Goal: Task Accomplishment & Management: Use online tool/utility

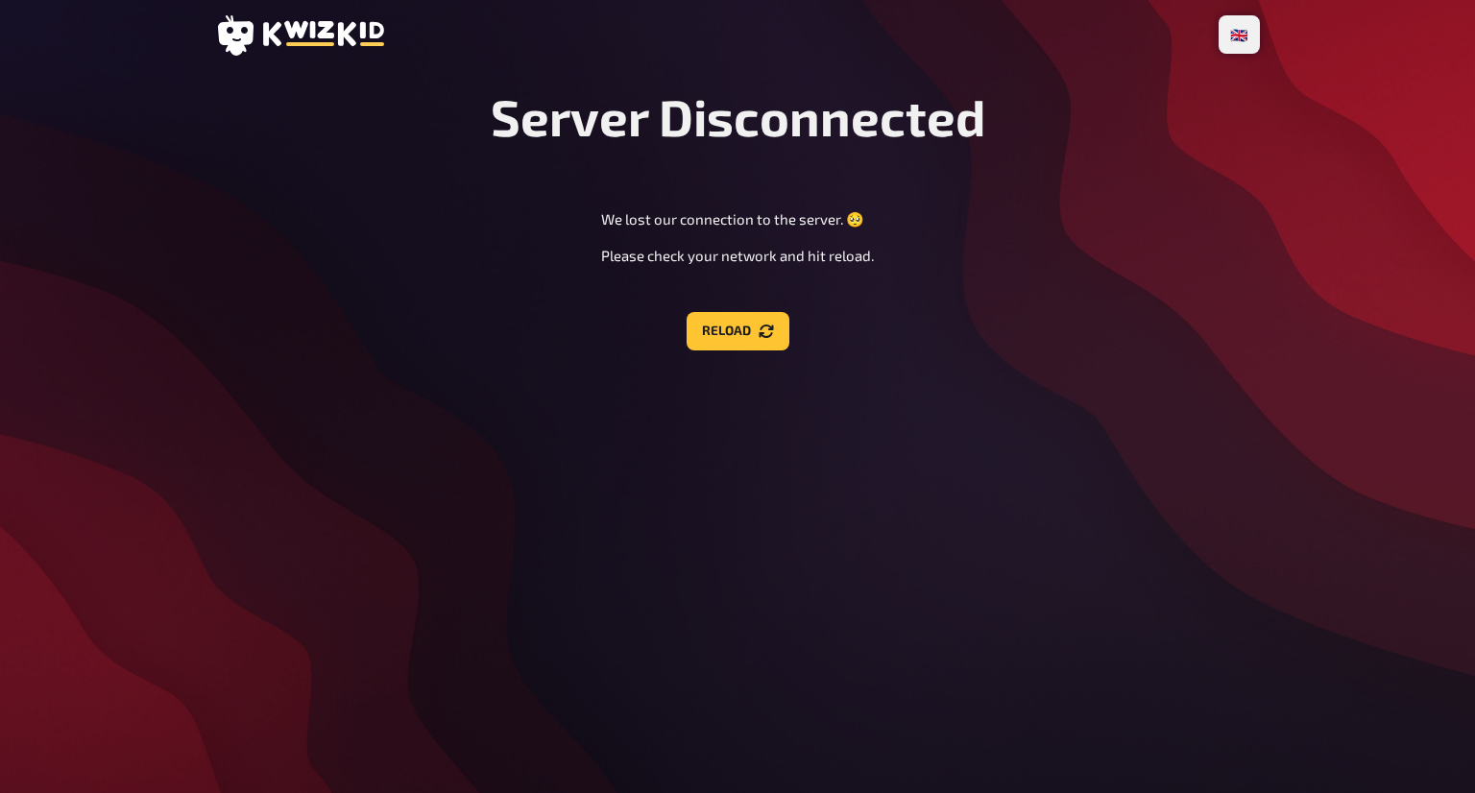
click at [684, 307] on div "Server Disconnected We lost our connection to the server. 🥺 Please check your n…" at bounding box center [737, 218] width 1044 height 264
click at [704, 312] on button "Reload" at bounding box center [737, 331] width 103 height 38
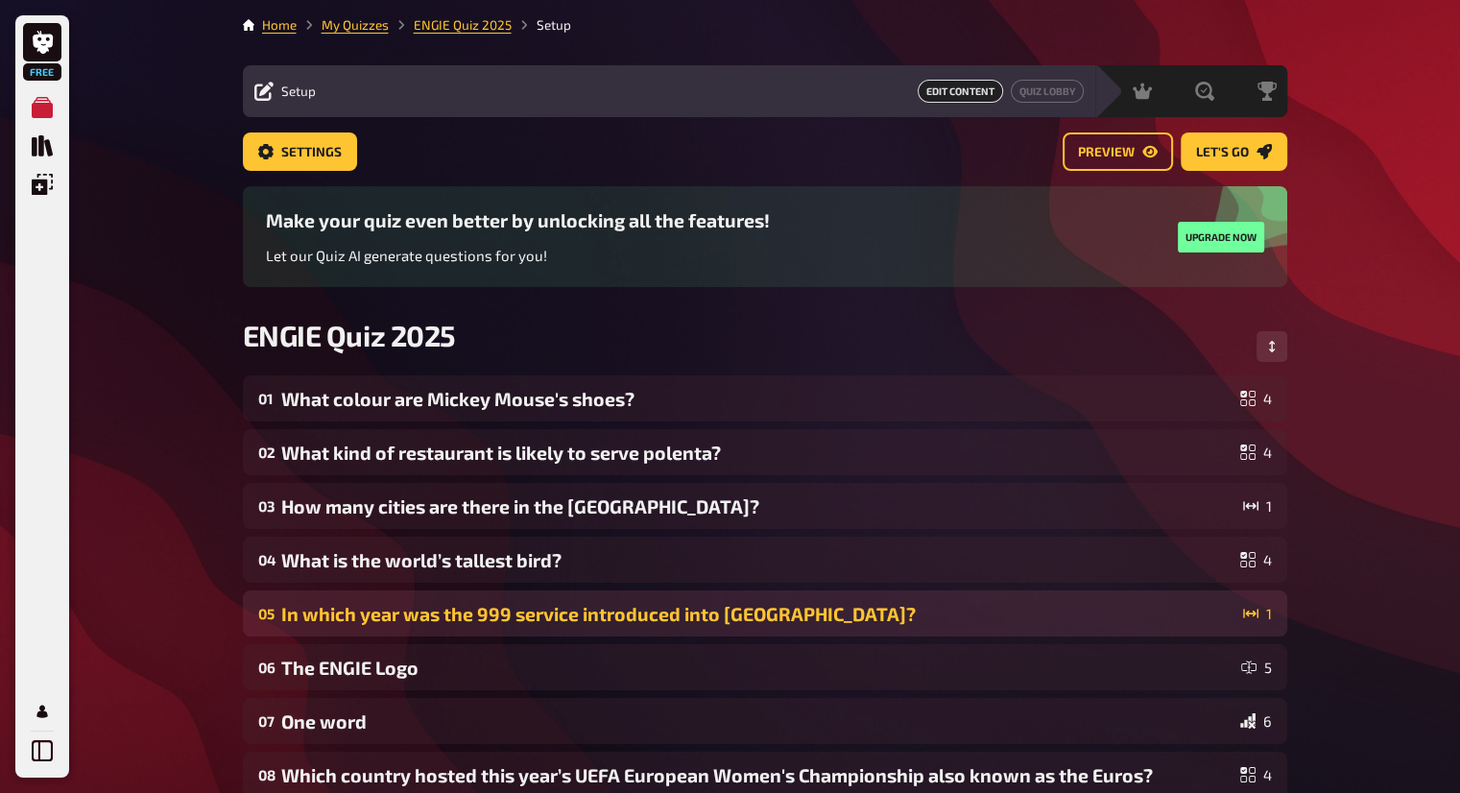
scroll to position [359, 0]
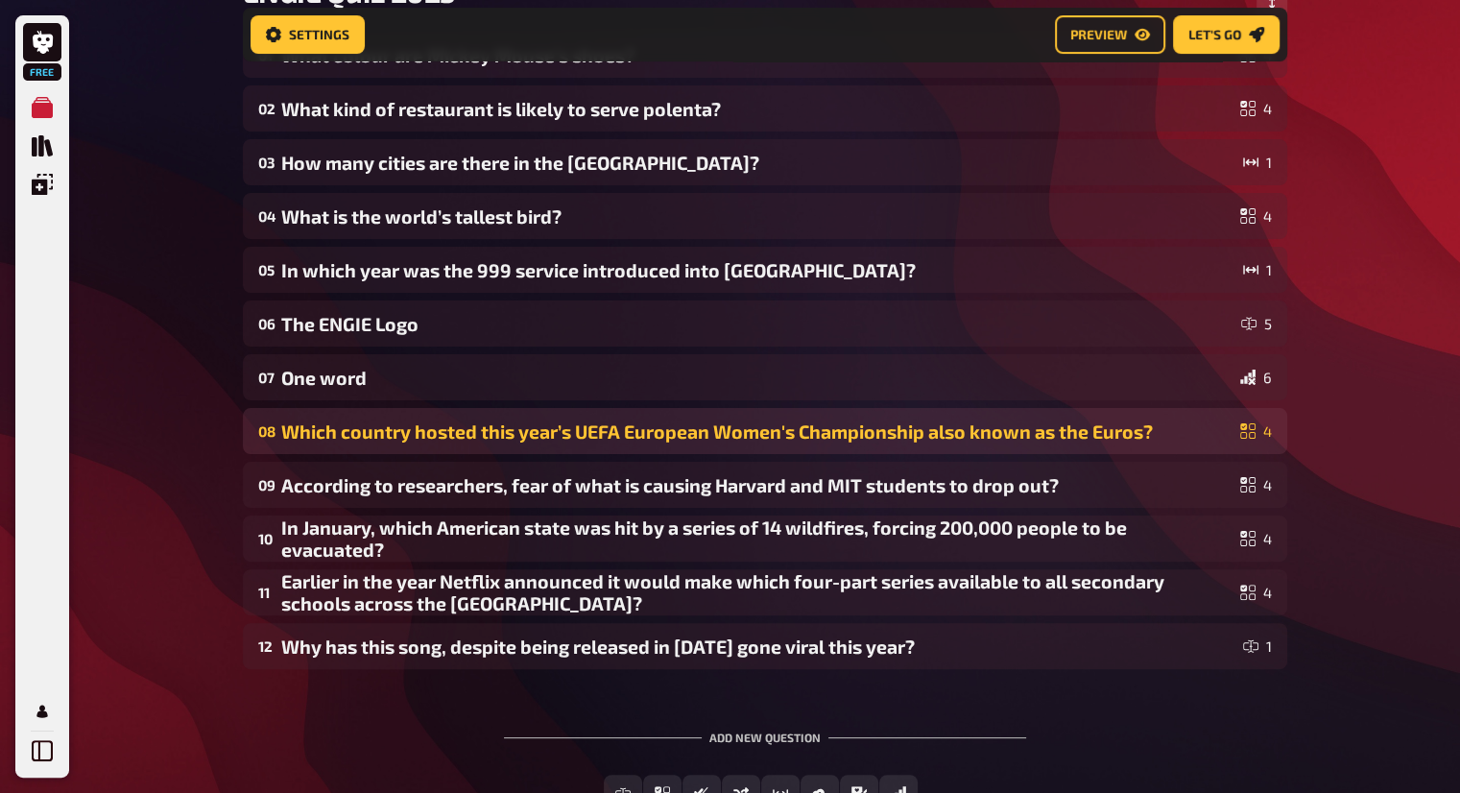
click at [1144, 420] on div "Which country hosted this year’s UEFA European Women's Championship also known …" at bounding box center [756, 431] width 951 height 22
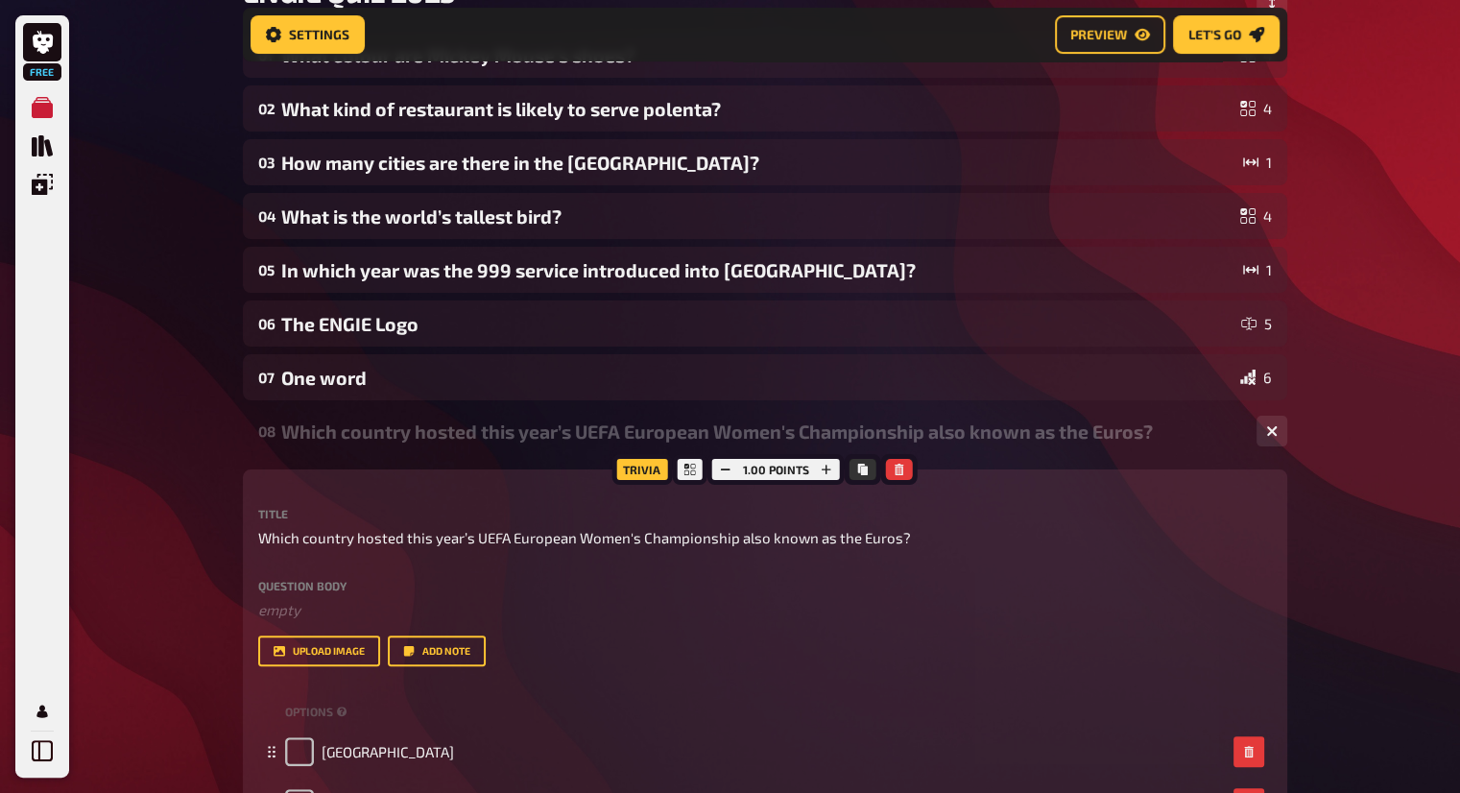
click at [331, 408] on div "08 Which country hosted this year’s UEFA European Women's Championship also kno…" at bounding box center [765, 431] width 1044 height 46
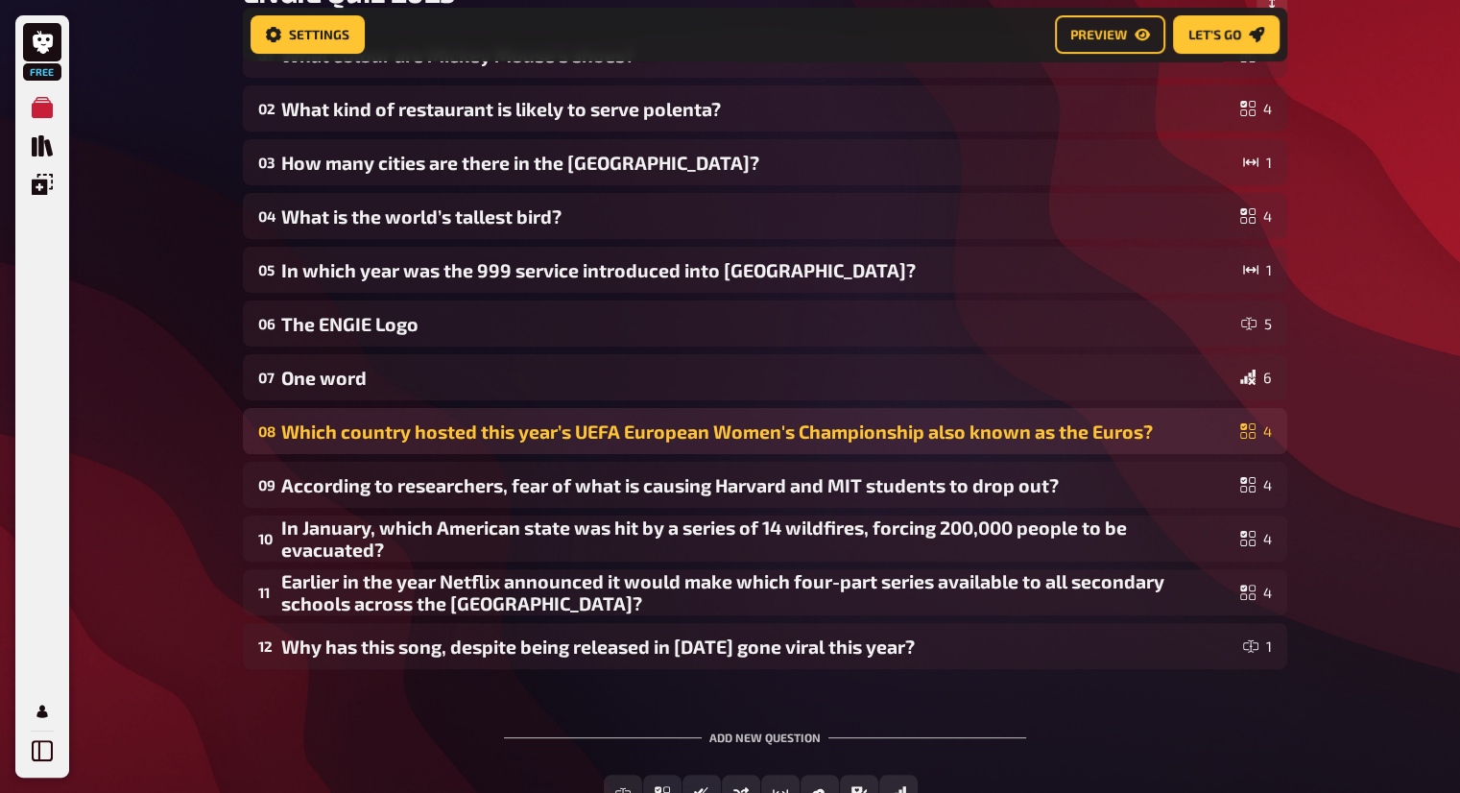
click at [332, 420] on div "Which country hosted this year’s UEFA European Women's Championship also known …" at bounding box center [756, 431] width 951 height 22
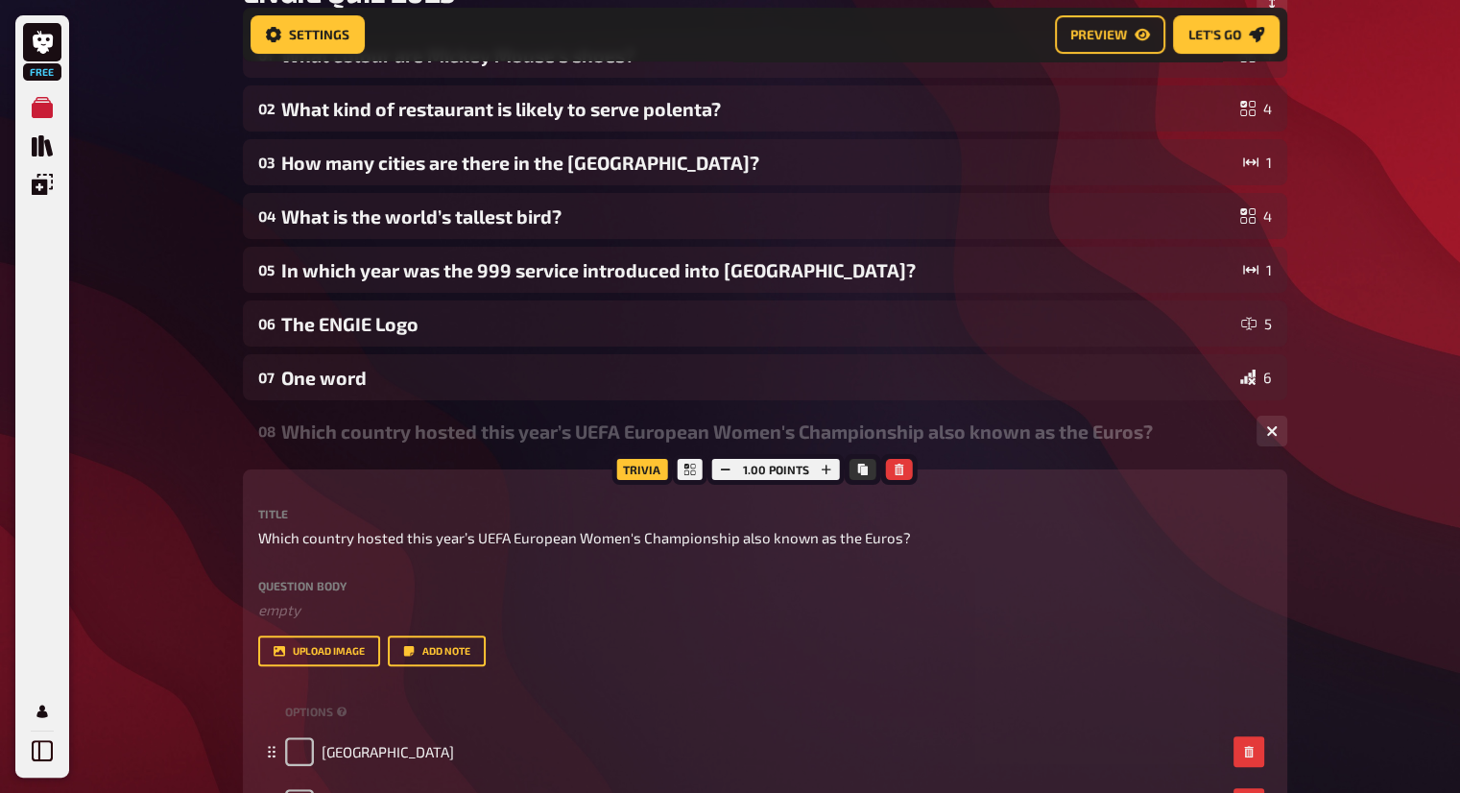
click at [373, 420] on div "Which country hosted this year’s UEFA European Women's Championship also known …" at bounding box center [761, 431] width 960 height 22
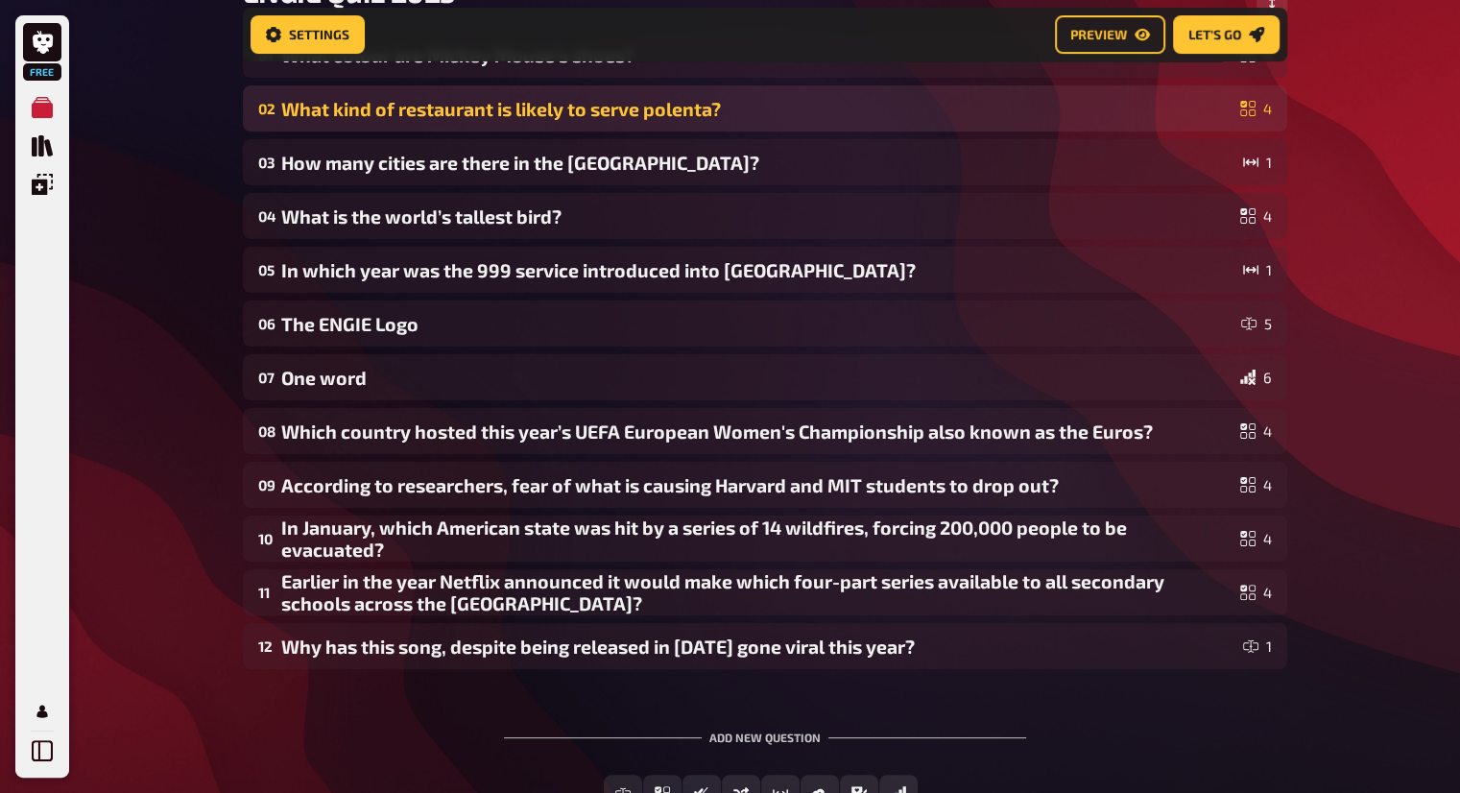
scroll to position [503, 0]
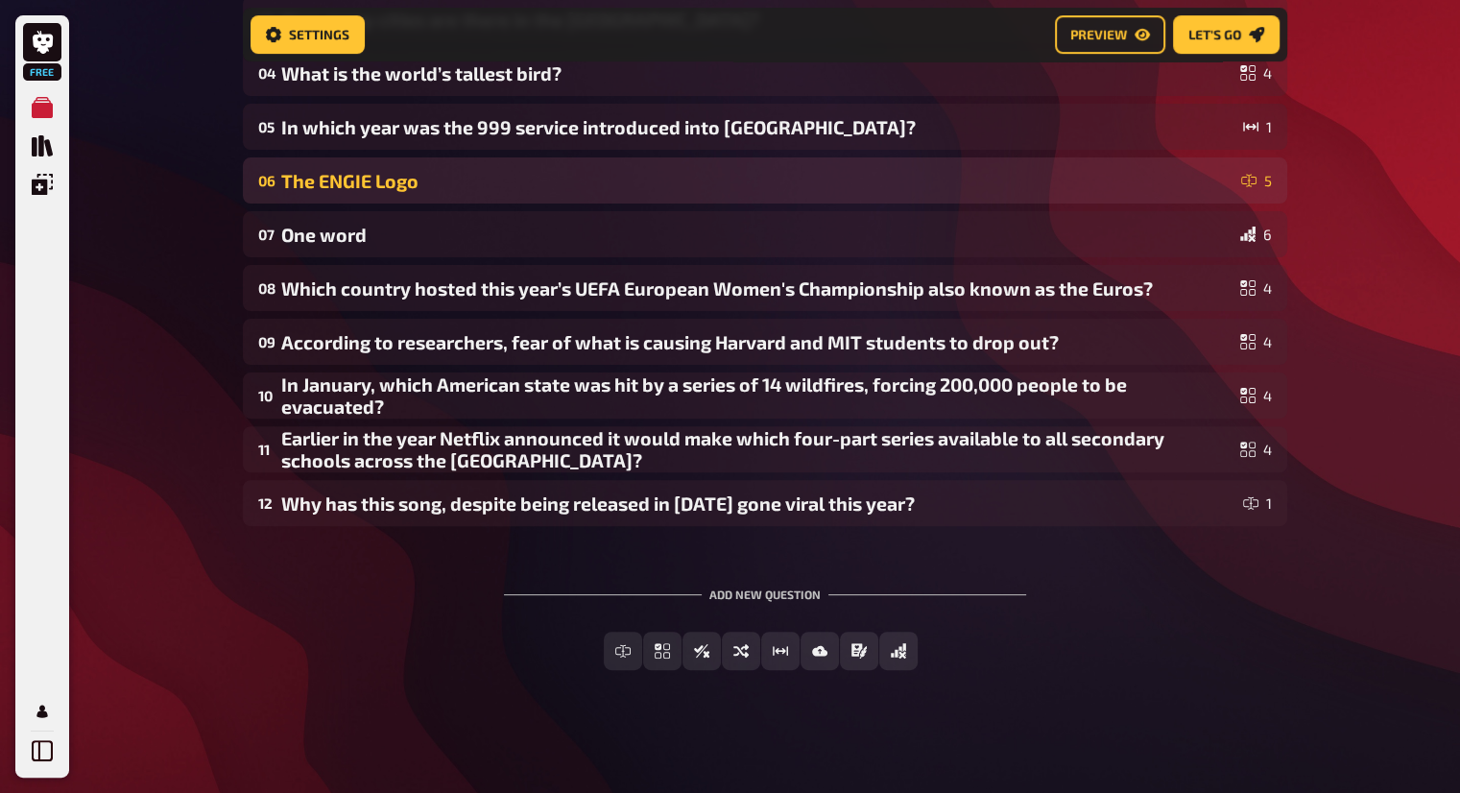
click at [673, 189] on div "The ENGIE Logo" at bounding box center [757, 181] width 952 height 22
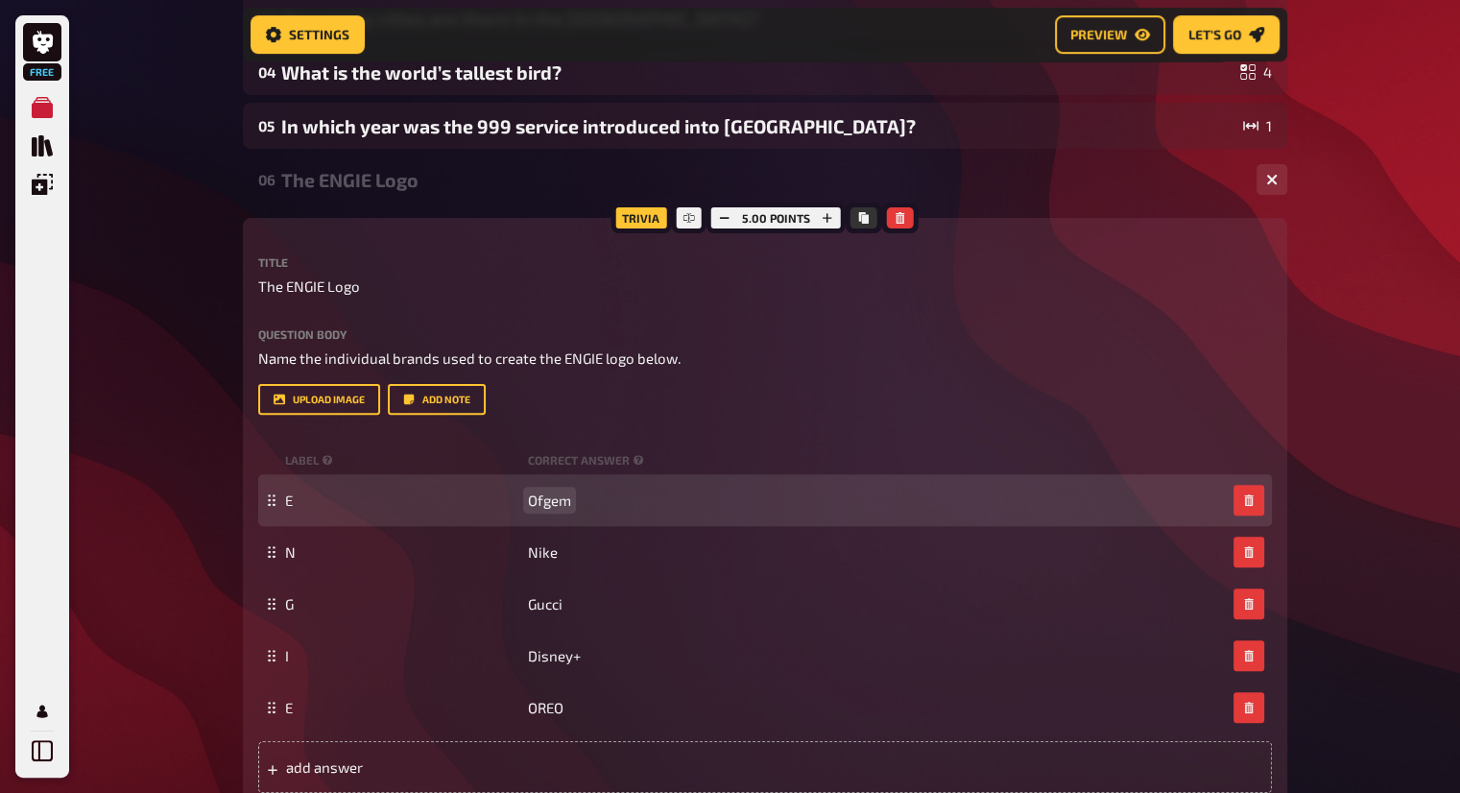
click at [565, 492] on span "Ofgem" at bounding box center [549, 500] width 43 height 17
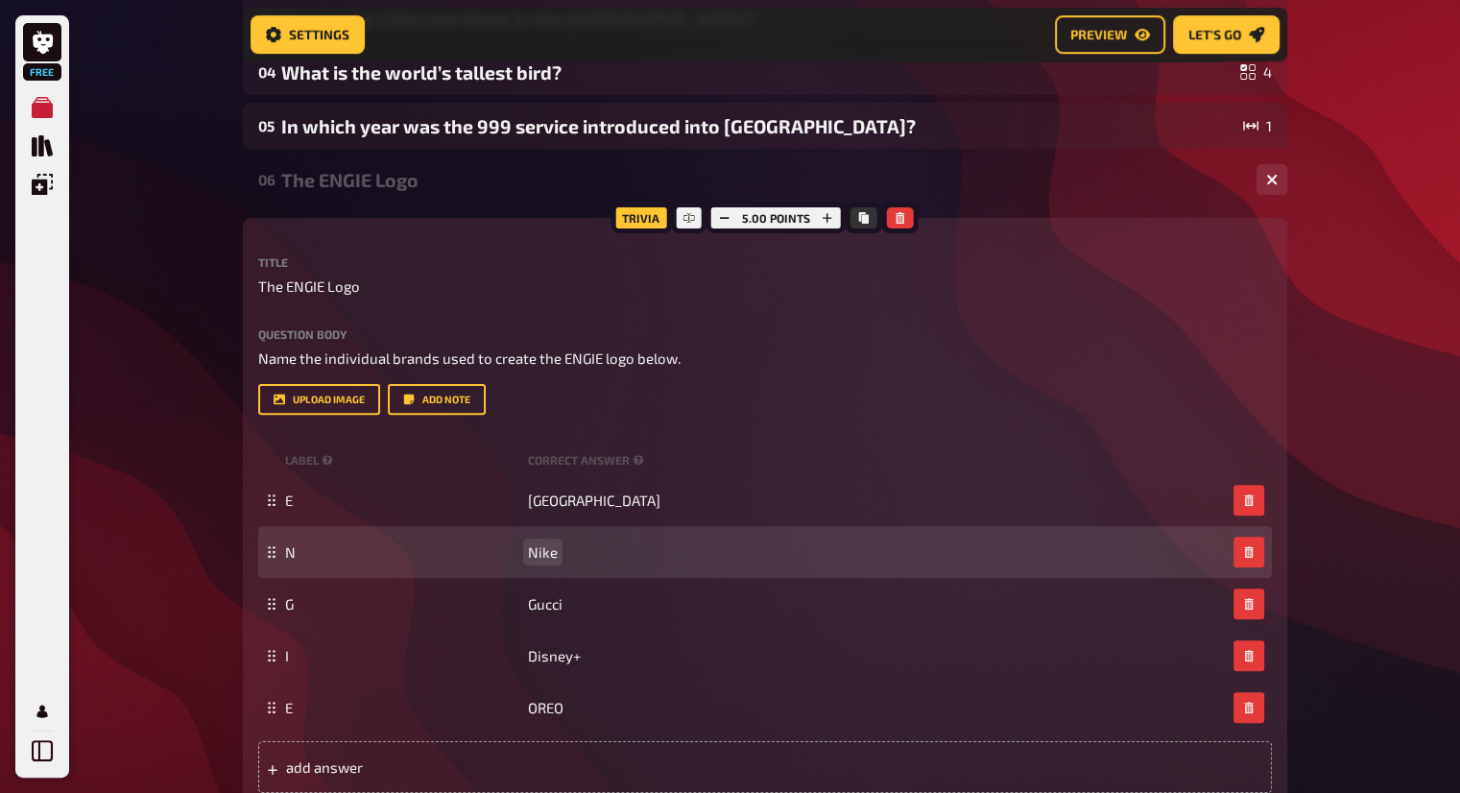
click at [535, 565] on div "N Nike" at bounding box center [765, 552] width 1014 height 52
click at [541, 555] on span "Nike" at bounding box center [543, 551] width 30 height 17
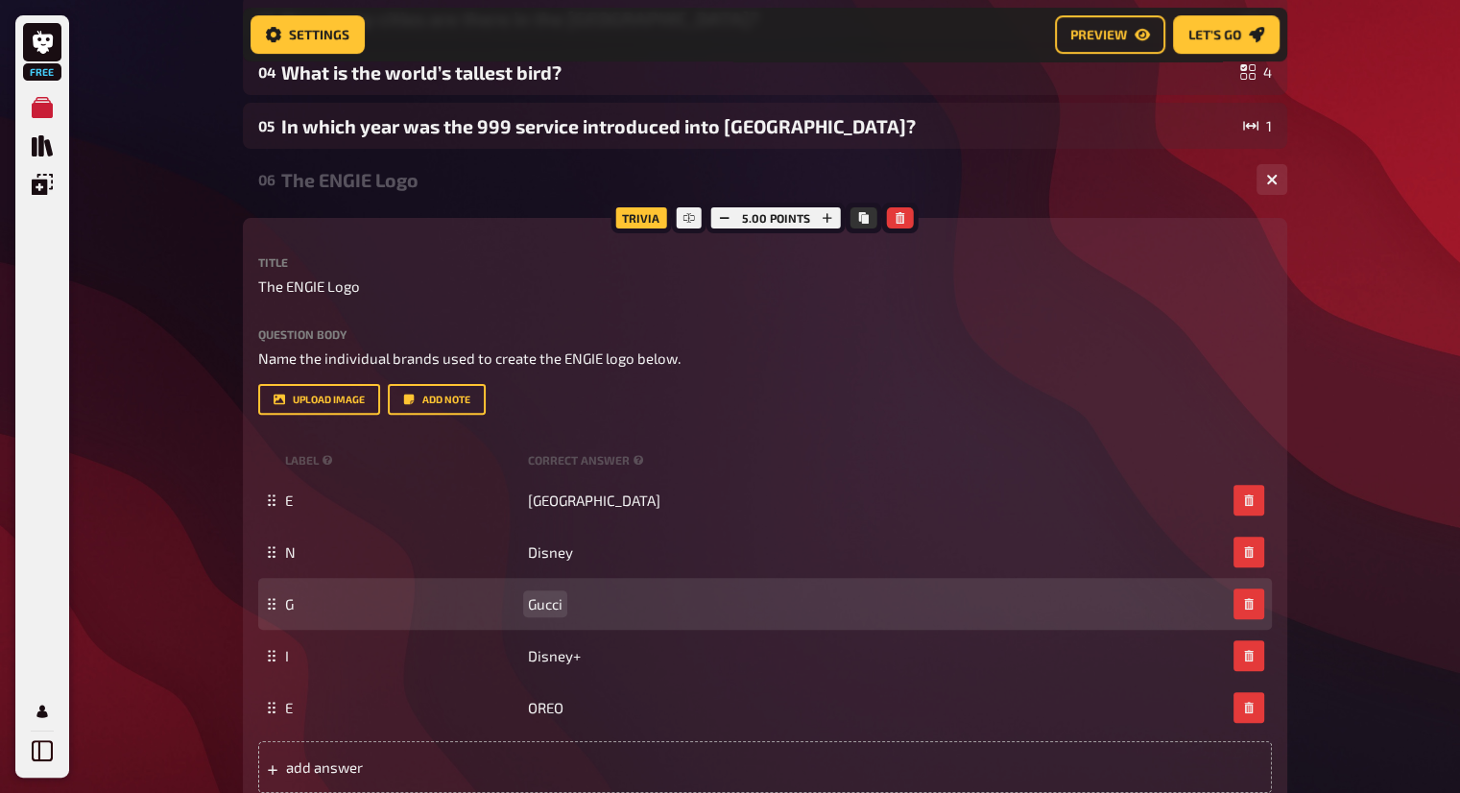
click at [545, 601] on span "Gucci" at bounding box center [545, 603] width 35 height 17
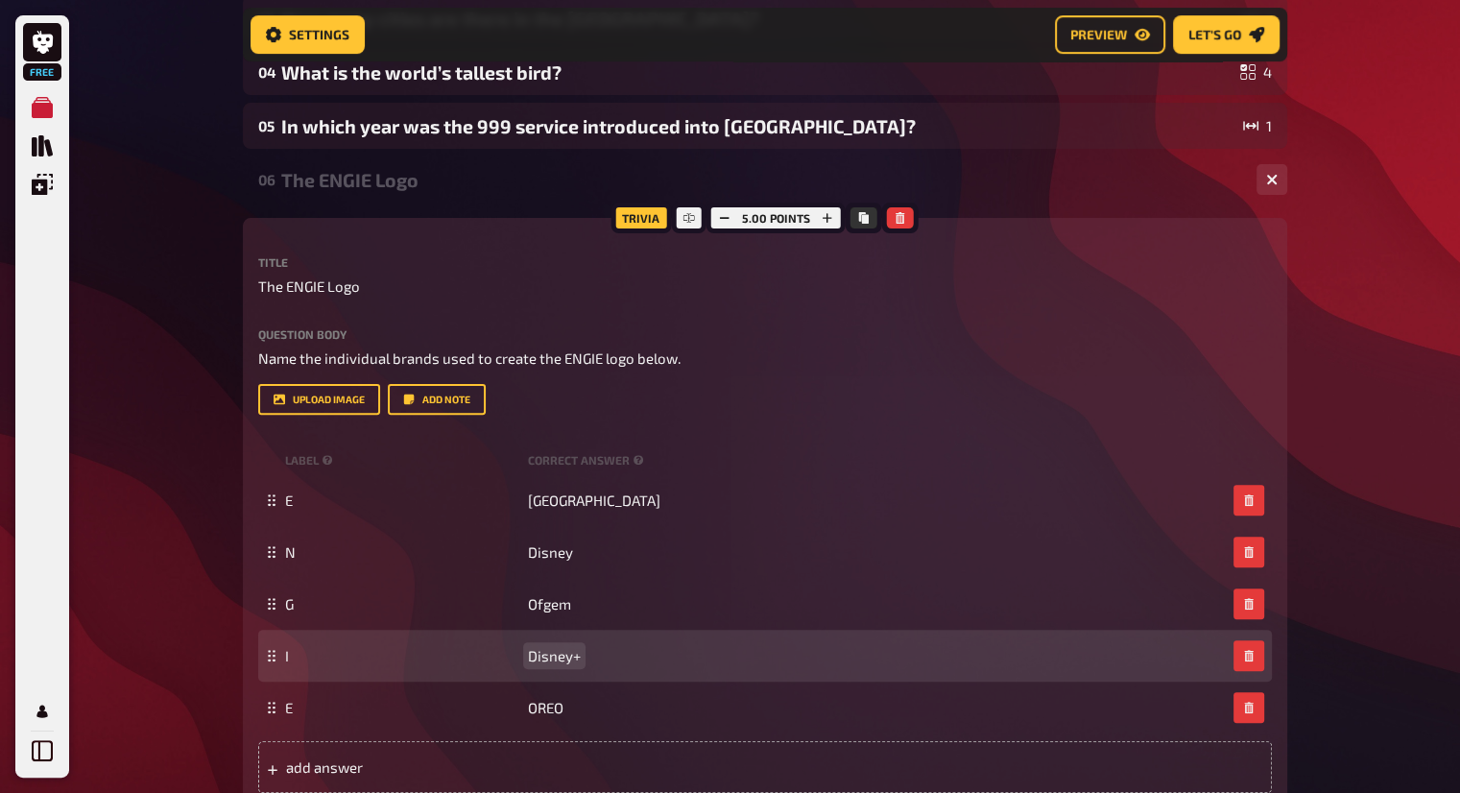
click at [564, 661] on span "Disney+" at bounding box center [554, 655] width 53 height 17
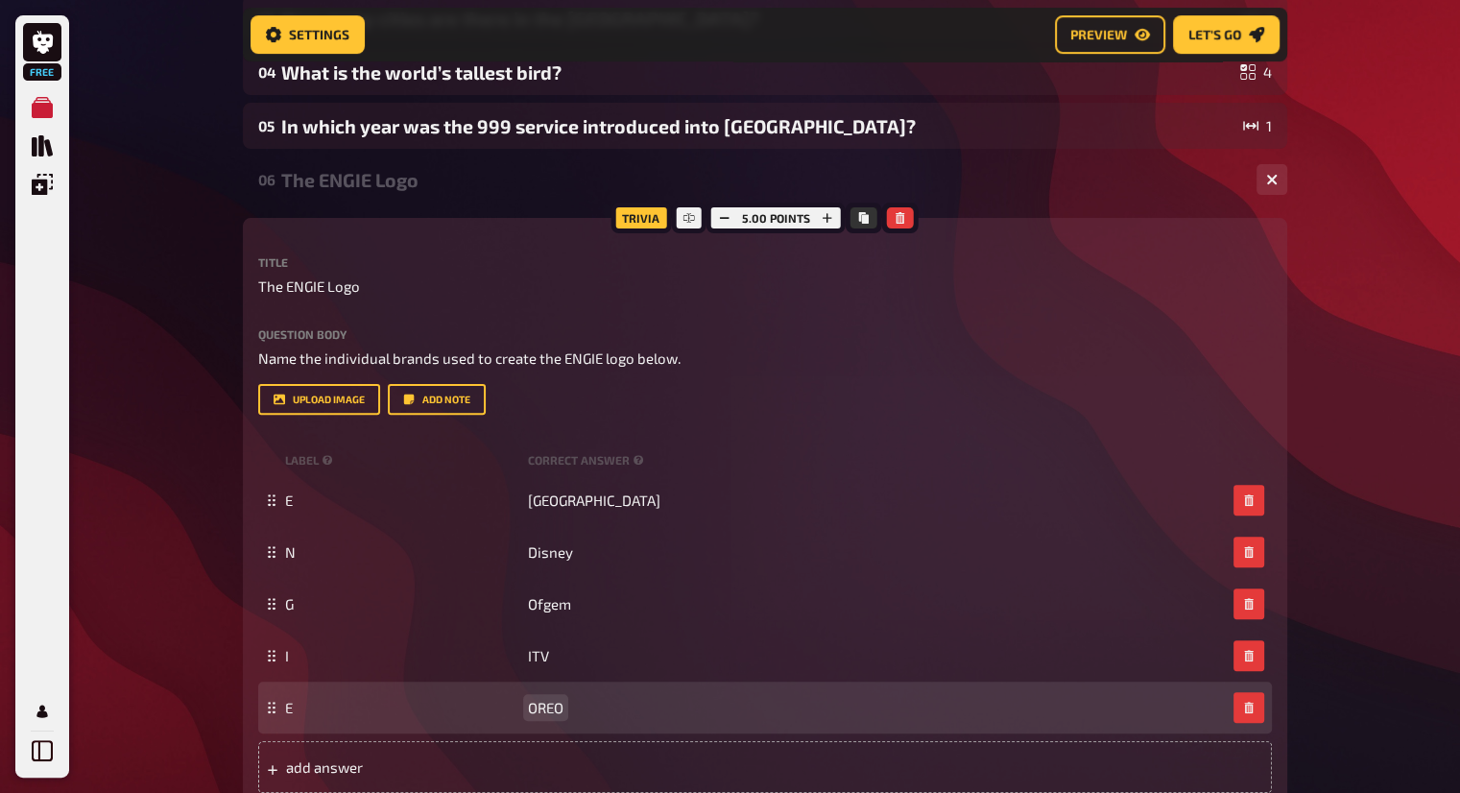
click at [541, 704] on span "OREO" at bounding box center [546, 707] width 36 height 17
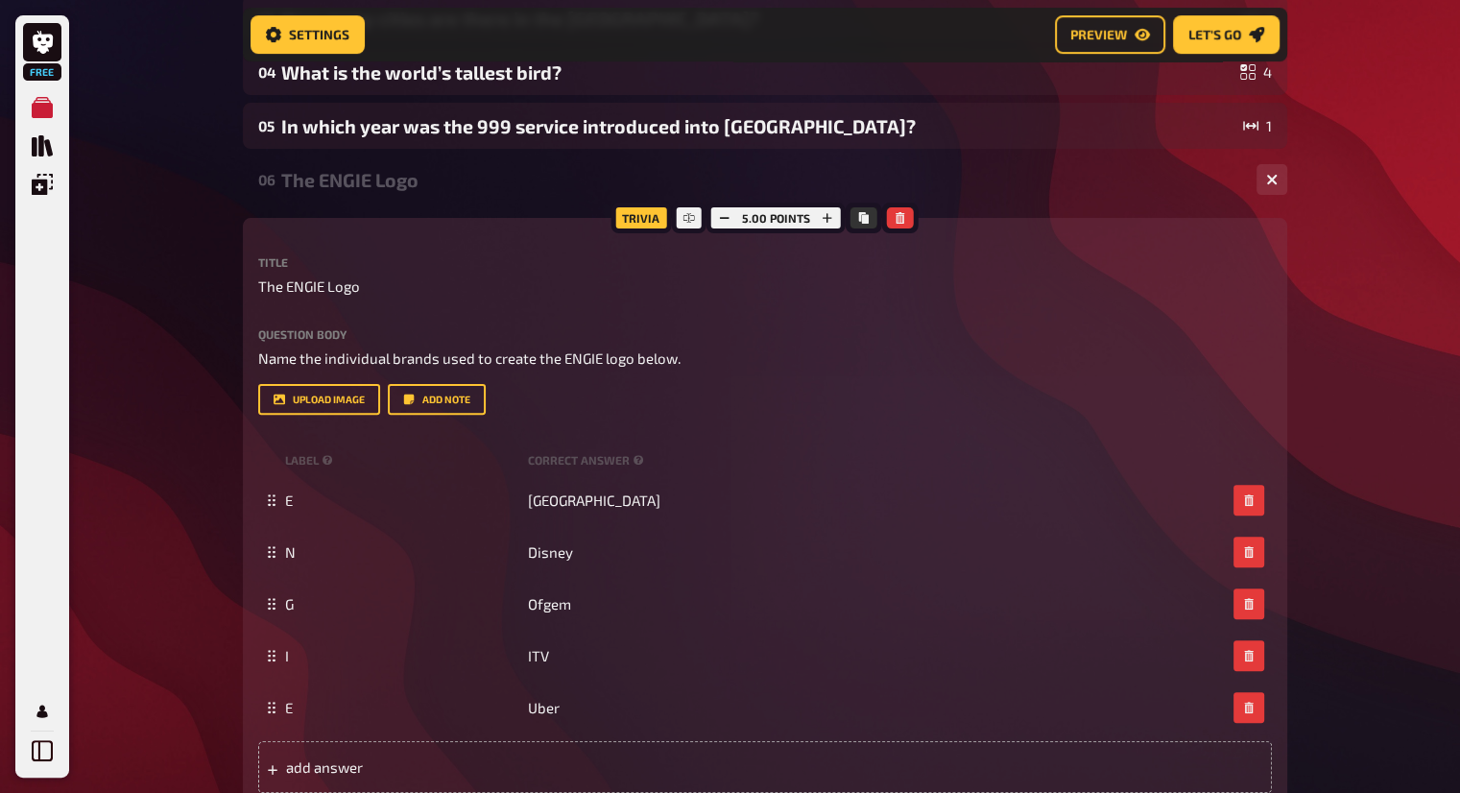
click at [1386, 372] on div "Free Meine Quizze Quiz Sammlung Einblendungen Mein Konto Home My Quizzes ENGIE …" at bounding box center [730, 468] width 1460 height 1943
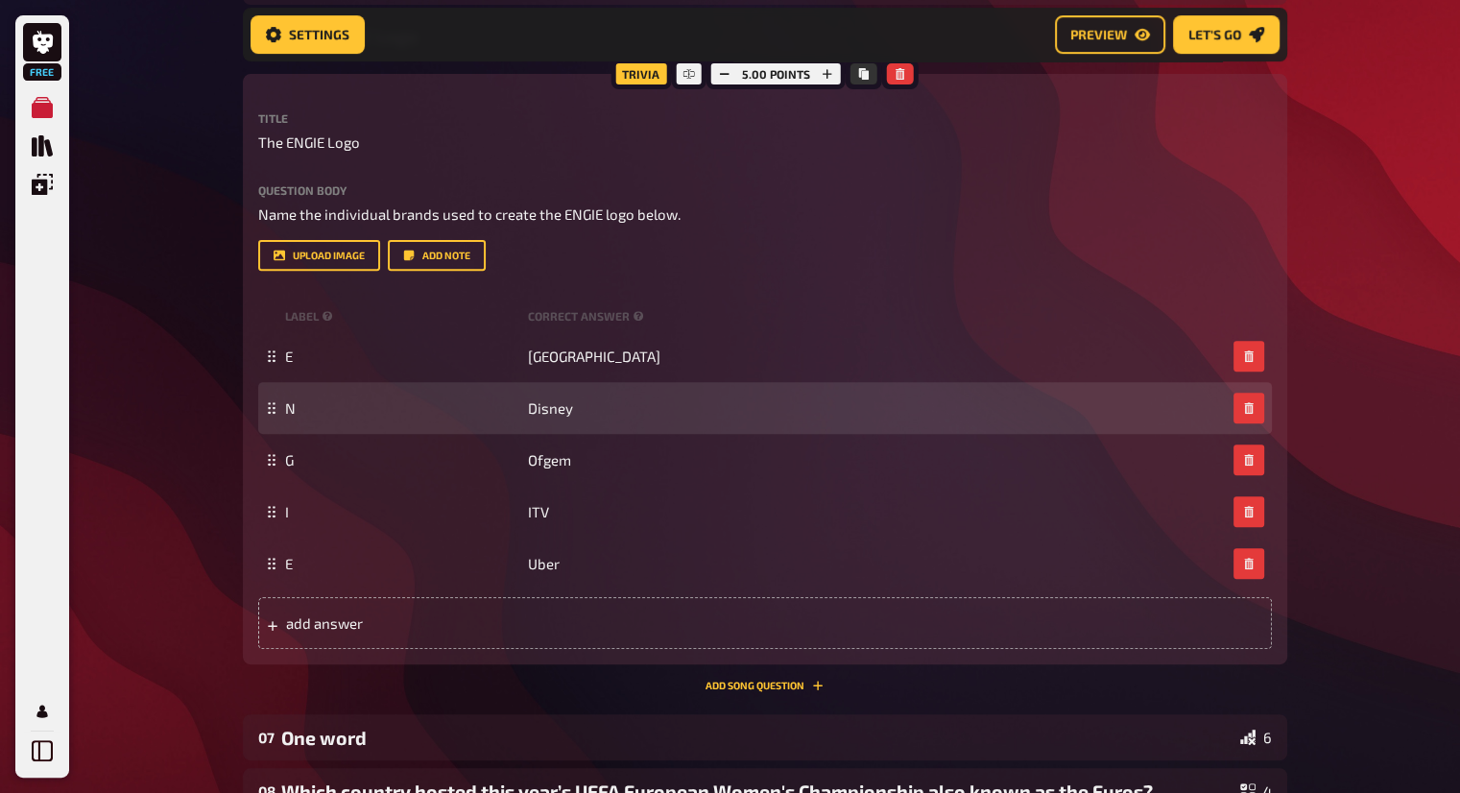
scroll to position [695, 0]
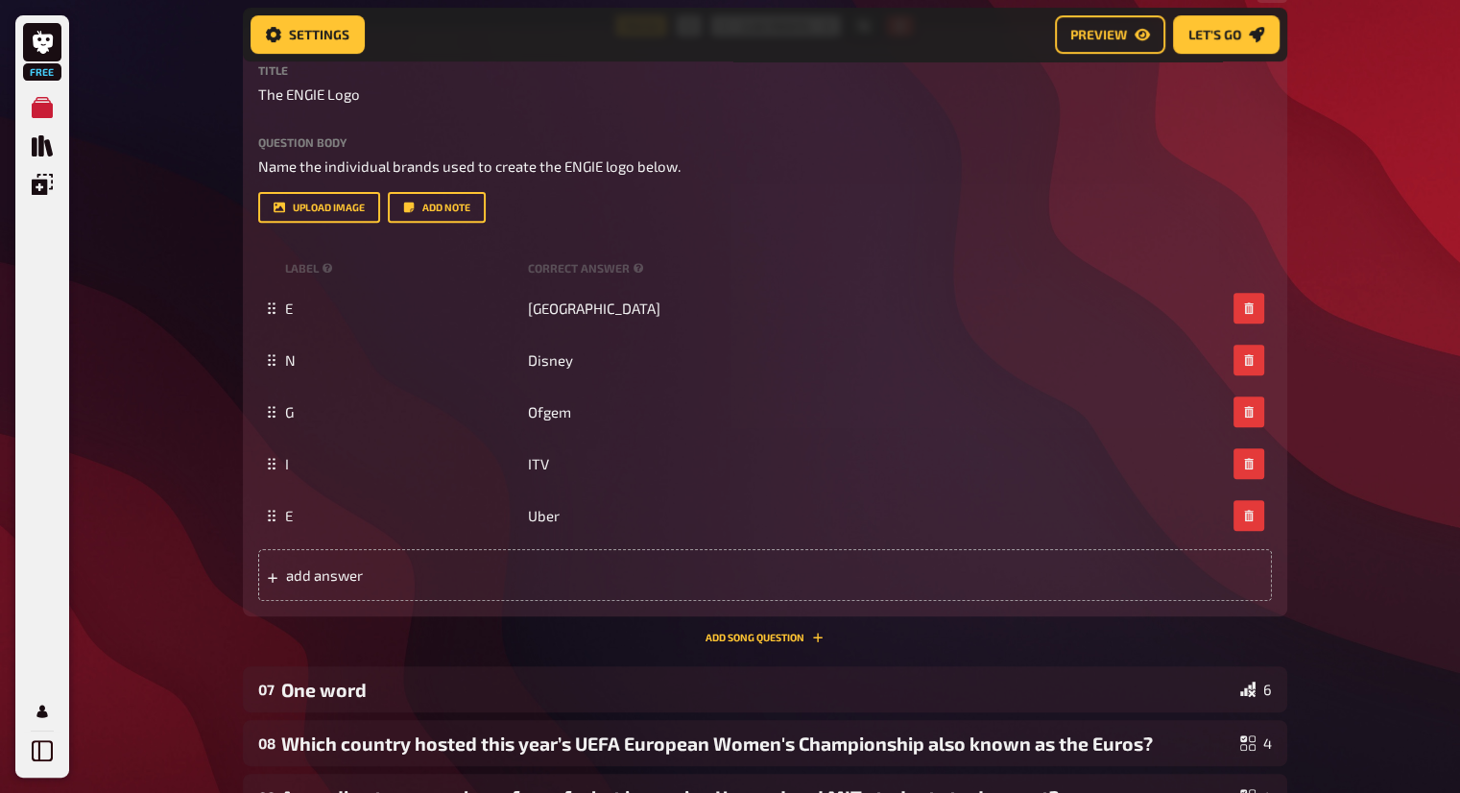
click at [1321, 133] on div "Free Meine Quizze Quiz Sammlung Einblendungen Mein Konto Home My Quizzes ENGIE …" at bounding box center [730, 276] width 1460 height 1943
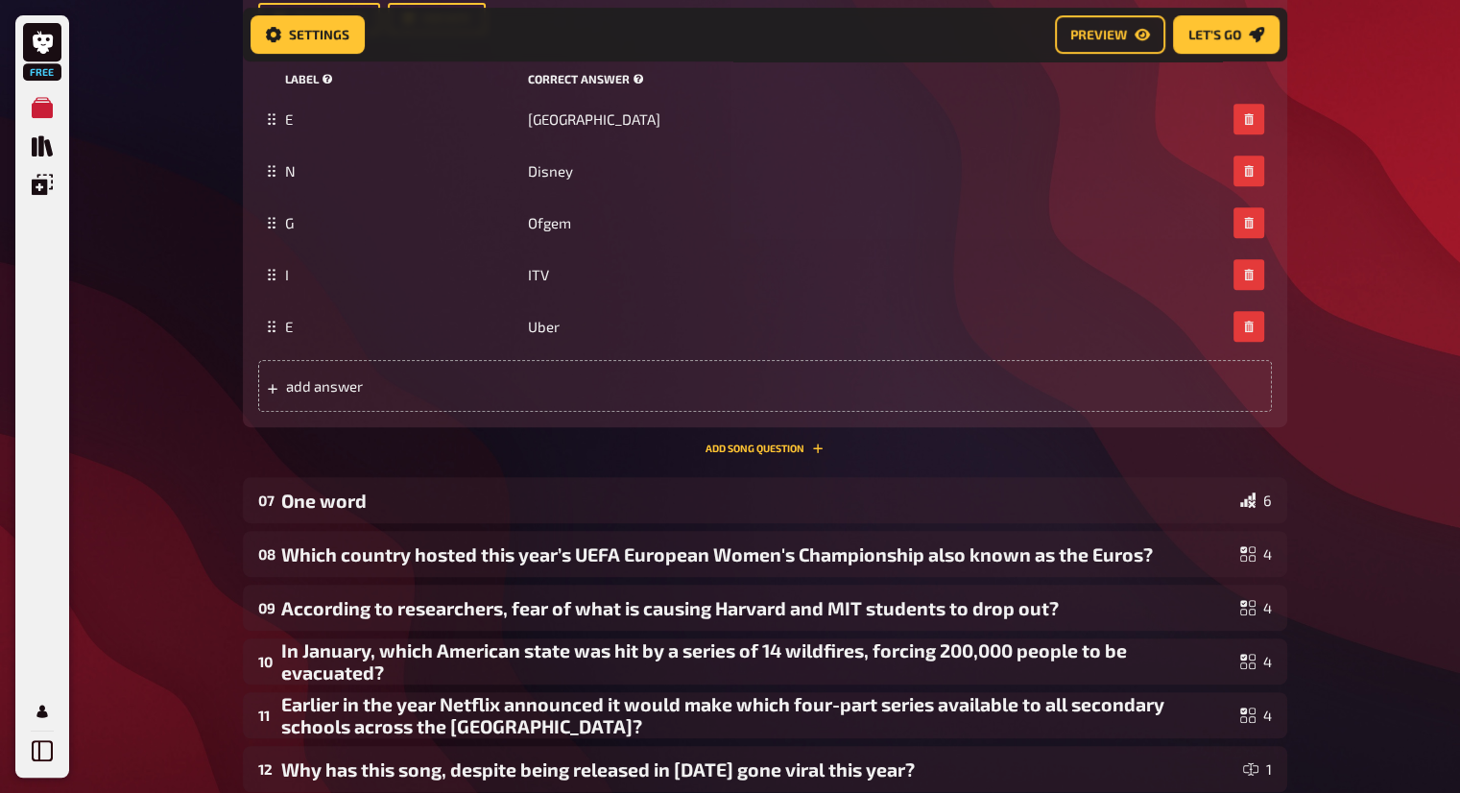
scroll to position [887, 0]
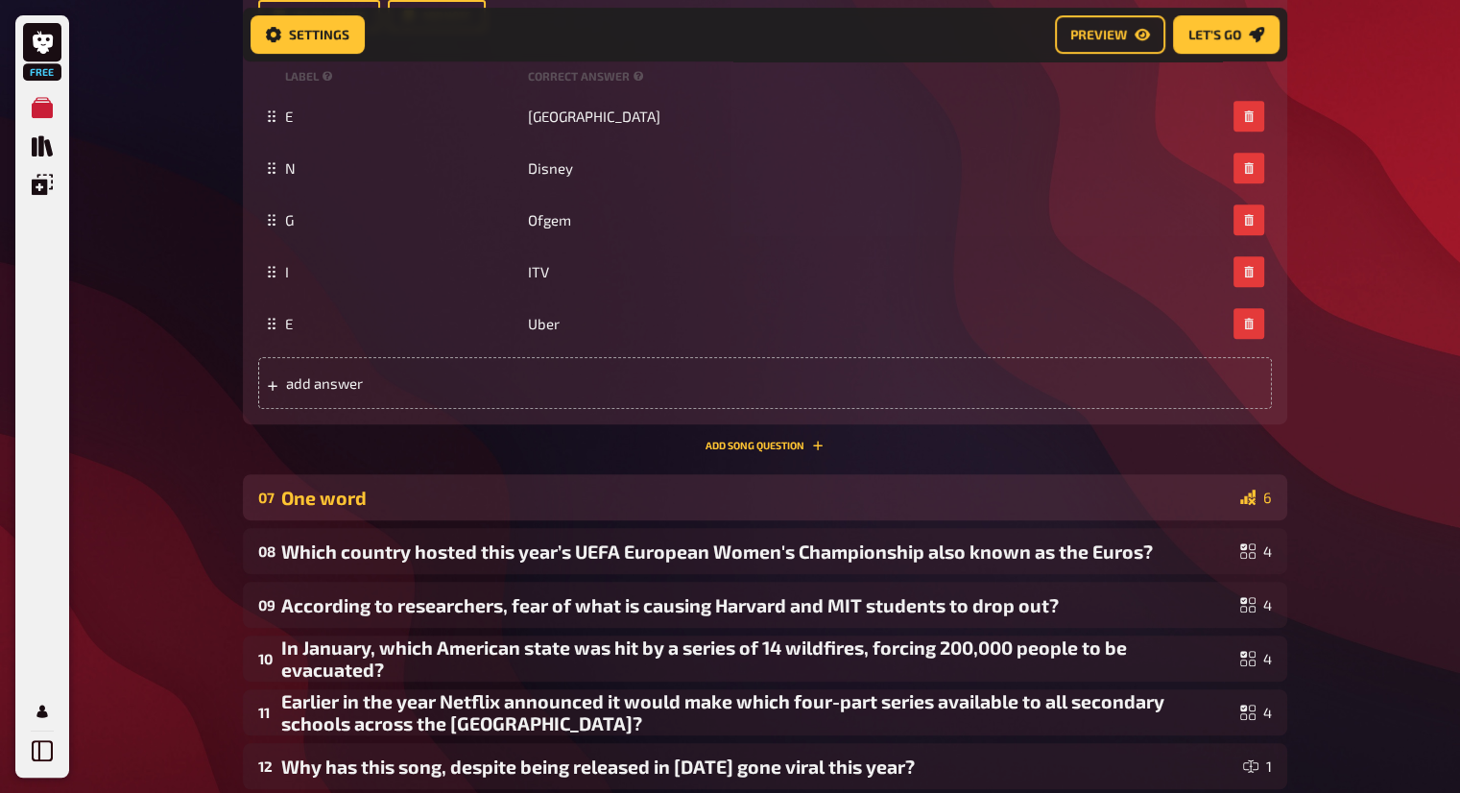
click at [1087, 492] on div "One word" at bounding box center [756, 498] width 951 height 22
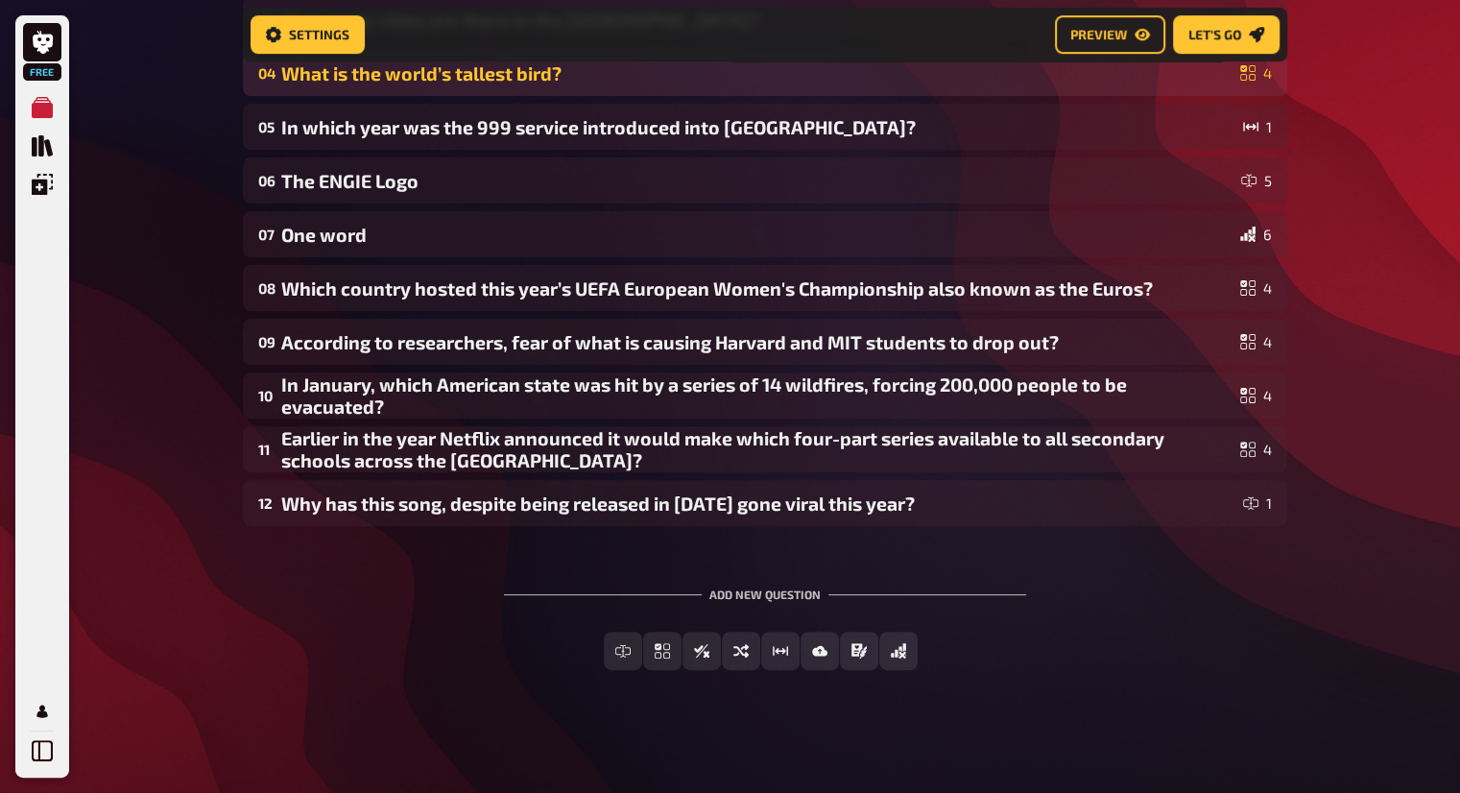
scroll to position [502, 0]
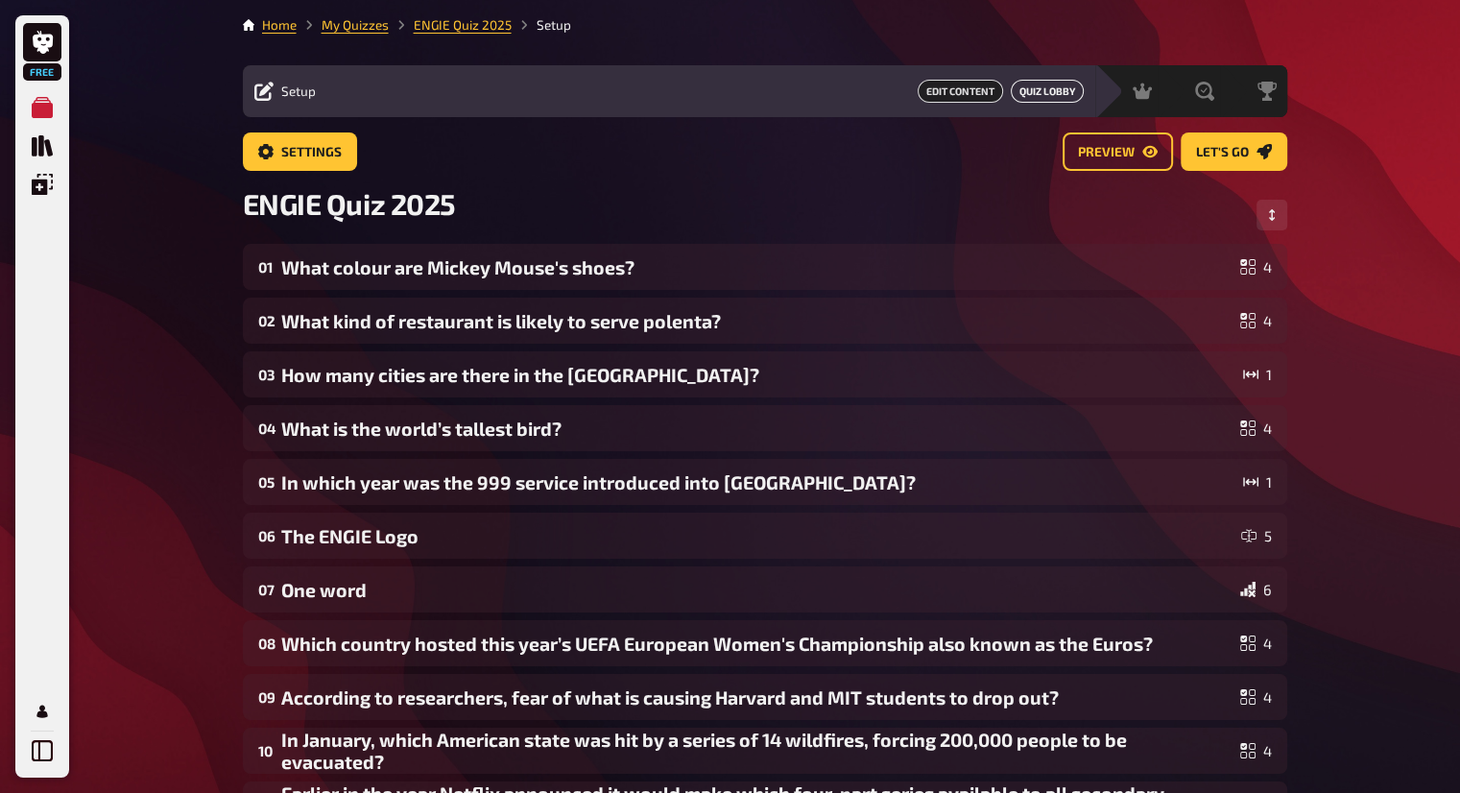
click at [1025, 93] on button "Quiz Lobby" at bounding box center [1047, 91] width 73 height 23
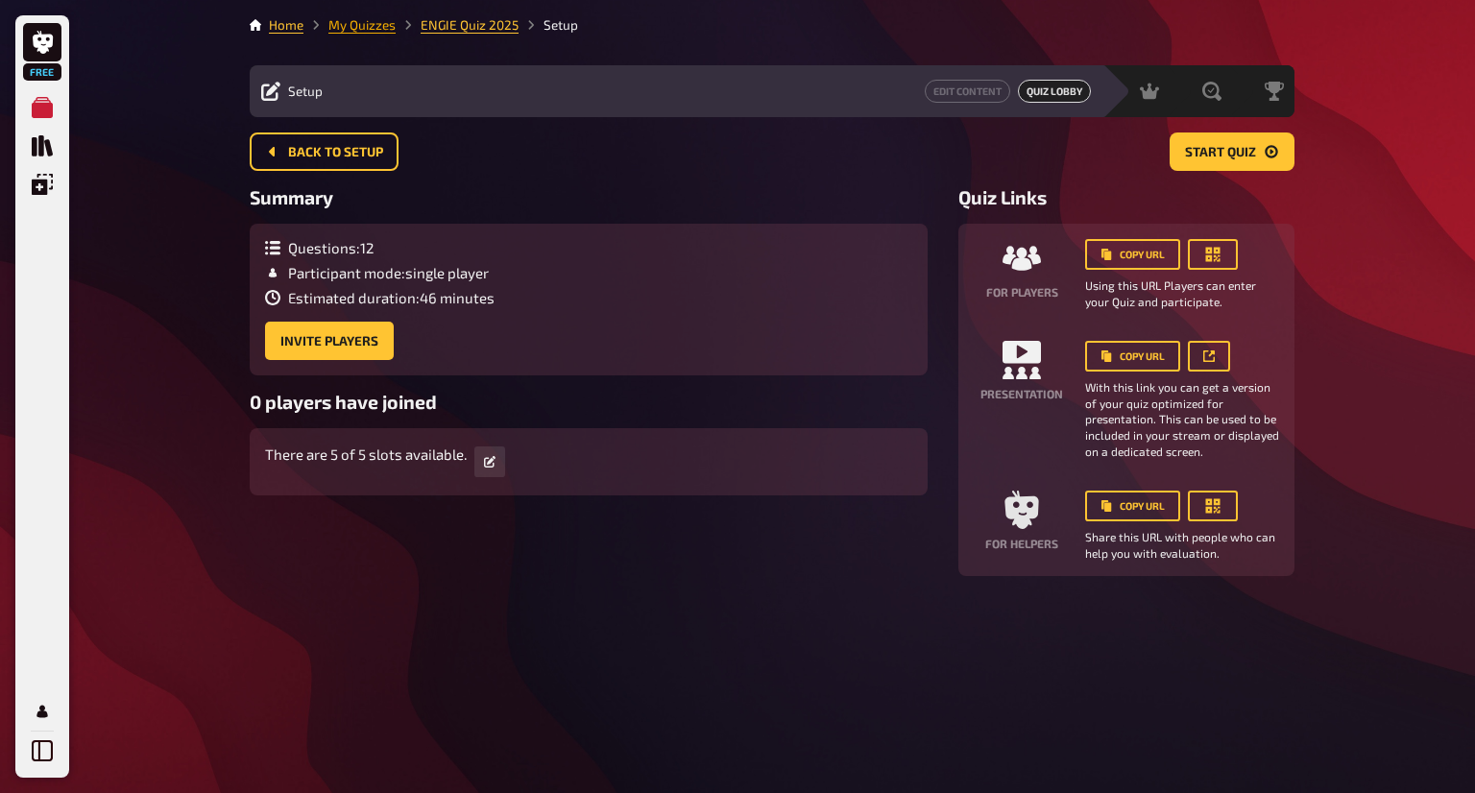
click at [370, 24] on link "My Quizzes" at bounding box center [361, 24] width 67 height 15
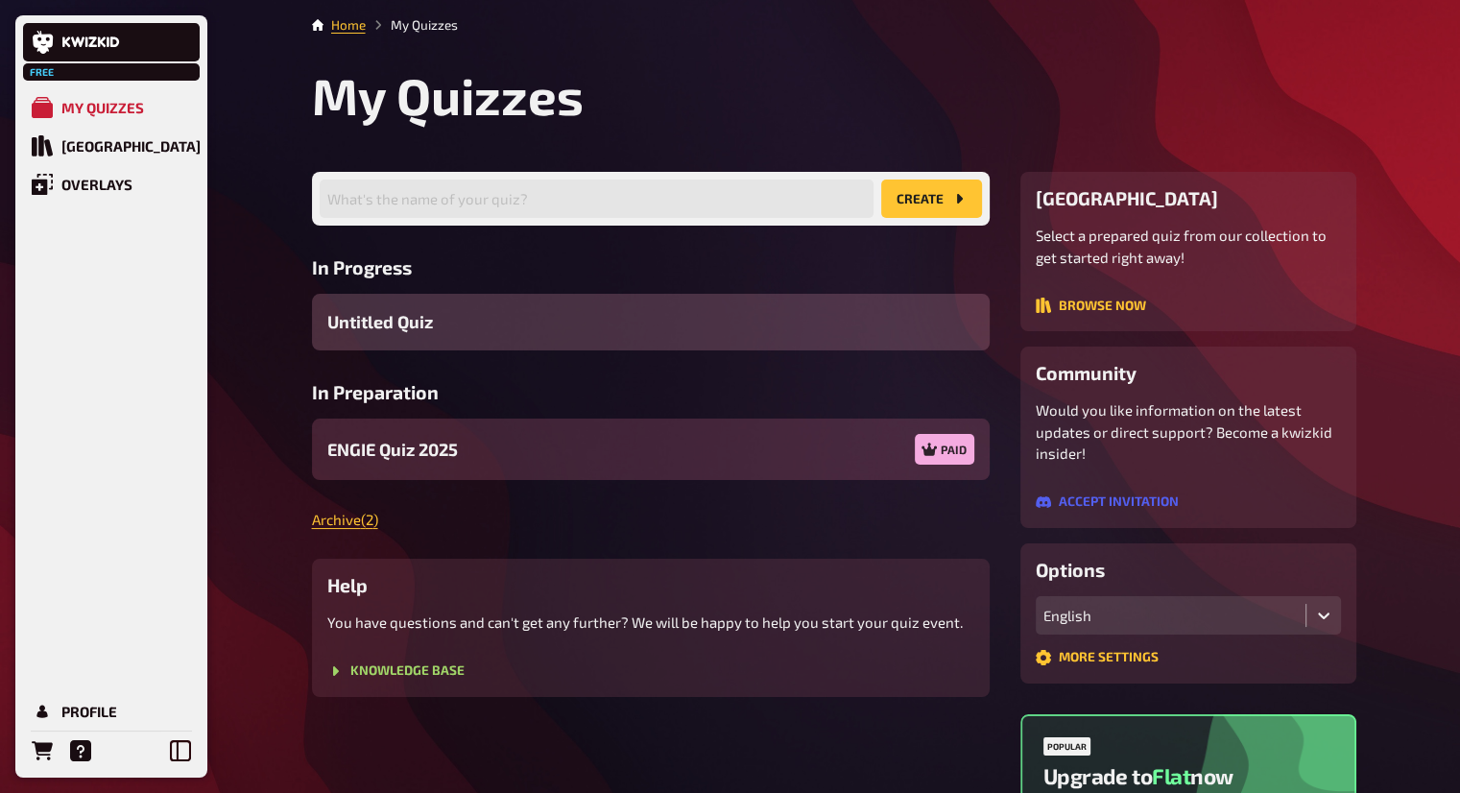
click at [660, 453] on div "ENGIE Quiz 2025 Paid" at bounding box center [651, 449] width 678 height 61
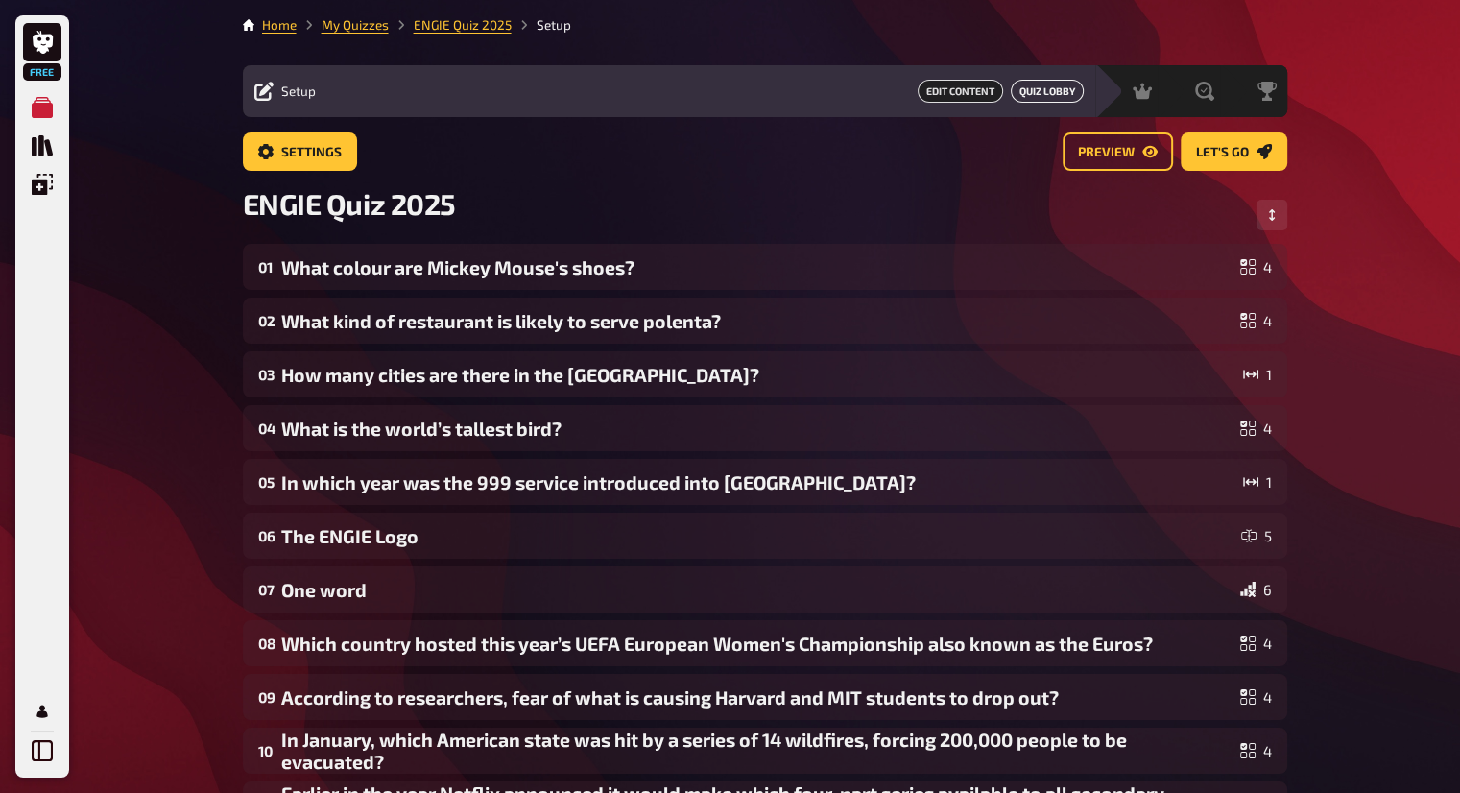
click at [1016, 96] on button "Quiz Lobby" at bounding box center [1047, 91] width 73 height 23
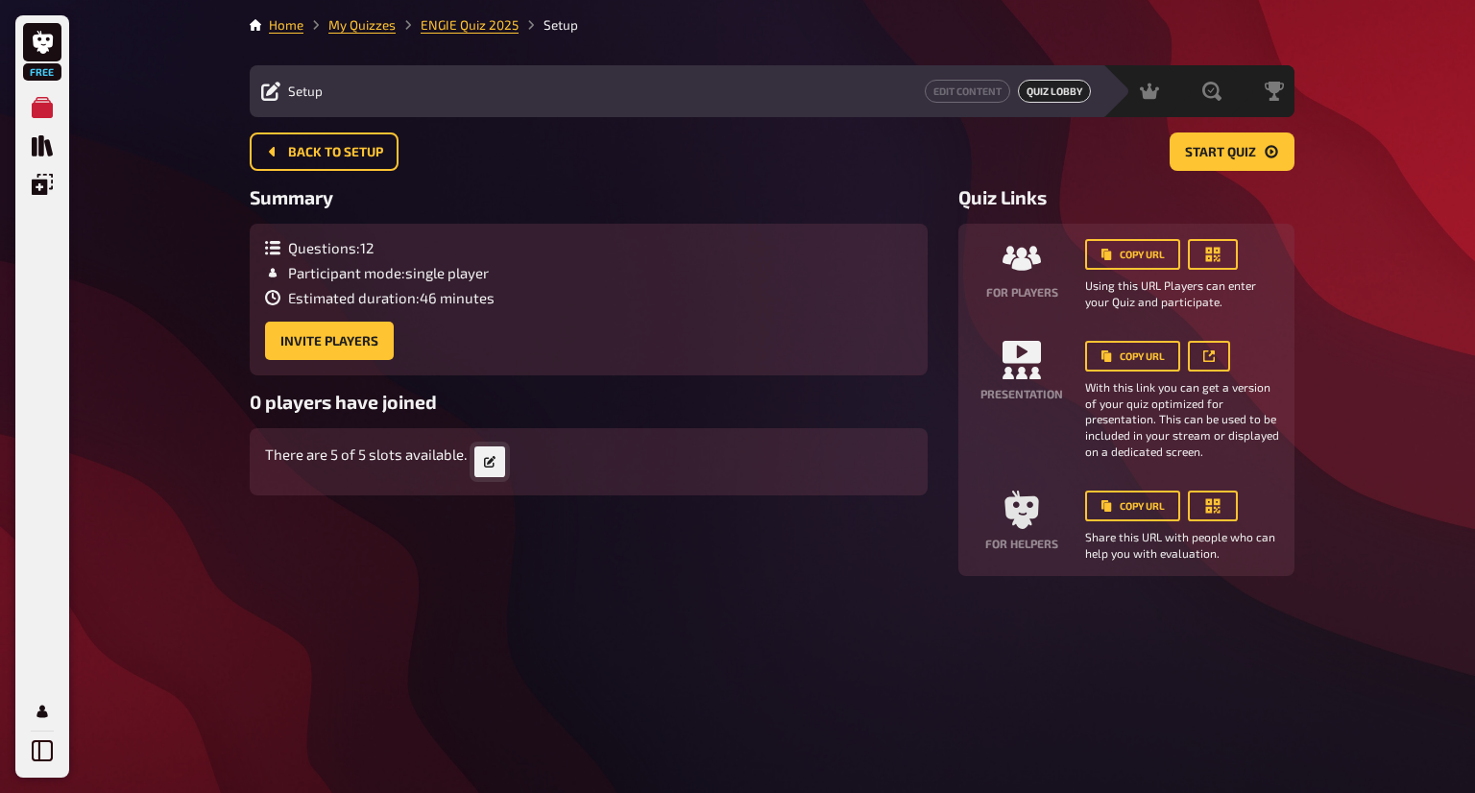
click at [492, 467] on icon "button" at bounding box center [490, 462] width 12 height 12
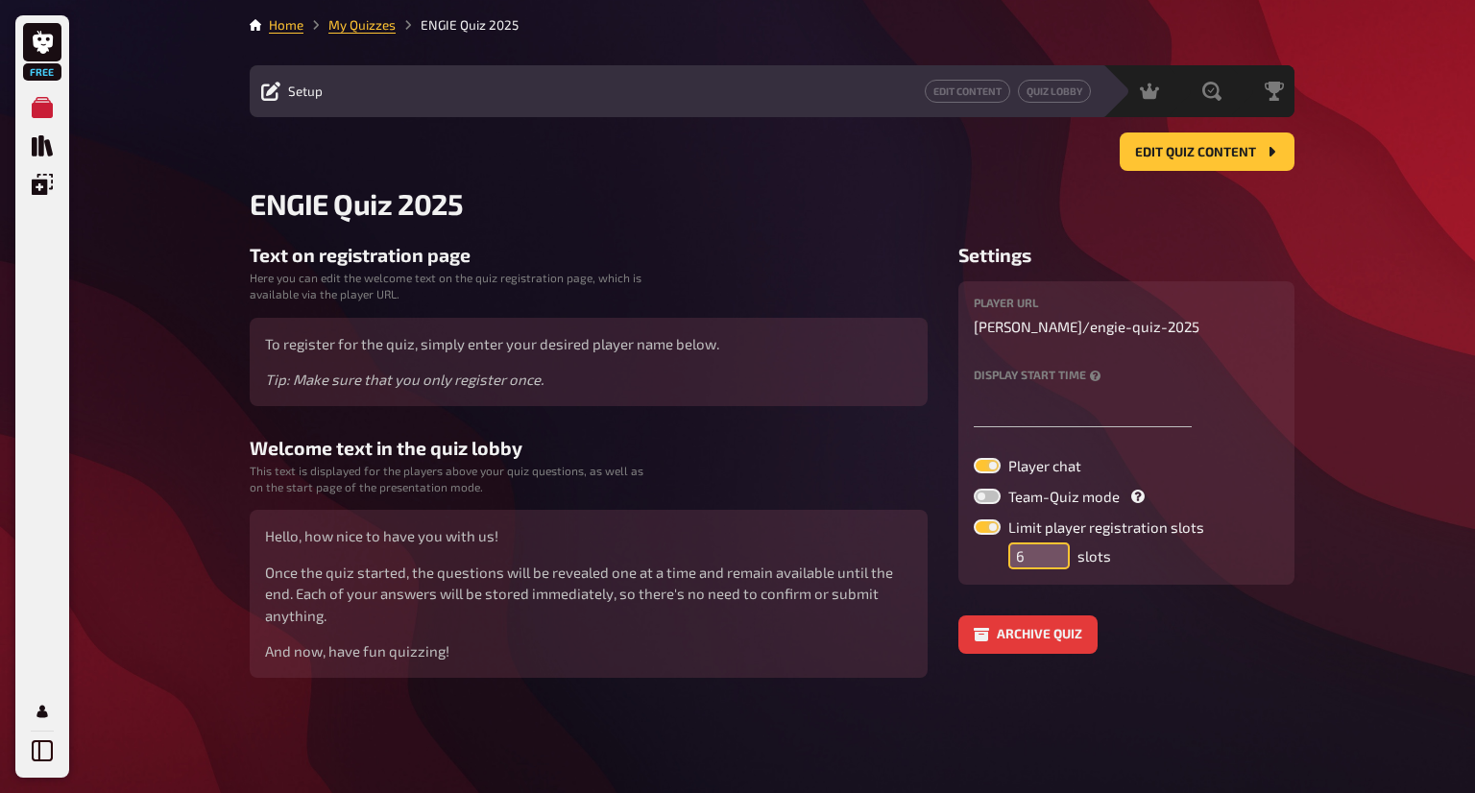
click at [1052, 542] on input "6" at bounding box center [1038, 555] width 61 height 27
click at [1052, 542] on input "7" at bounding box center [1038, 555] width 61 height 27
click at [1052, 542] on input "8" at bounding box center [1038, 555] width 61 height 27
click at [1052, 542] on input "9" at bounding box center [1038, 555] width 61 height 27
click at [1052, 542] on input "10" at bounding box center [1038, 555] width 61 height 27
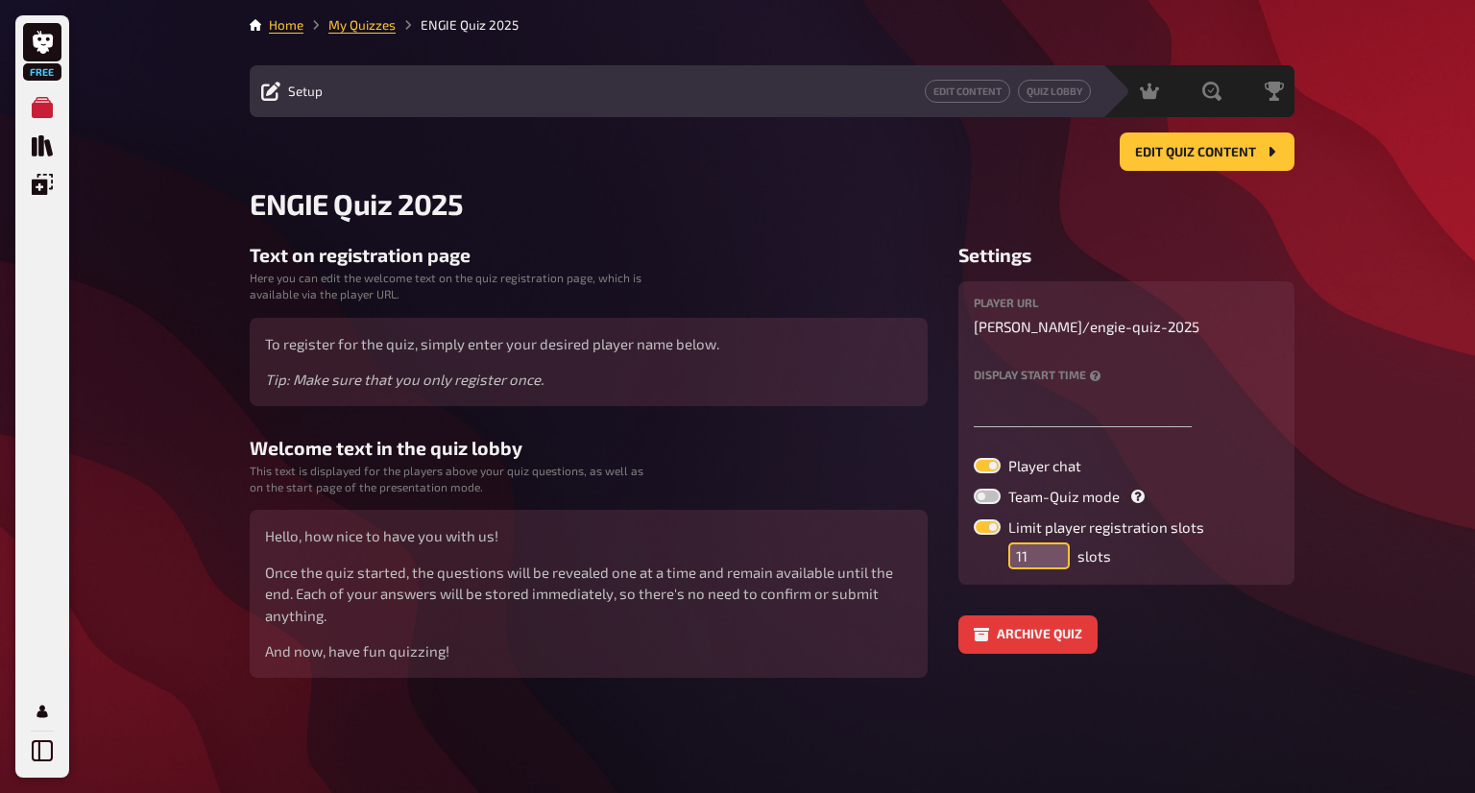
click at [1052, 542] on input "11" at bounding box center [1038, 555] width 61 height 27
type input "12"
click at [1052, 542] on input "12" at bounding box center [1038, 555] width 61 height 27
click at [1151, 616] on div "Archive quiz" at bounding box center [1126, 634] width 336 height 38
click at [1212, 157] on span "Edit Quiz content" at bounding box center [1195, 152] width 121 height 13
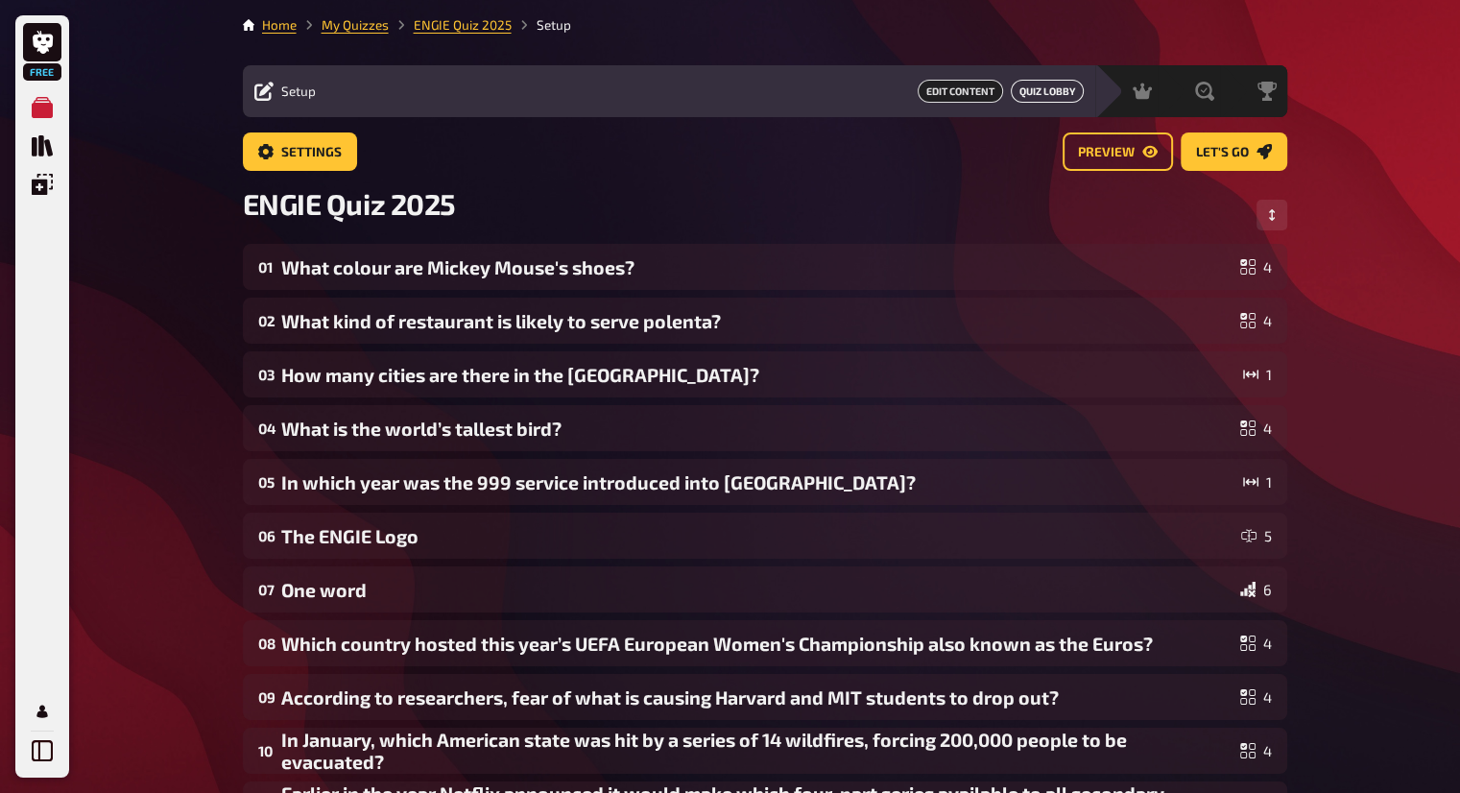
click at [1039, 93] on button "Quiz Lobby" at bounding box center [1047, 91] width 73 height 23
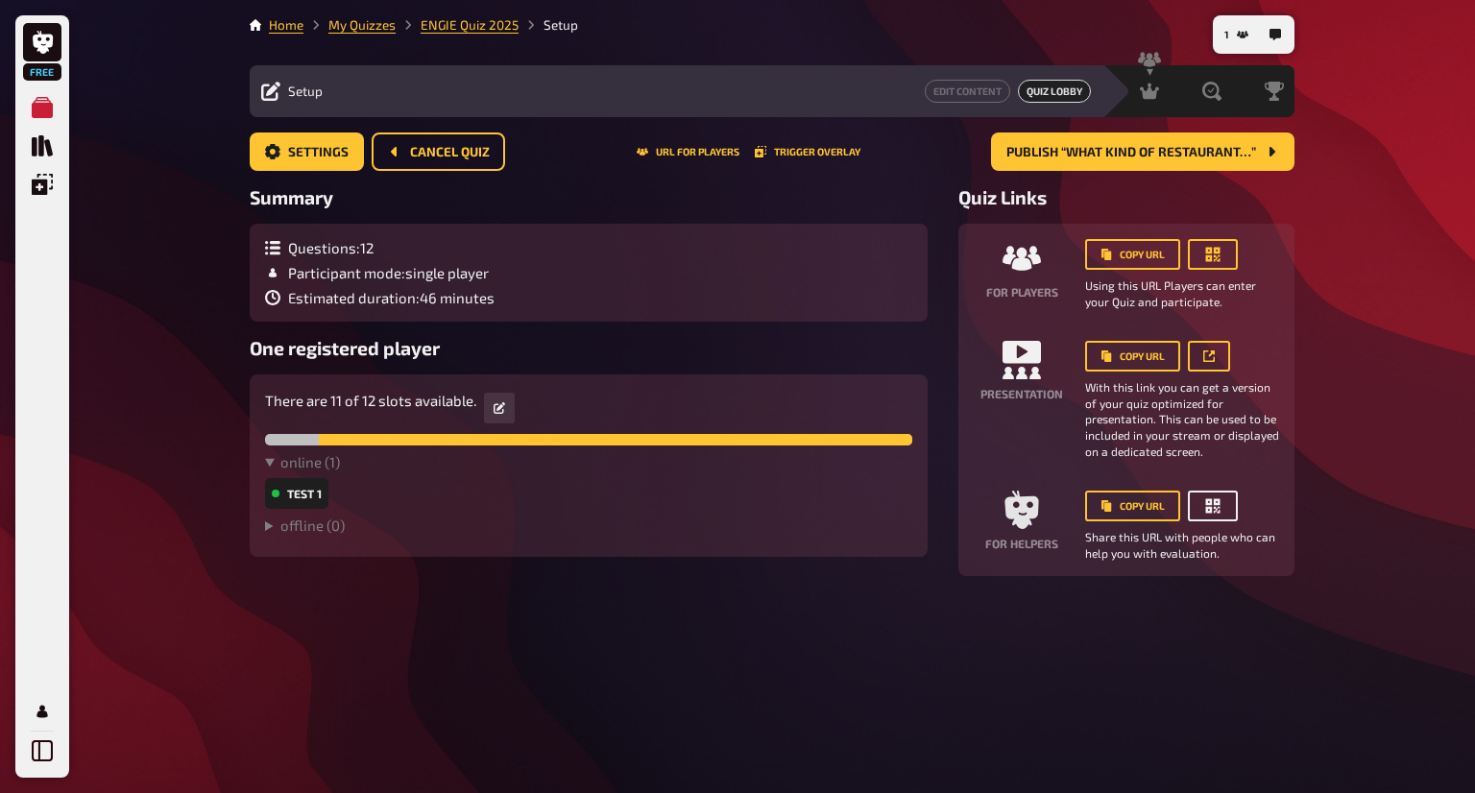
click at [1217, 495] on button "button" at bounding box center [1213, 506] width 50 height 31
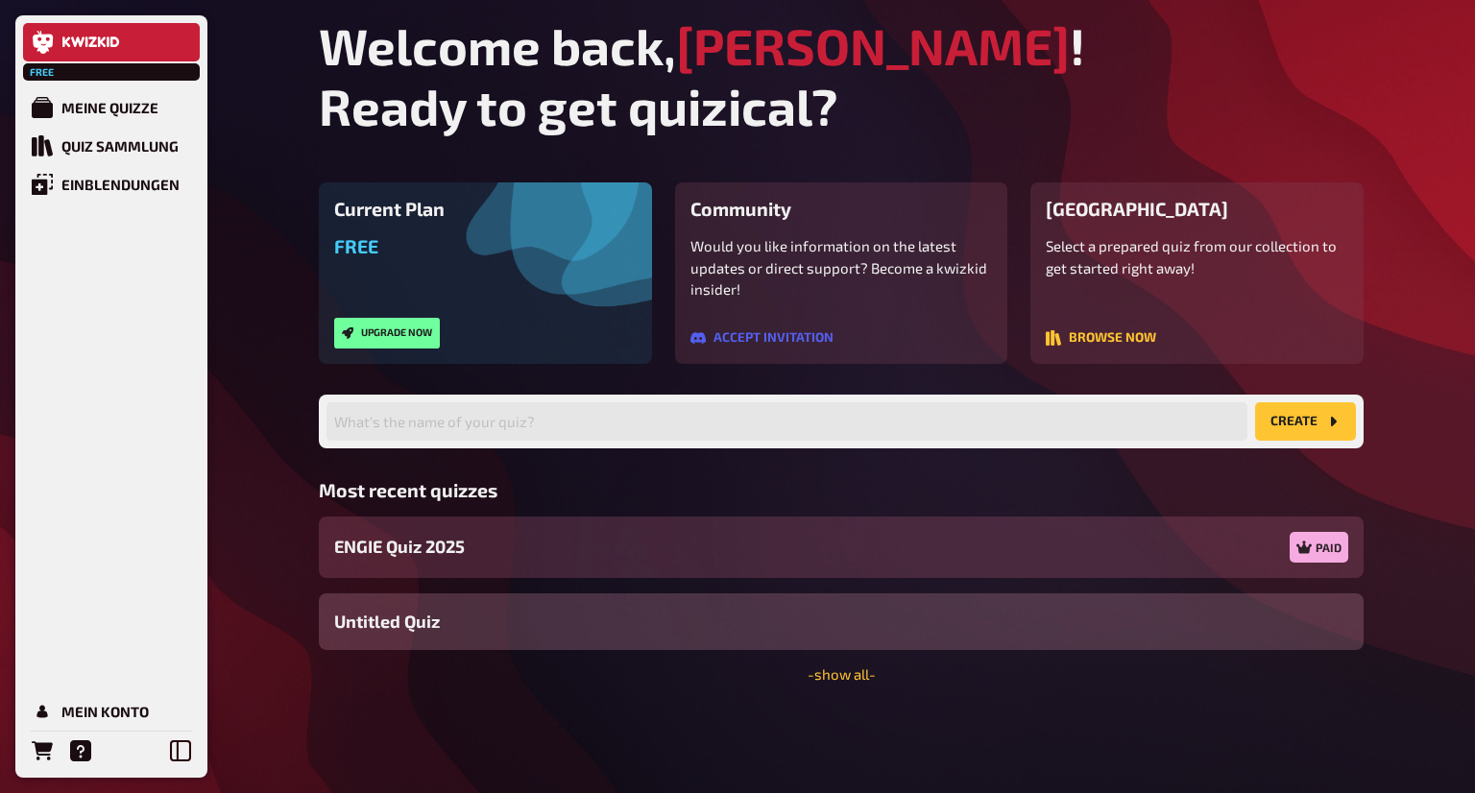
click at [1316, 549] on div "Paid" at bounding box center [1318, 547] width 59 height 31
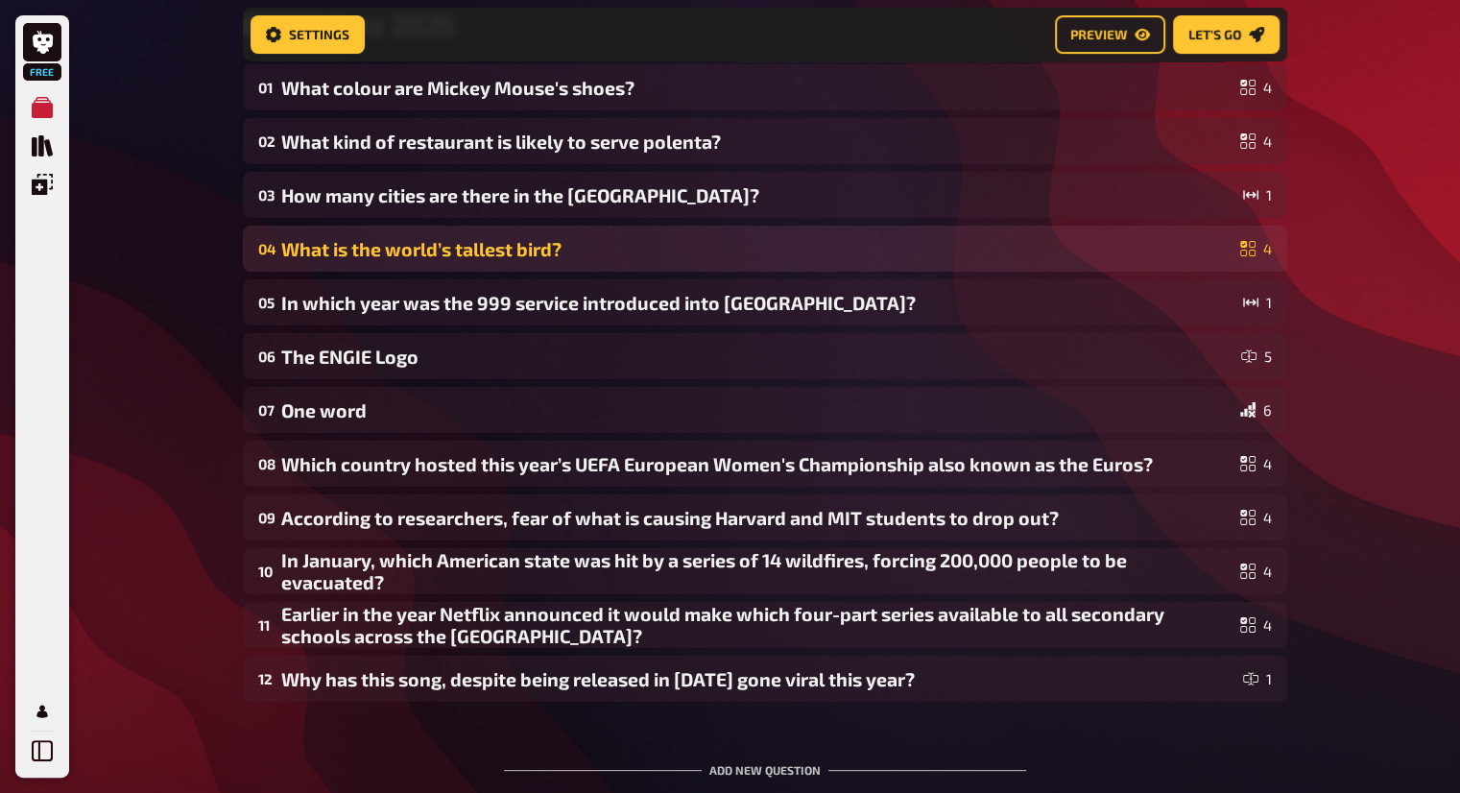
scroll to position [207, 0]
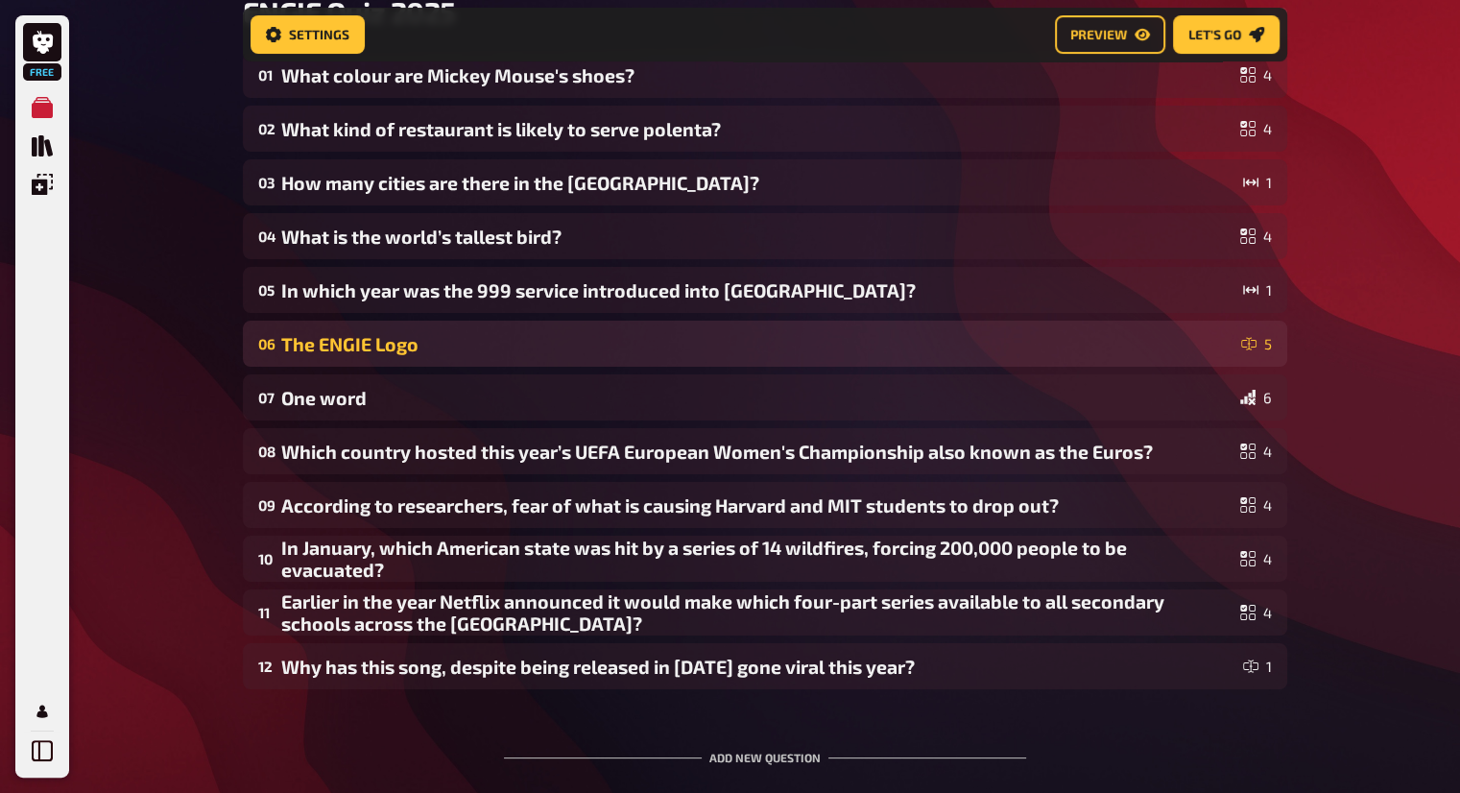
click at [527, 330] on div "06 The ENGIE Logo 5" at bounding box center [765, 344] width 1044 height 46
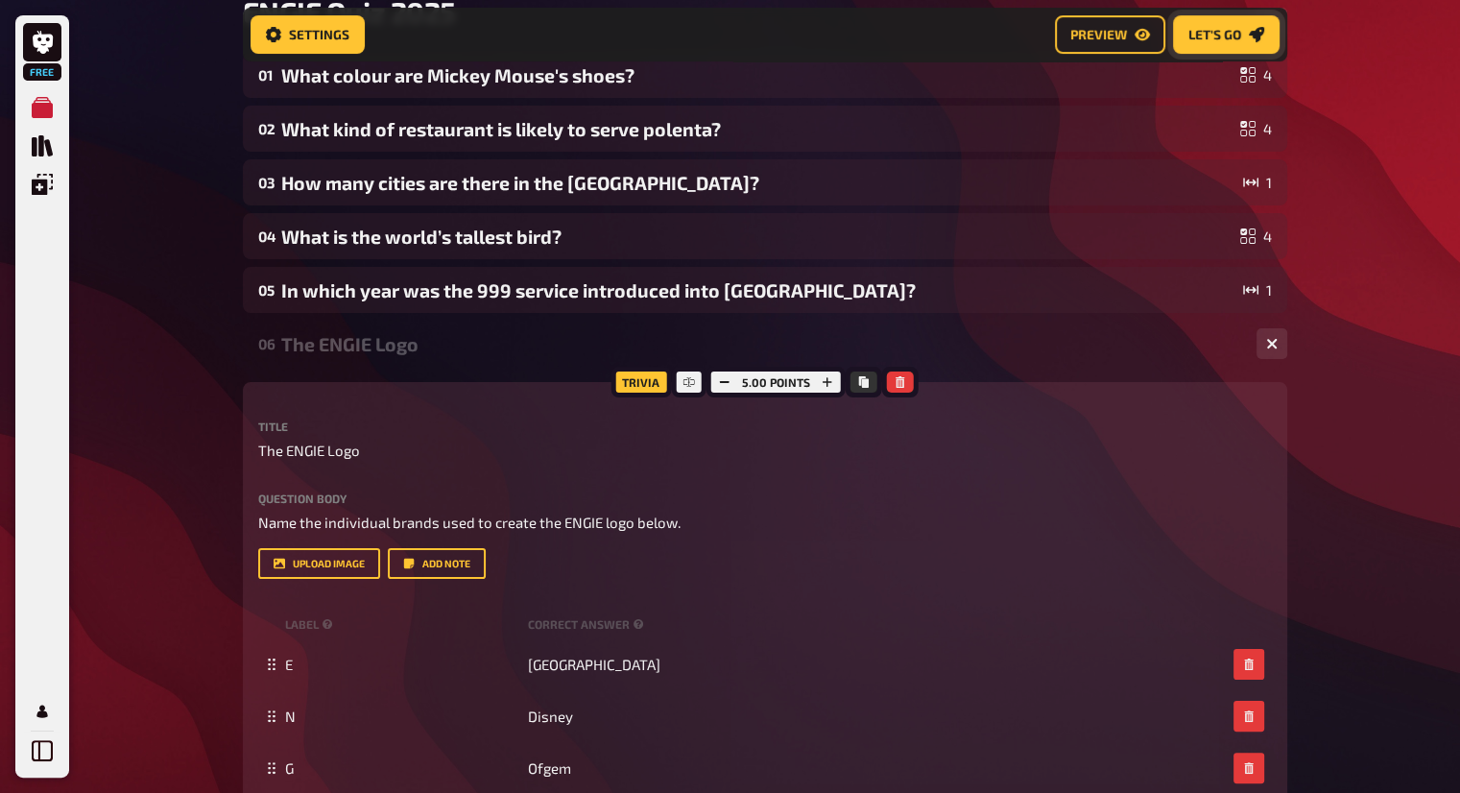
click at [1237, 39] on span "Let's go" at bounding box center [1214, 34] width 53 height 13
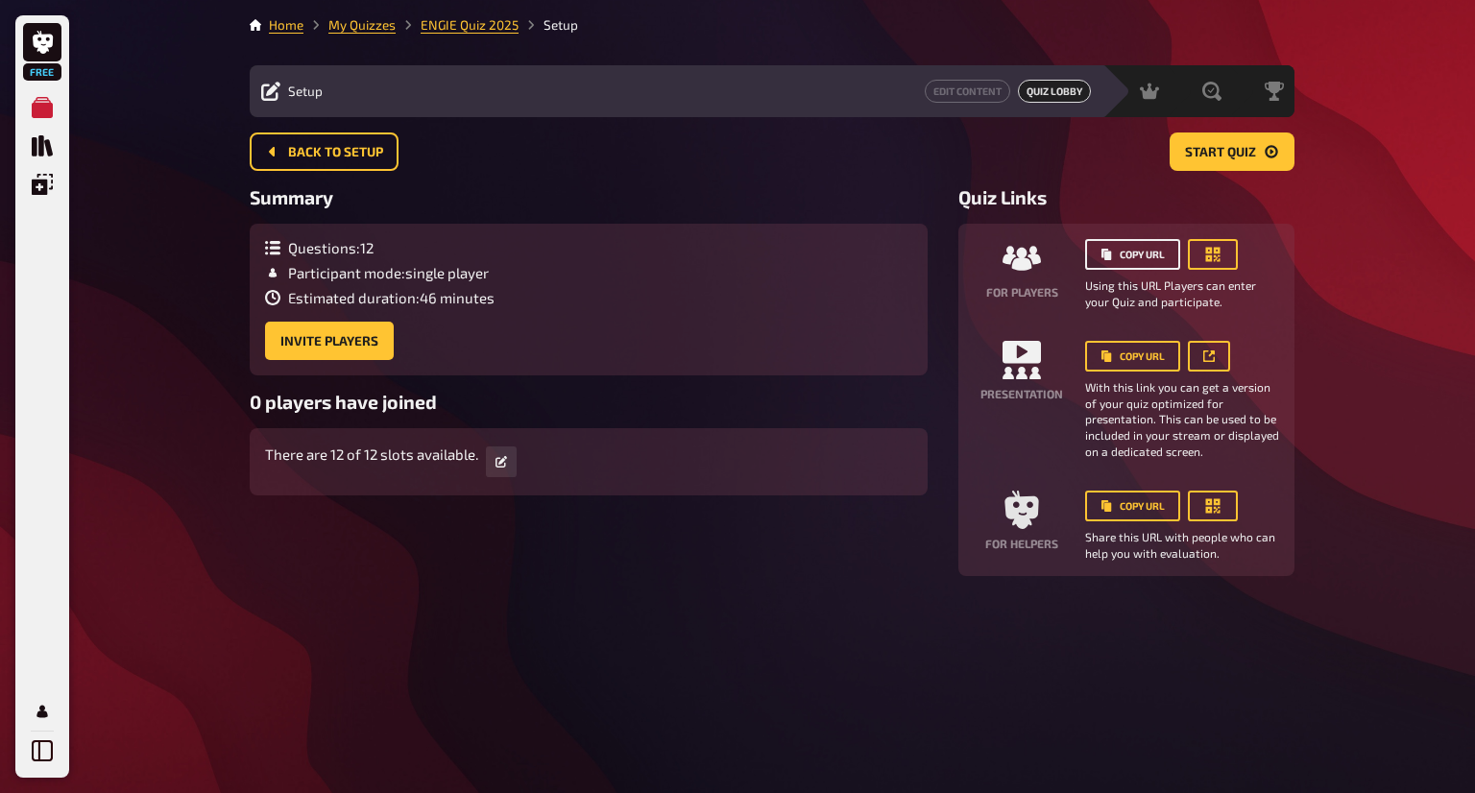
click at [1139, 260] on button "Copy URL" at bounding box center [1132, 254] width 95 height 31
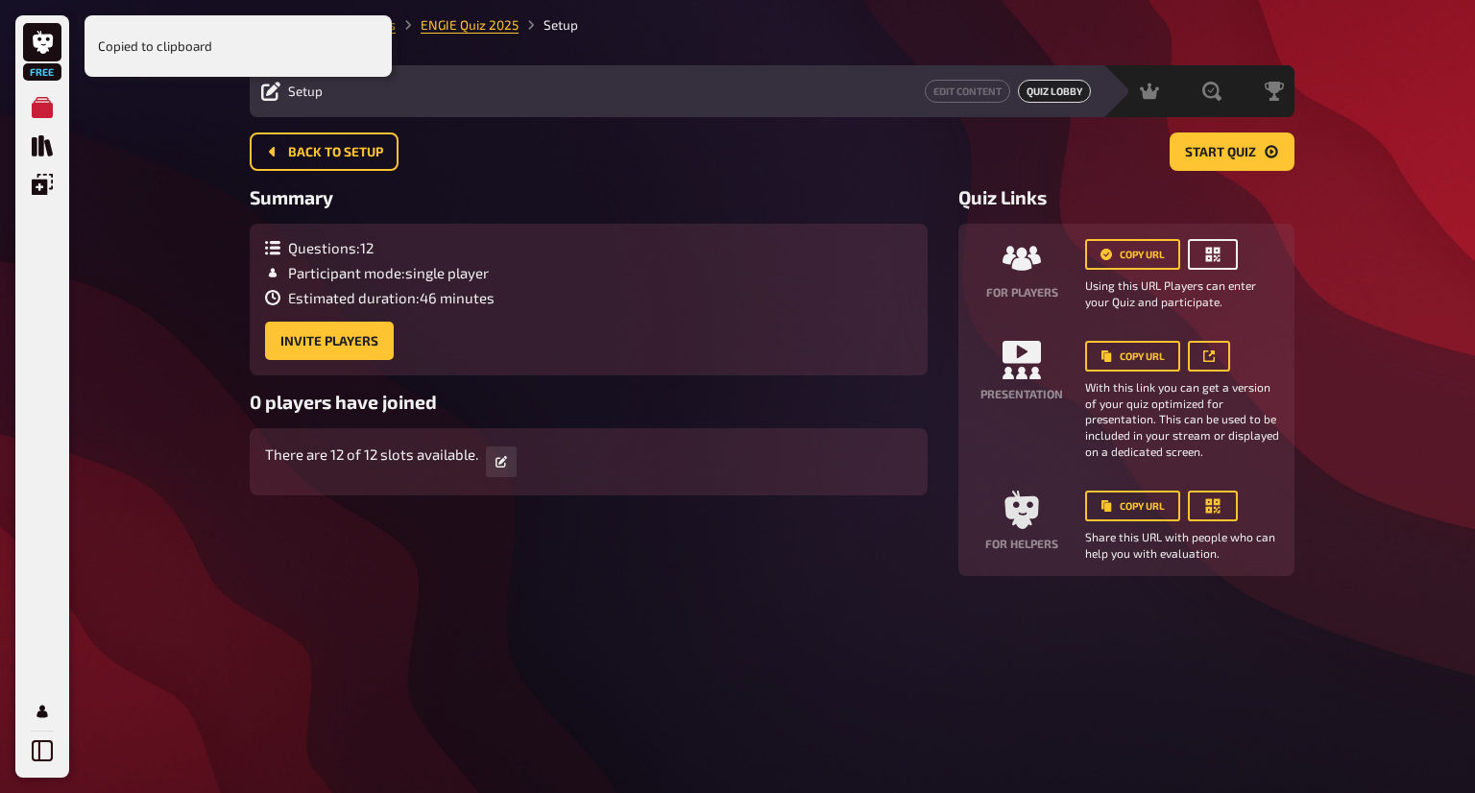
click at [1198, 259] on button "button" at bounding box center [1213, 254] width 50 height 31
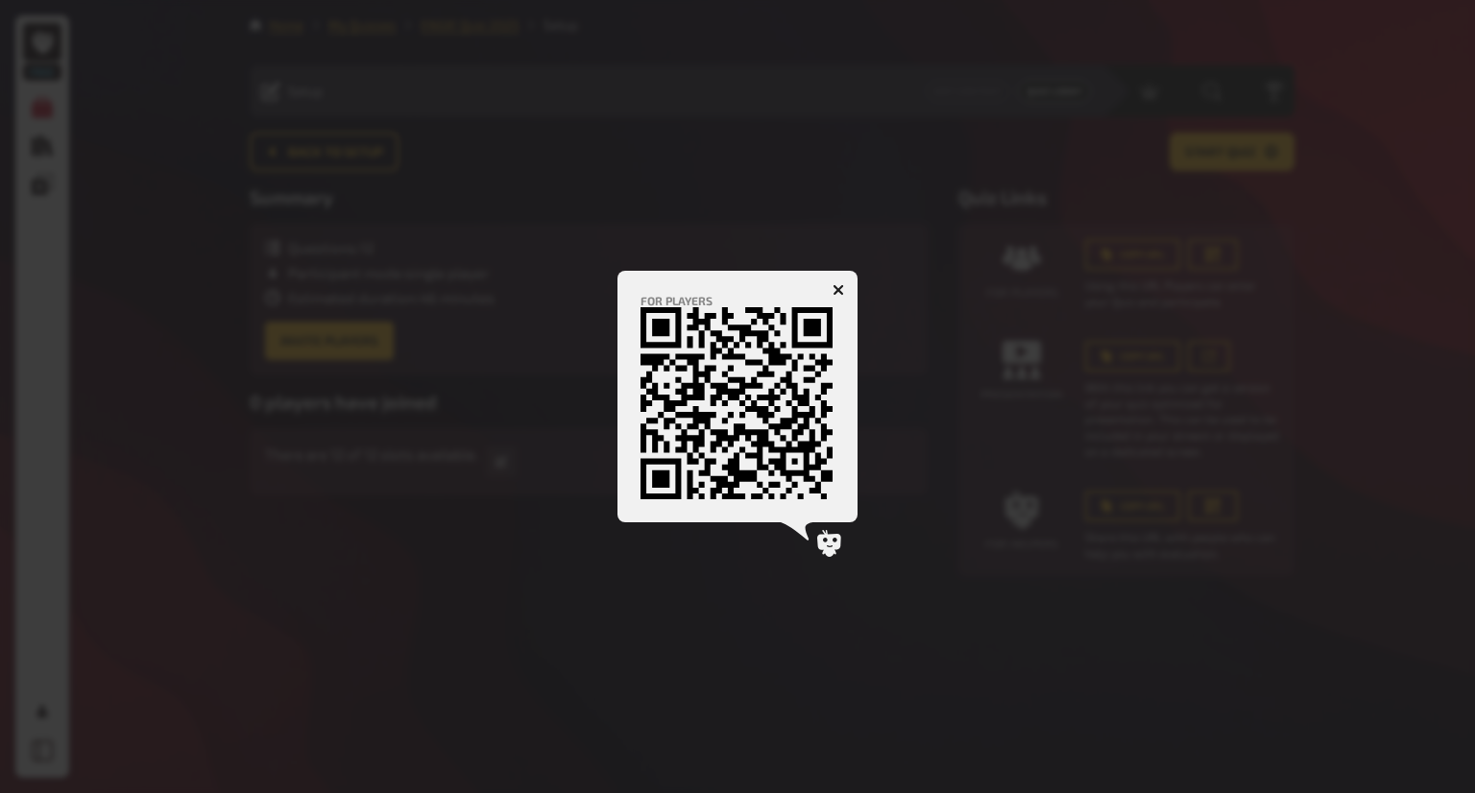
click at [698, 120] on div at bounding box center [737, 396] width 1475 height 793
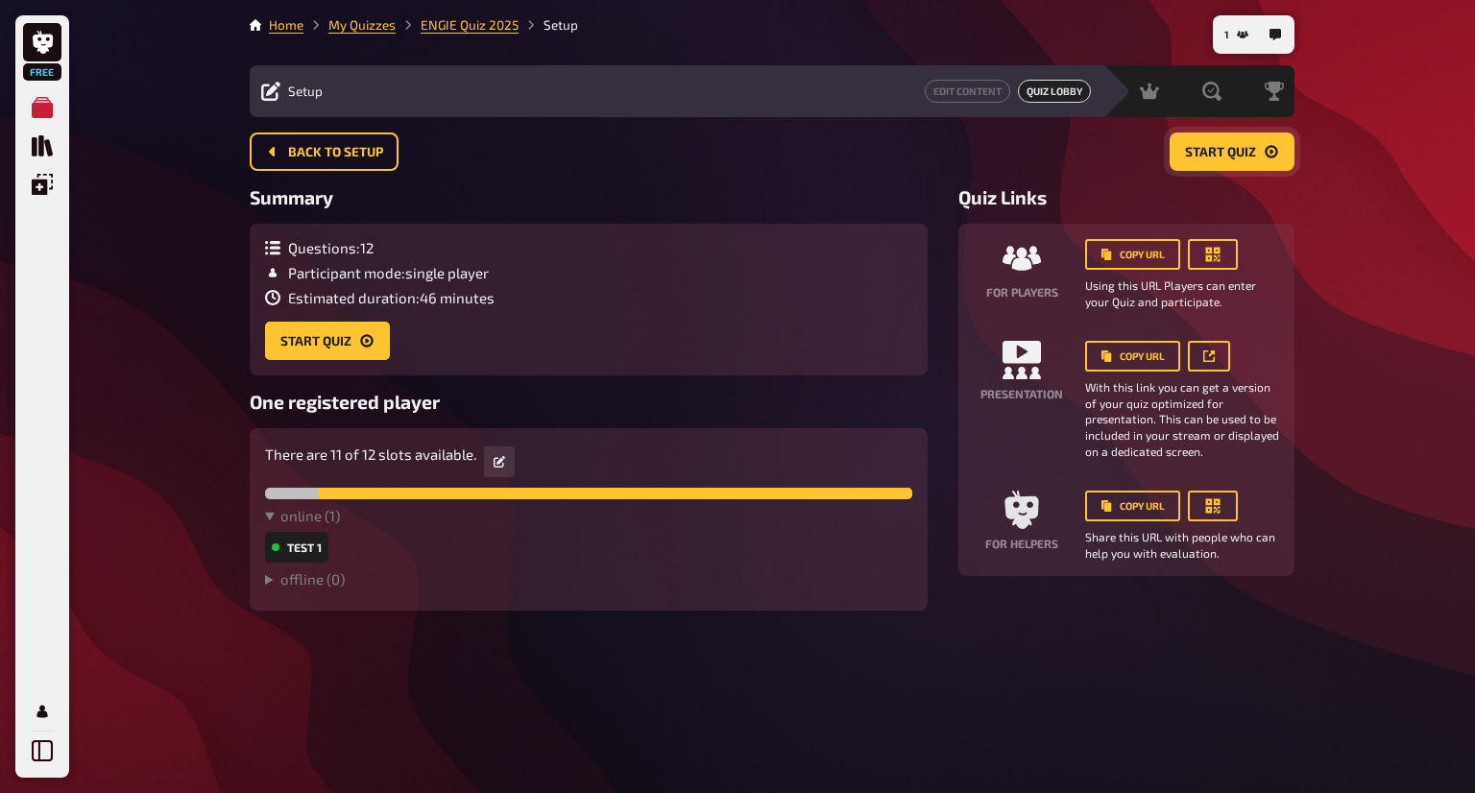
click at [1222, 147] on span "Start Quiz" at bounding box center [1220, 152] width 71 height 13
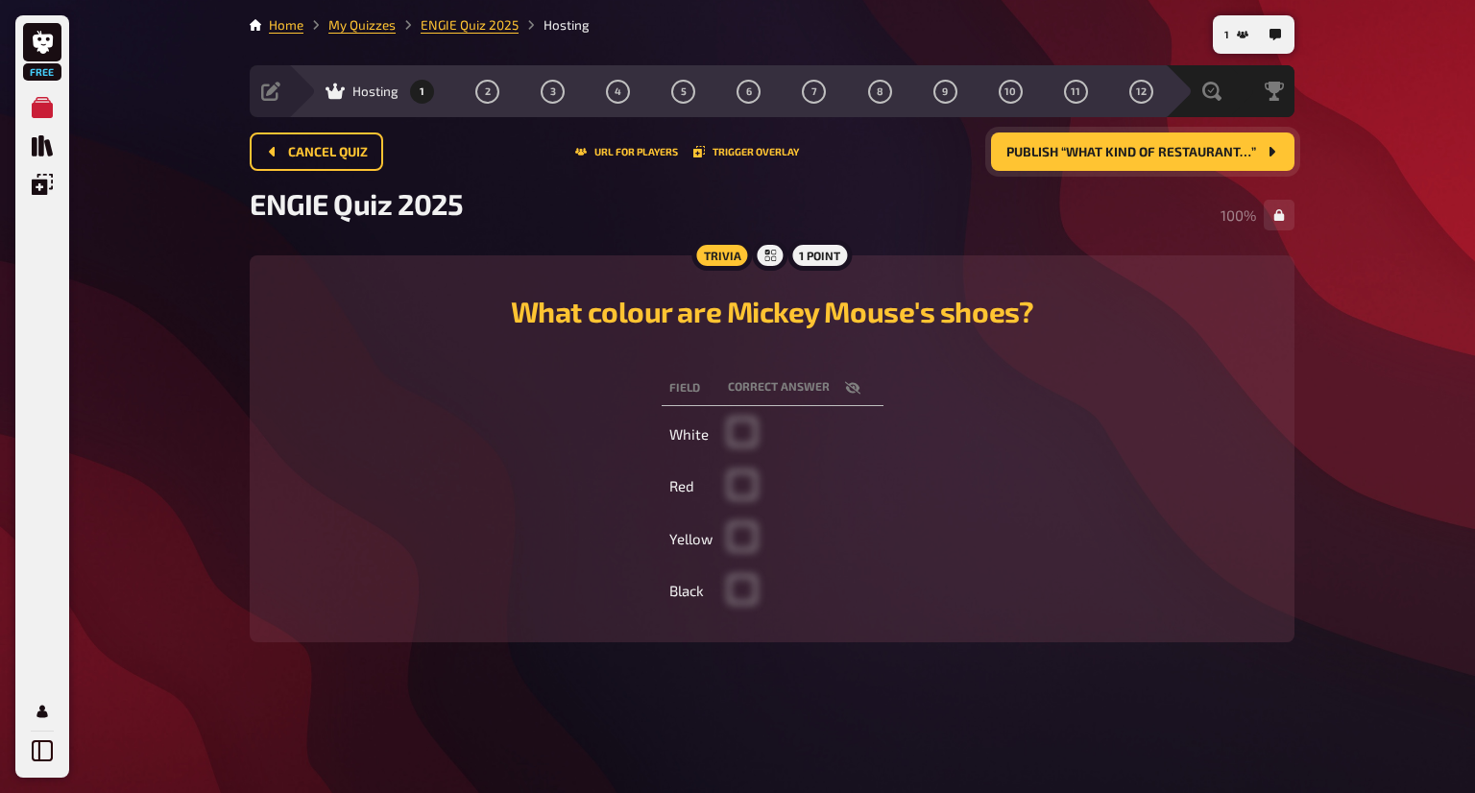
click at [1119, 158] on span "Publish “What kind of restaurant…”" at bounding box center [1131, 152] width 250 height 13
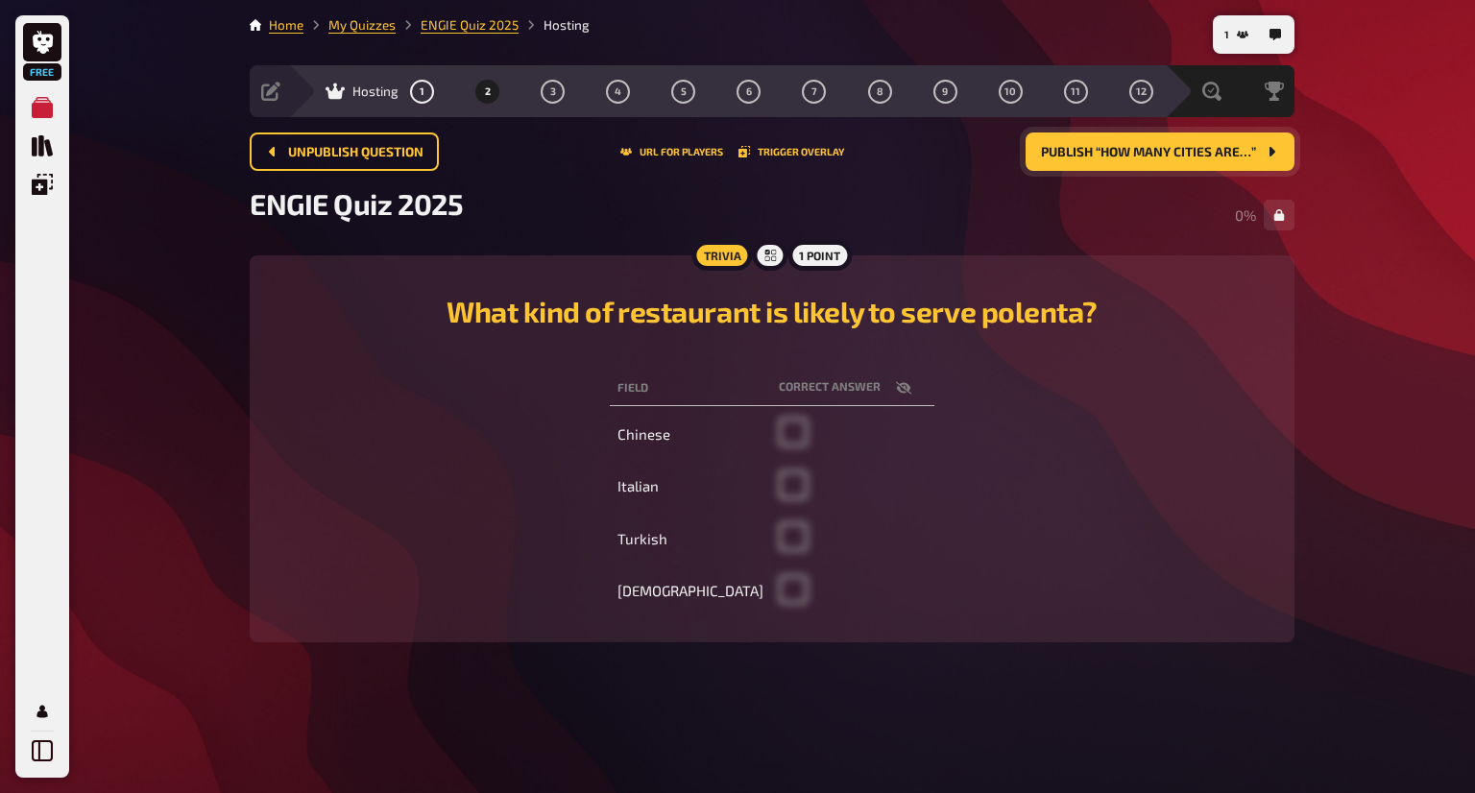
click at [1119, 158] on span "Publish “How many cities are…”" at bounding box center [1148, 152] width 215 height 13
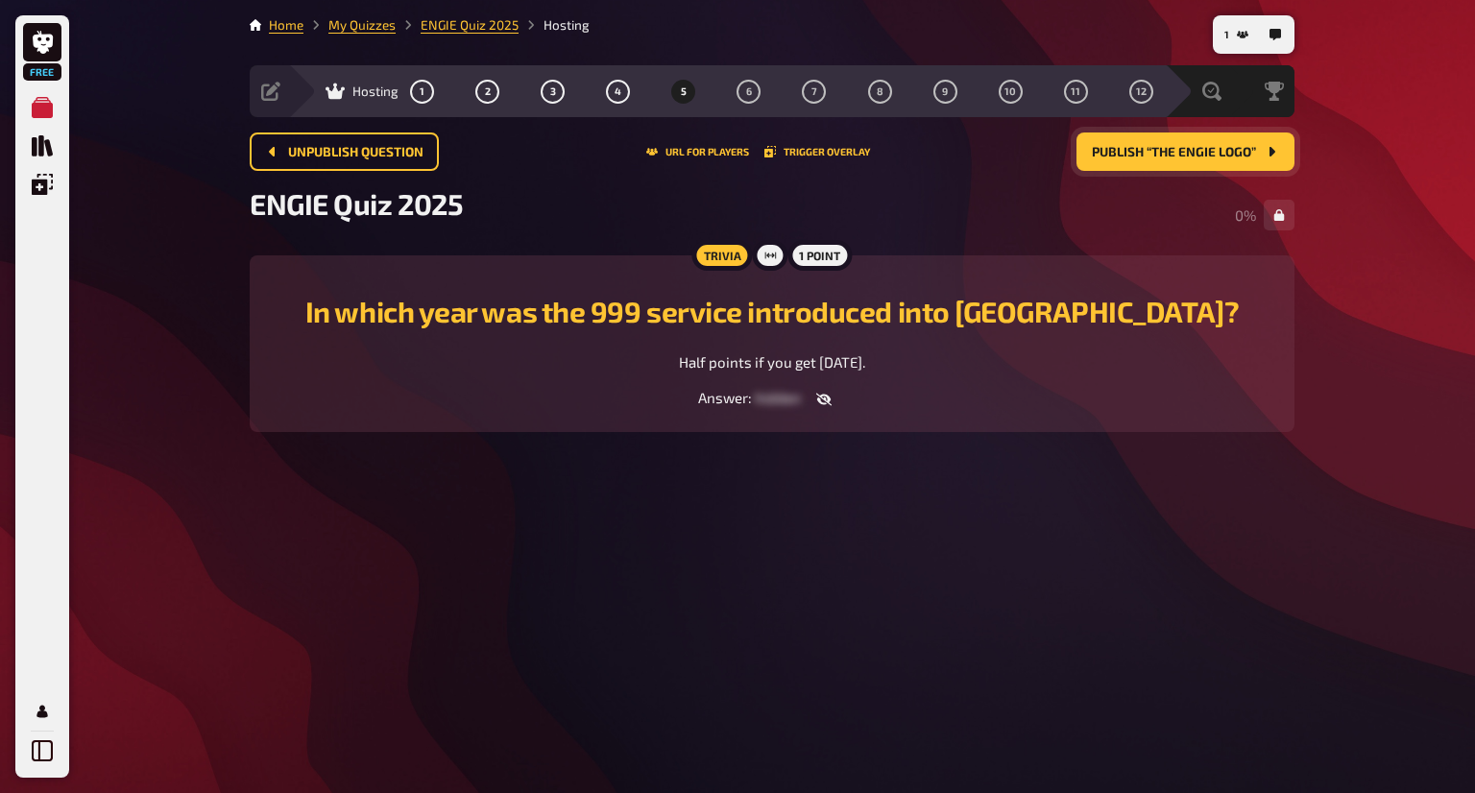
click at [1119, 158] on span "Publish “The ENGIE Logo”" at bounding box center [1174, 152] width 164 height 13
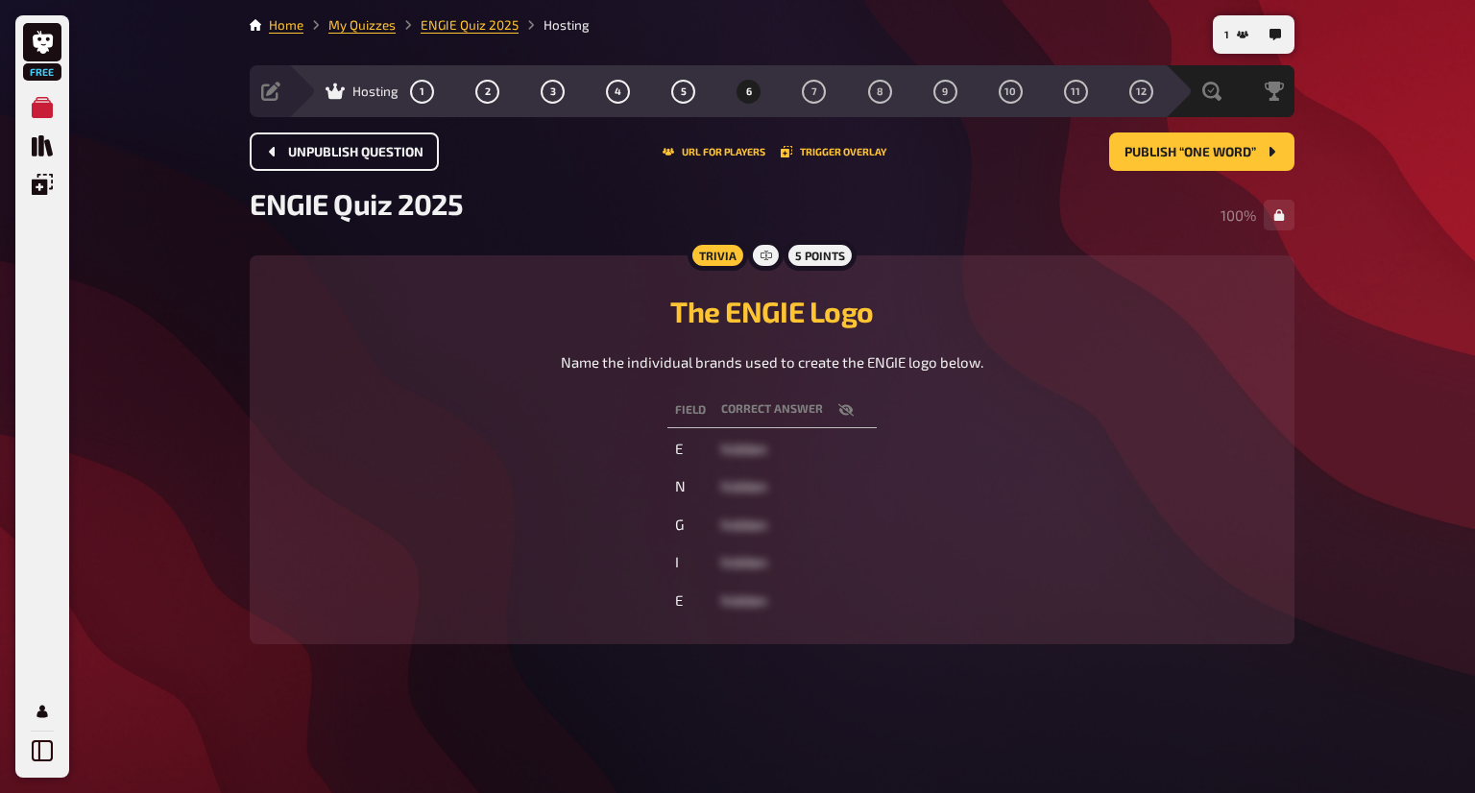
click at [395, 143] on button "Unpublish question" at bounding box center [344, 151] width 189 height 38
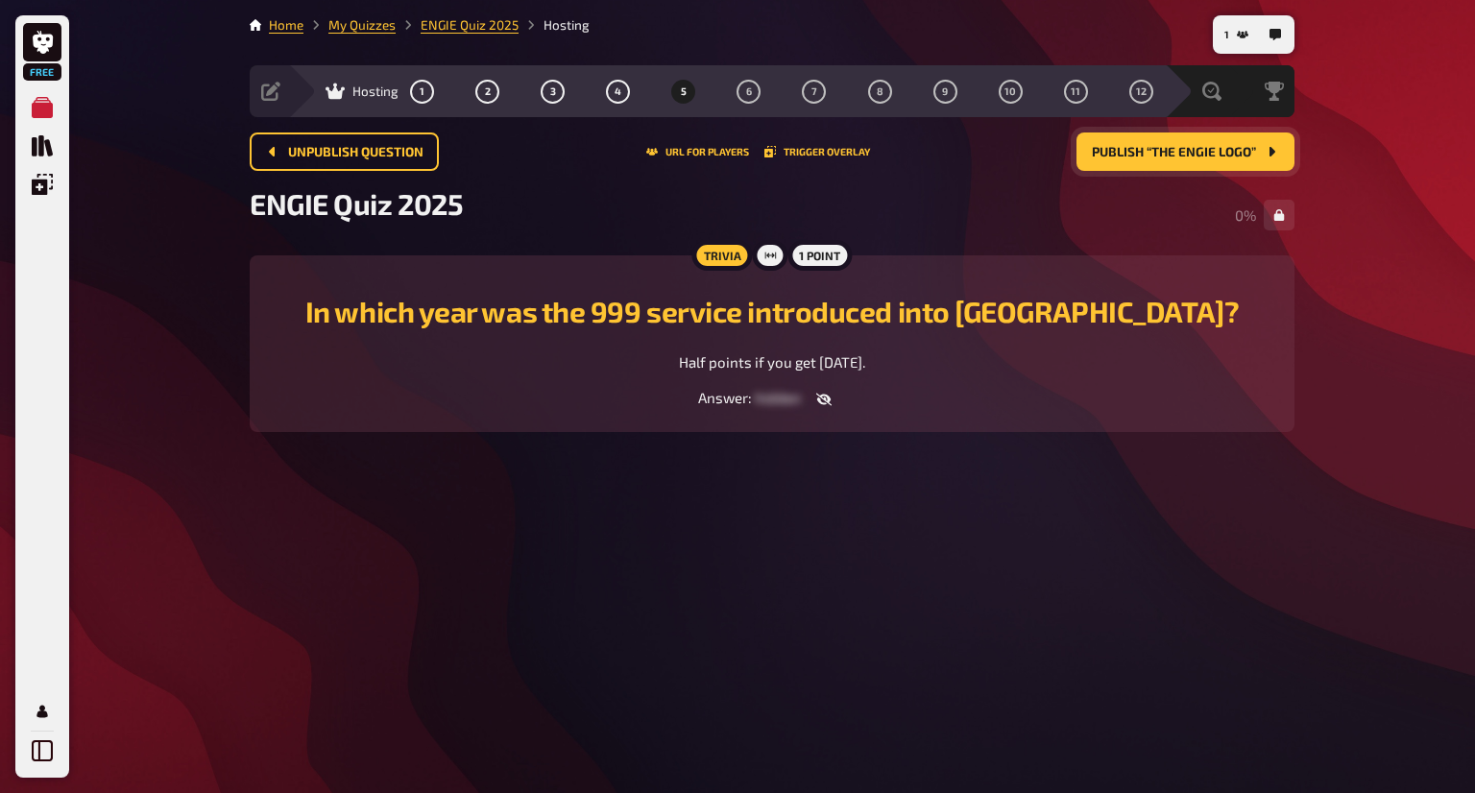
click at [1146, 162] on button "Publish “The ENGIE Logo”" at bounding box center [1185, 151] width 218 height 38
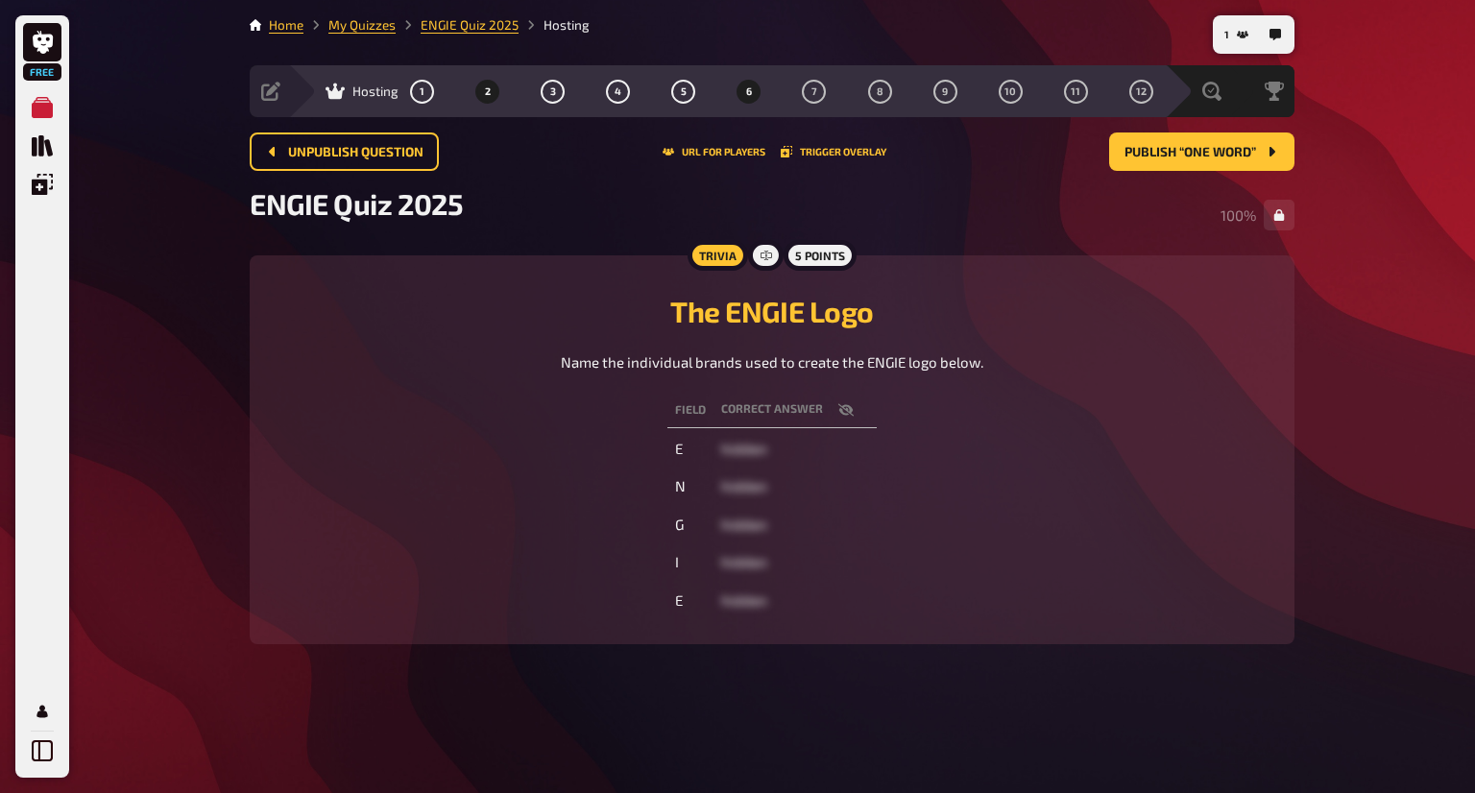
click at [472, 92] on button "2" at bounding box center [487, 91] width 31 height 31
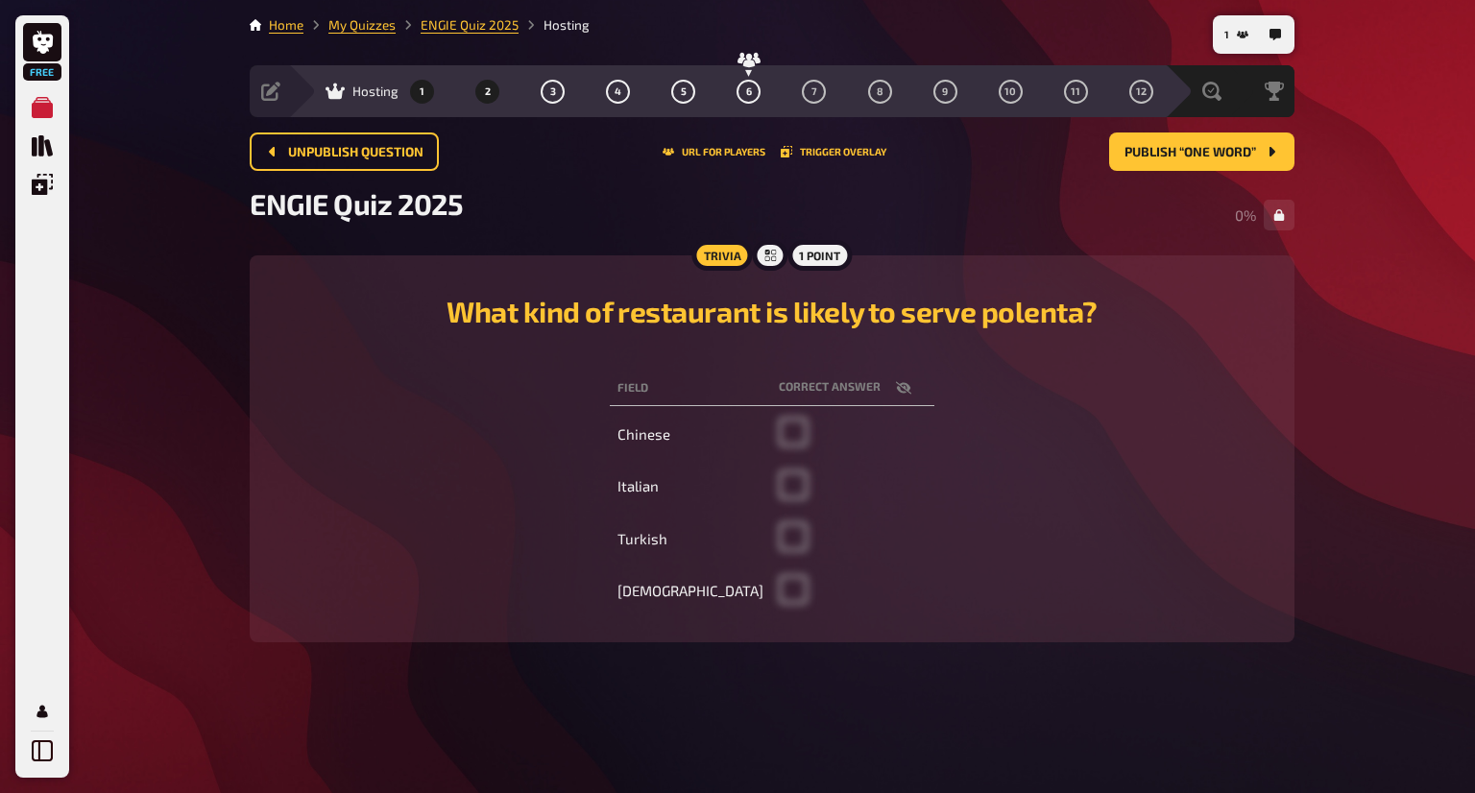
click at [430, 89] on button "1" at bounding box center [422, 91] width 31 height 31
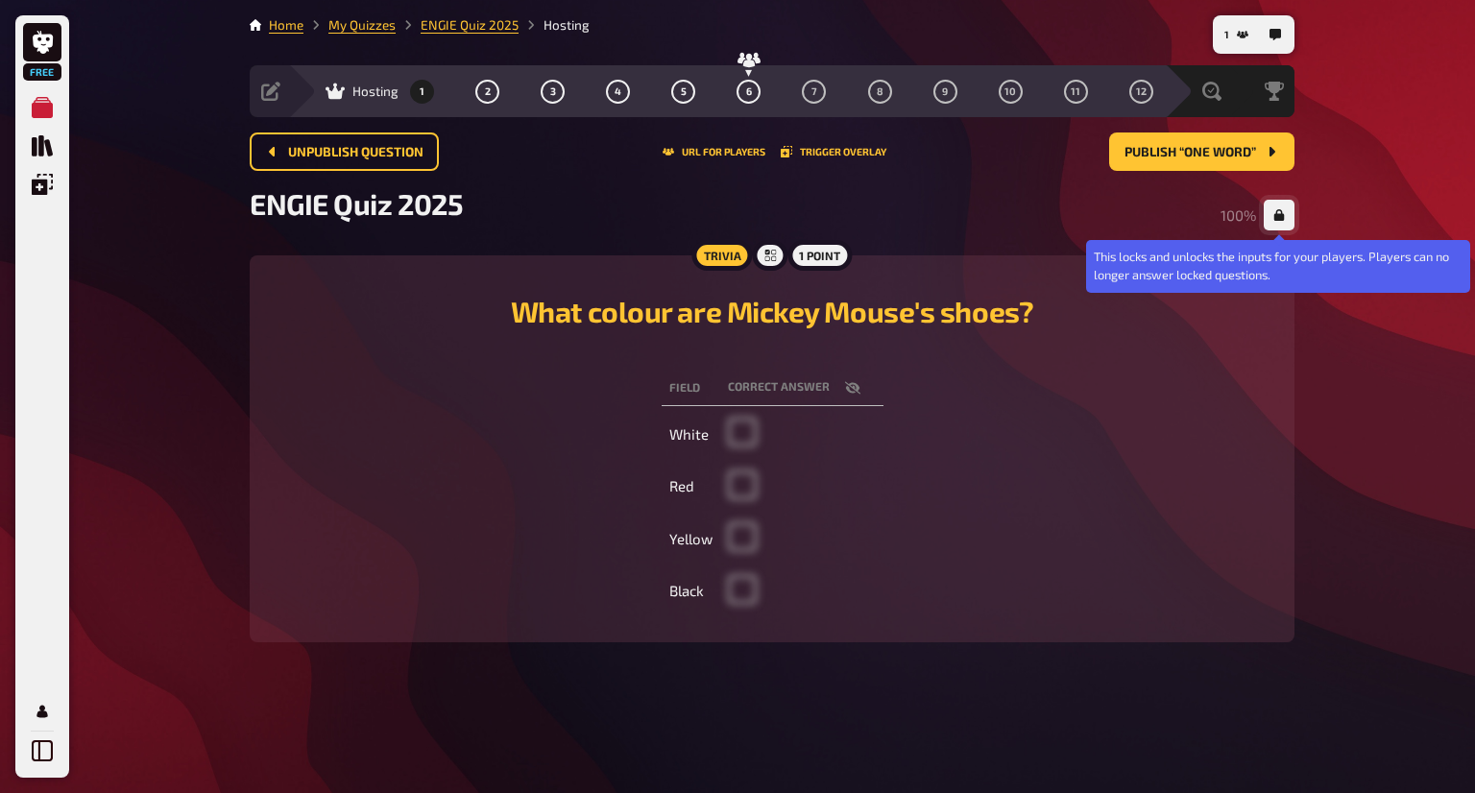
click at [1279, 211] on icon "button" at bounding box center [1279, 215] width 12 height 12
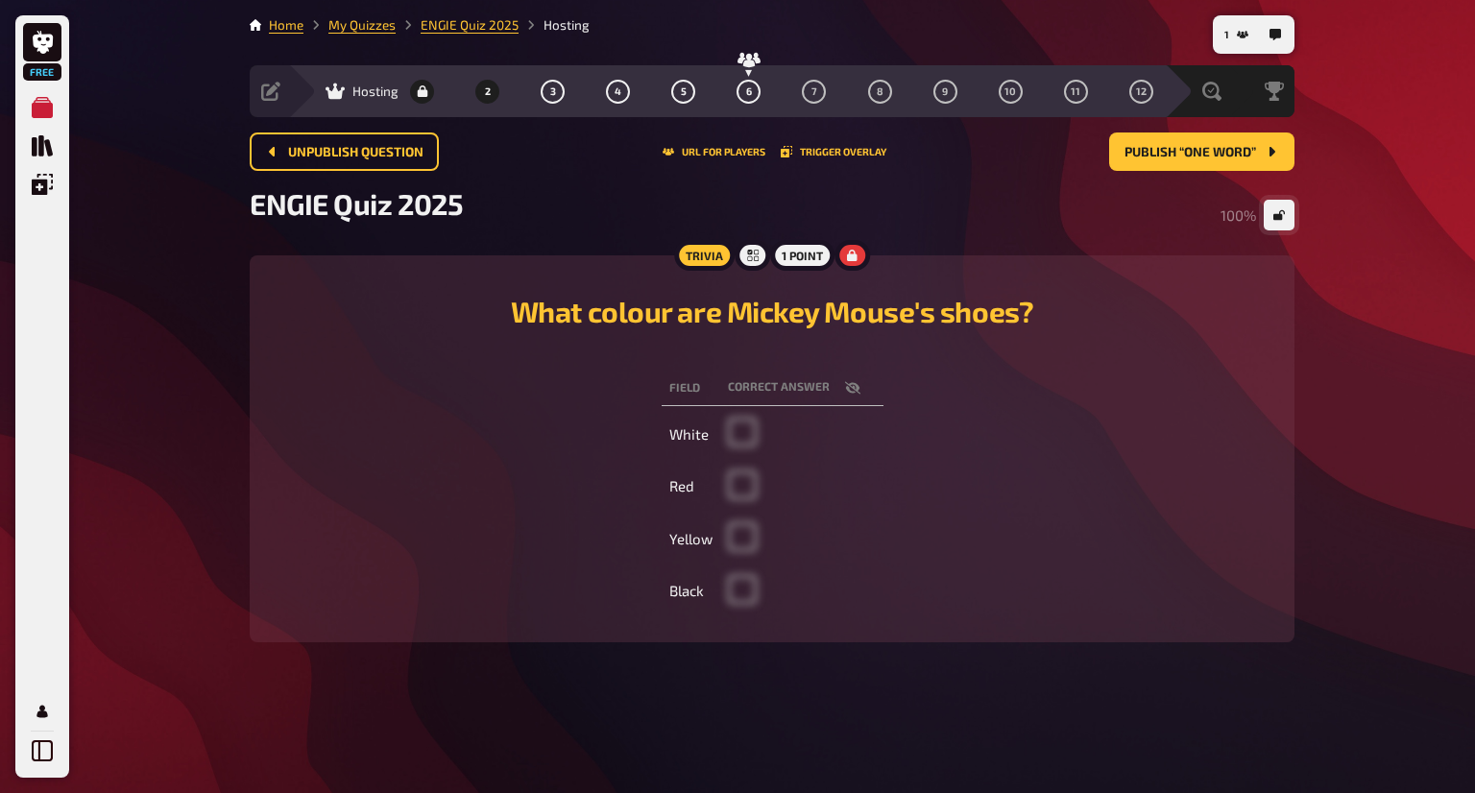
click at [472, 96] on button "2" at bounding box center [487, 91] width 31 height 31
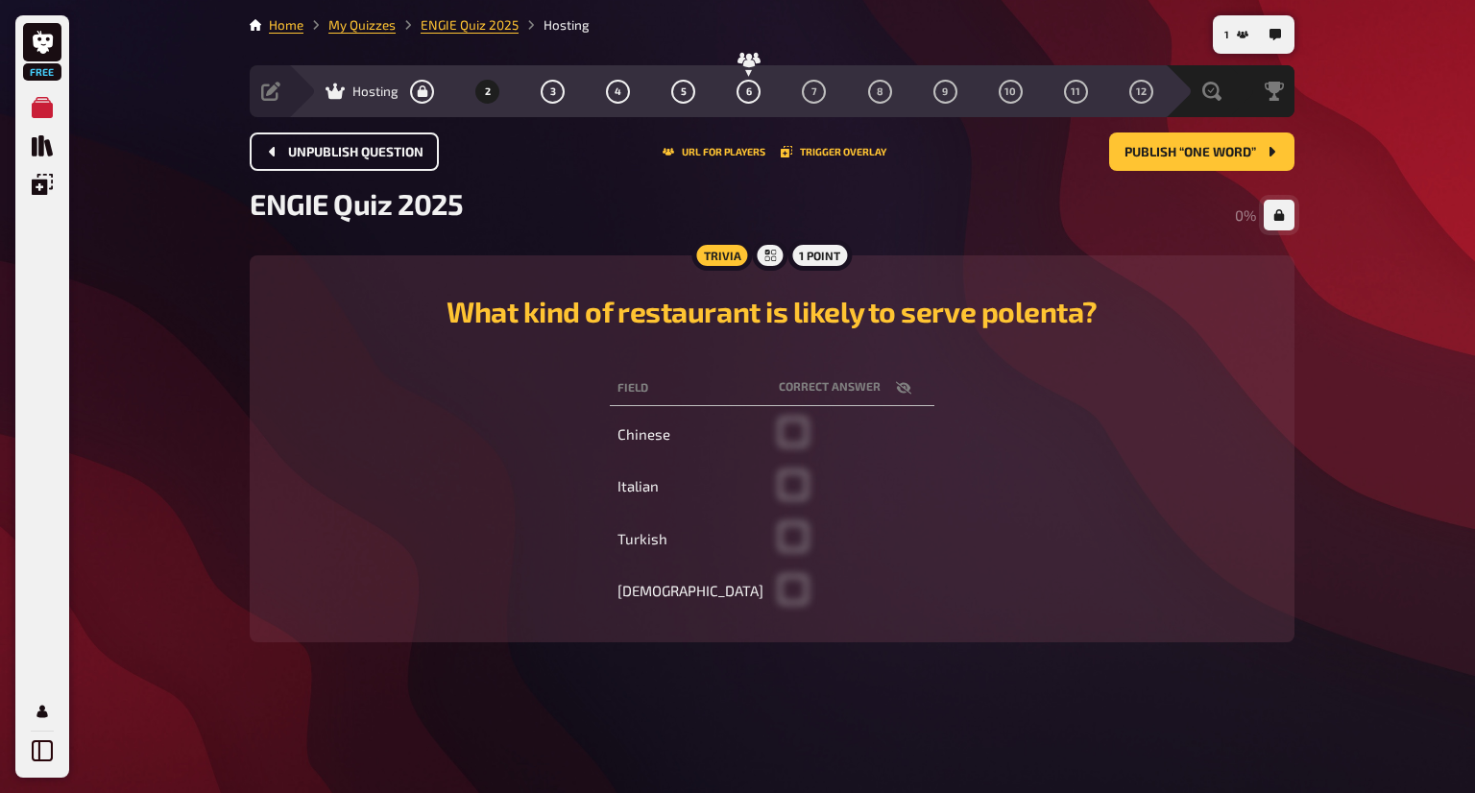
click at [324, 139] on button "Unpublish question" at bounding box center [344, 151] width 189 height 38
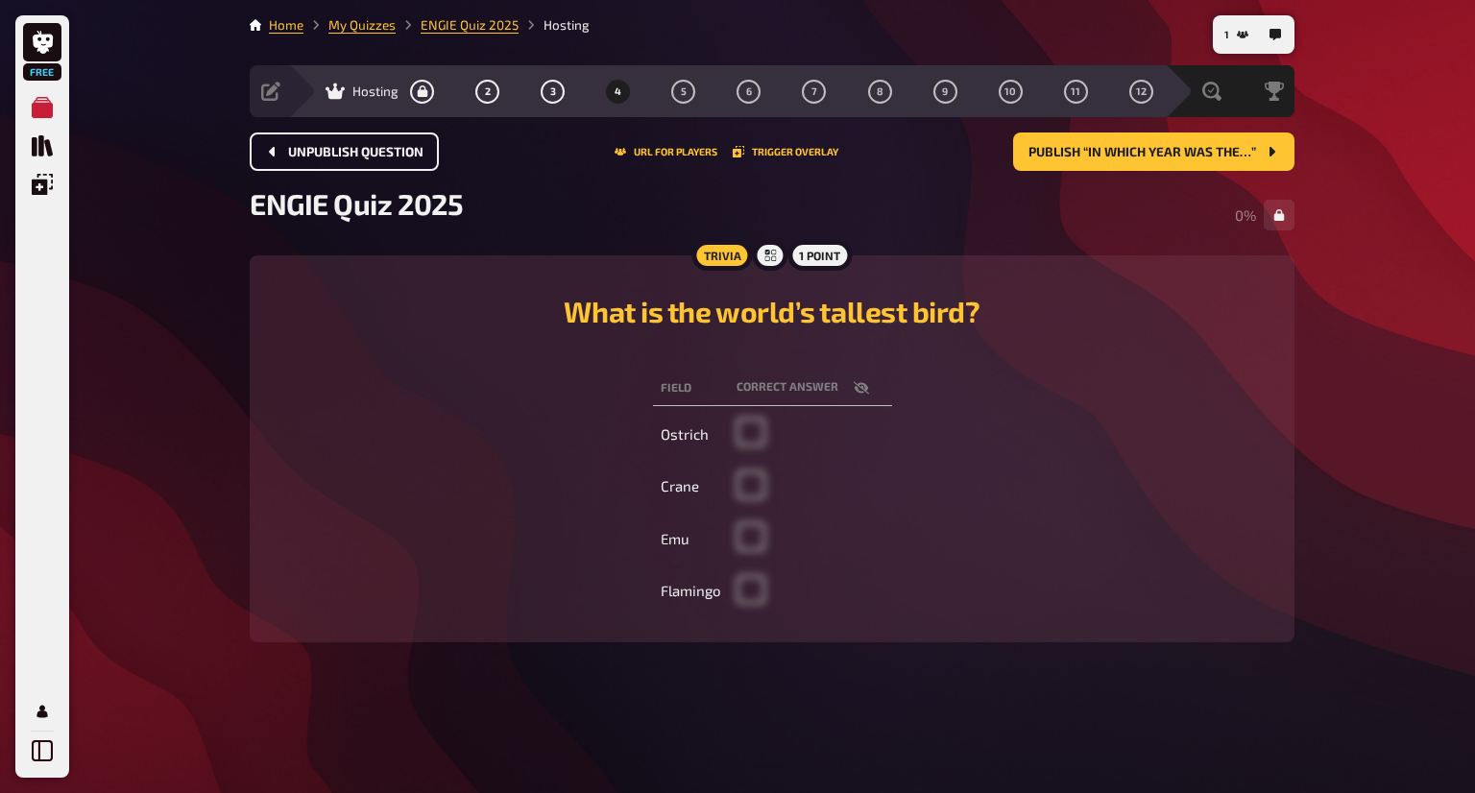
click at [327, 146] on span "Unpublish question" at bounding box center [355, 152] width 135 height 13
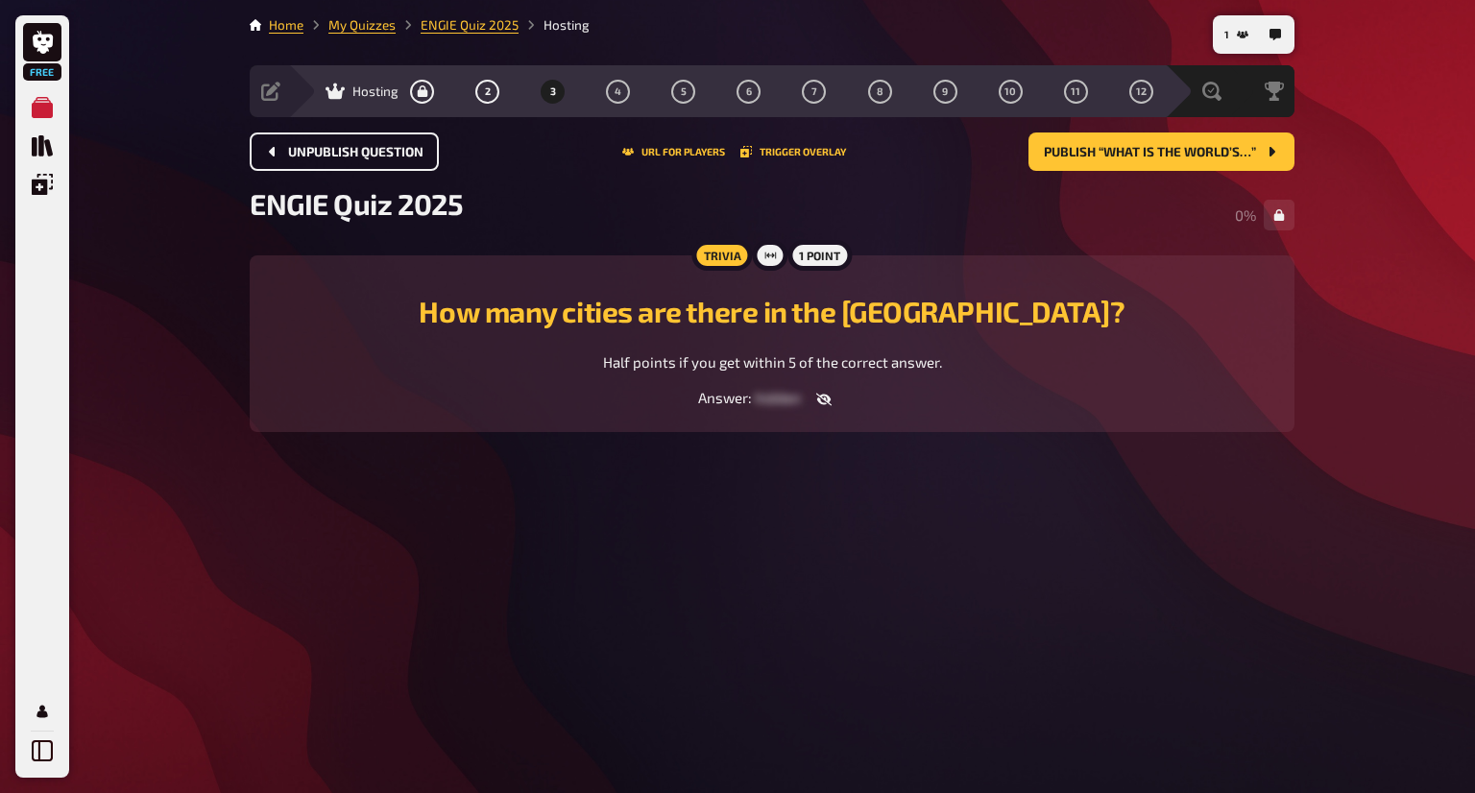
click at [327, 146] on span "Unpublish question" at bounding box center [355, 152] width 135 height 13
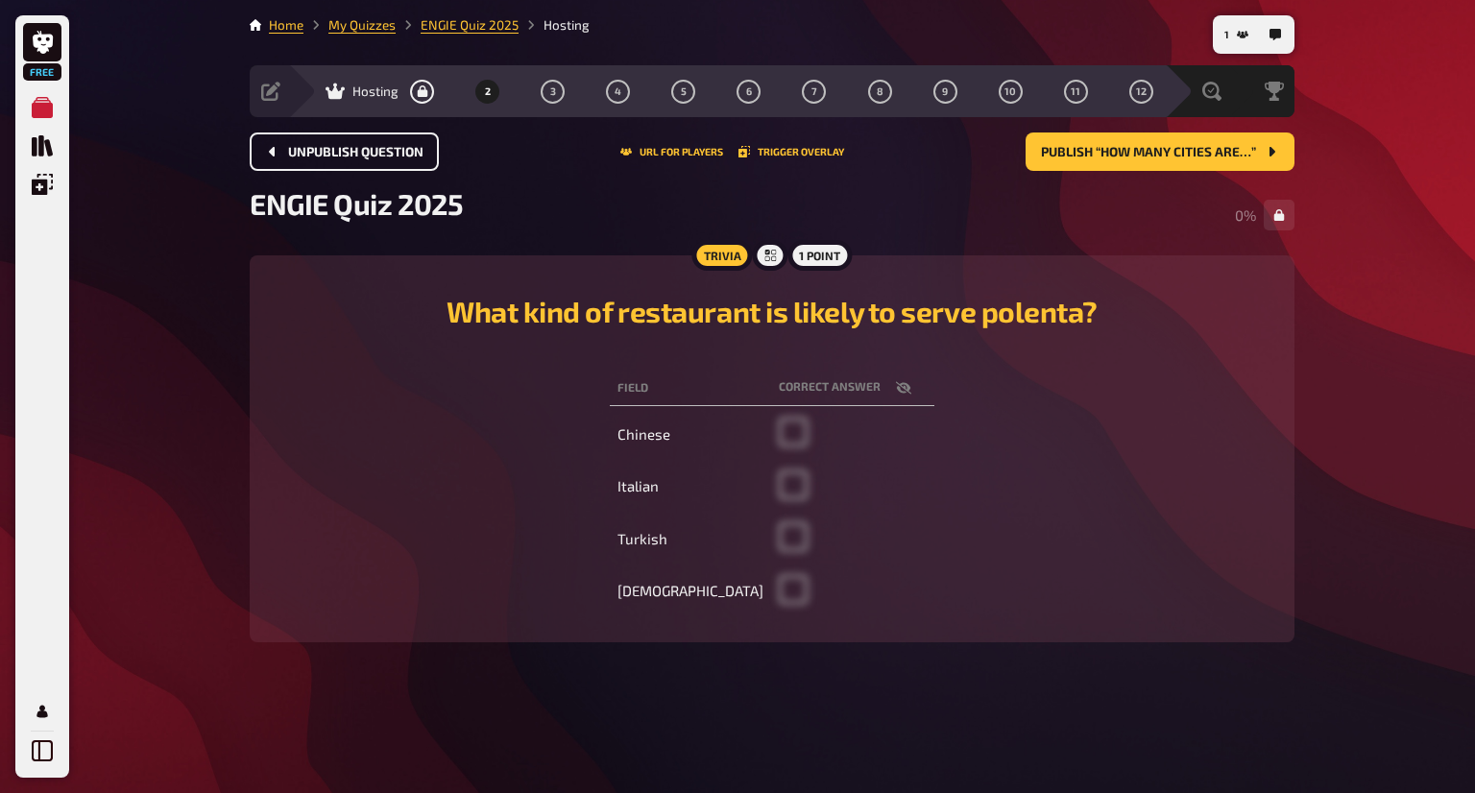
click at [327, 146] on span "Unpublish question" at bounding box center [355, 152] width 135 height 13
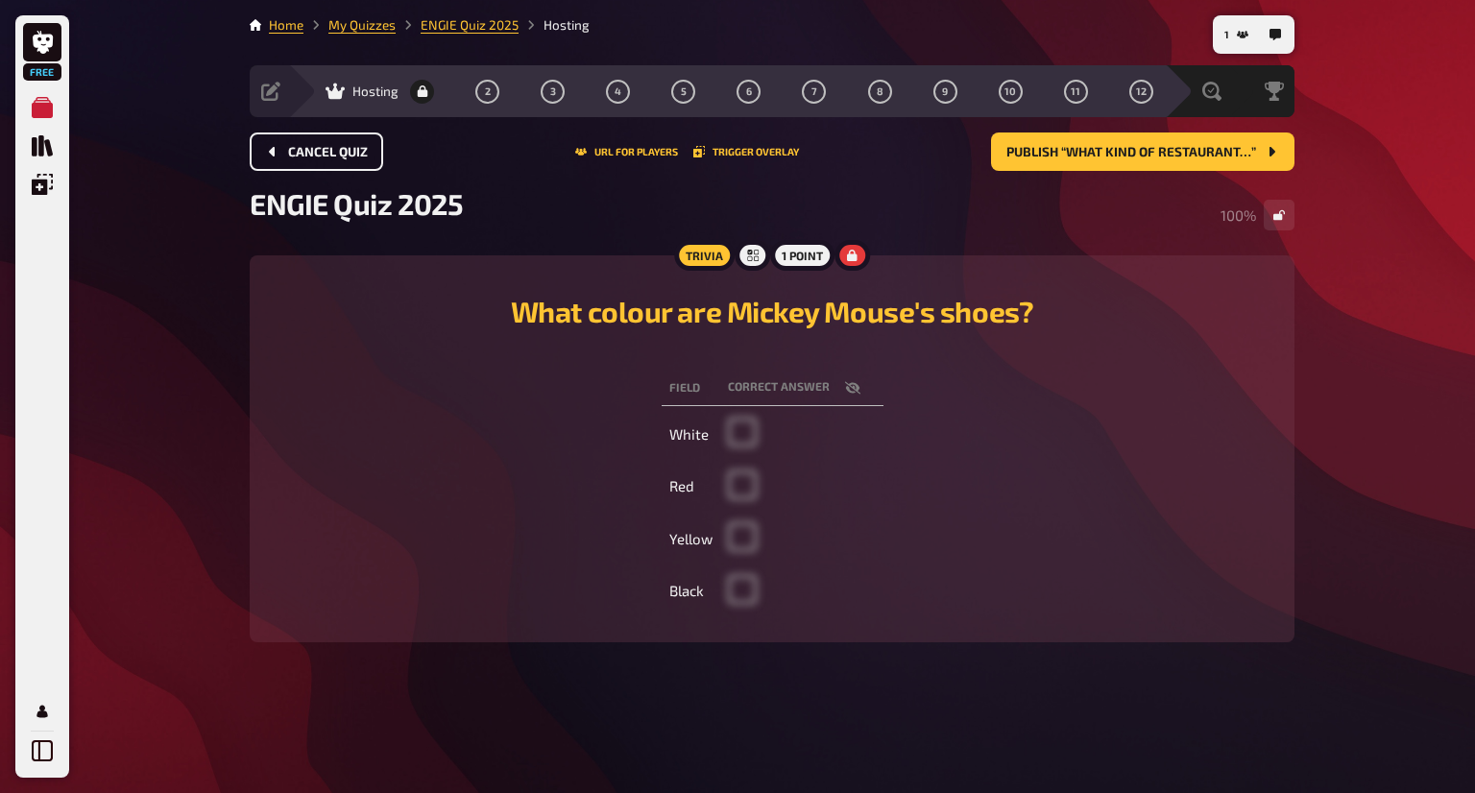
click at [327, 146] on span "Cancel Quiz" at bounding box center [328, 152] width 80 height 13
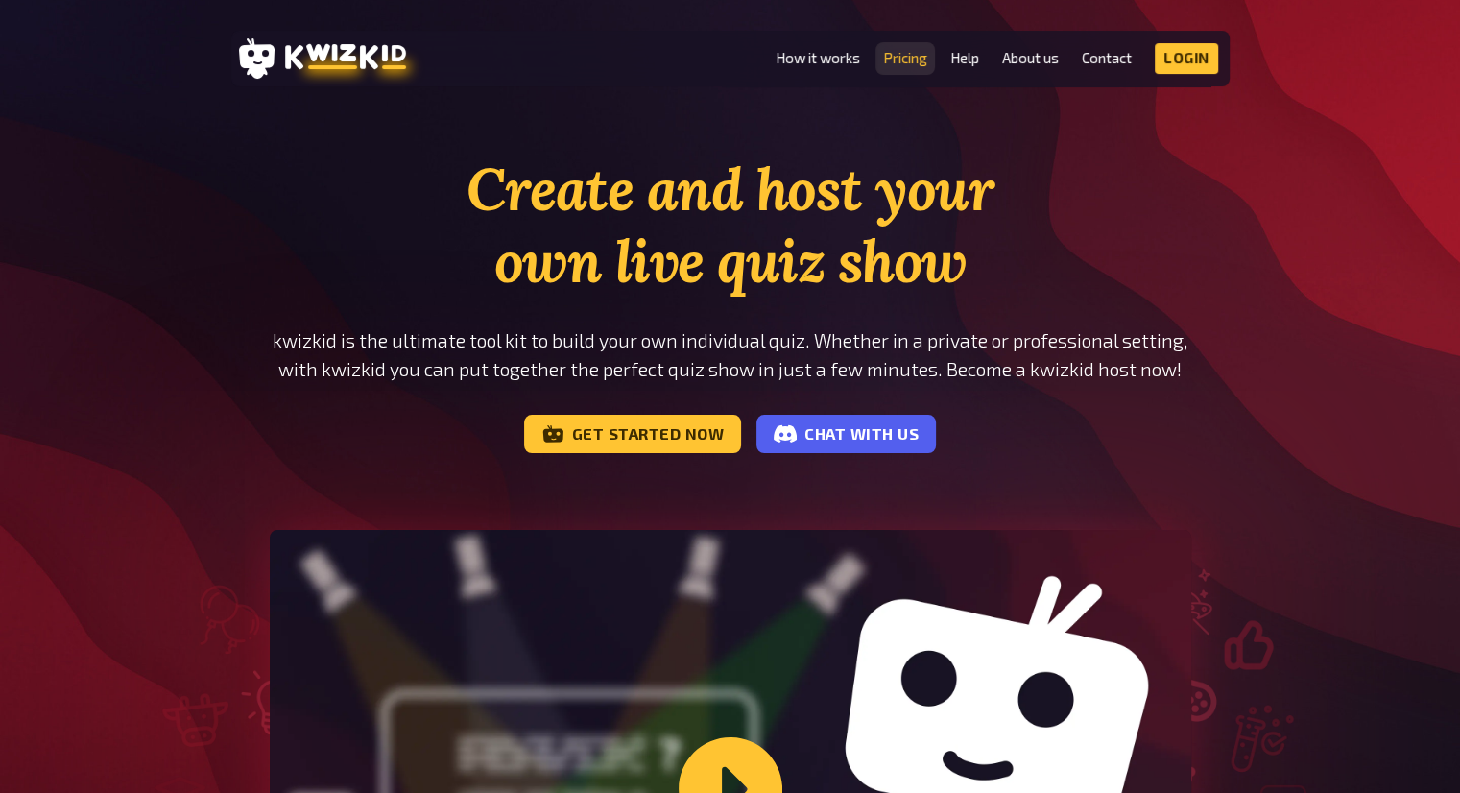
click at [883, 53] on link "Pricing" at bounding box center [905, 58] width 44 height 16
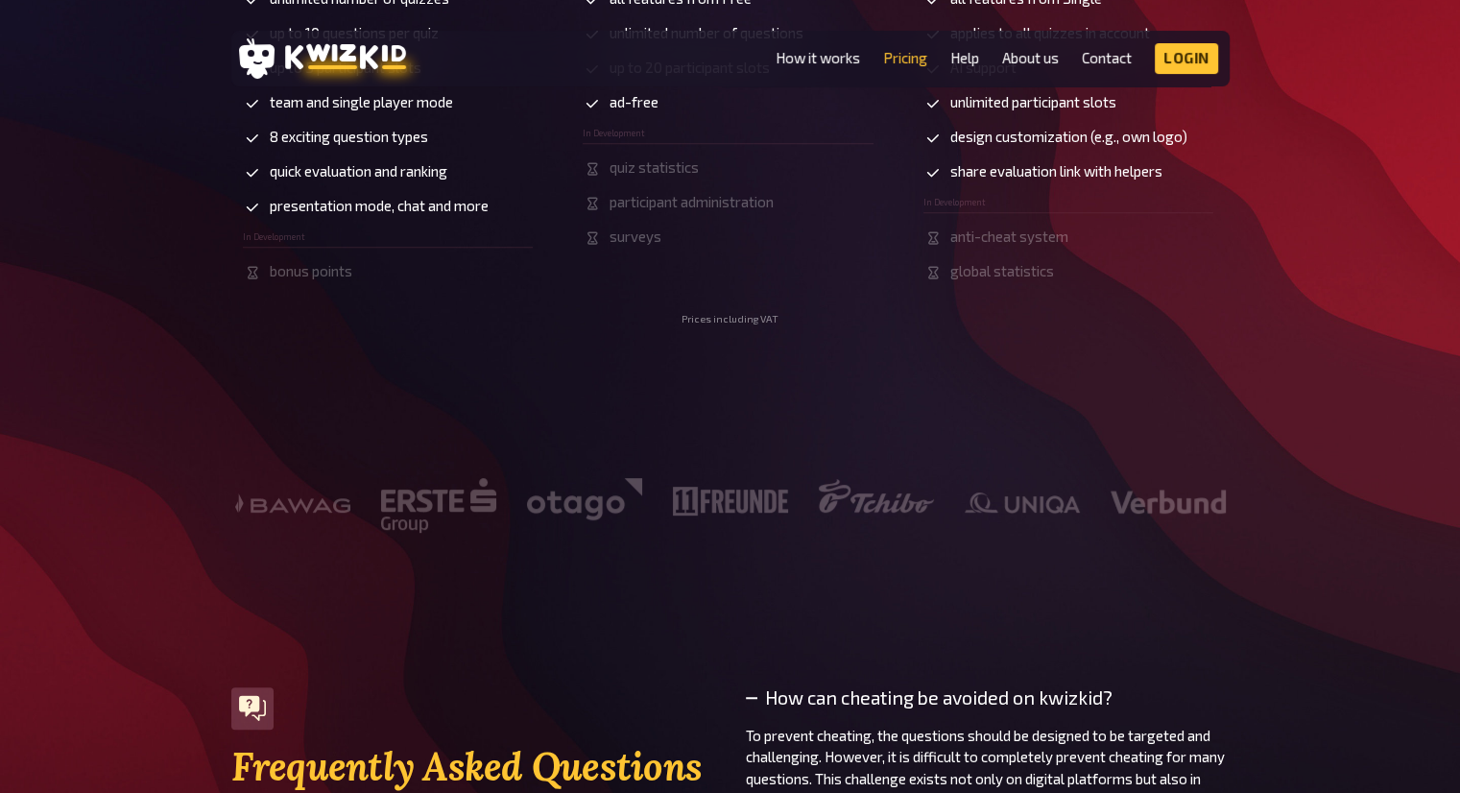
scroll to position [768, 0]
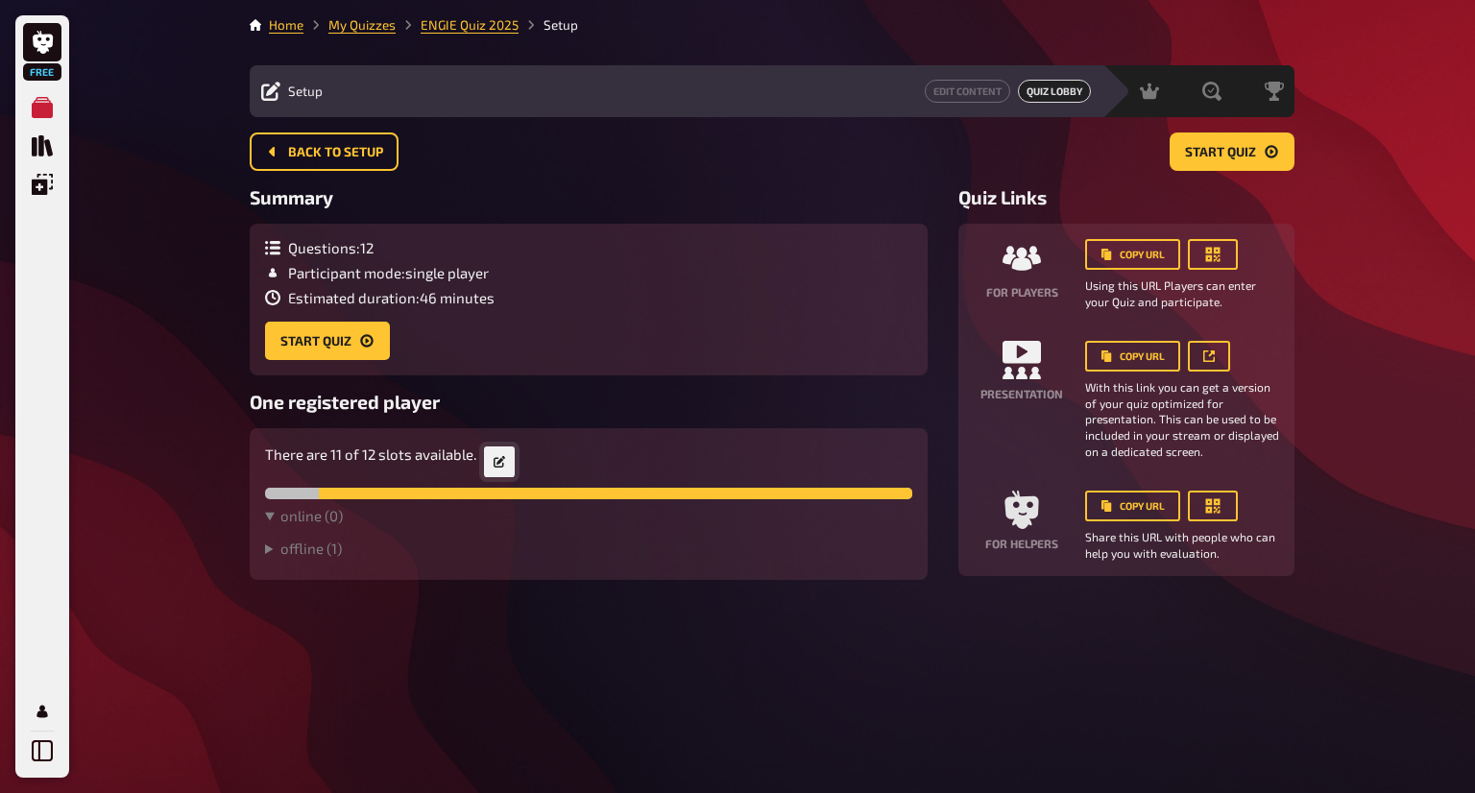
click at [509, 455] on button "button" at bounding box center [499, 461] width 31 height 31
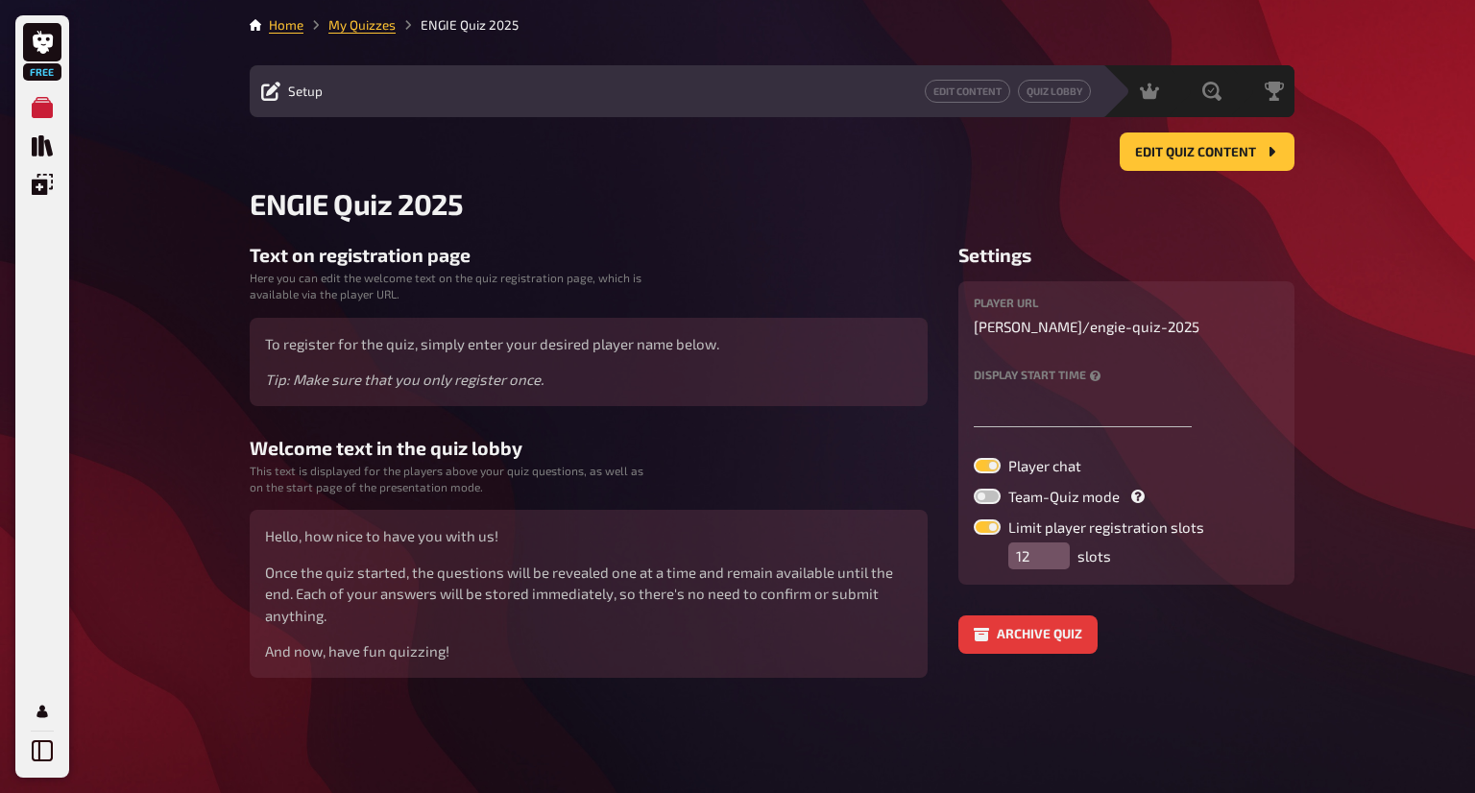
click at [296, 94] on span "Setup" at bounding box center [305, 91] width 35 height 15
click at [972, 96] on button "Edit Content" at bounding box center [966, 91] width 85 height 23
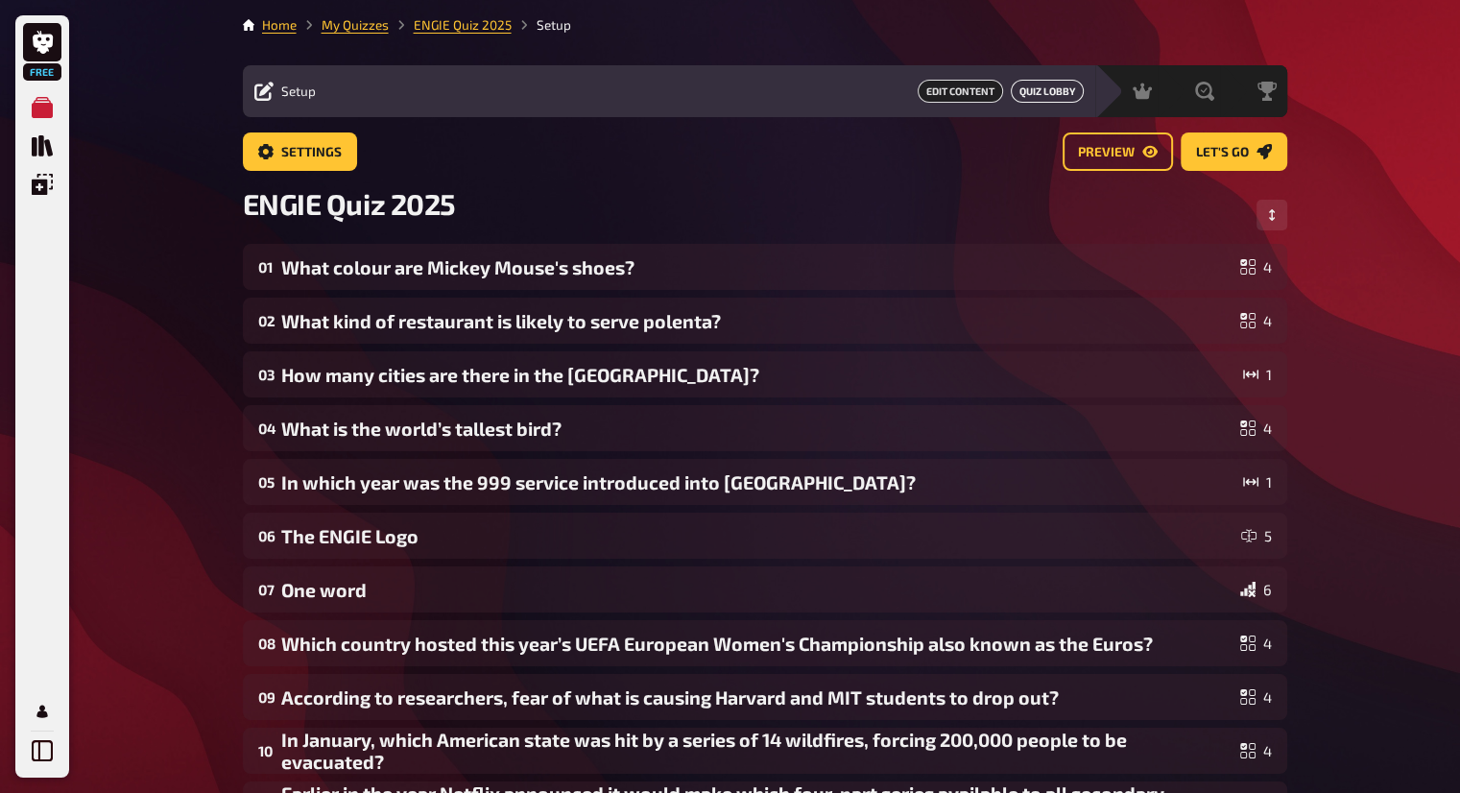
click at [1032, 87] on button "Quiz Lobby" at bounding box center [1047, 91] width 73 height 23
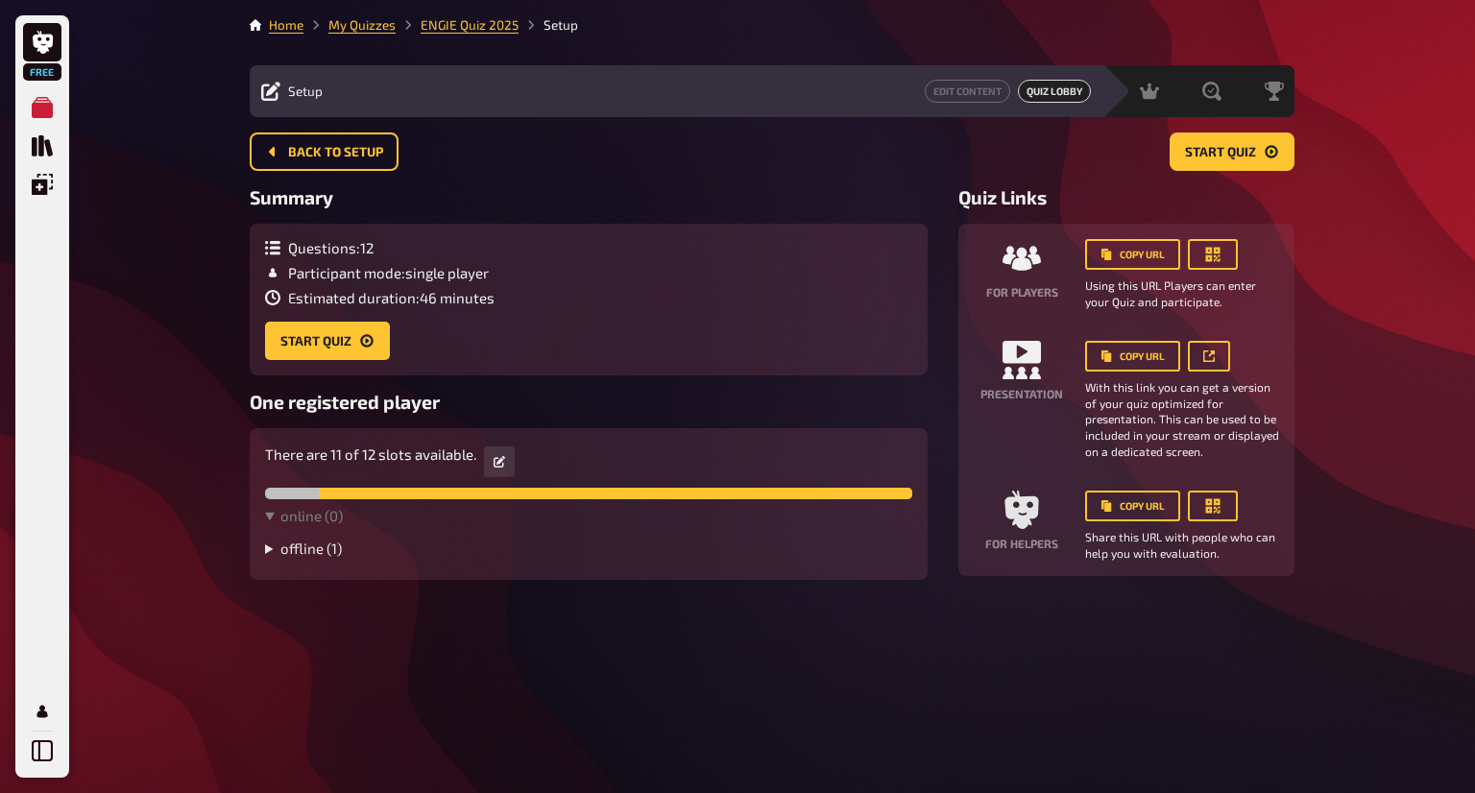
click at [301, 552] on summary "offline ( 1 )" at bounding box center [588, 548] width 647 height 17
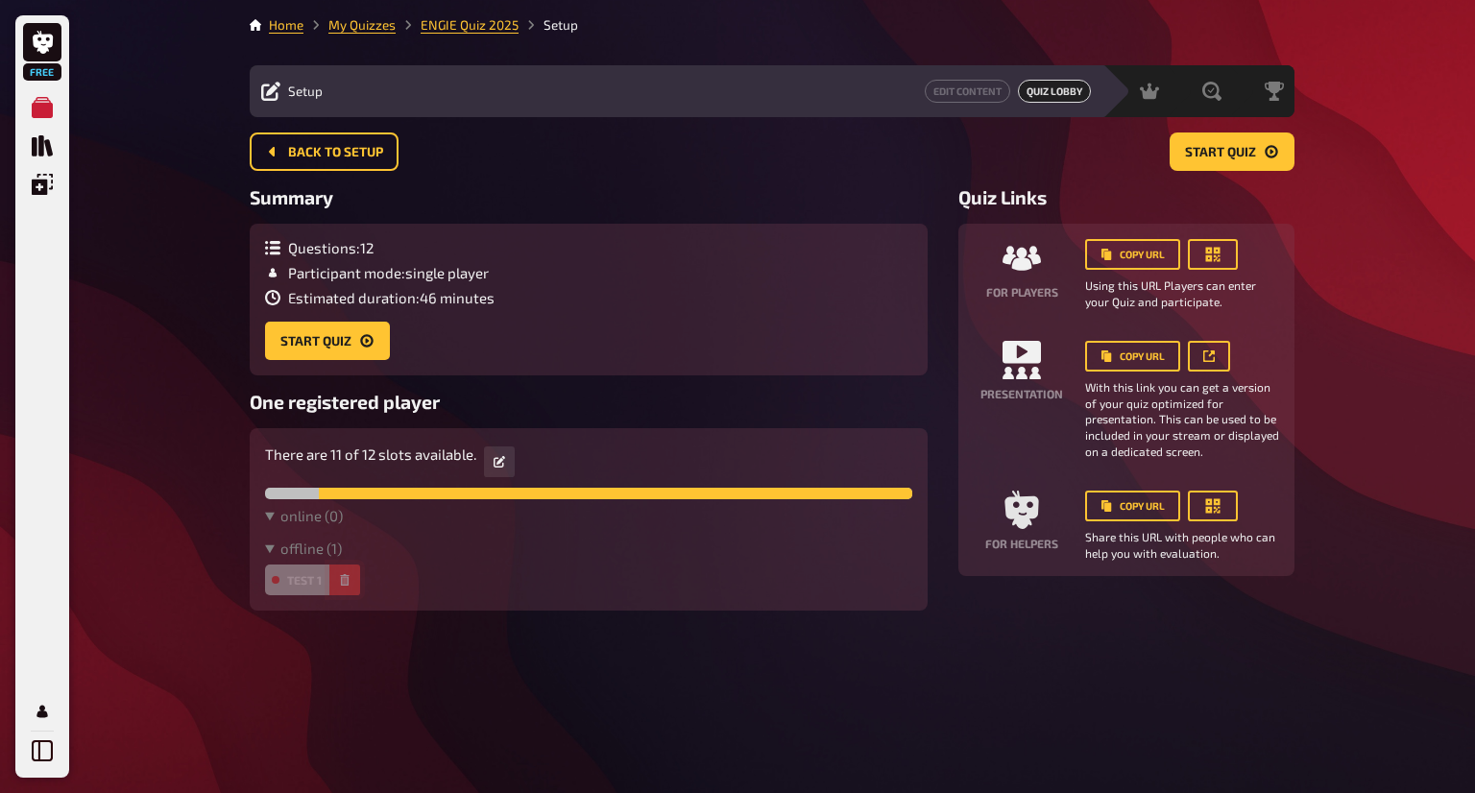
click at [340, 581] on icon "button" at bounding box center [345, 580] width 12 height 12
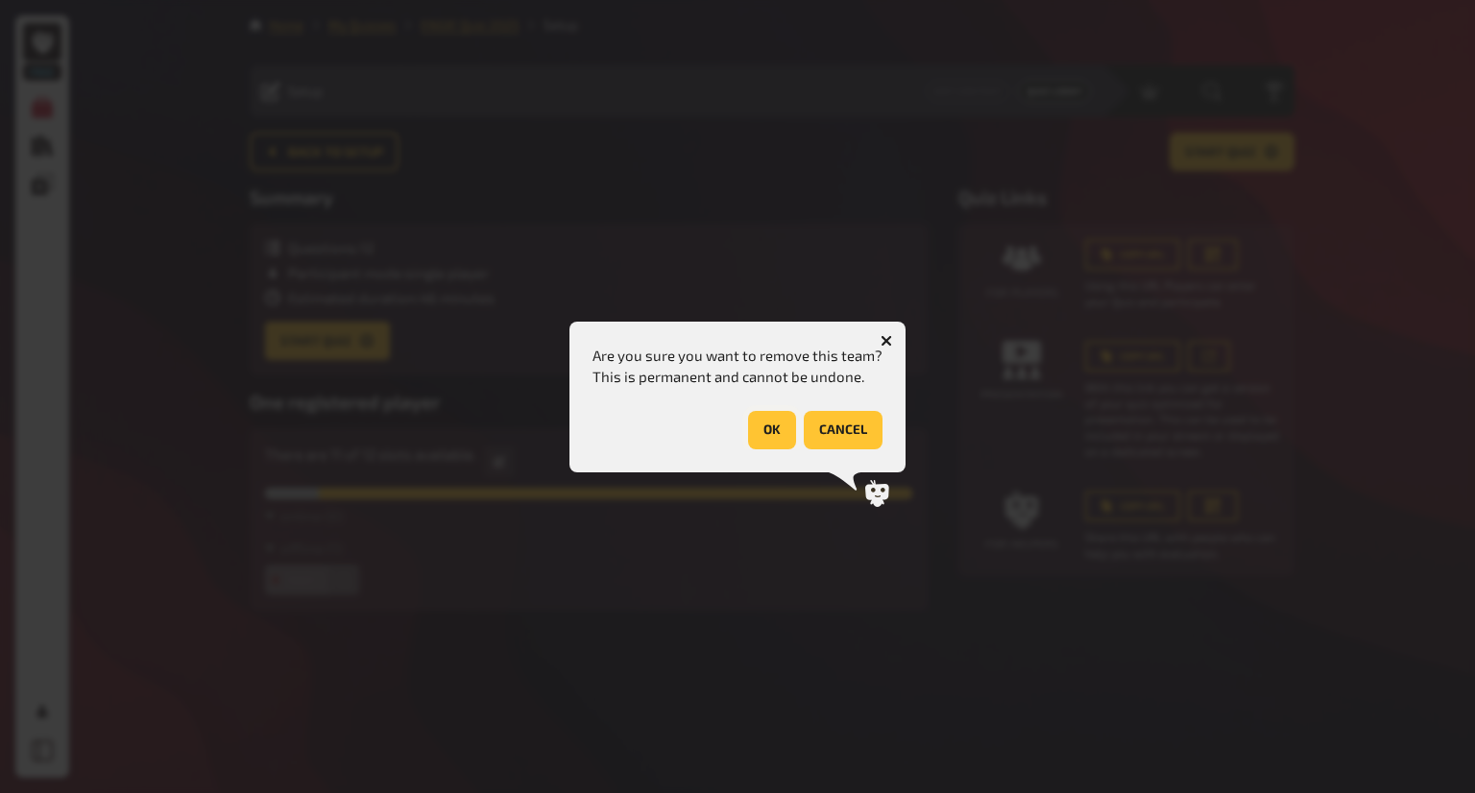
click at [769, 440] on button "OK" at bounding box center [772, 430] width 48 height 38
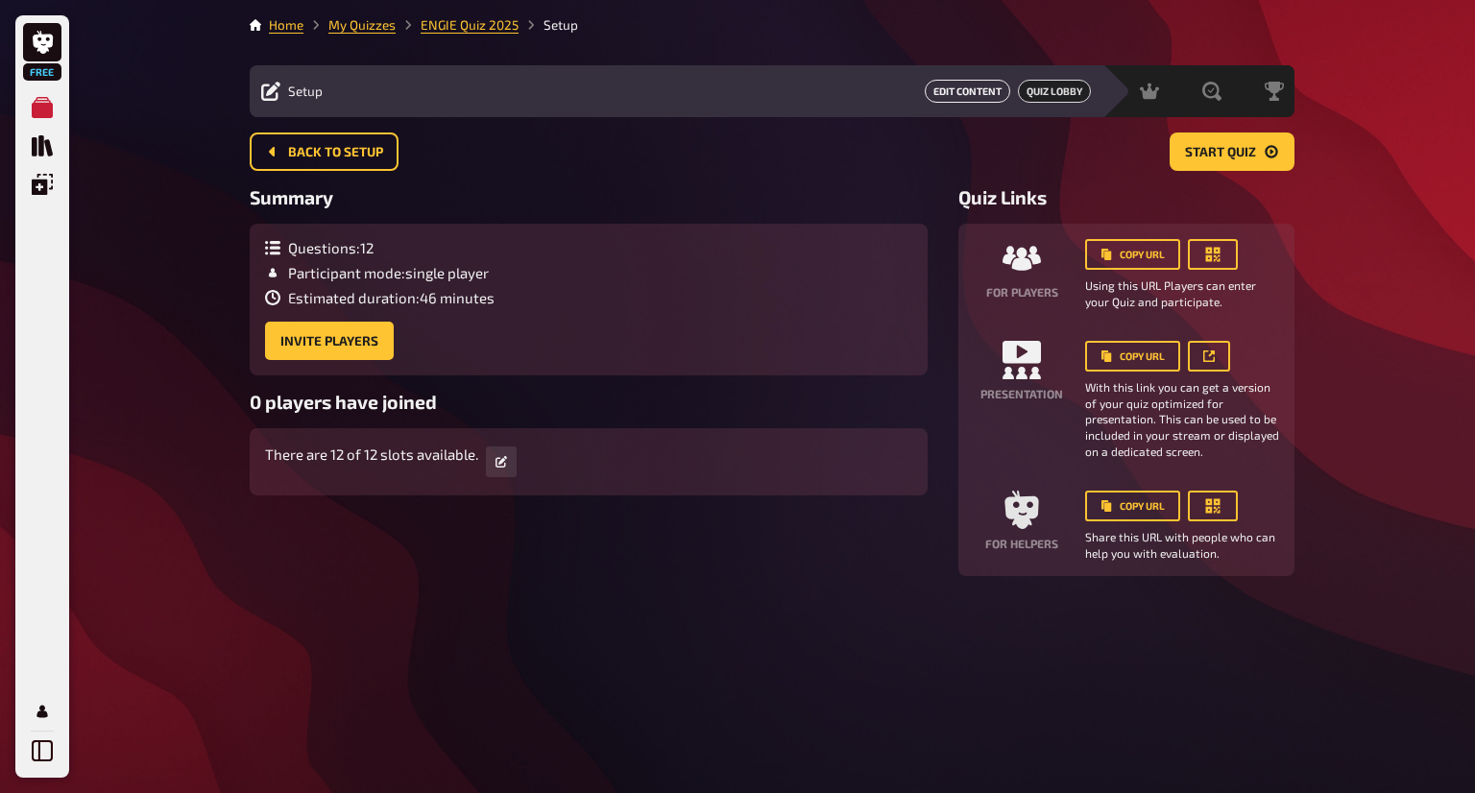
click at [973, 88] on button "Edit Content" at bounding box center [966, 91] width 85 height 23
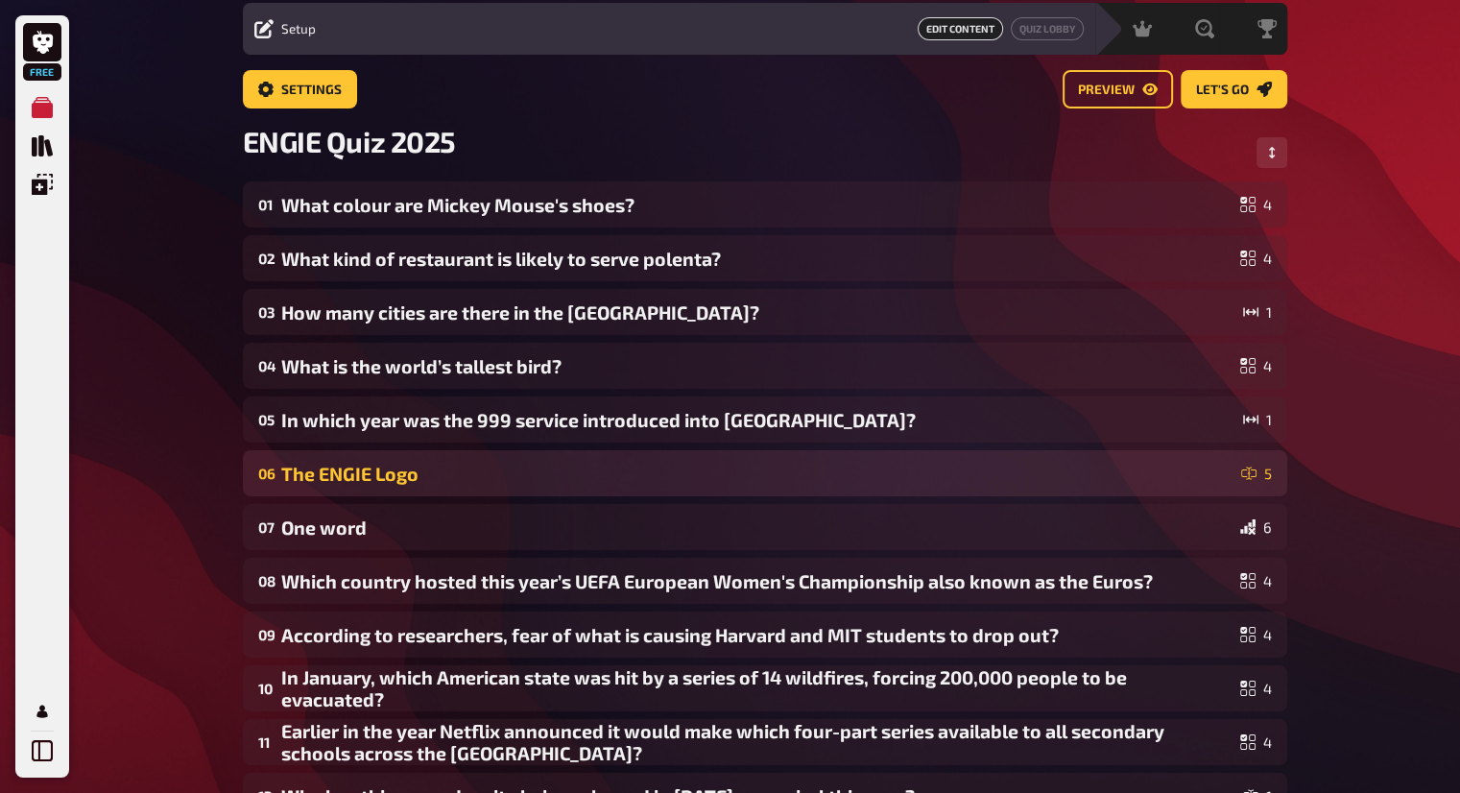
scroll to position [96, 0]
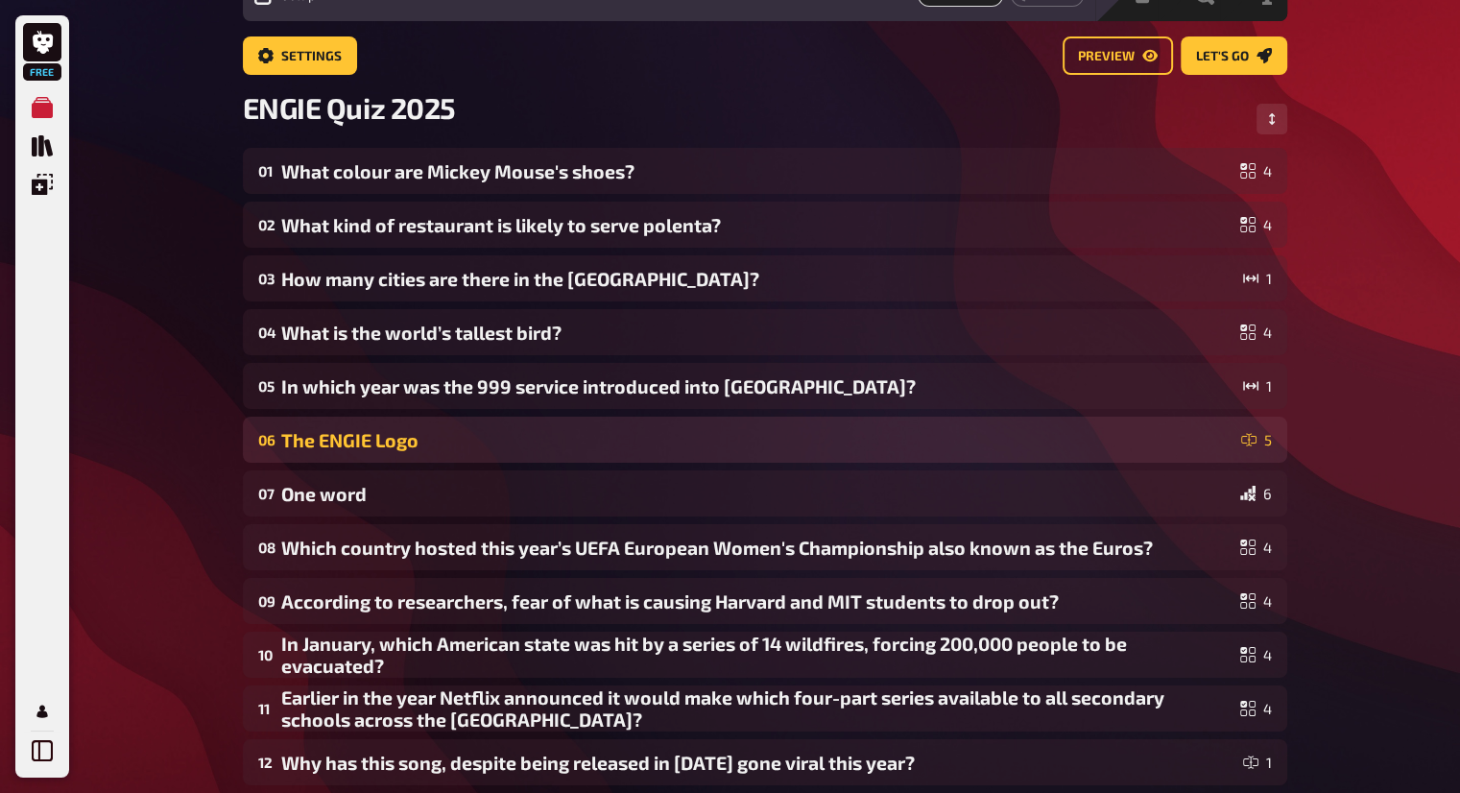
click at [684, 448] on div "The ENGIE Logo" at bounding box center [757, 440] width 952 height 22
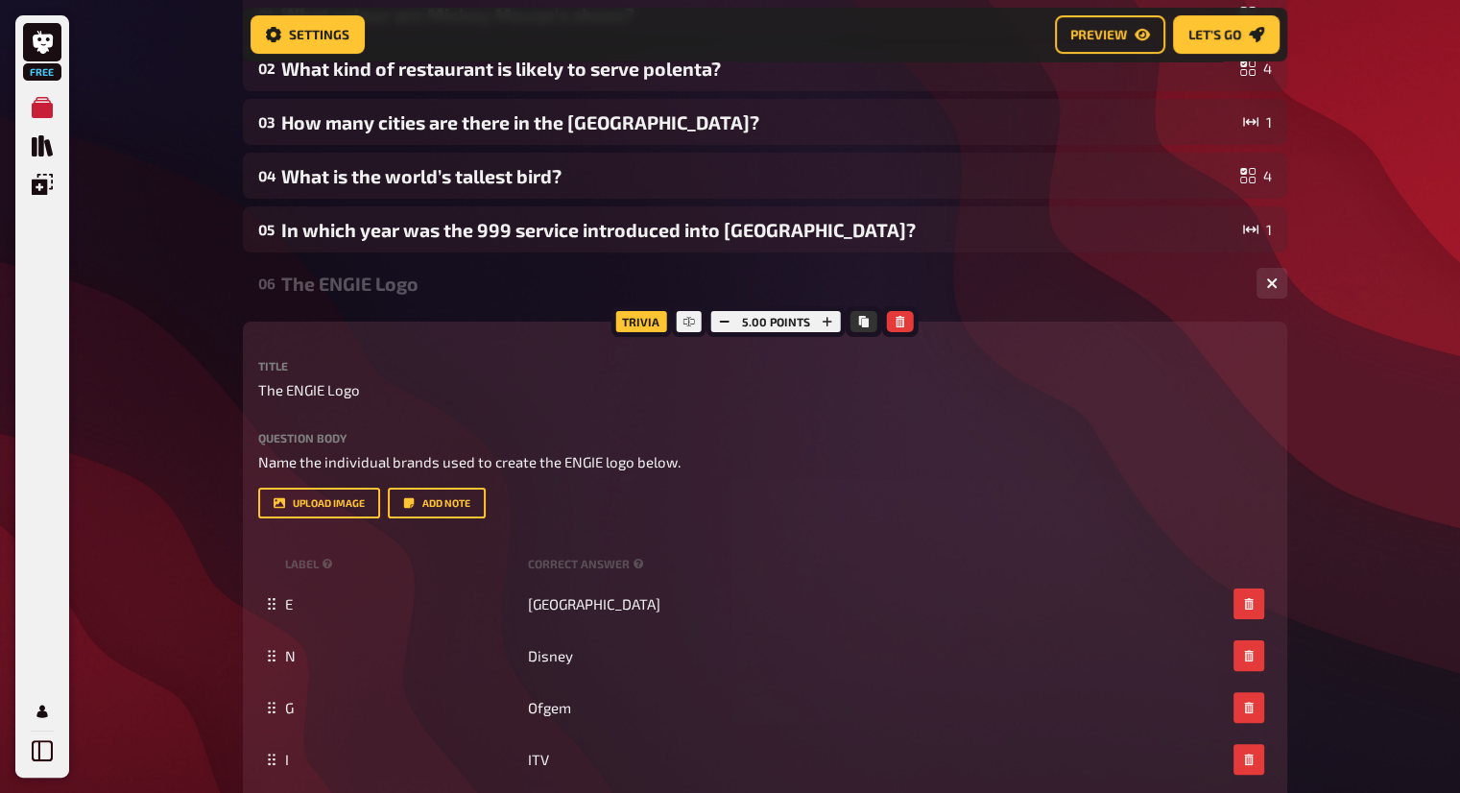
scroll to position [302, 0]
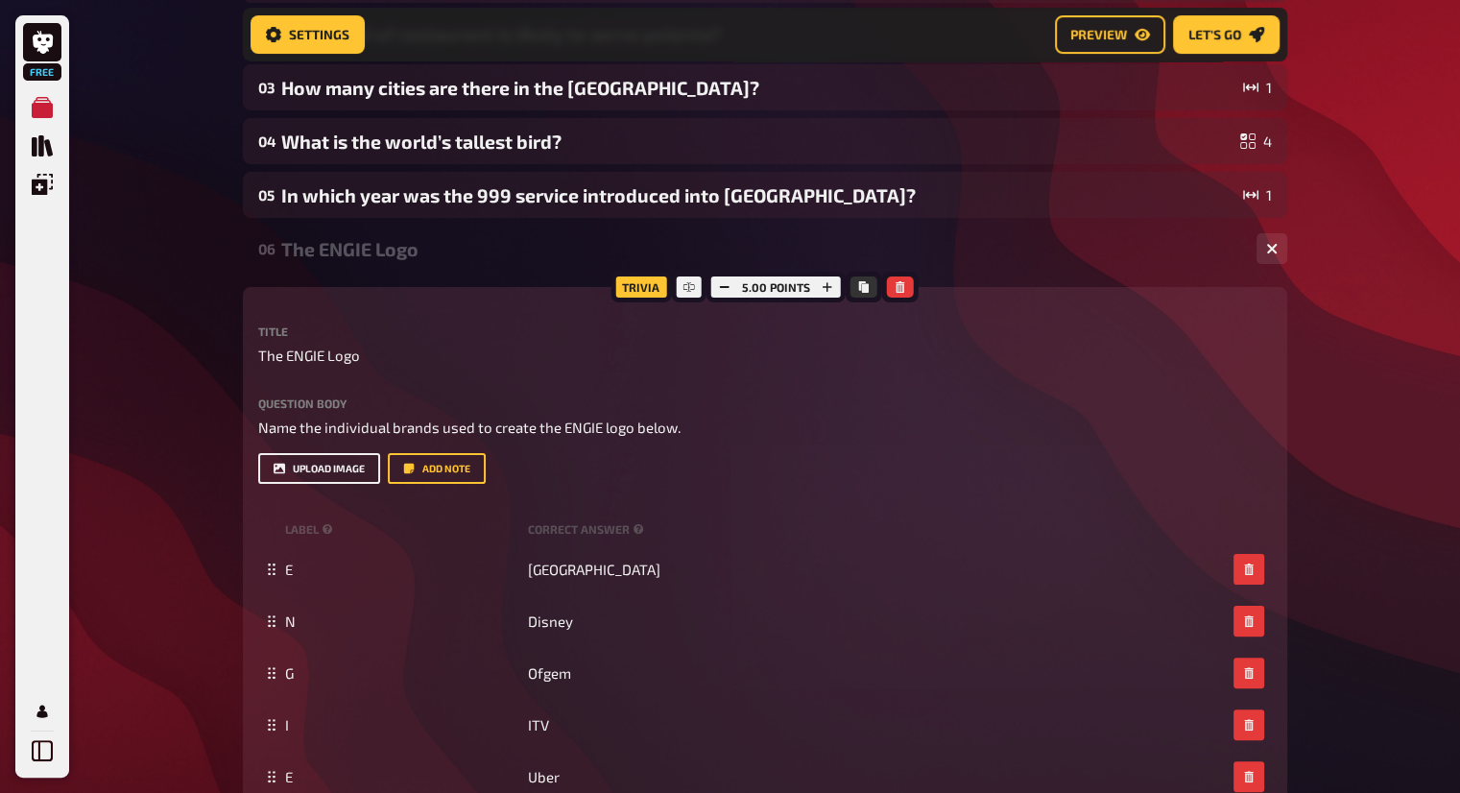
click at [351, 471] on button "upload image" at bounding box center [319, 468] width 122 height 31
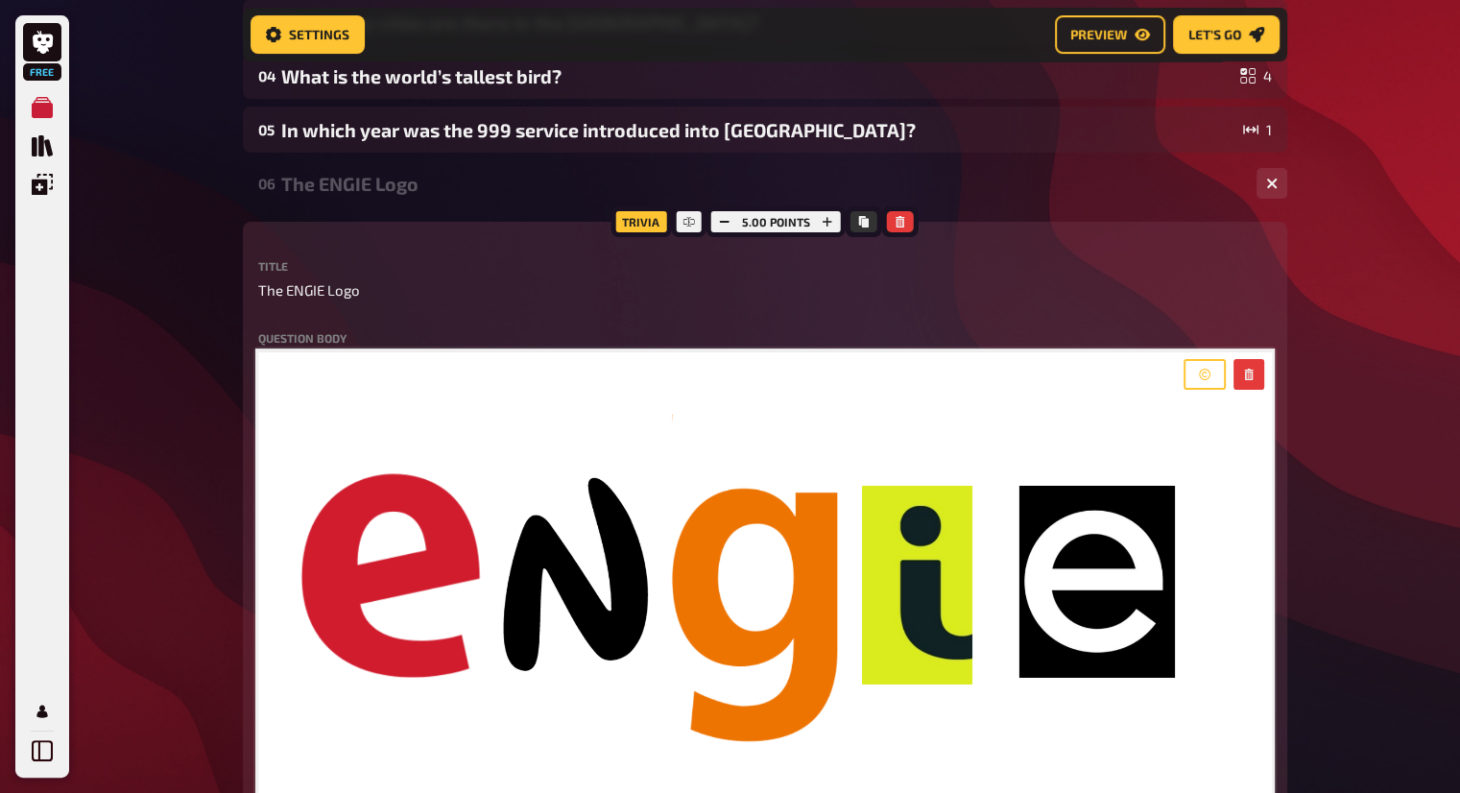
scroll to position [398, 0]
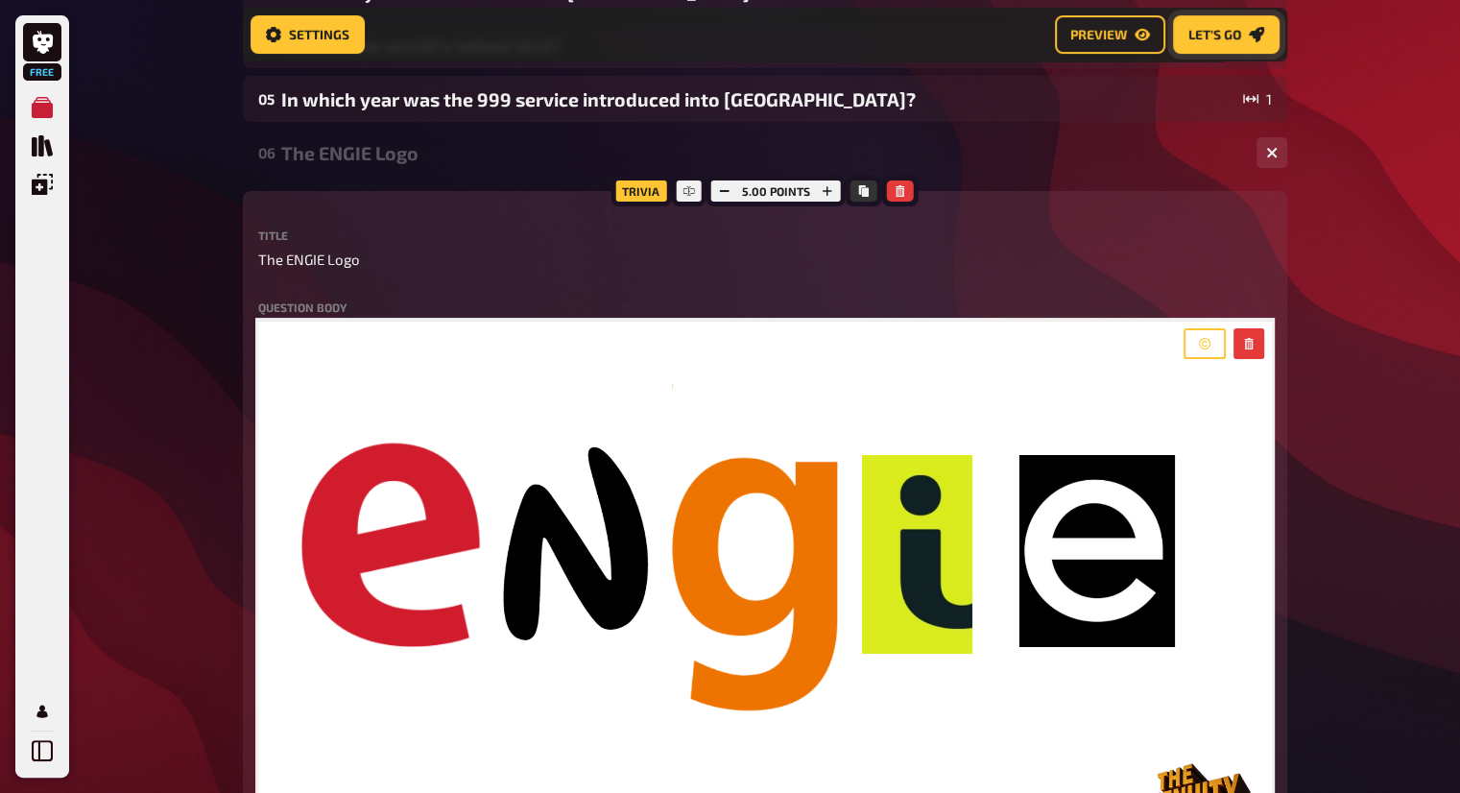
click at [1229, 43] on button "Let's go" at bounding box center [1226, 34] width 107 height 38
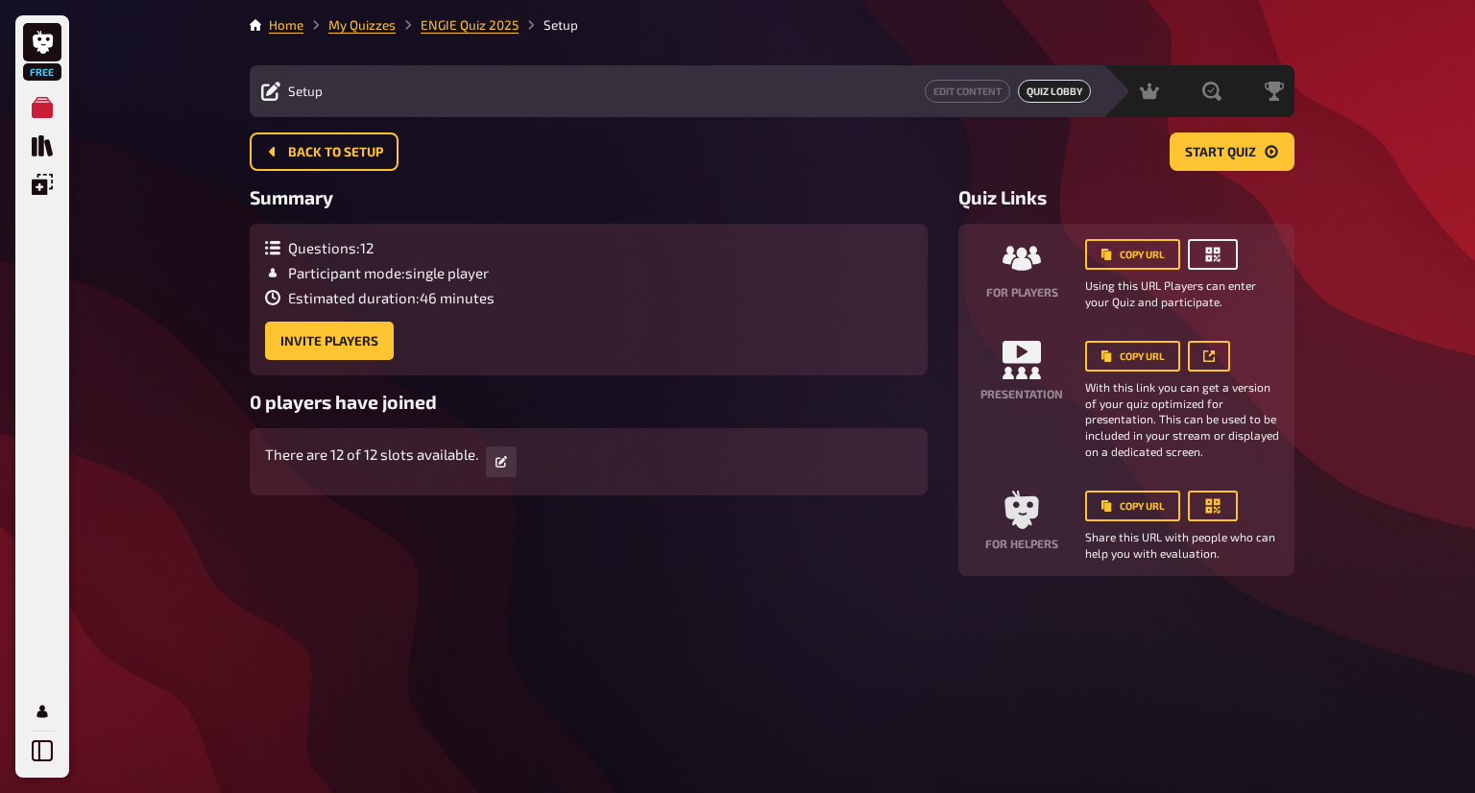
click at [1229, 258] on button "button" at bounding box center [1213, 254] width 50 height 31
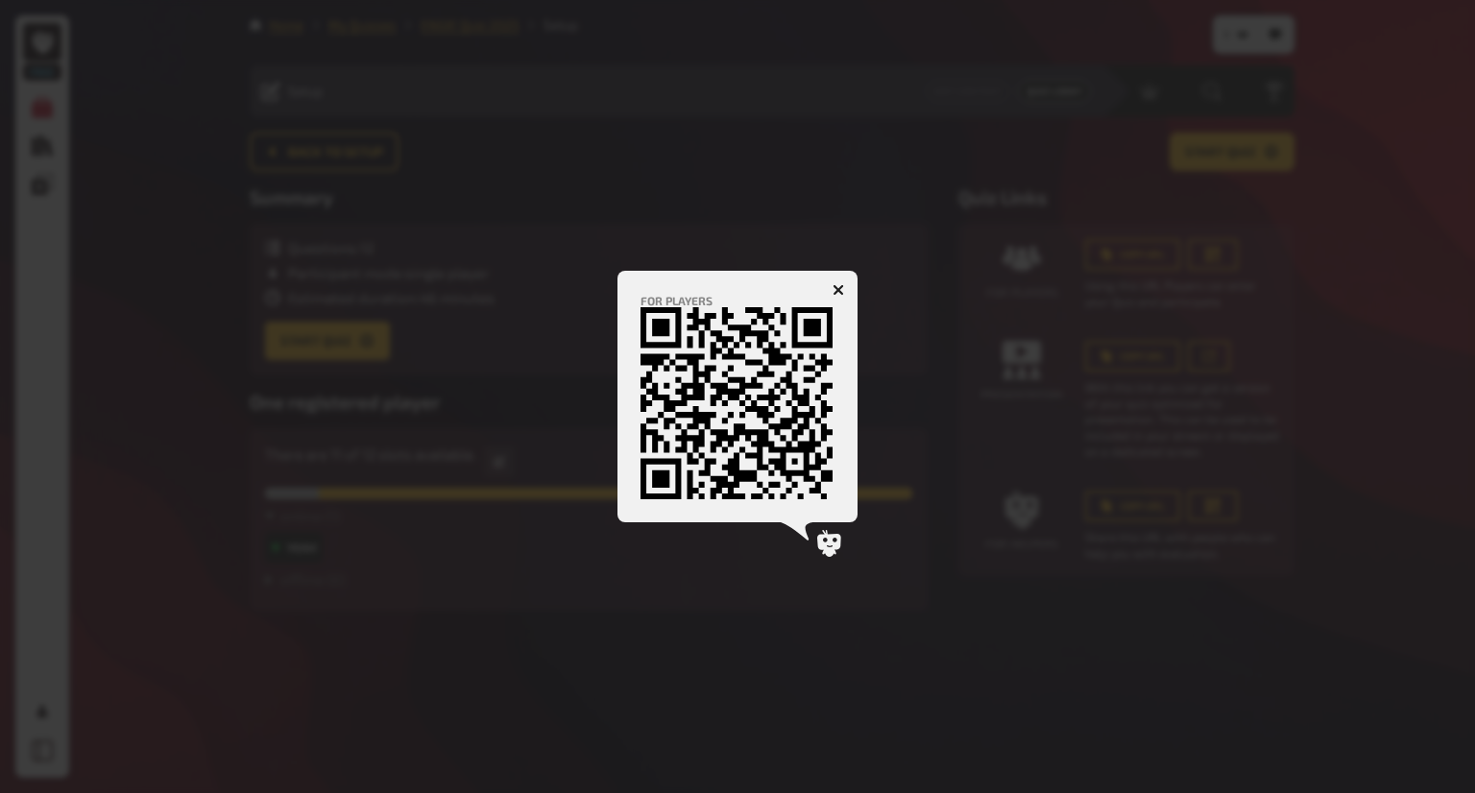
click at [836, 285] on icon "button" at bounding box center [838, 290] width 12 height 12
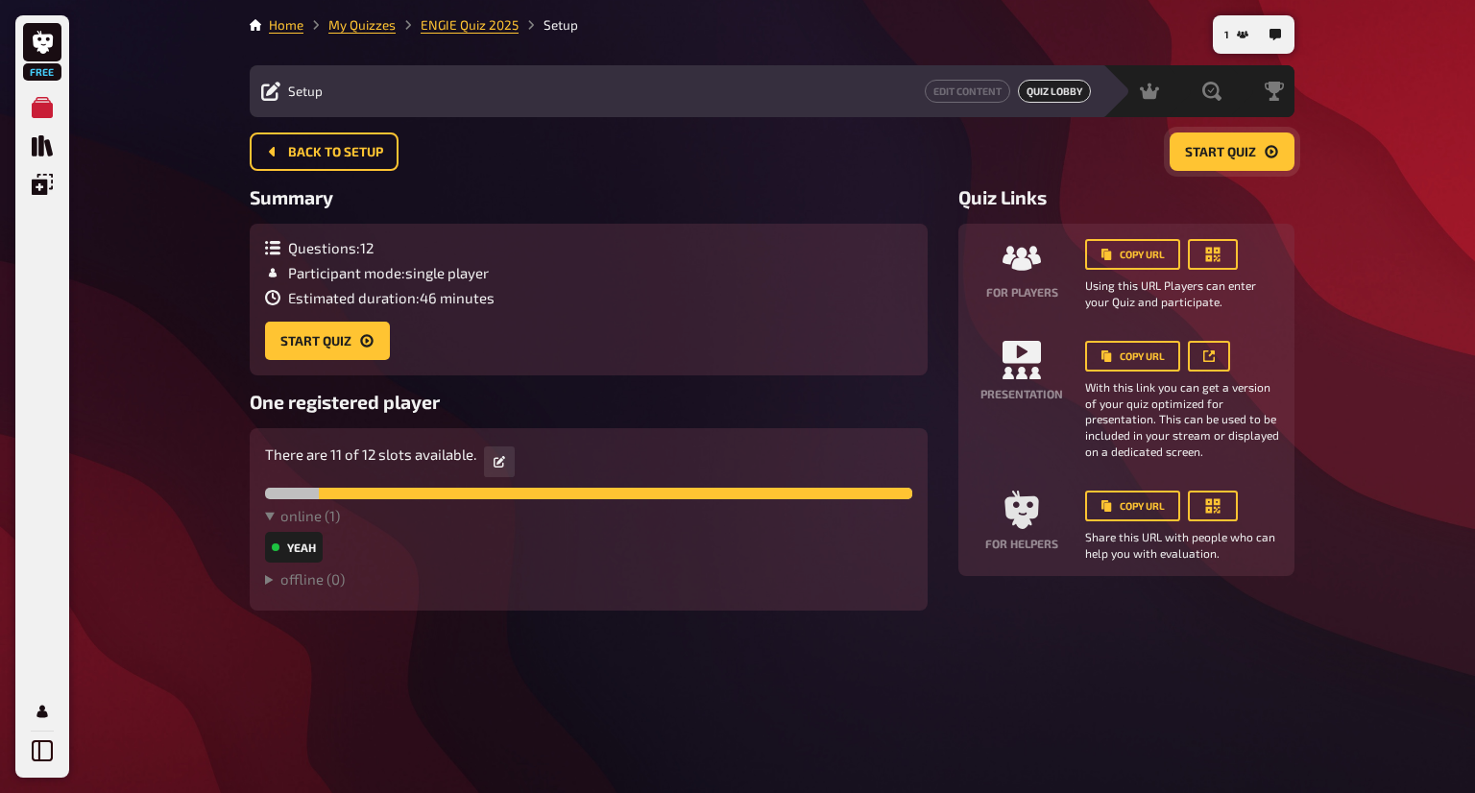
click at [1289, 159] on button "Start Quiz" at bounding box center [1231, 151] width 125 height 38
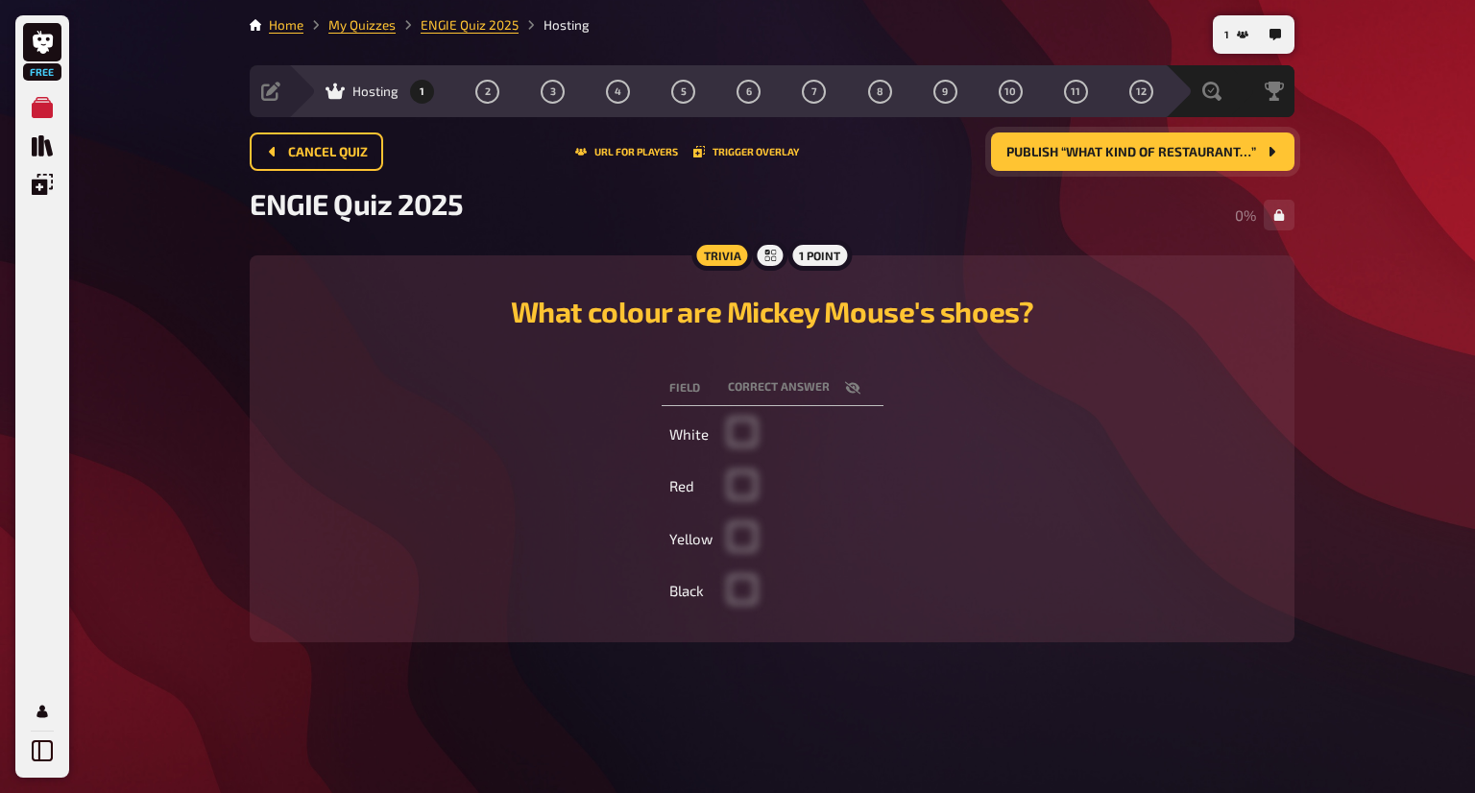
click at [1289, 159] on button "Publish “What kind of restaurant…”" at bounding box center [1142, 151] width 303 height 38
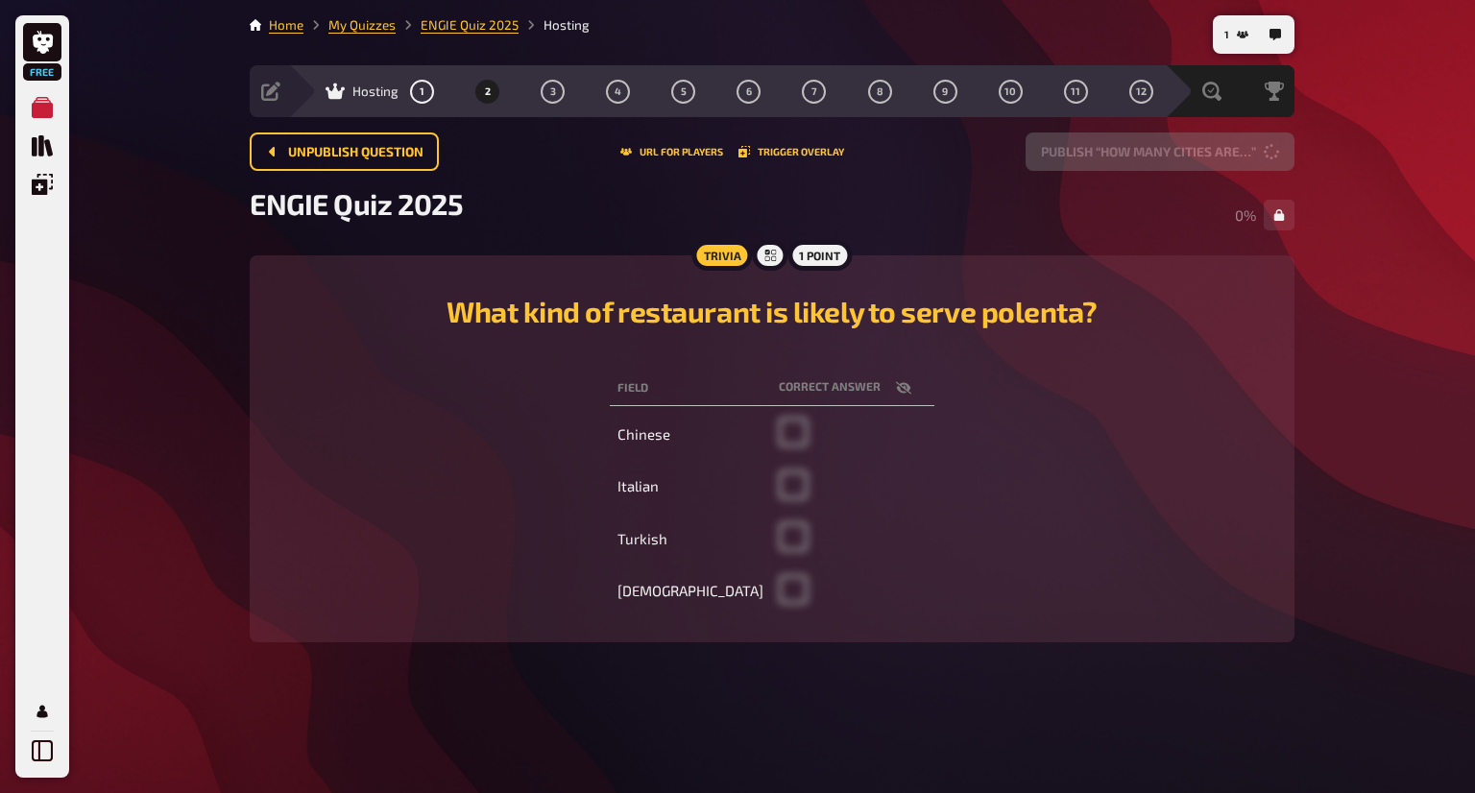
click at [1289, 159] on button "Publish “How many cities are…”" at bounding box center [1159, 151] width 269 height 38
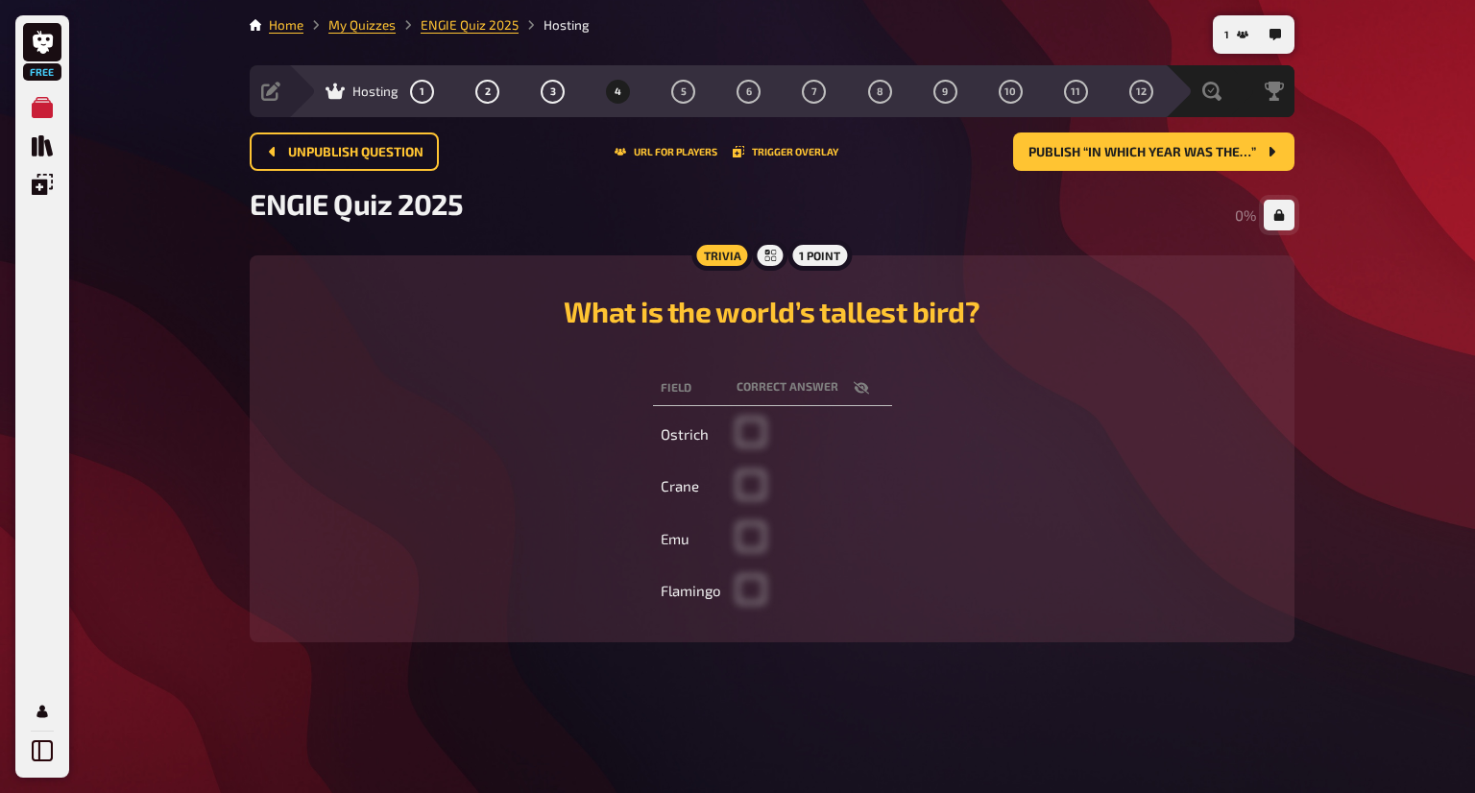
click at [1284, 200] on button "button" at bounding box center [1278, 215] width 31 height 31
click at [1286, 158] on button "Publish “In which year was the…”" at bounding box center [1153, 151] width 281 height 38
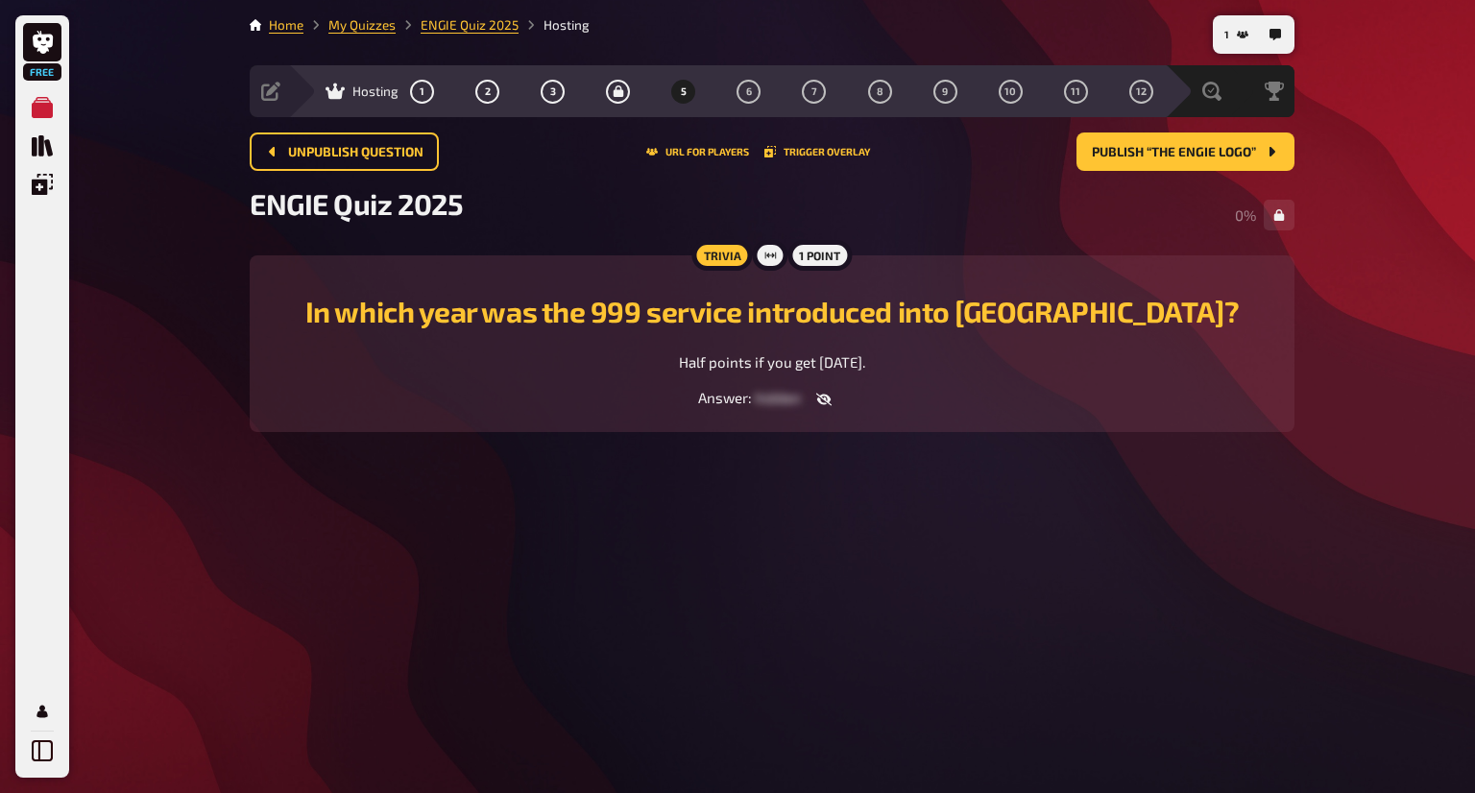
click at [1283, 182] on div "Unpublish question URL for players Trigger Overlay Publish “The ENGIE Logo”" at bounding box center [772, 159] width 1044 height 54
click at [1281, 201] on button "button" at bounding box center [1278, 215] width 31 height 31
click at [1283, 133] on button "Publish “The ENGIE Logo”" at bounding box center [1185, 151] width 218 height 38
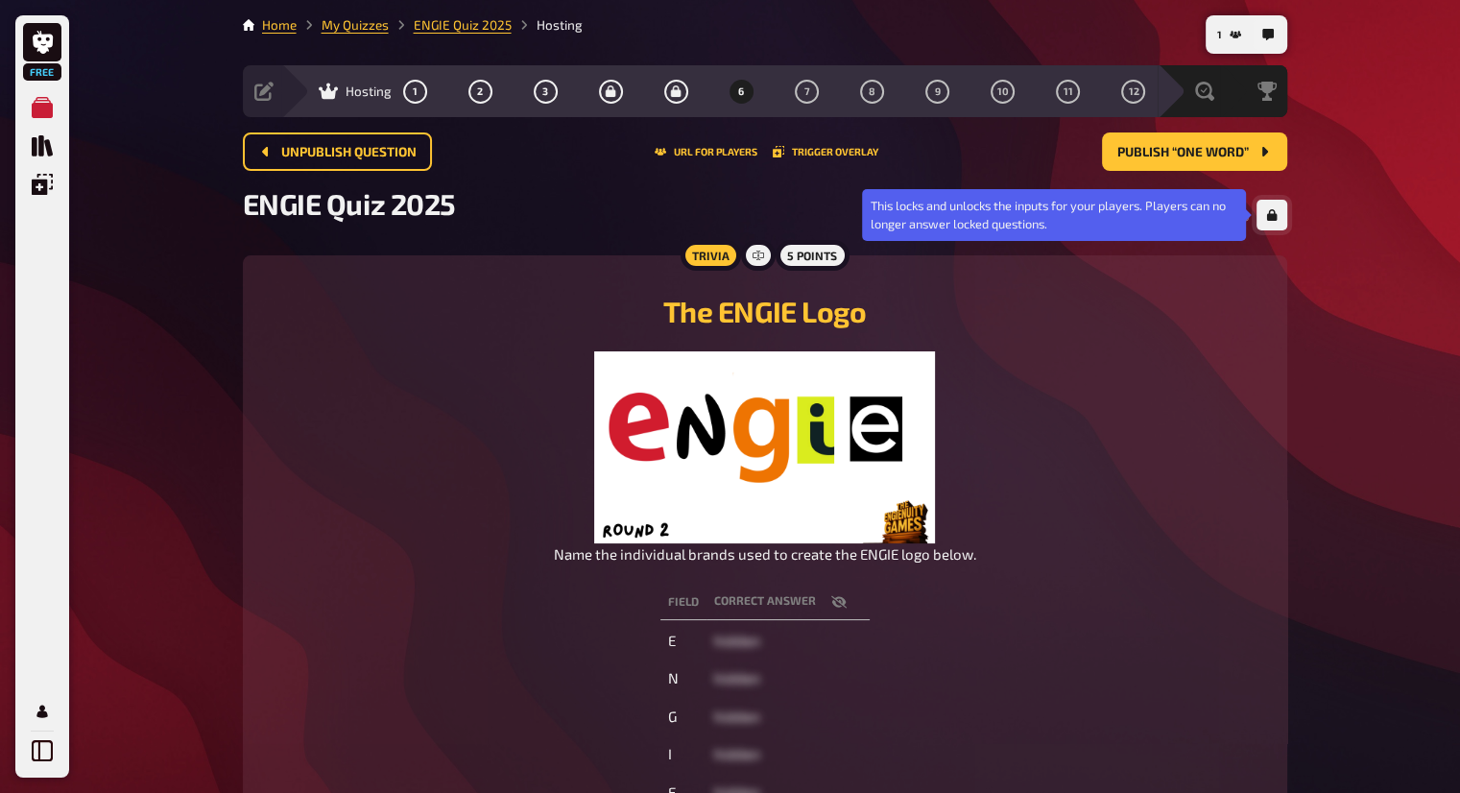
click at [1276, 204] on button "button" at bounding box center [1272, 215] width 31 height 31
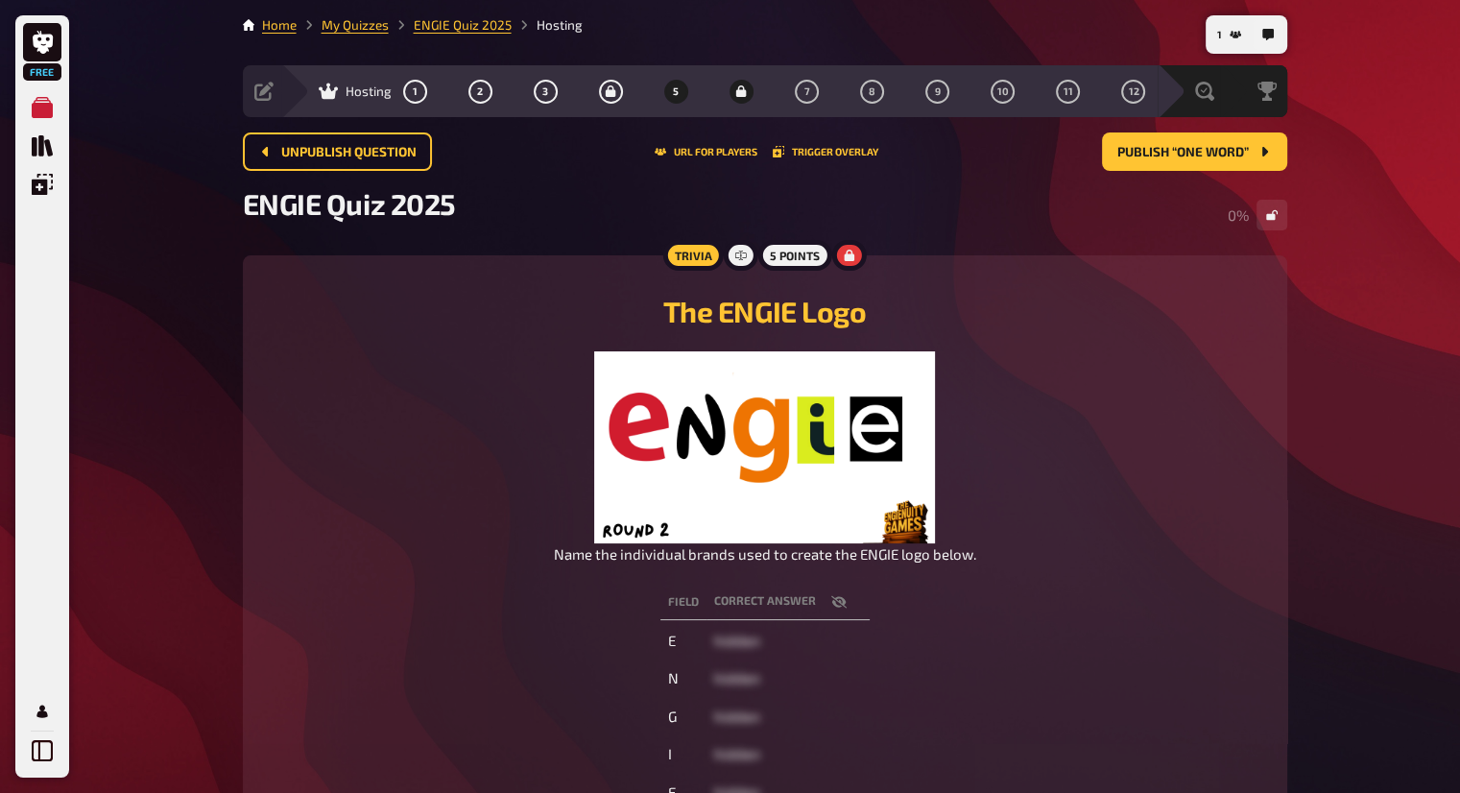
click at [684, 89] on button "5" at bounding box center [675, 91] width 31 height 31
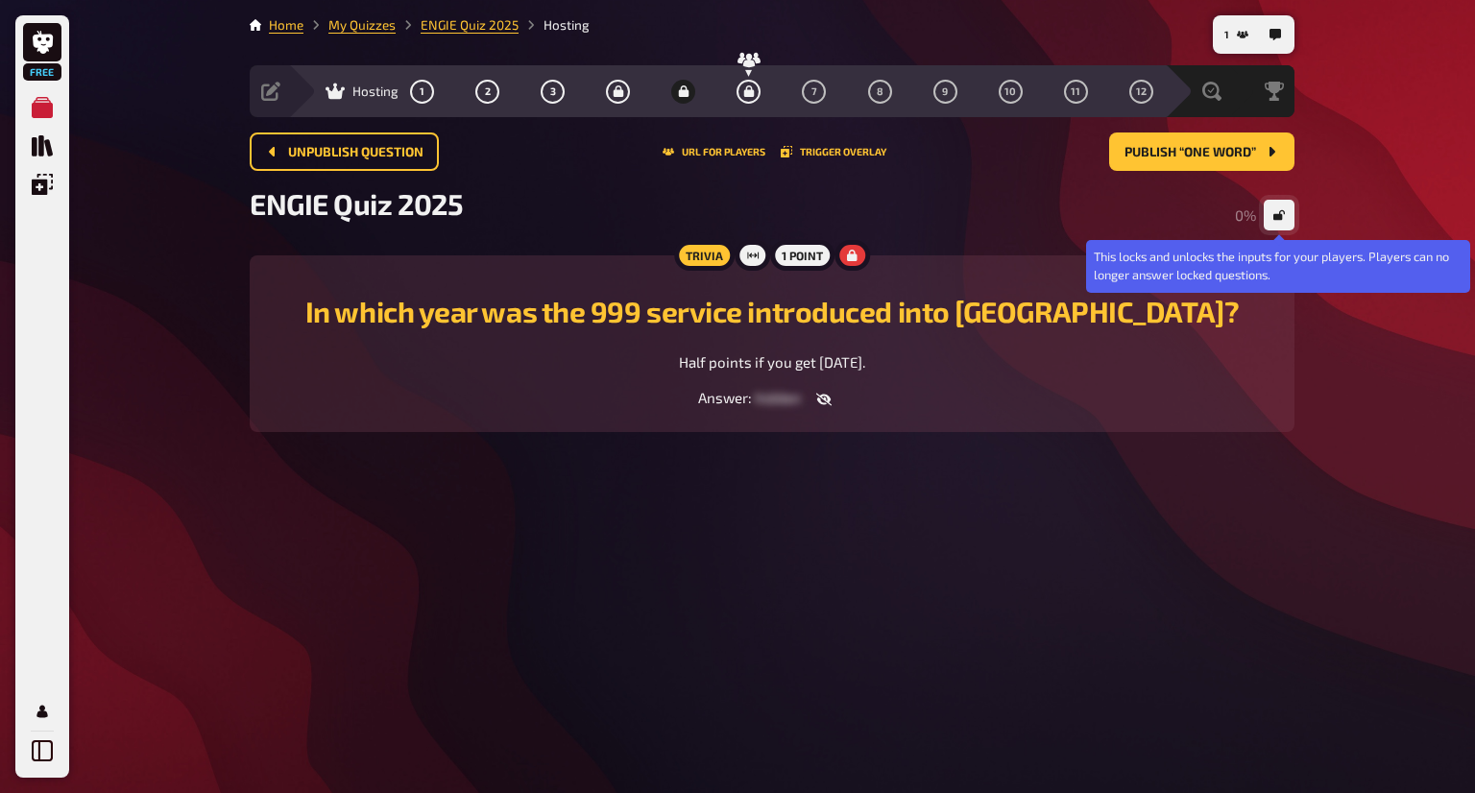
click at [1287, 212] on button "button" at bounding box center [1278, 215] width 31 height 31
click at [1283, 205] on button "button" at bounding box center [1278, 215] width 31 height 31
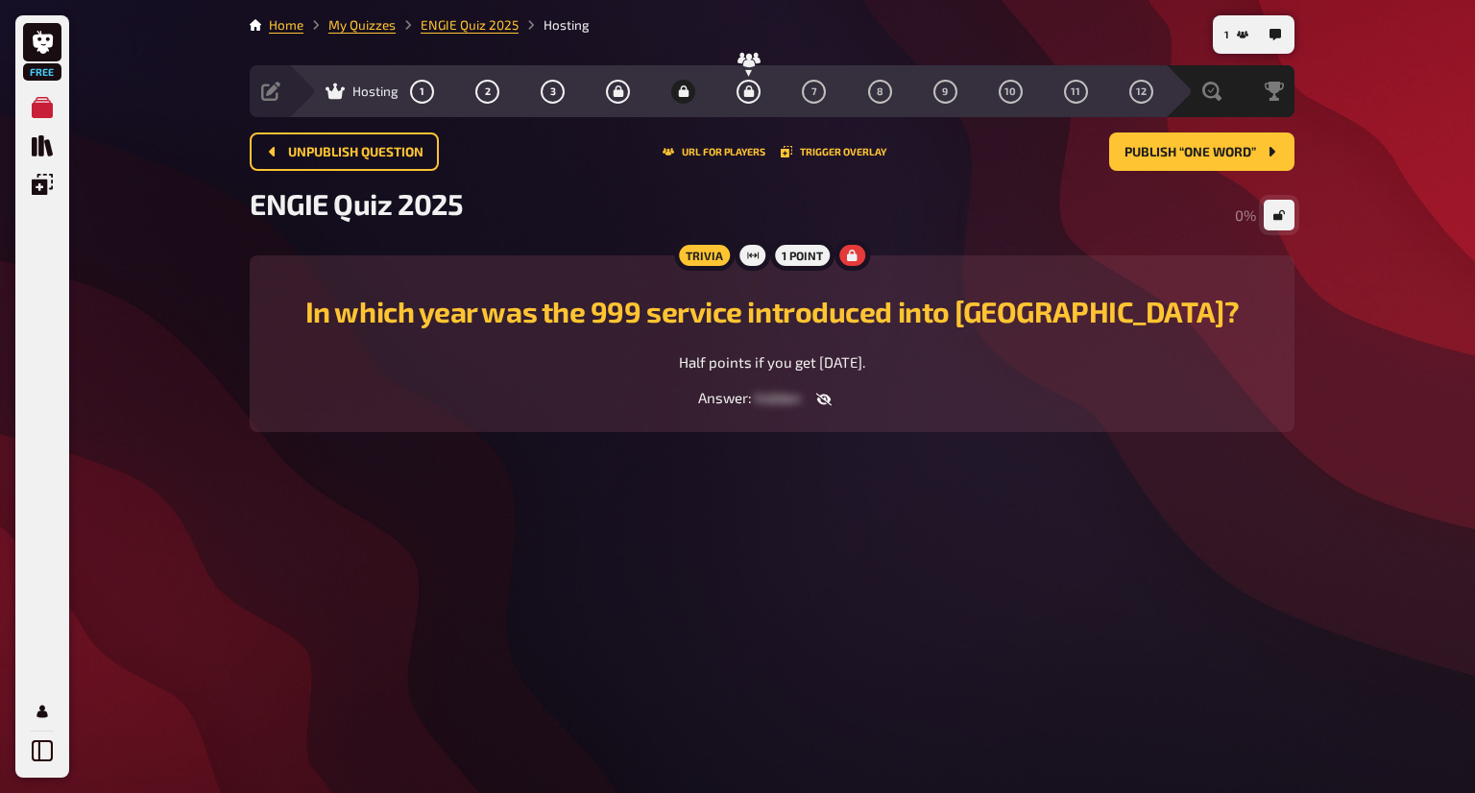
click at [1283, 205] on button "button" at bounding box center [1278, 215] width 31 height 31
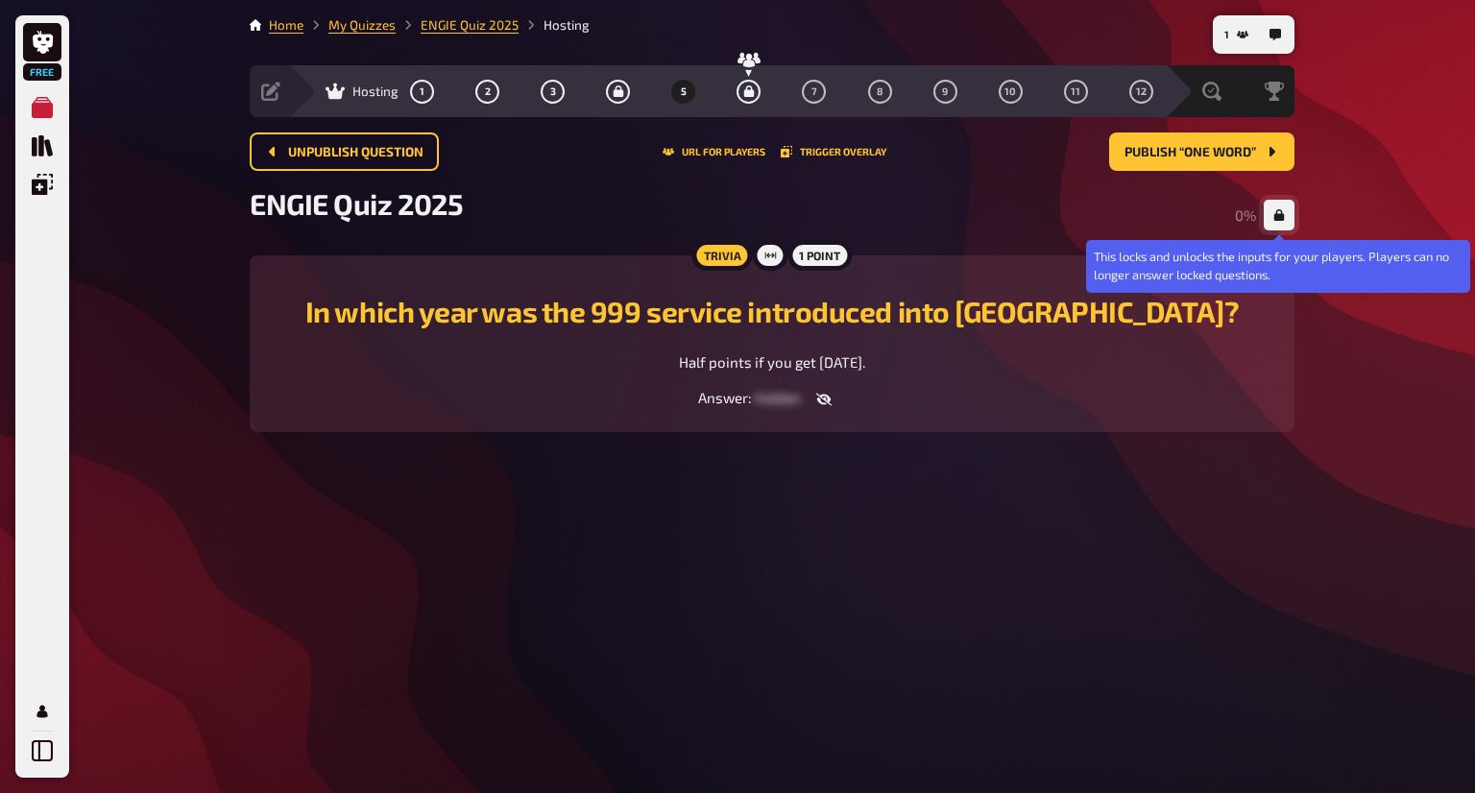
click at [1282, 211] on icon "button" at bounding box center [1279, 215] width 12 height 12
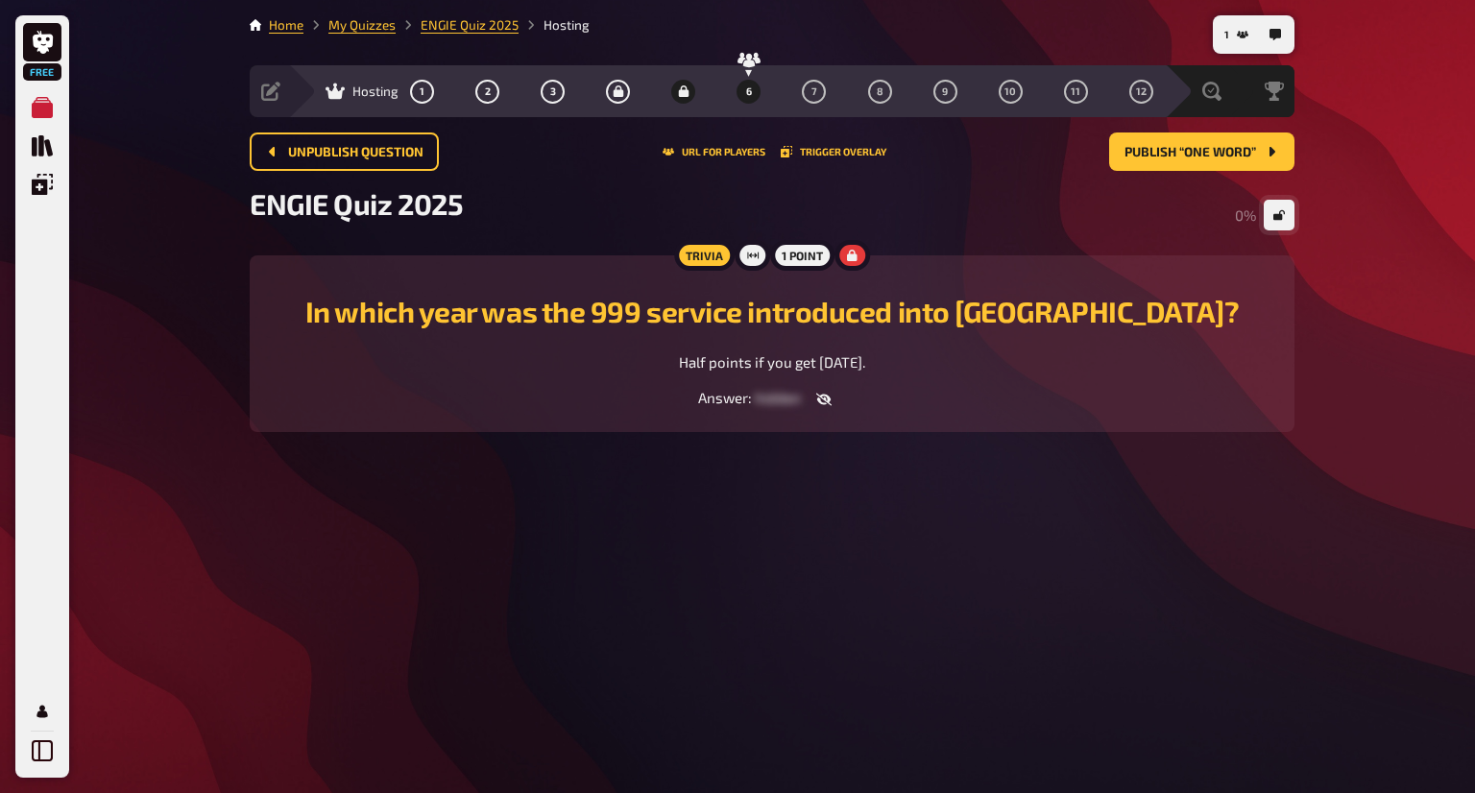
click at [749, 93] on icon "6" at bounding box center [749, 91] width 11 height 12
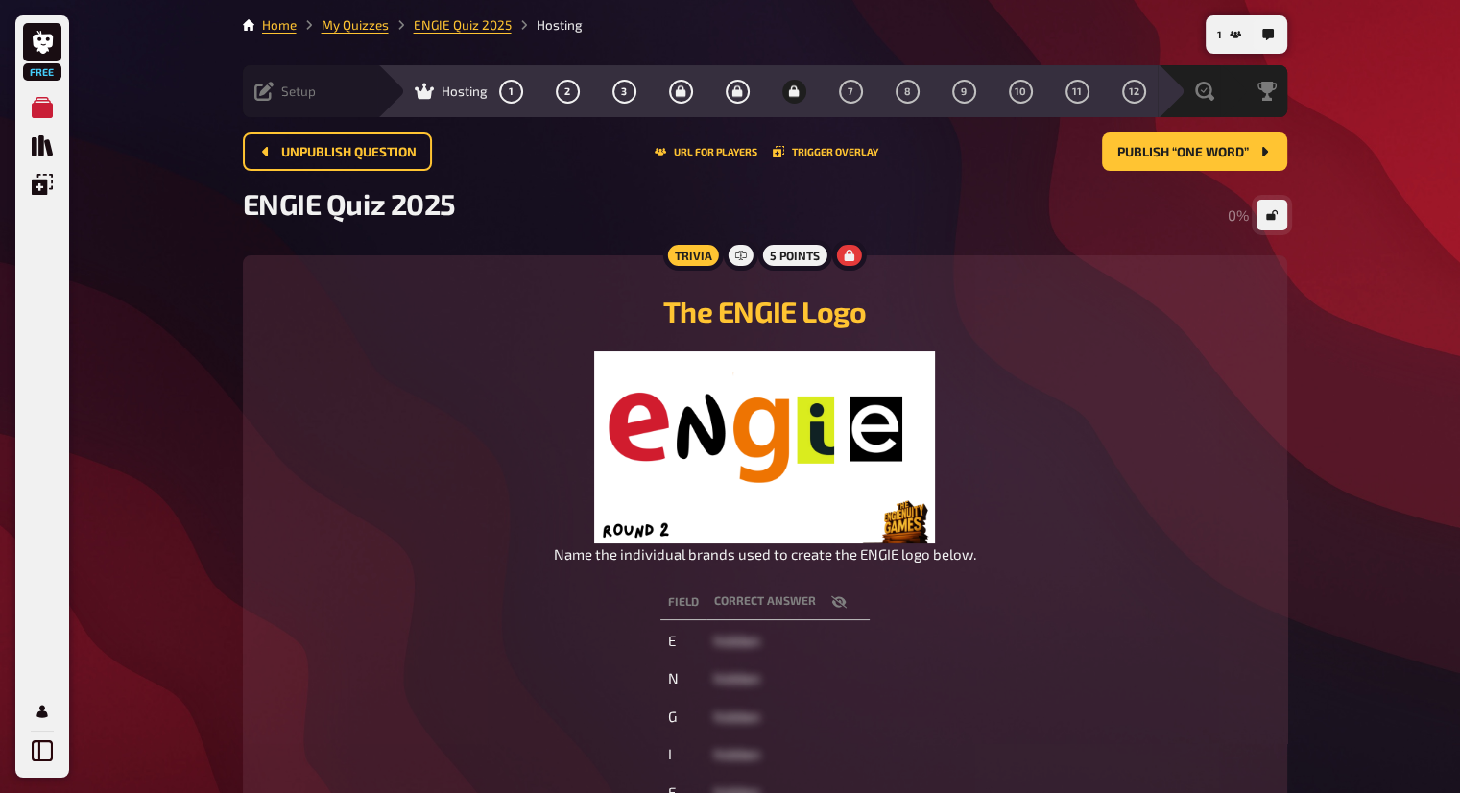
click at [270, 89] on icon at bounding box center [263, 91] width 19 height 19
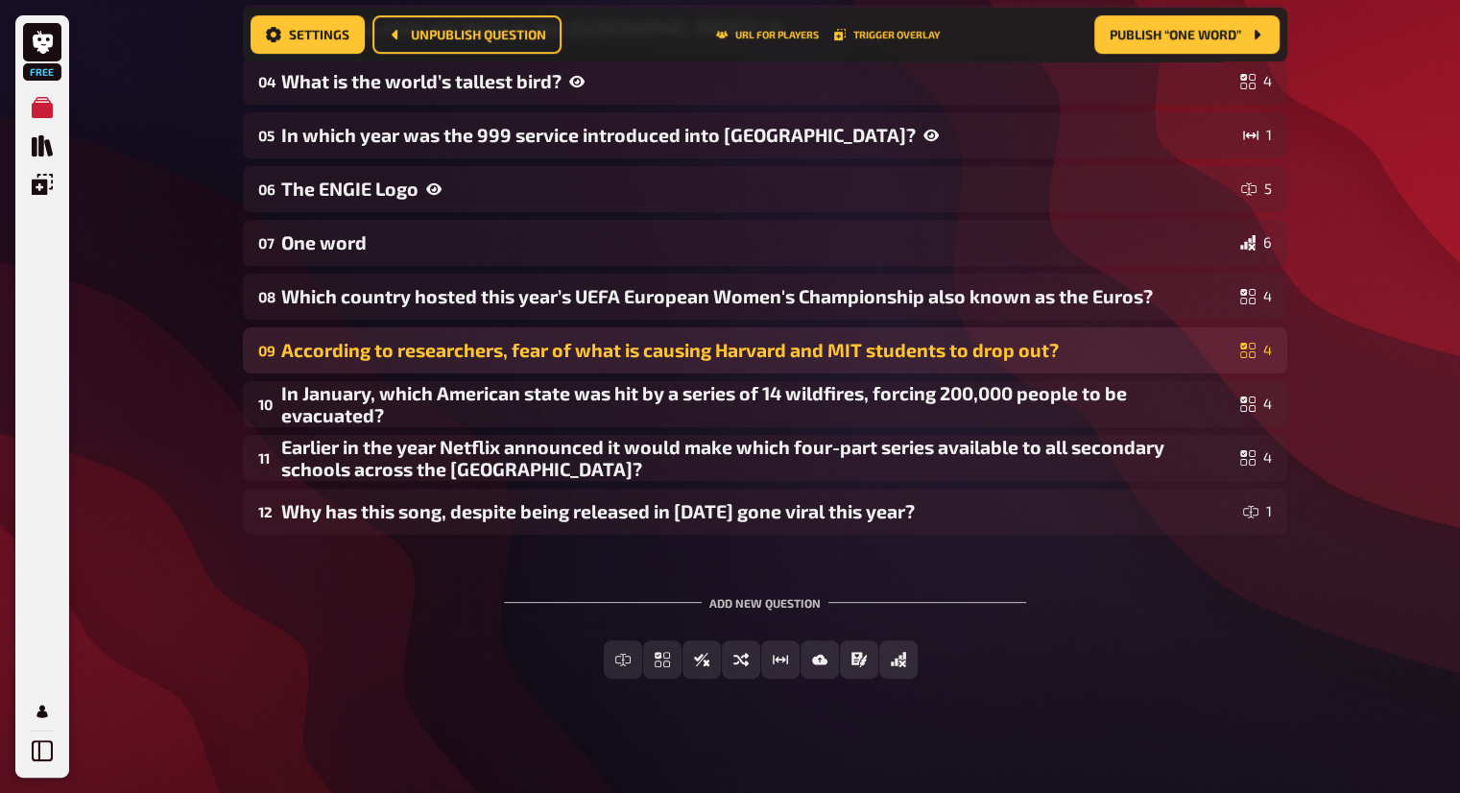
scroll to position [459, 0]
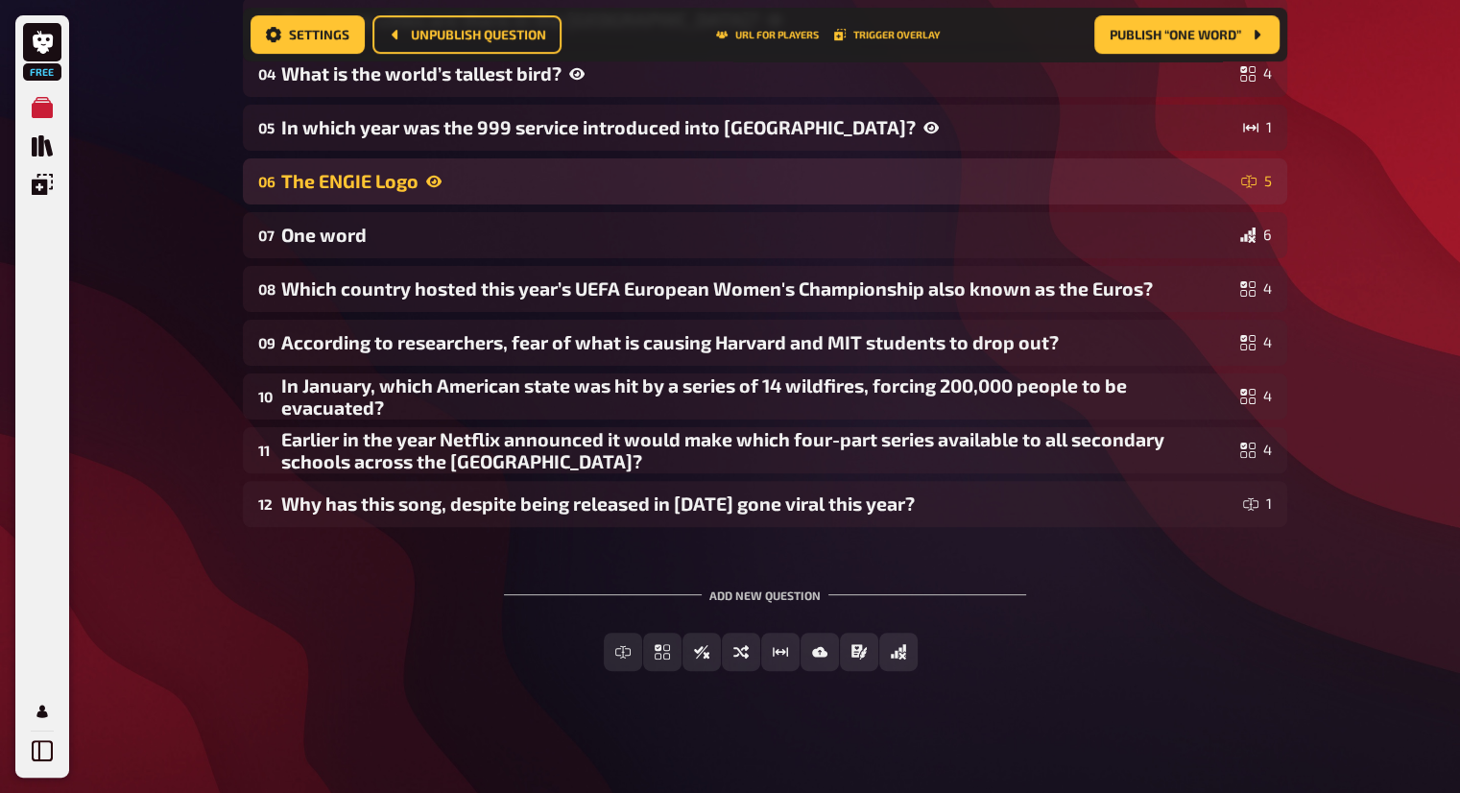
click at [480, 191] on div "06 The ENGIE Logo 5" at bounding box center [765, 181] width 1044 height 46
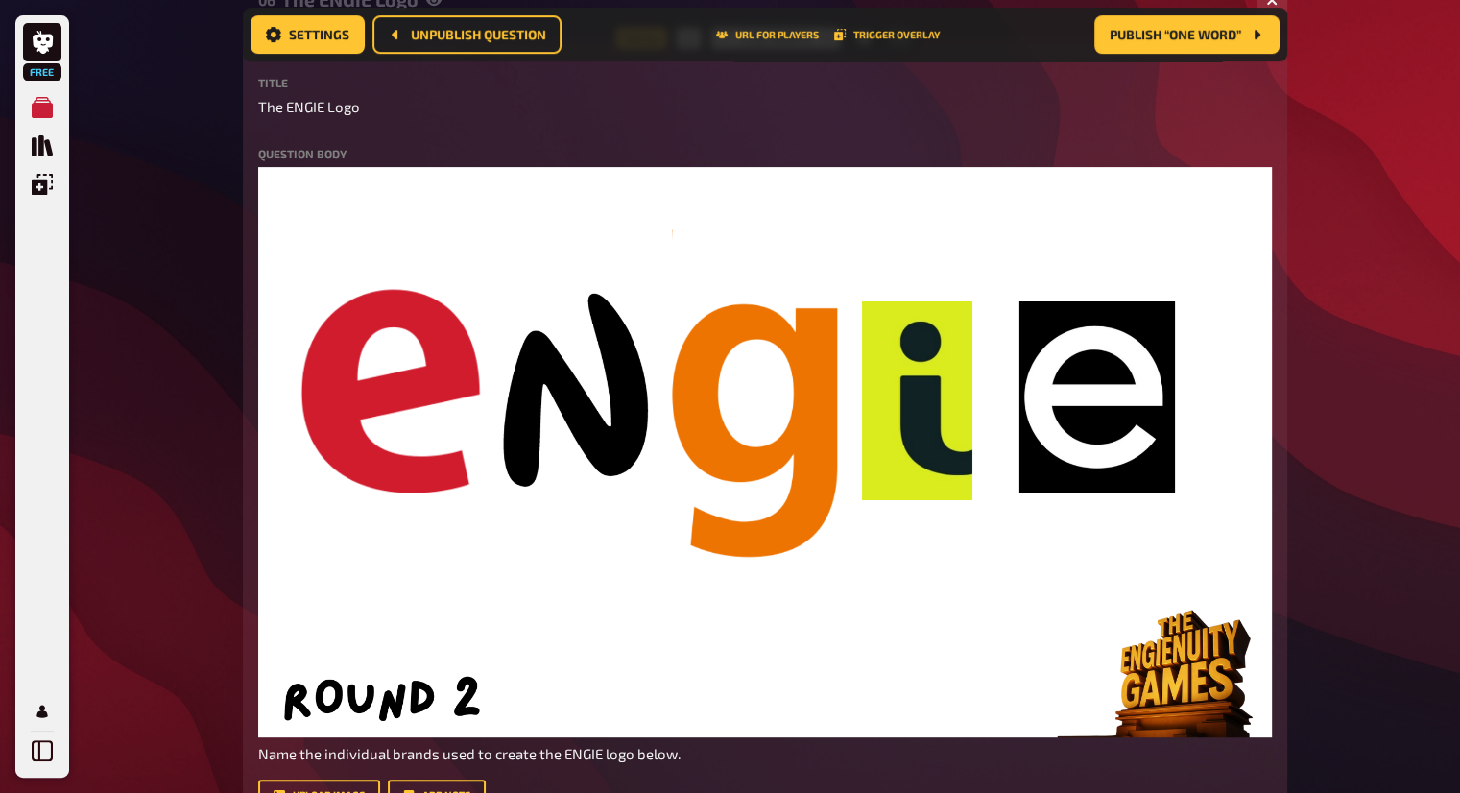
scroll to position [939, 0]
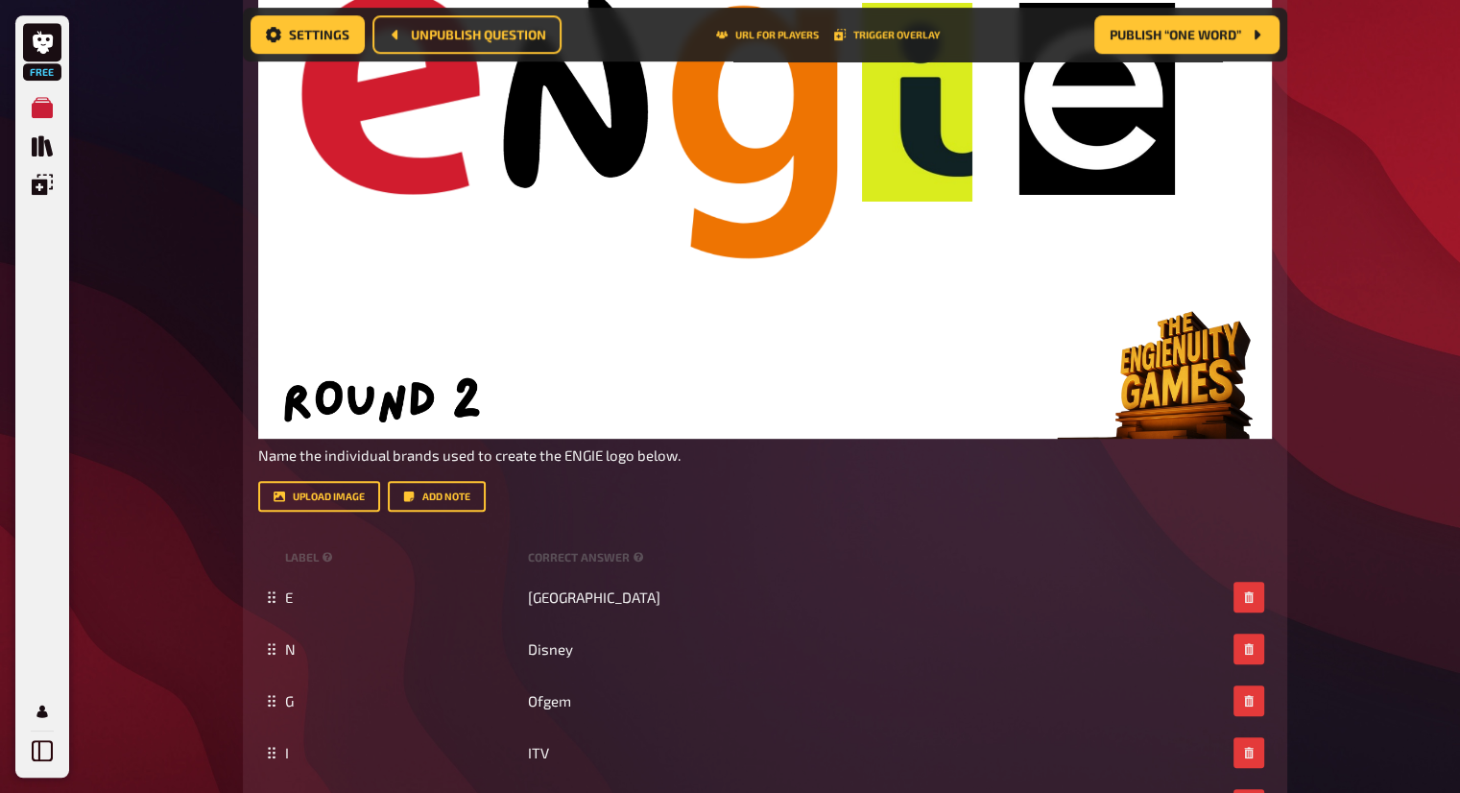
click at [512, 466] on div "Question body ﻿ Name the individual brands used to create the ENGIE logo below.…" at bounding box center [765, 180] width 1014 height 662
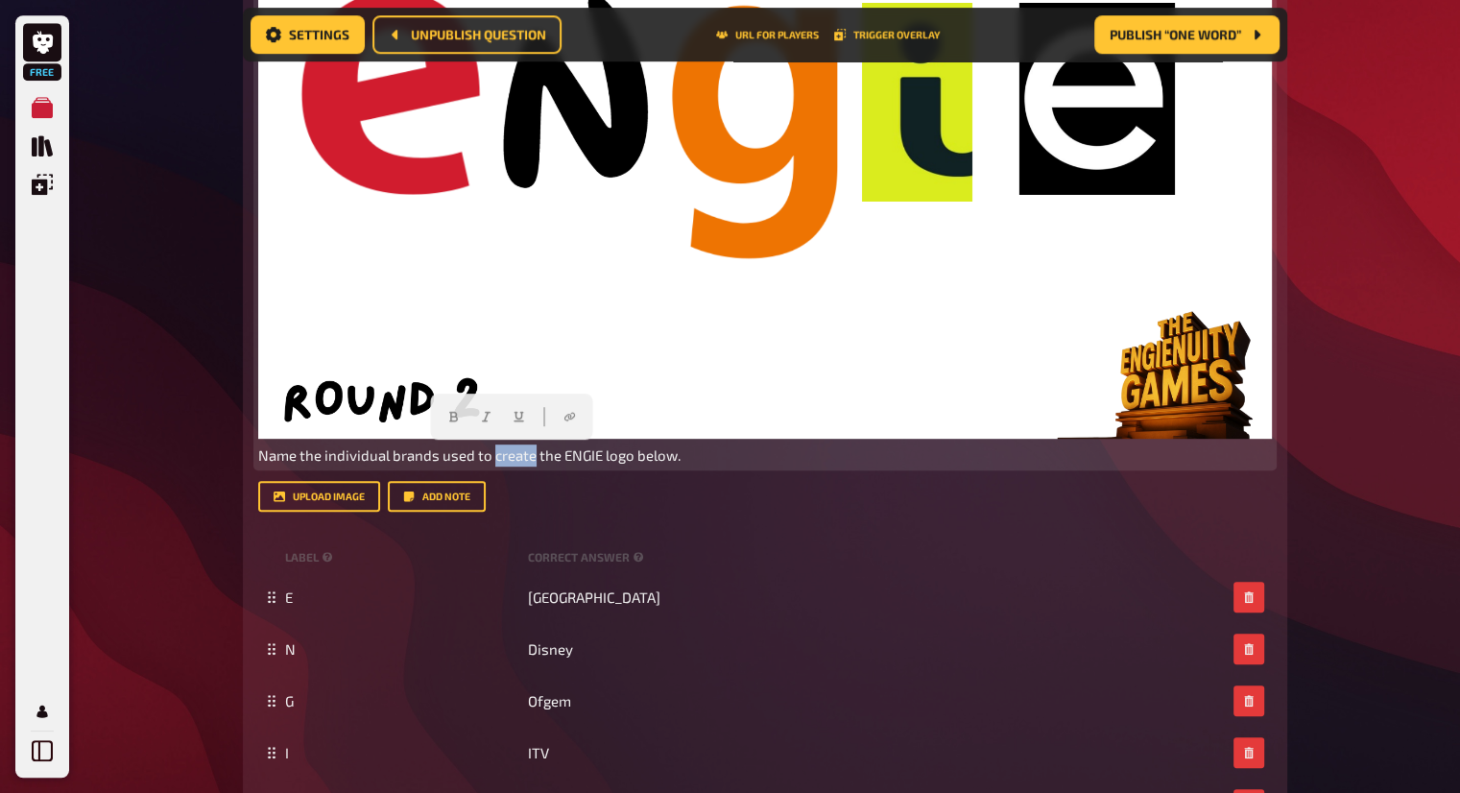
click at [514, 465] on p "Name the individual brands used to create the ENGIE logo below." at bounding box center [765, 455] width 1014 height 22
click at [520, 457] on span "Name the individual brands used to create the ENGIE logo below." at bounding box center [469, 454] width 422 height 17
click at [518, 427] on button "button" at bounding box center [520, 416] width 31 height 31
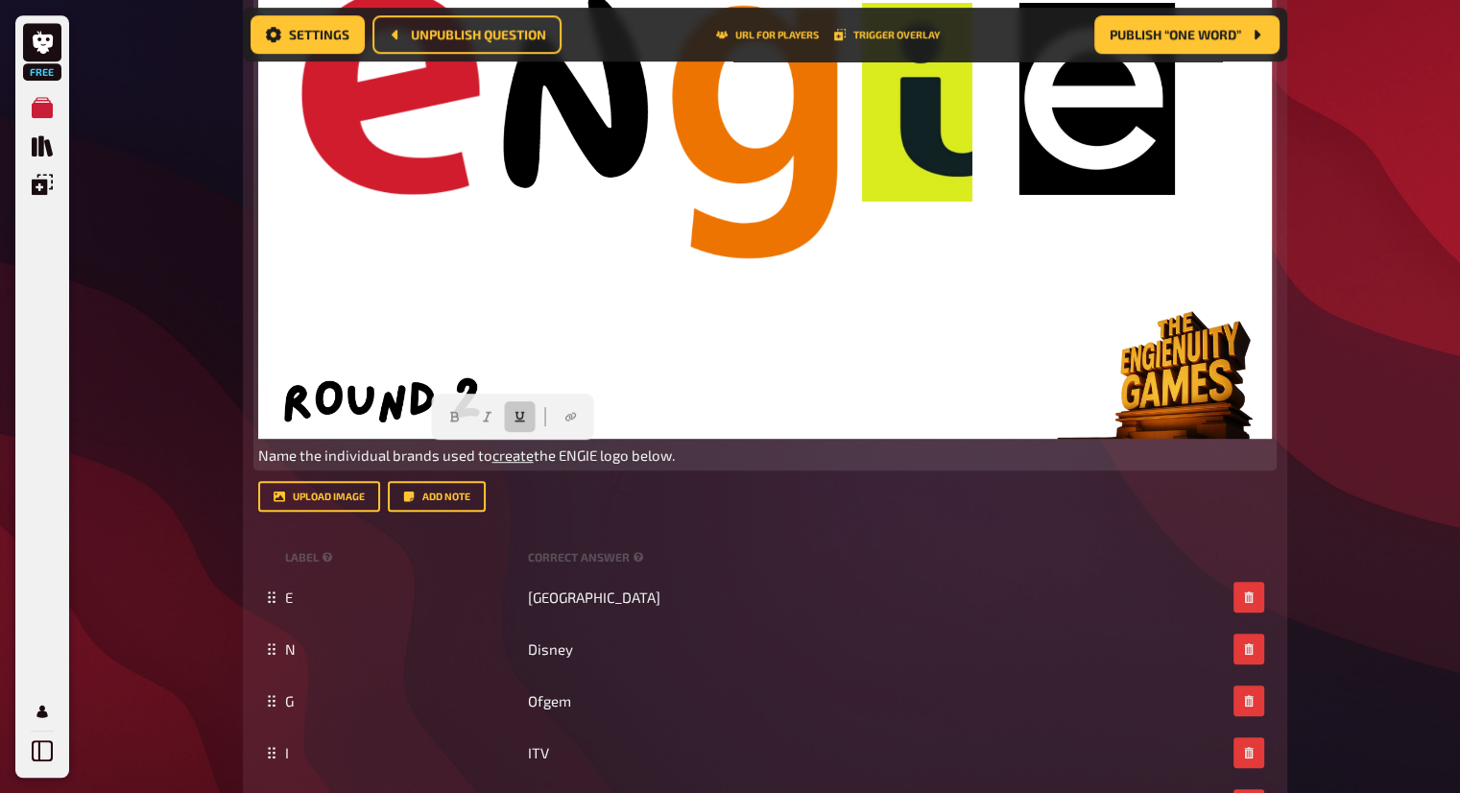
click at [360, 447] on span "Name the individual brands used to" at bounding box center [375, 454] width 234 height 17
click at [355, 465] on p "Name the individual brands used to create the ENGIE logo below." at bounding box center [765, 455] width 1014 height 22
click at [384, 454] on span "Name the individual brands used to" at bounding box center [375, 454] width 234 height 17
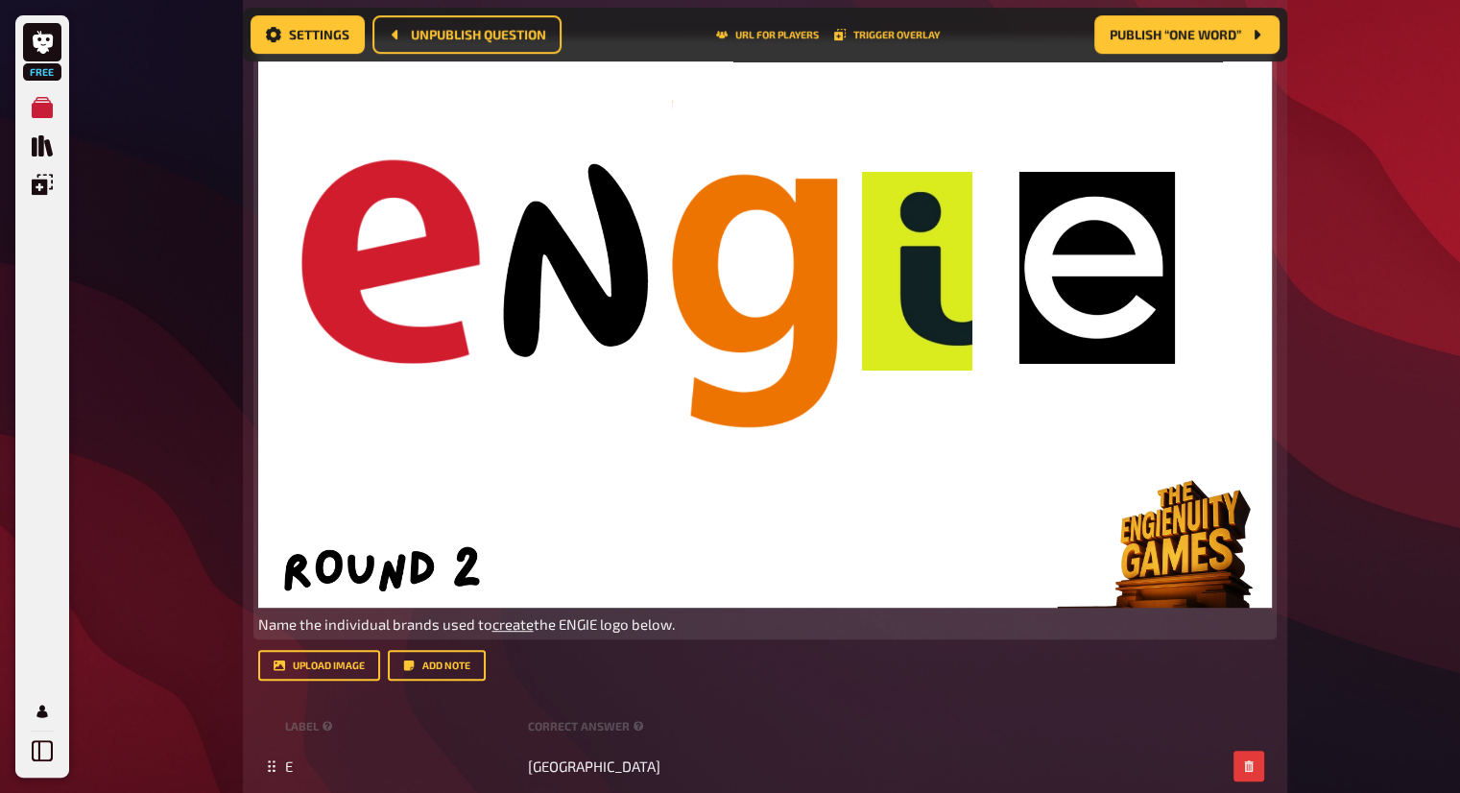
scroll to position [747, 0]
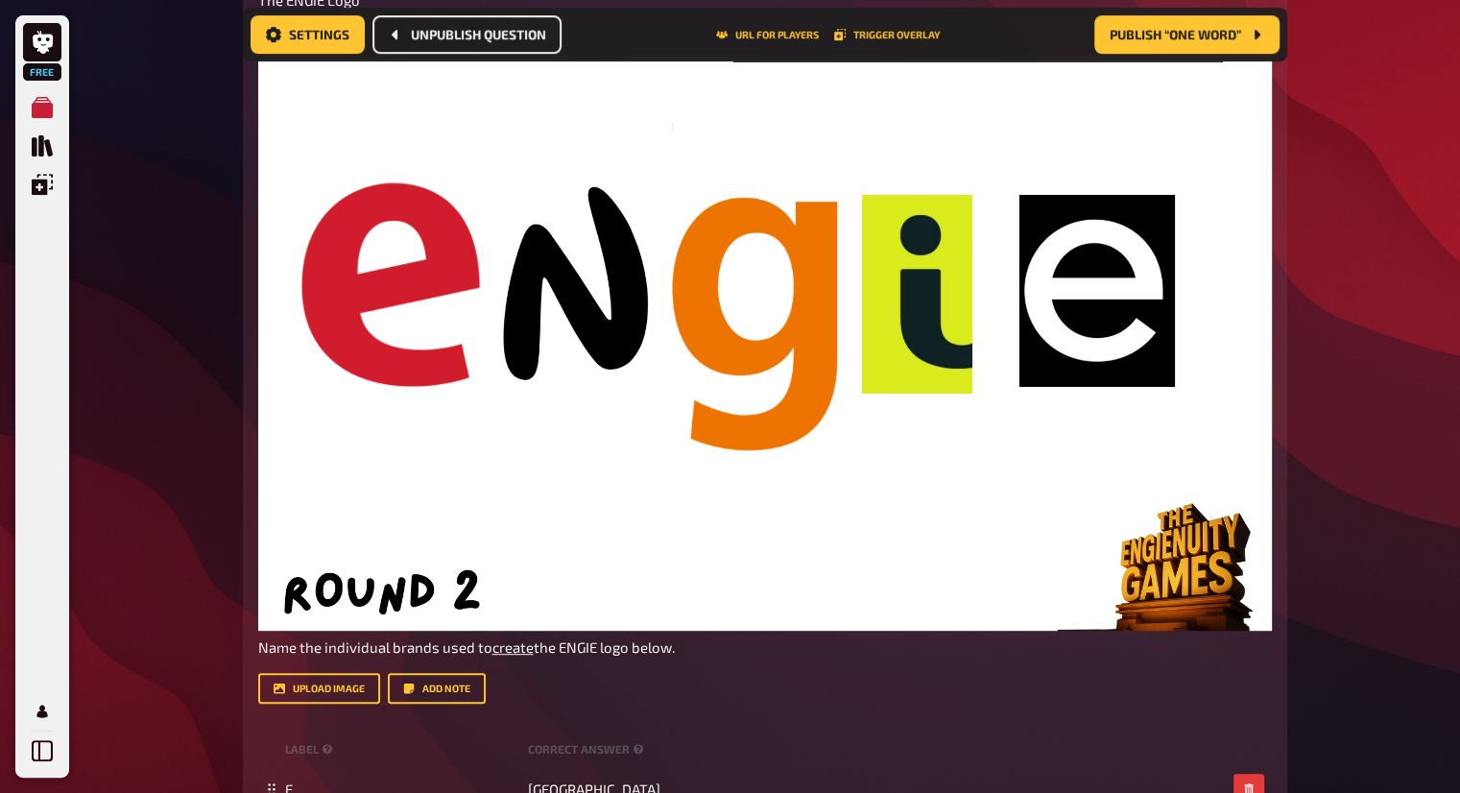
click at [520, 35] on span "Unpublish question" at bounding box center [478, 34] width 135 height 13
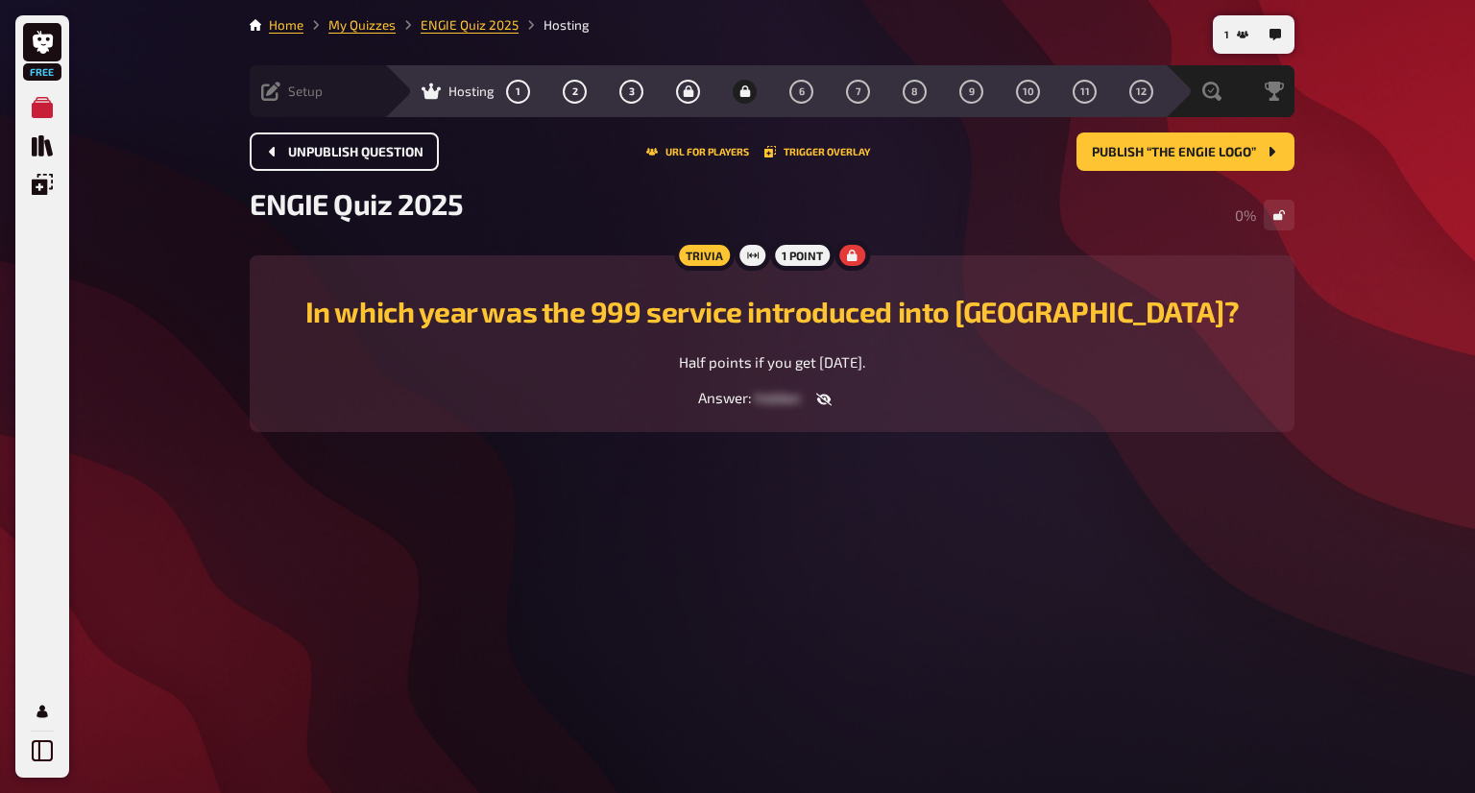
click at [306, 86] on span "Setup" at bounding box center [305, 91] width 35 height 15
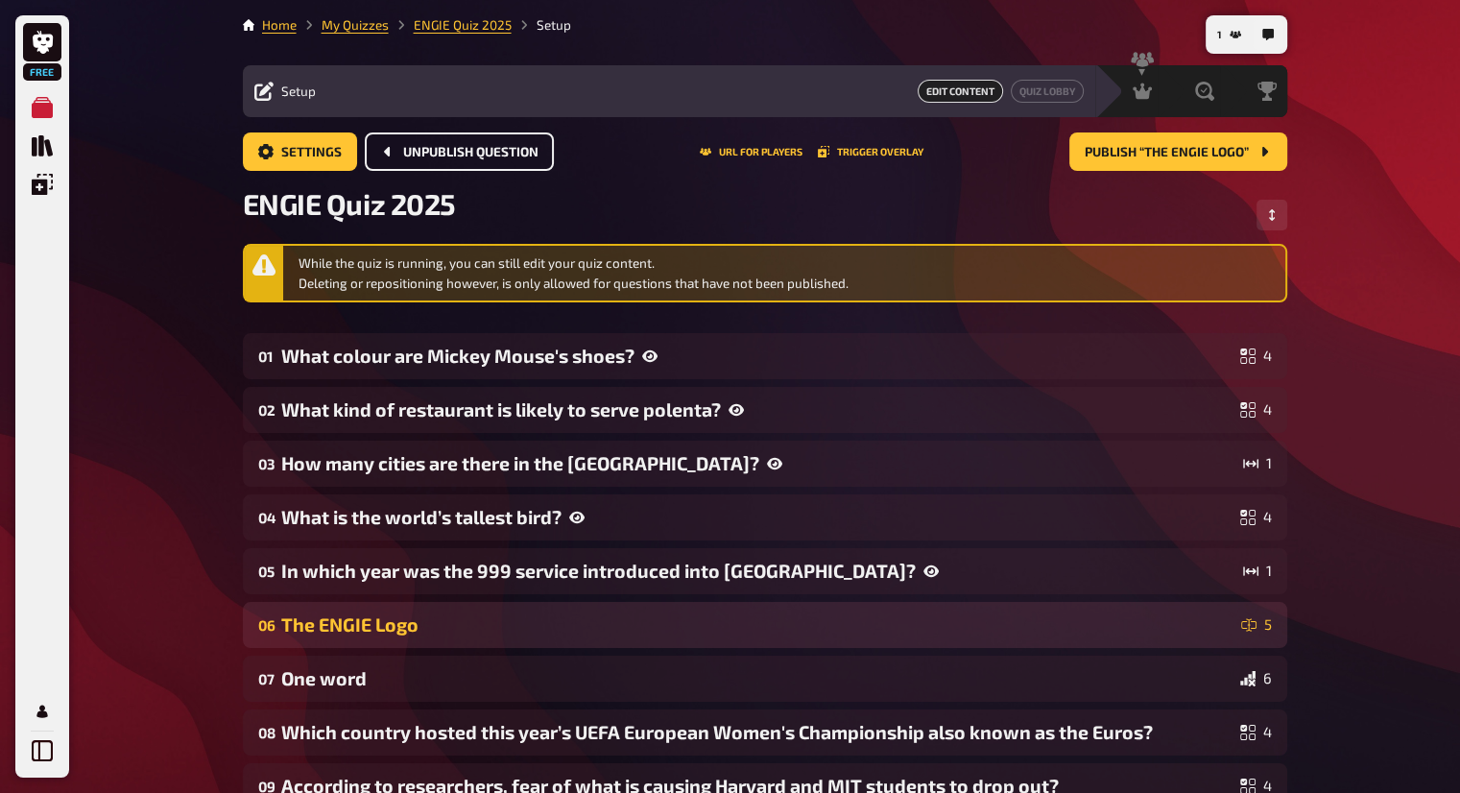
click at [414, 630] on div "The ENGIE Logo" at bounding box center [757, 624] width 952 height 22
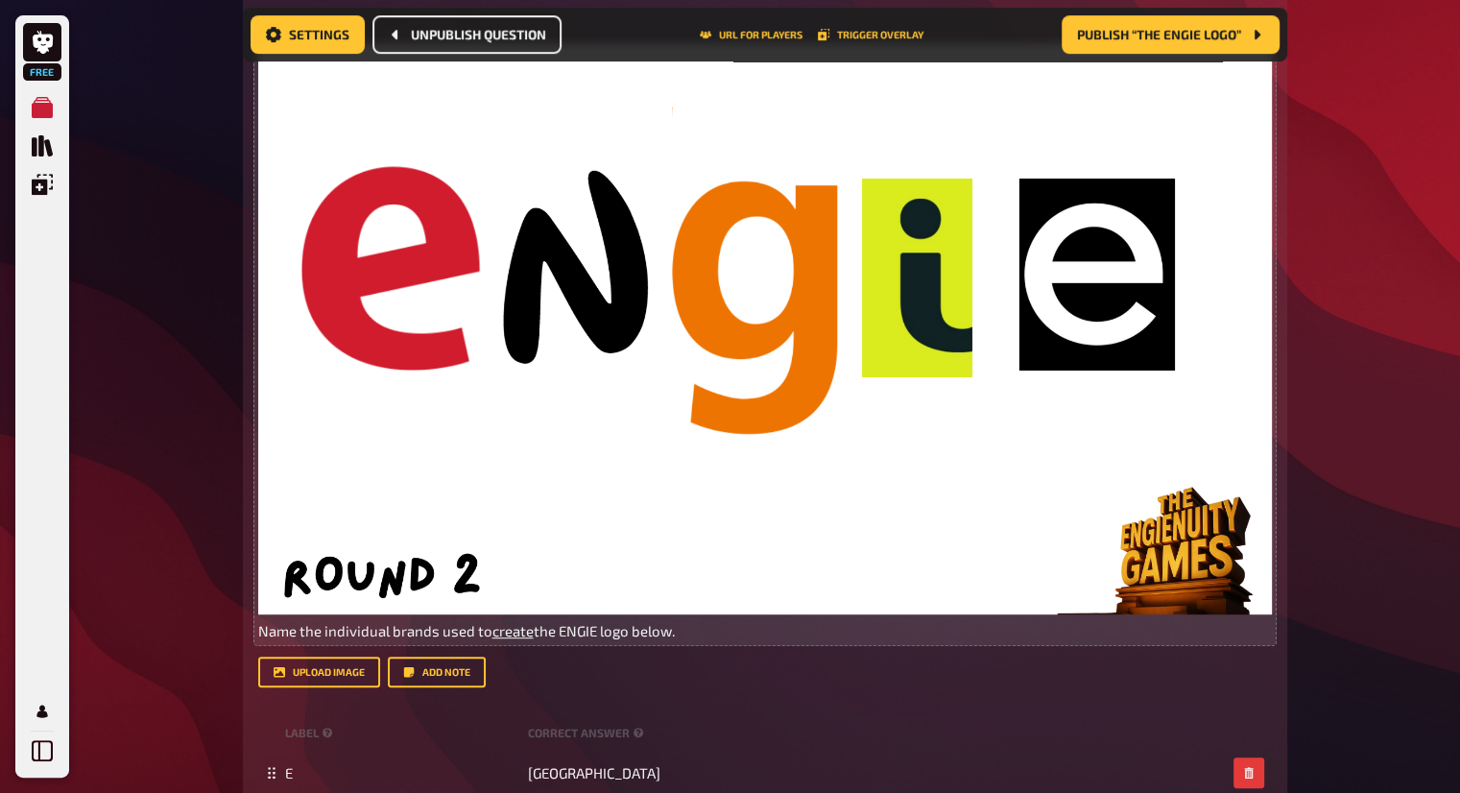
scroll to position [879, 0]
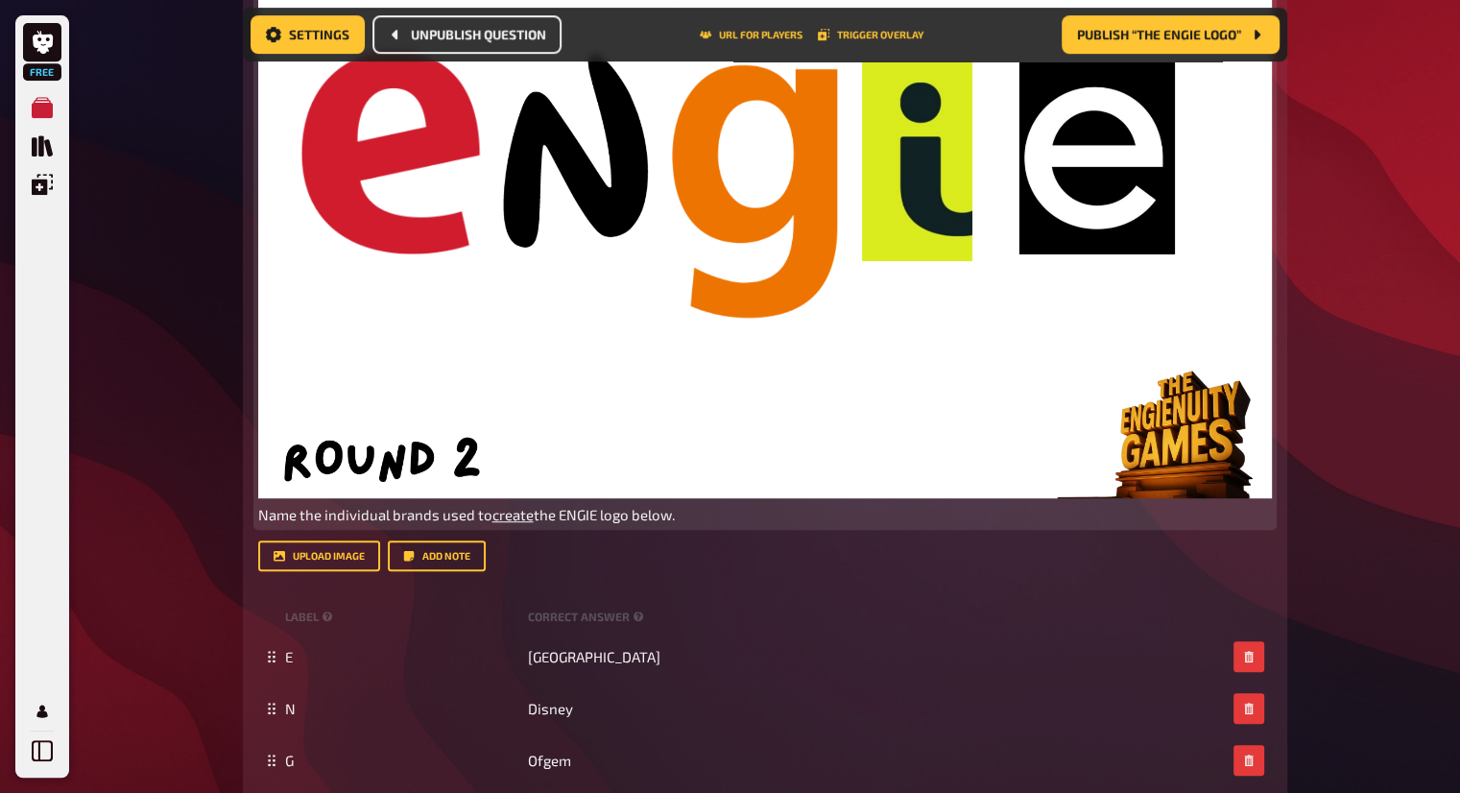
click at [373, 516] on span "Name the individual brands used to" at bounding box center [375, 514] width 234 height 17
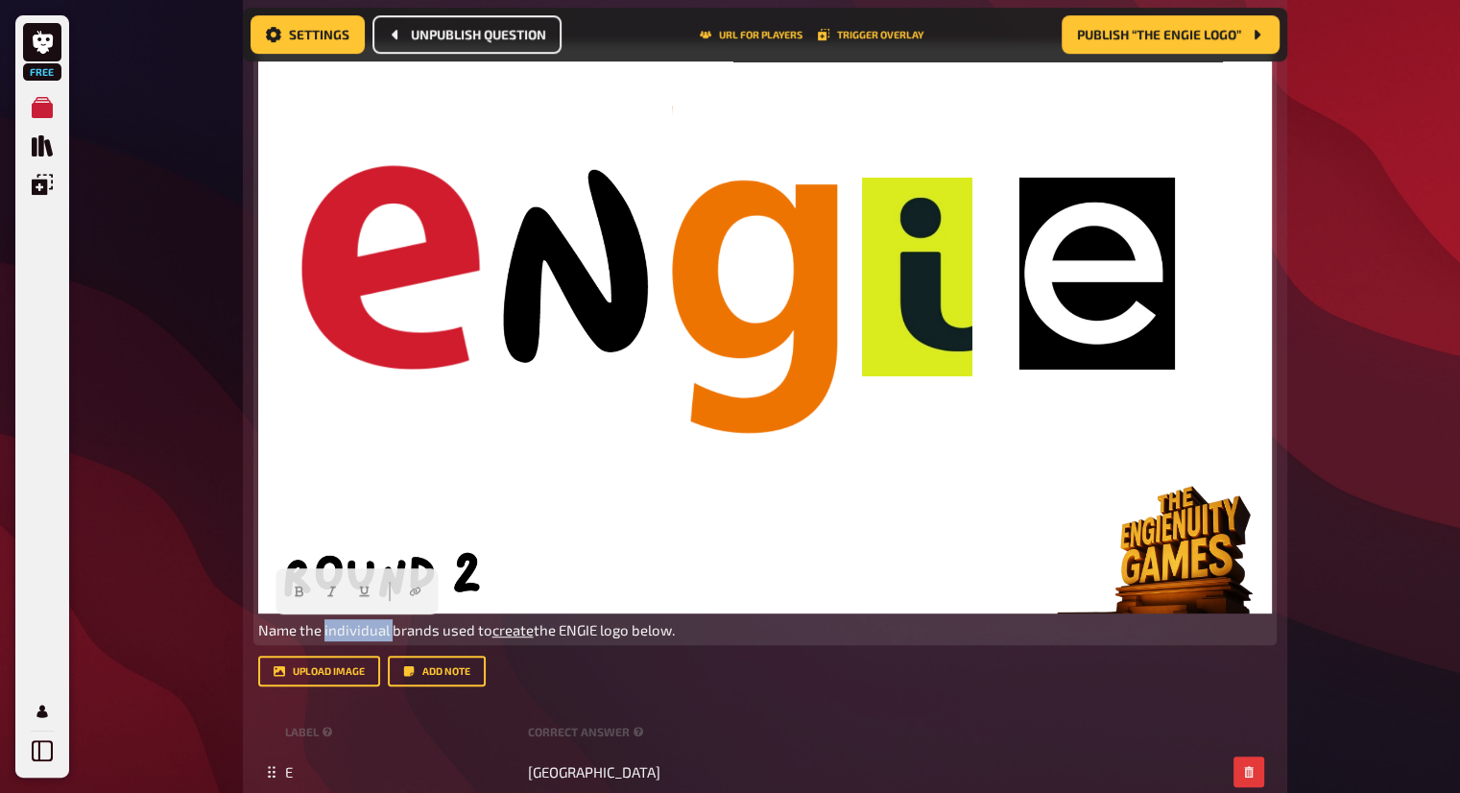
scroll to position [687, 0]
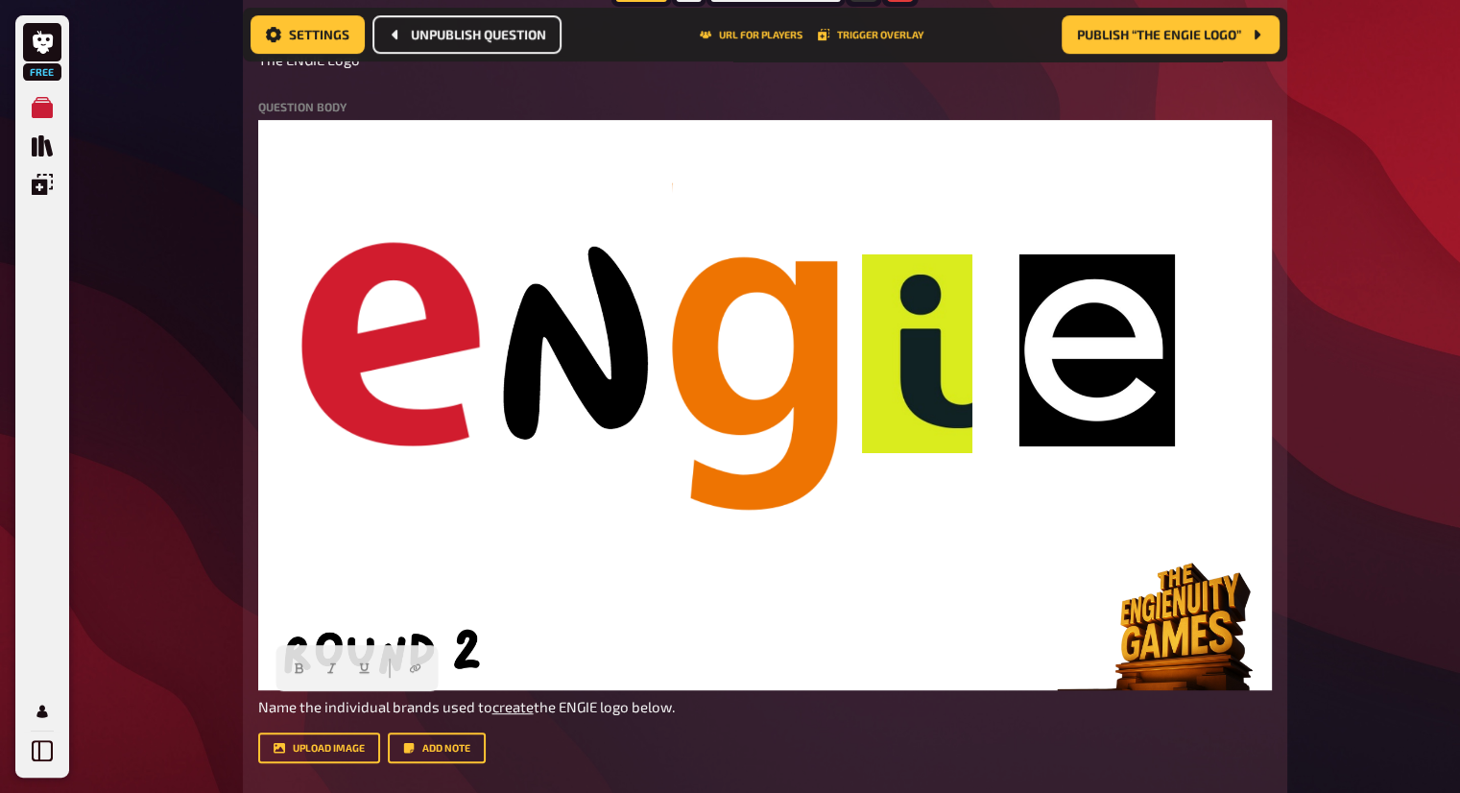
click at [319, 111] on label "Question body" at bounding box center [765, 107] width 1014 height 12
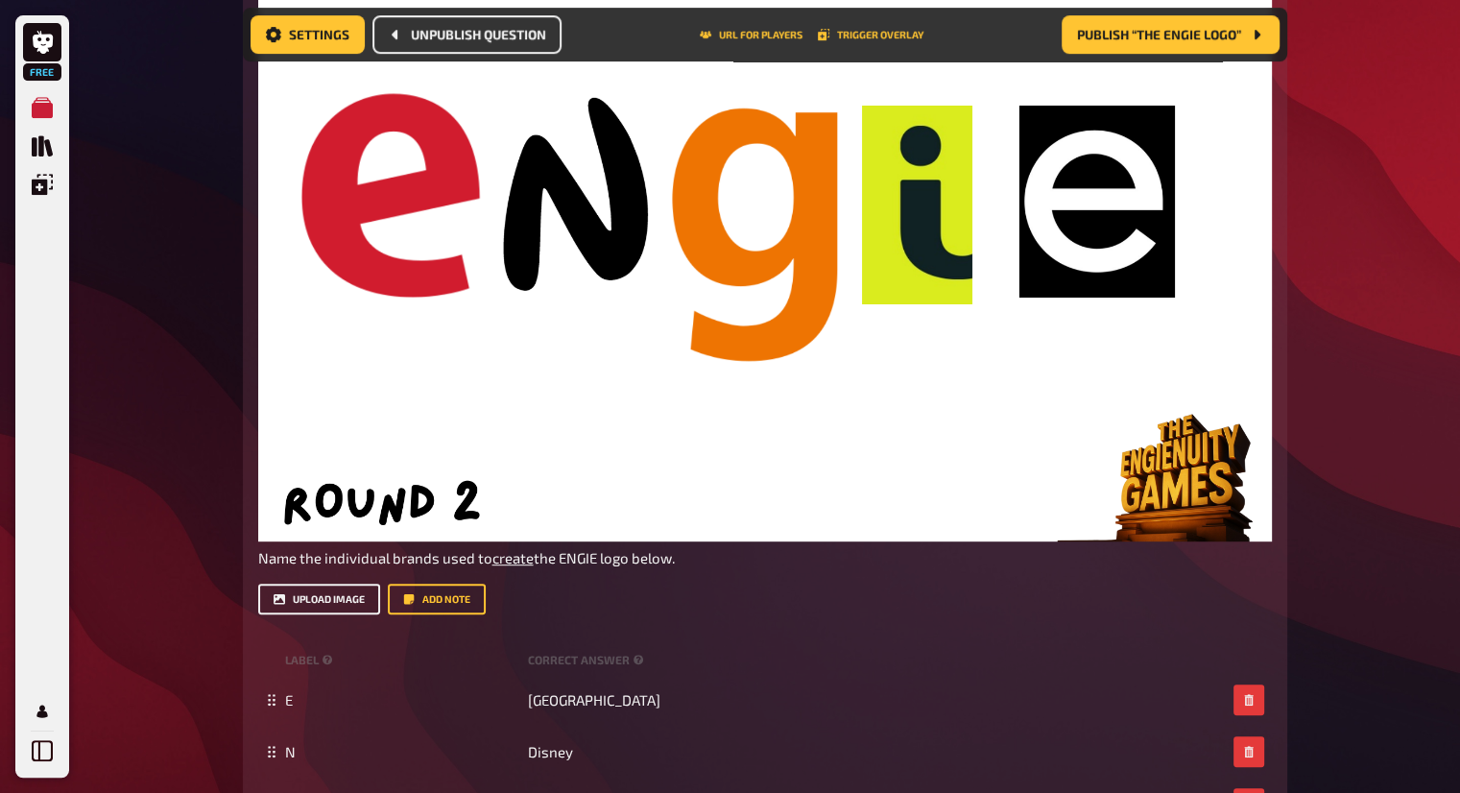
scroll to position [879, 0]
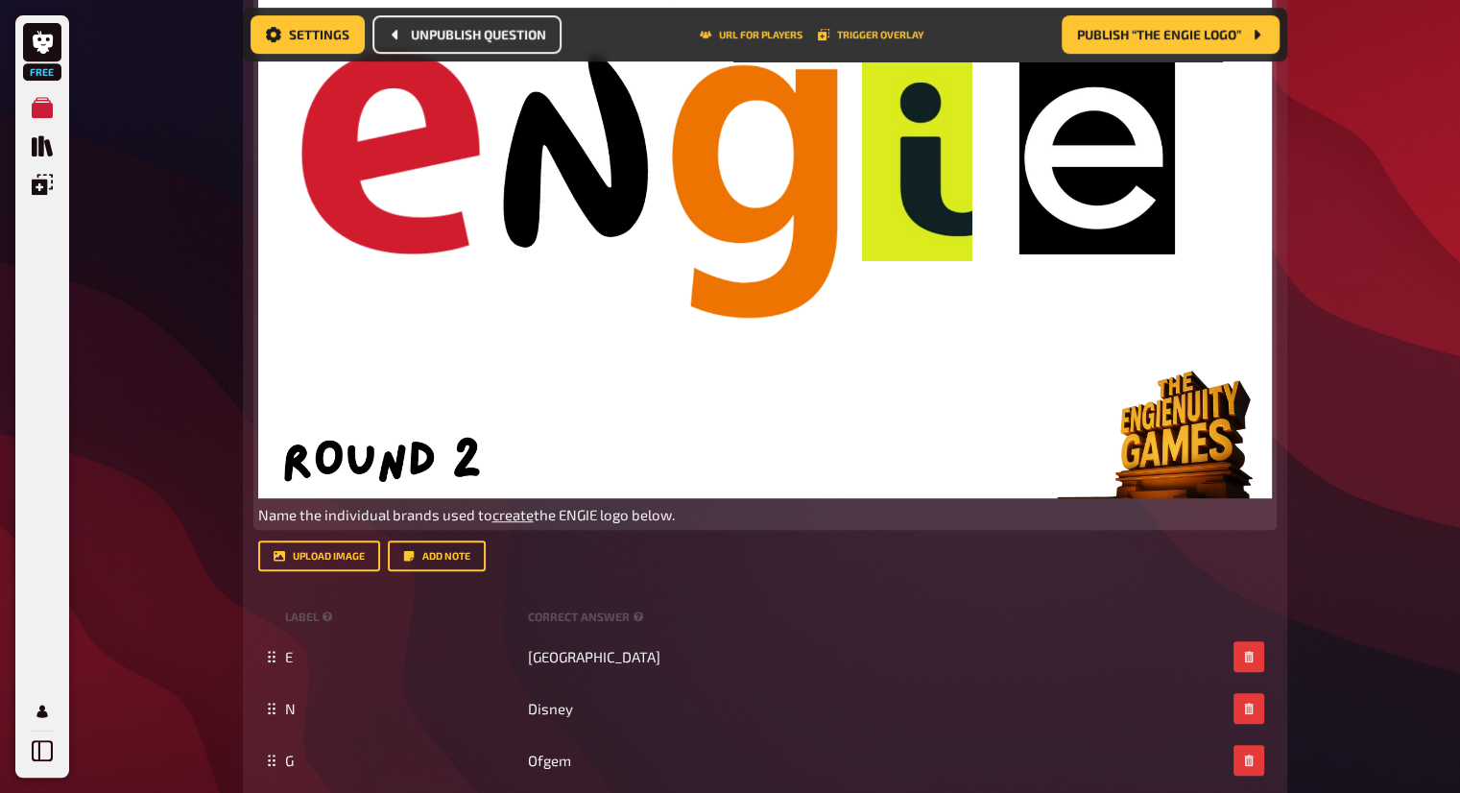
click at [310, 515] on span "Name the individual brands used to" at bounding box center [375, 514] width 234 height 17
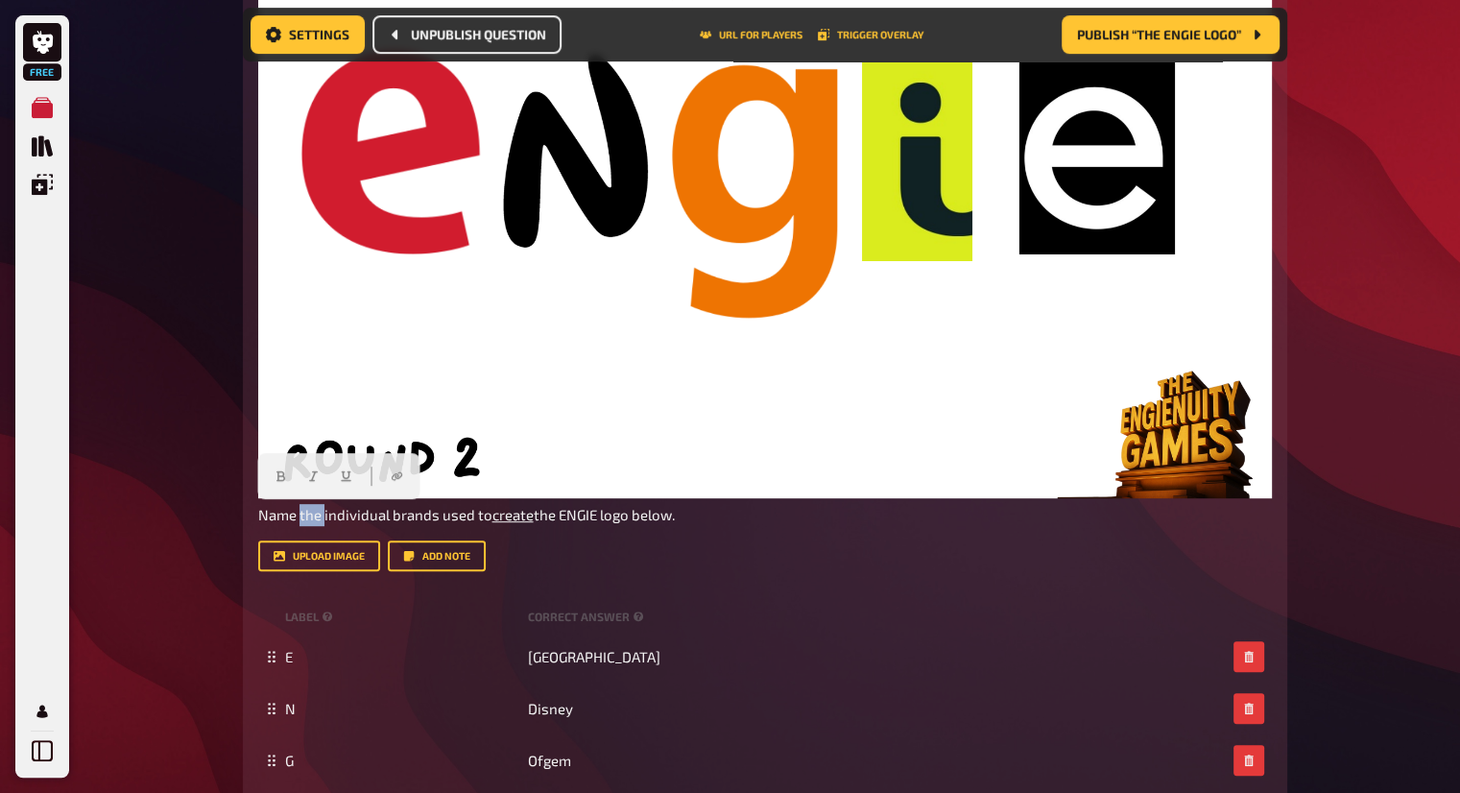
click at [469, 24] on button "Unpublish question" at bounding box center [466, 34] width 189 height 38
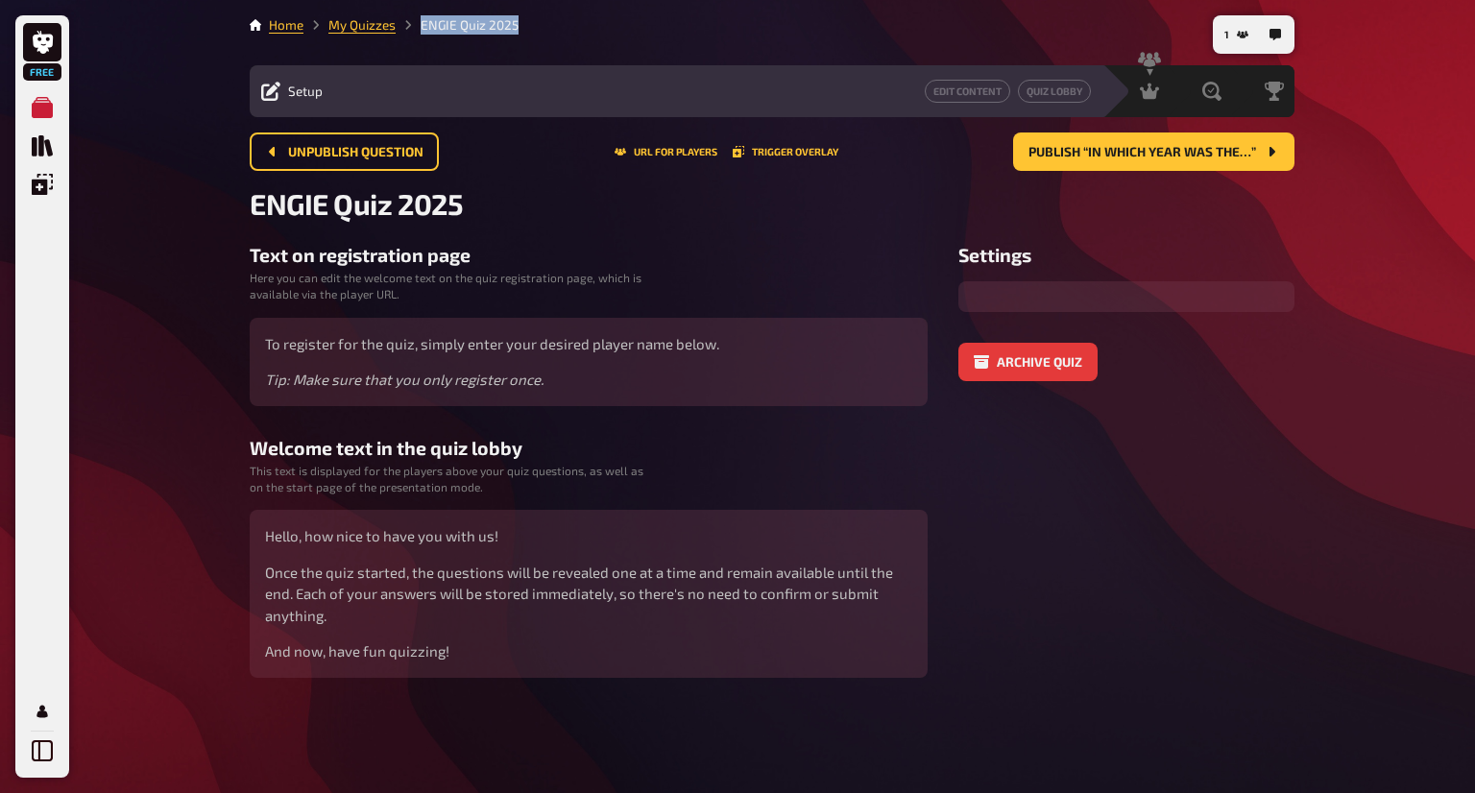
click at [469, 24] on li "ENGIE Quiz 2025" at bounding box center [457, 24] width 123 height 19
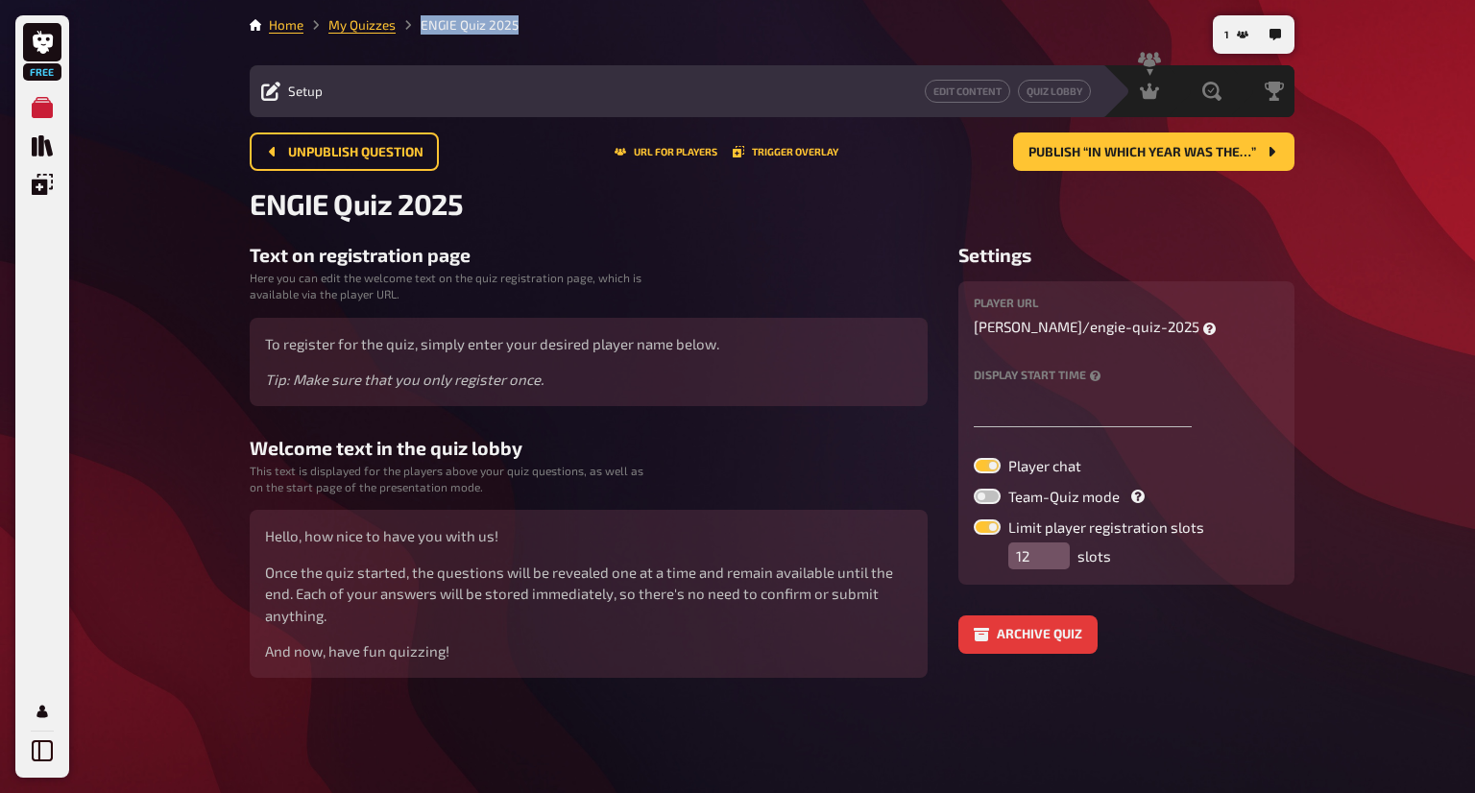
click at [469, 24] on li "ENGIE Quiz 2025" at bounding box center [457, 24] width 123 height 19
click at [372, 151] on span "Unpublish question" at bounding box center [355, 152] width 135 height 13
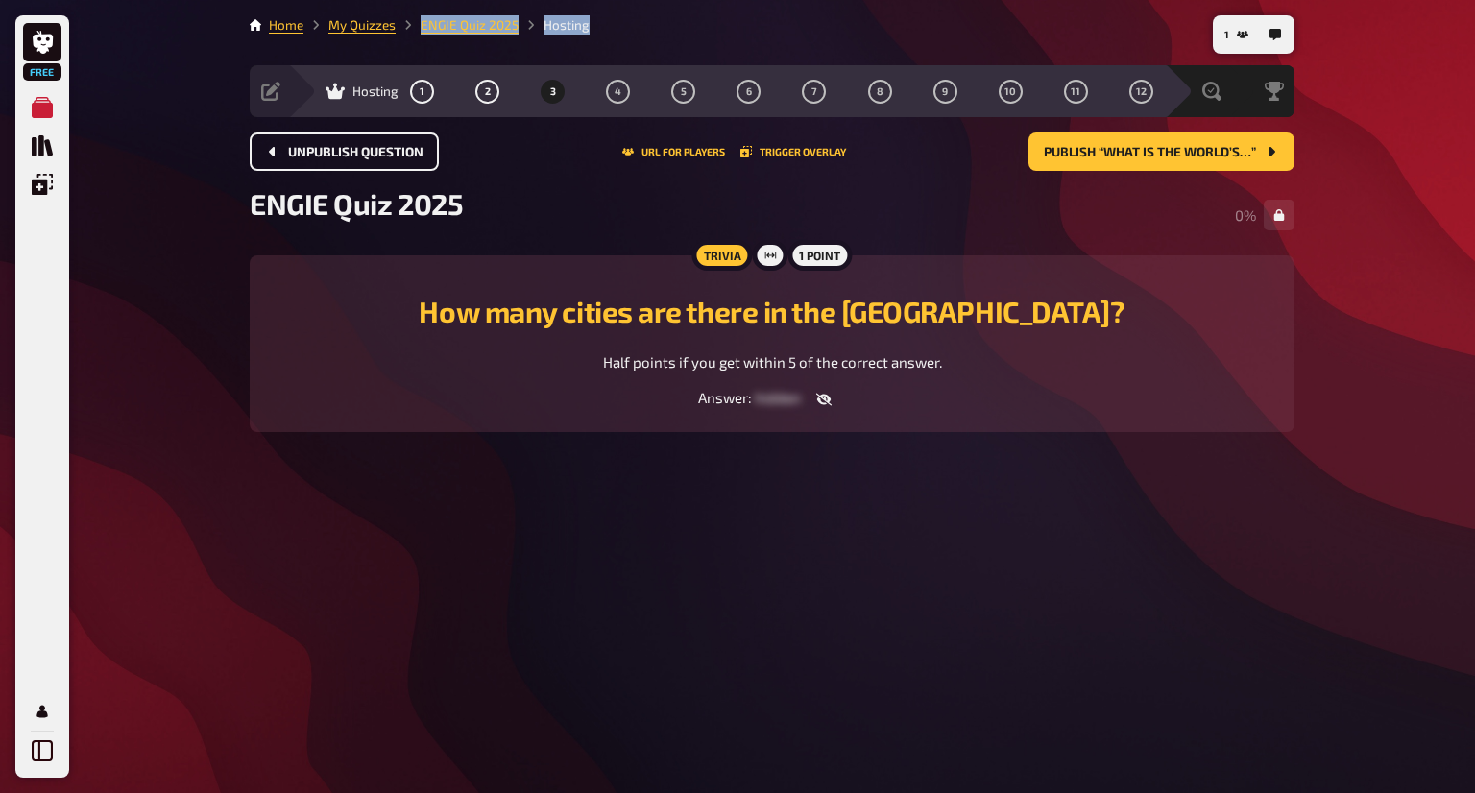
click at [372, 151] on span "Unpublish question" at bounding box center [355, 152] width 135 height 13
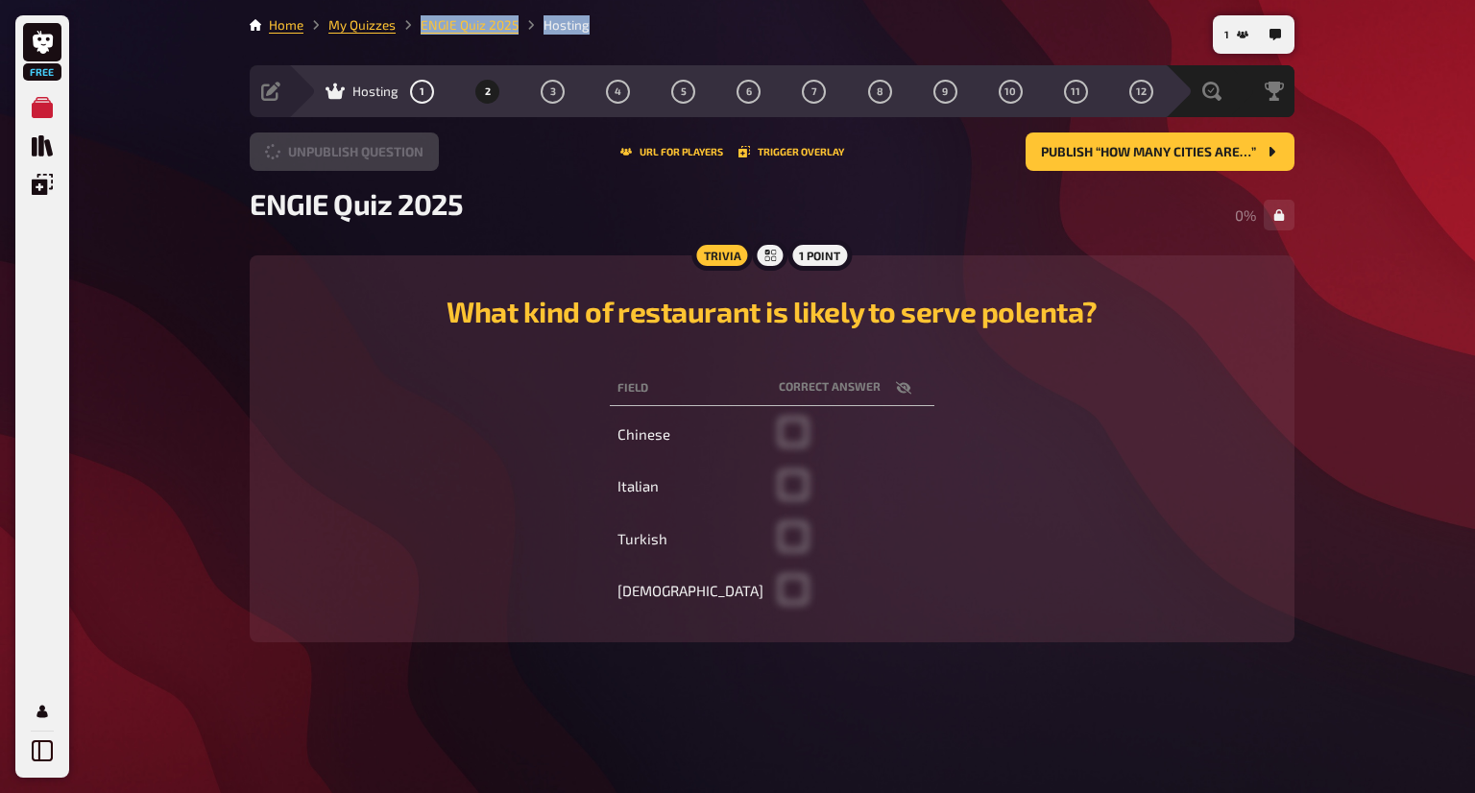
click at [372, 151] on button "Unpublish question" at bounding box center [344, 151] width 189 height 38
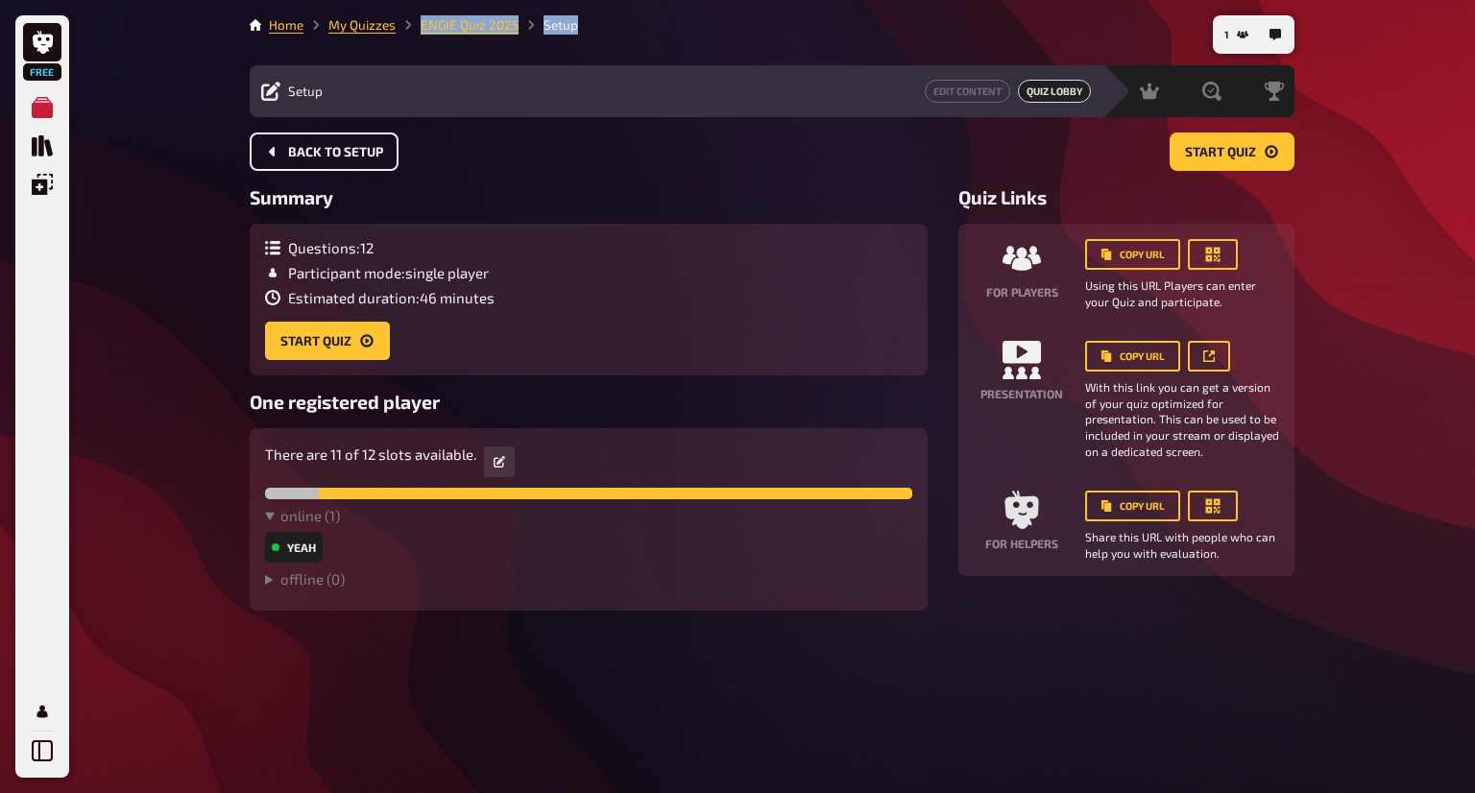
click at [372, 151] on span "Back to setup" at bounding box center [335, 152] width 95 height 13
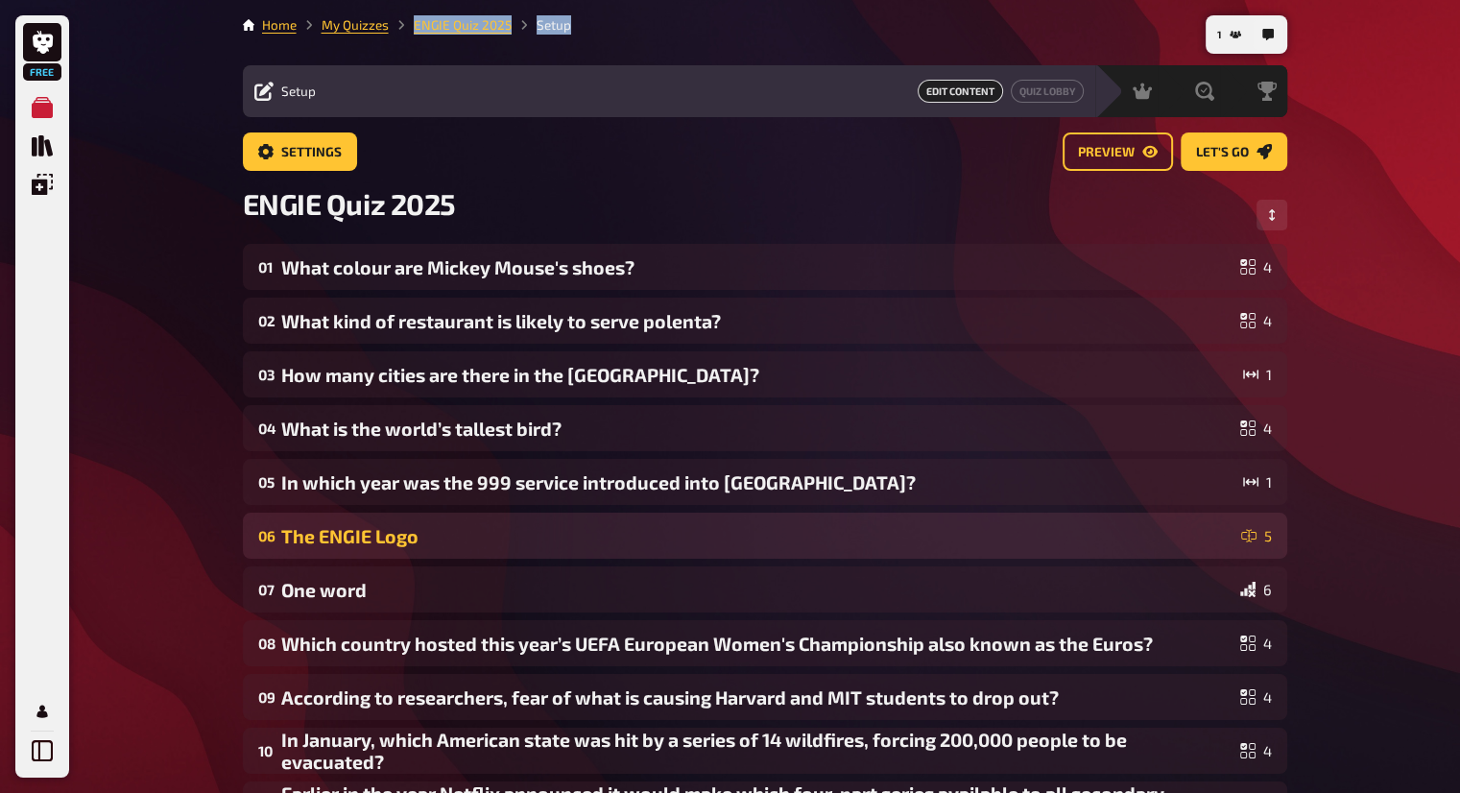
click at [455, 528] on div "The ENGIE Logo" at bounding box center [757, 536] width 952 height 22
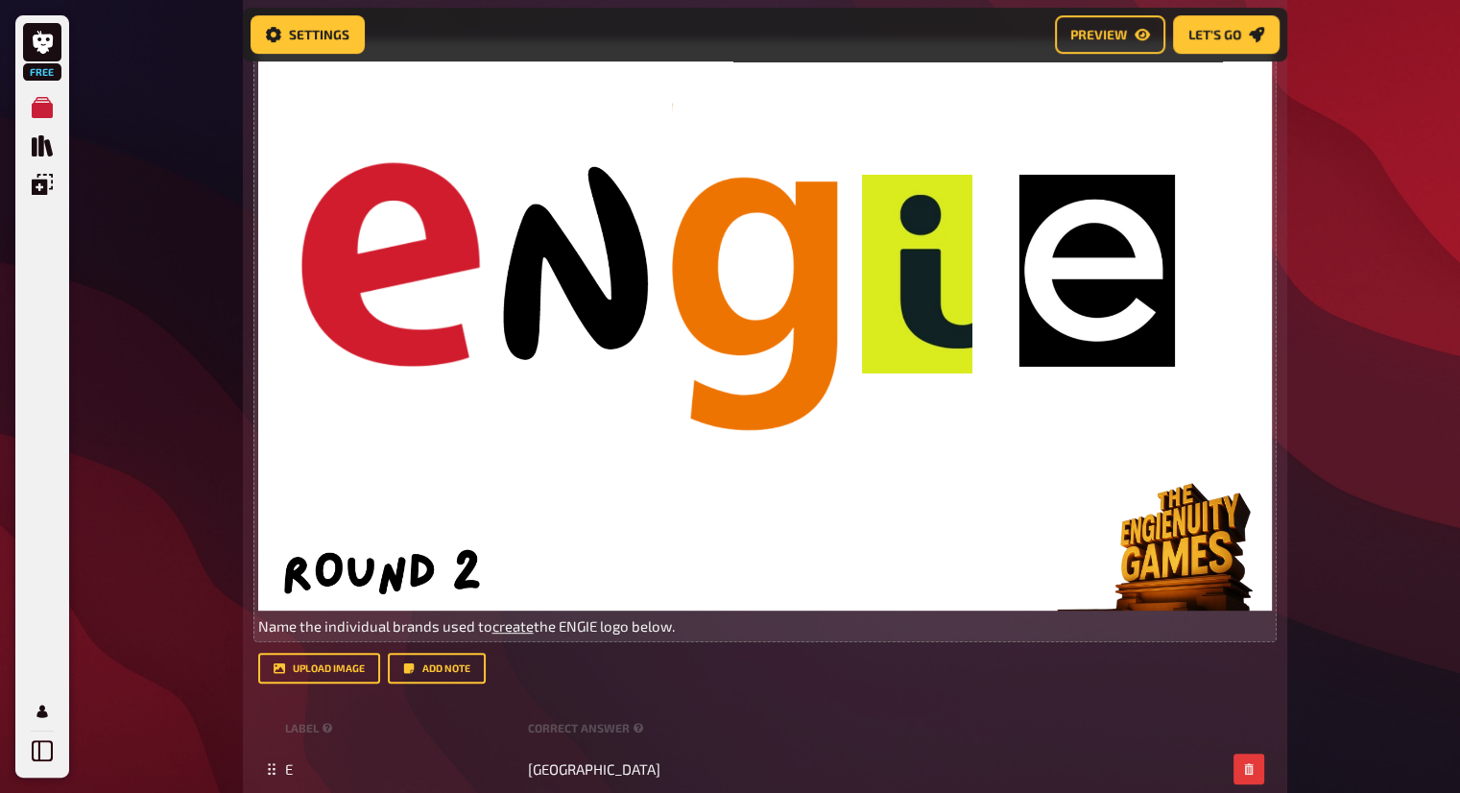
scroll to position [686, 0]
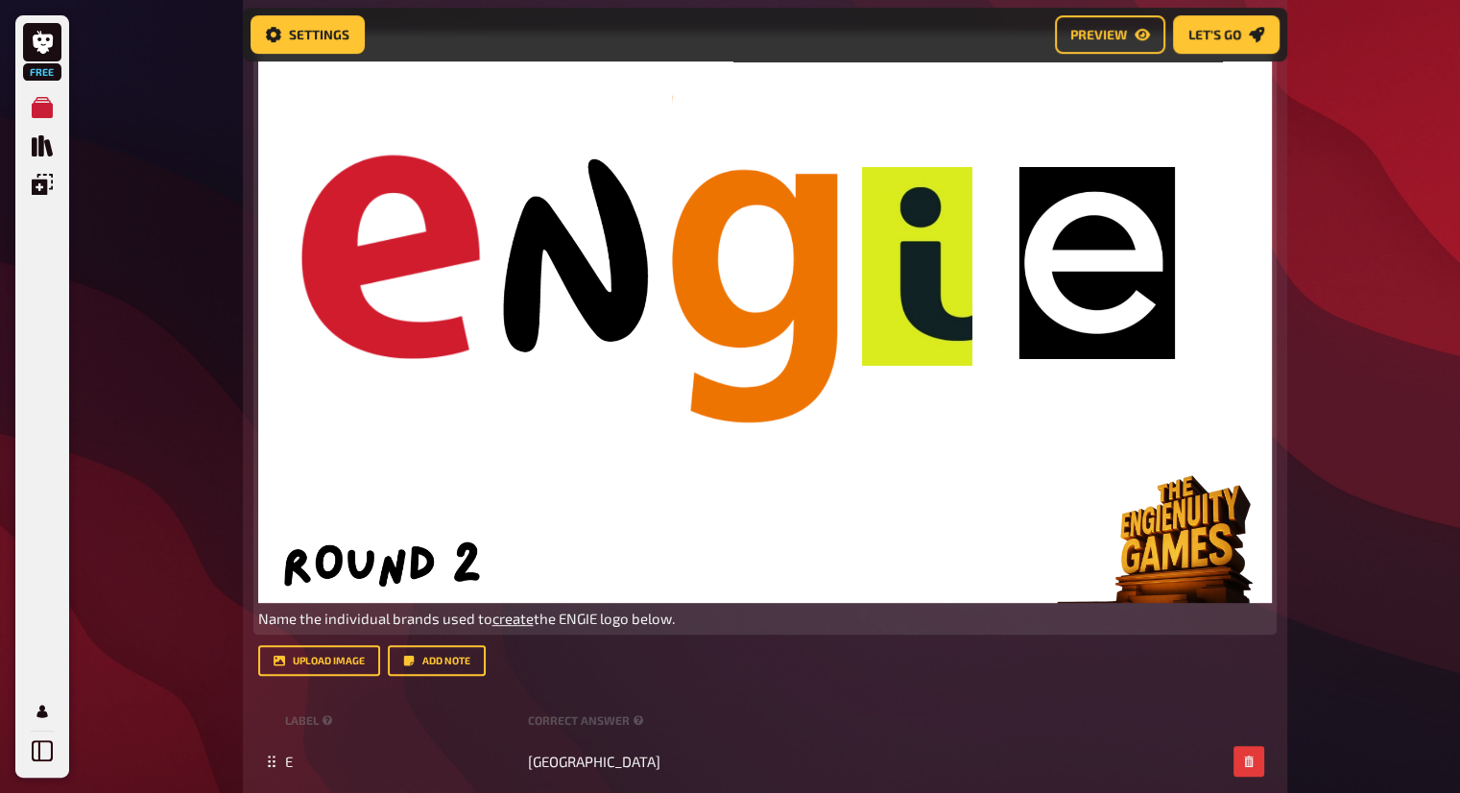
click at [442, 622] on span "Name the individual brands used to" at bounding box center [375, 618] width 234 height 17
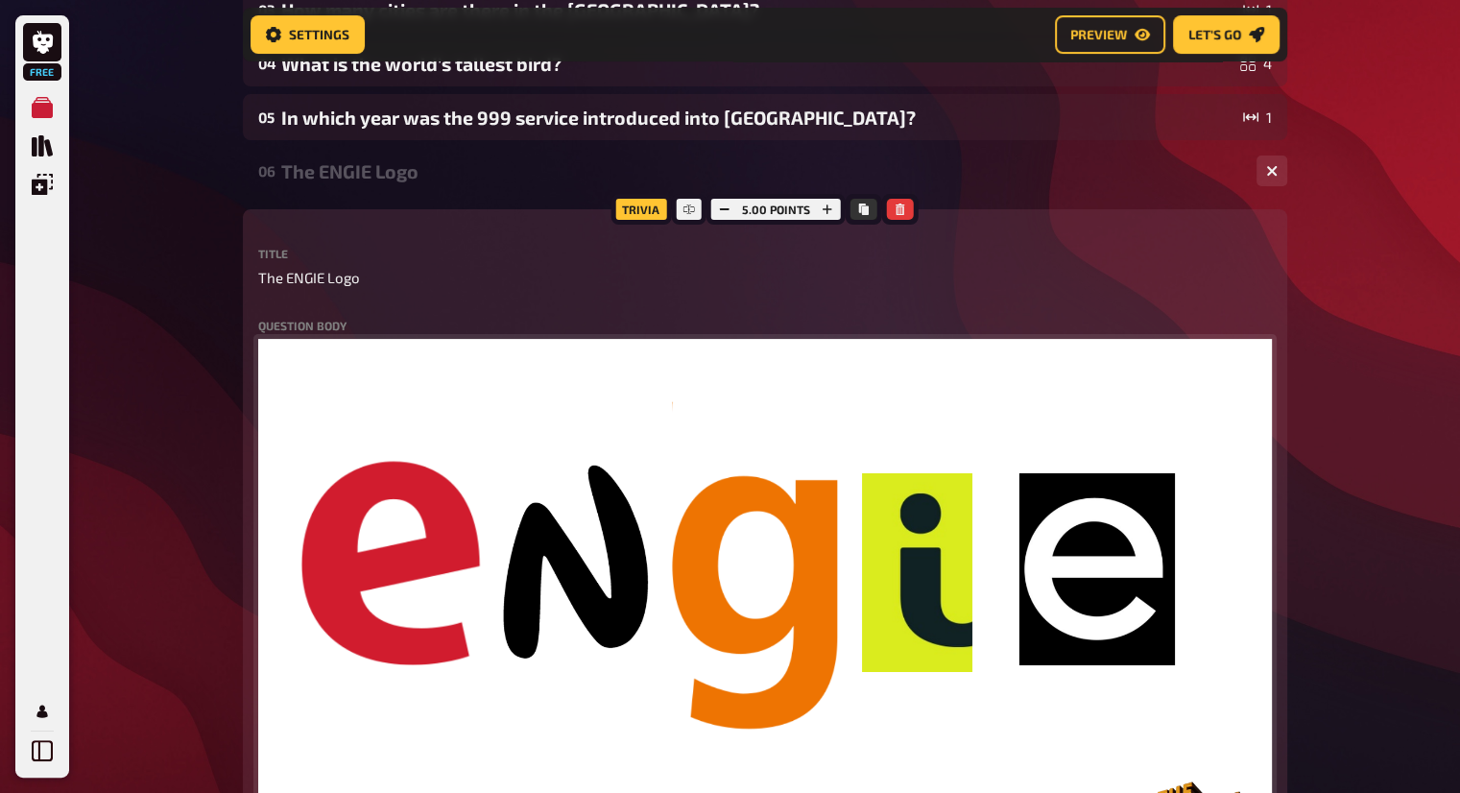
scroll to position [495, 0]
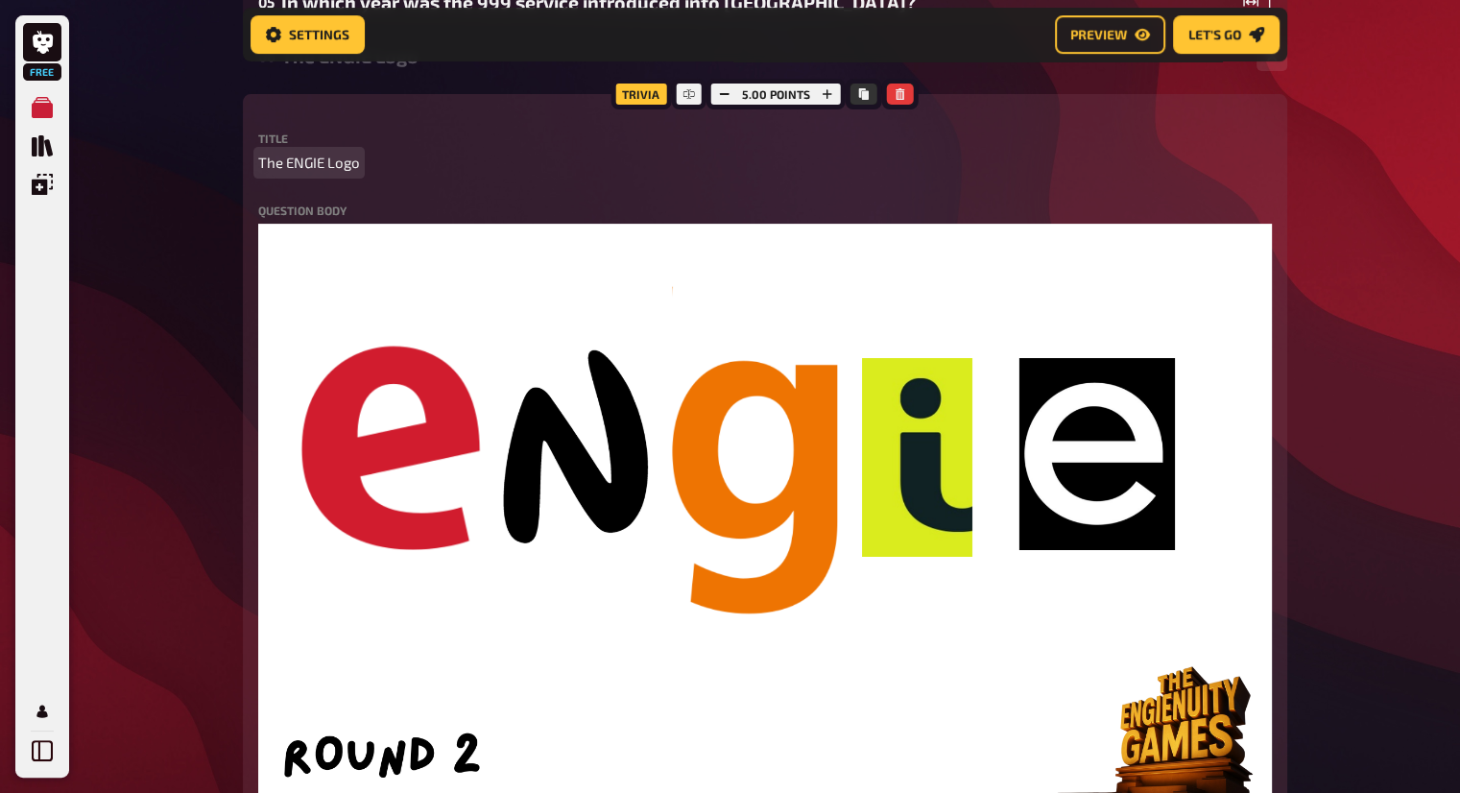
click at [337, 167] on span "The ENGIE Logo" at bounding box center [309, 163] width 102 height 22
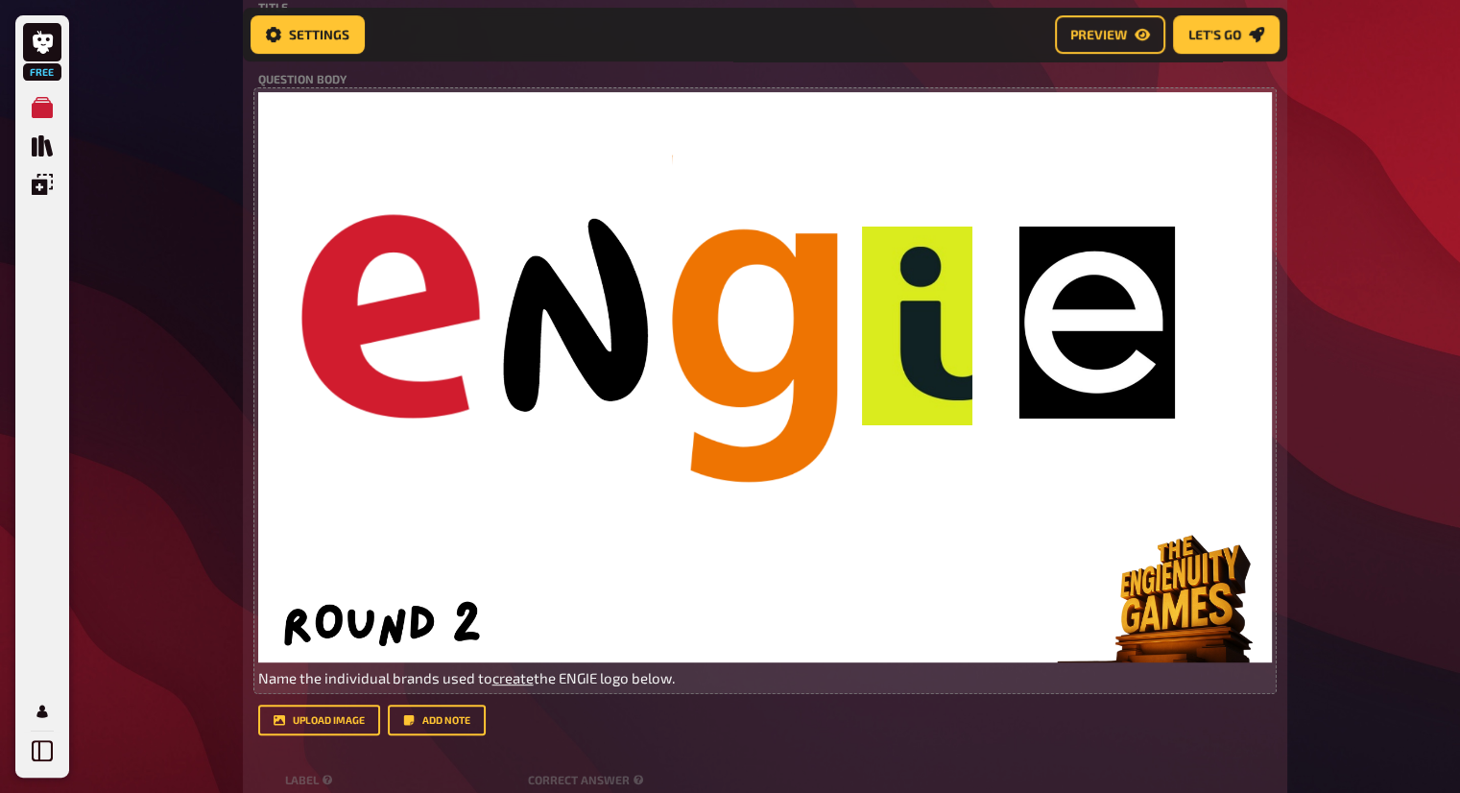
scroll to position [1071, 0]
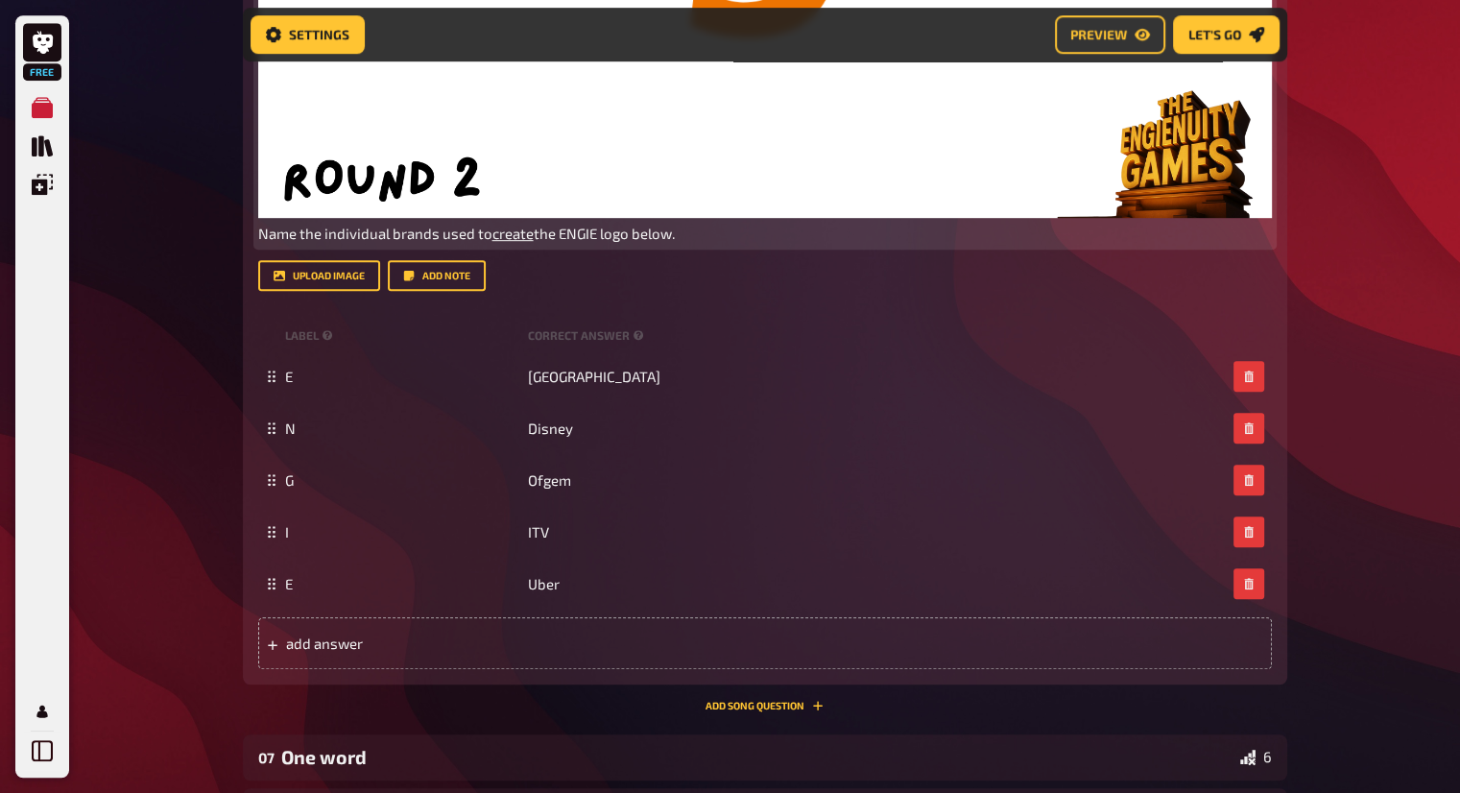
click at [508, 233] on span "create" at bounding box center [512, 233] width 41 height 17
click at [518, 195] on icon "button" at bounding box center [521, 196] width 12 height 12
click at [323, 234] on span "Name the individual brands used to create the ENGIE logo below." at bounding box center [469, 233] width 422 height 17
click at [305, 237] on span "Name the individual brands used to create the ENGIE logo below." at bounding box center [469, 233] width 422 height 17
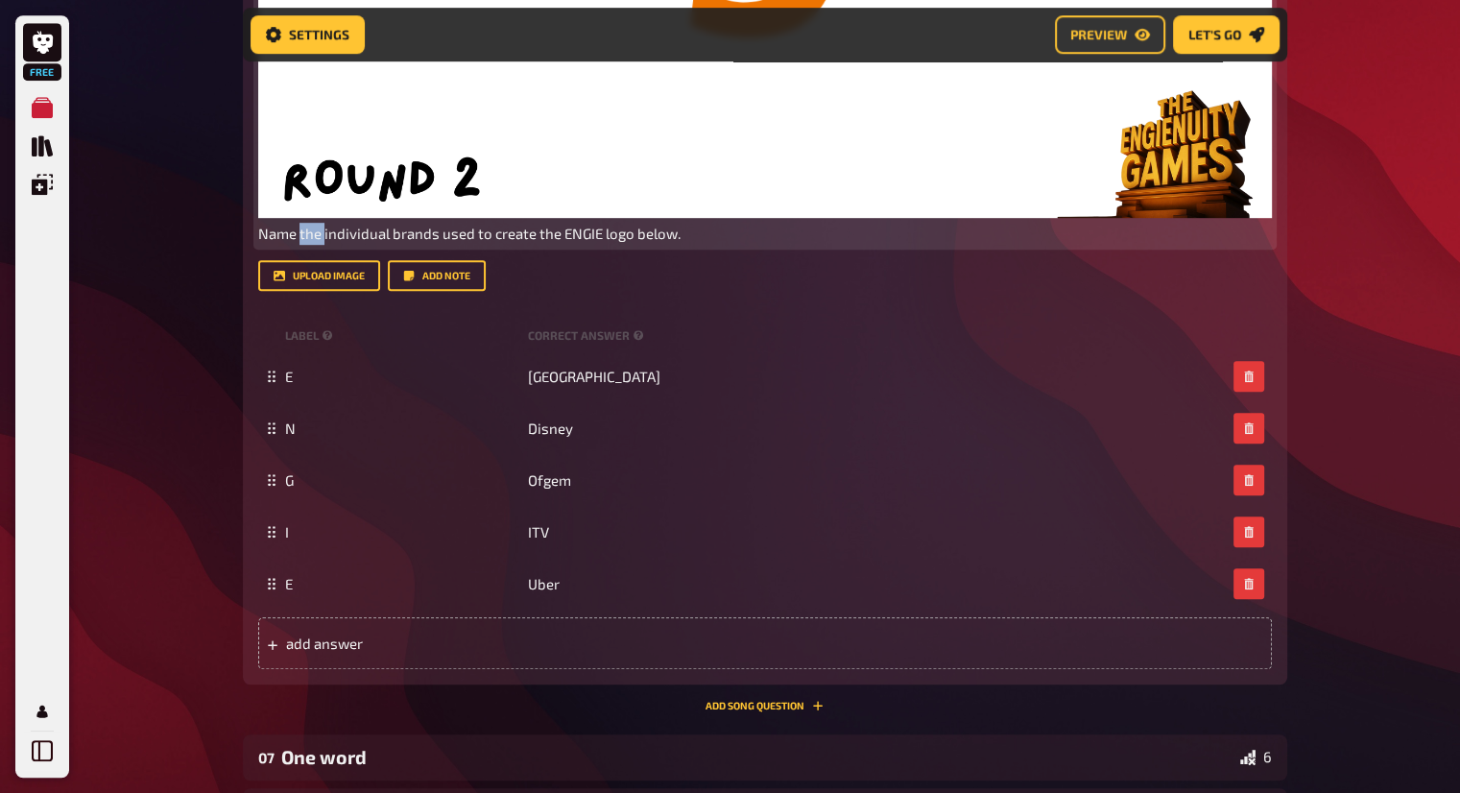
click at [305, 237] on span "Name the individual brands used to create the ENGIE logo below." at bounding box center [469, 233] width 422 height 17
click at [322, 239] on span "Name all 5 brands used to create the ENGIE logo below." at bounding box center [437, 233] width 358 height 17
drag, startPoint x: 326, startPoint y: 236, endPoint x: 300, endPoint y: 243, distance: 26.8
click at [300, 243] on p "Name all 5 brands used to create the ENGIE logo below." at bounding box center [765, 234] width 1014 height 22
click at [606, 238] on span "Name the 5 different logos used to create the ENGIE logo below." at bounding box center [466, 233] width 416 height 17
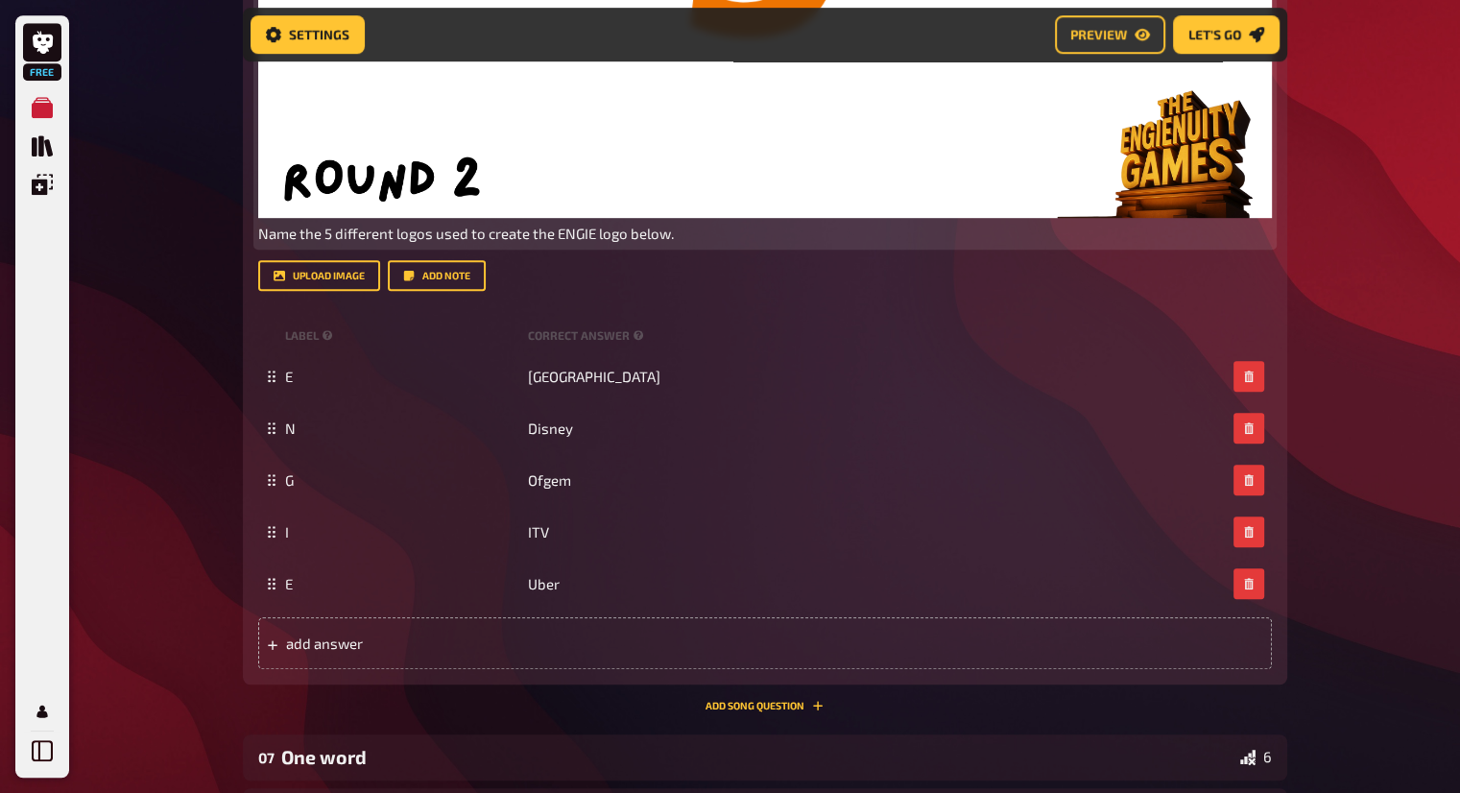
click at [549, 229] on span "Name the 5 different logos used to create the ENGIE logo below." at bounding box center [466, 233] width 416 height 17
click at [541, 231] on span "Name the 5 different logos used to create the ENGIE logo below." at bounding box center [466, 233] width 416 height 17
click at [598, 235] on span "Name the 5 different logos used to create ENGIE logo below." at bounding box center [453, 233] width 391 height 17
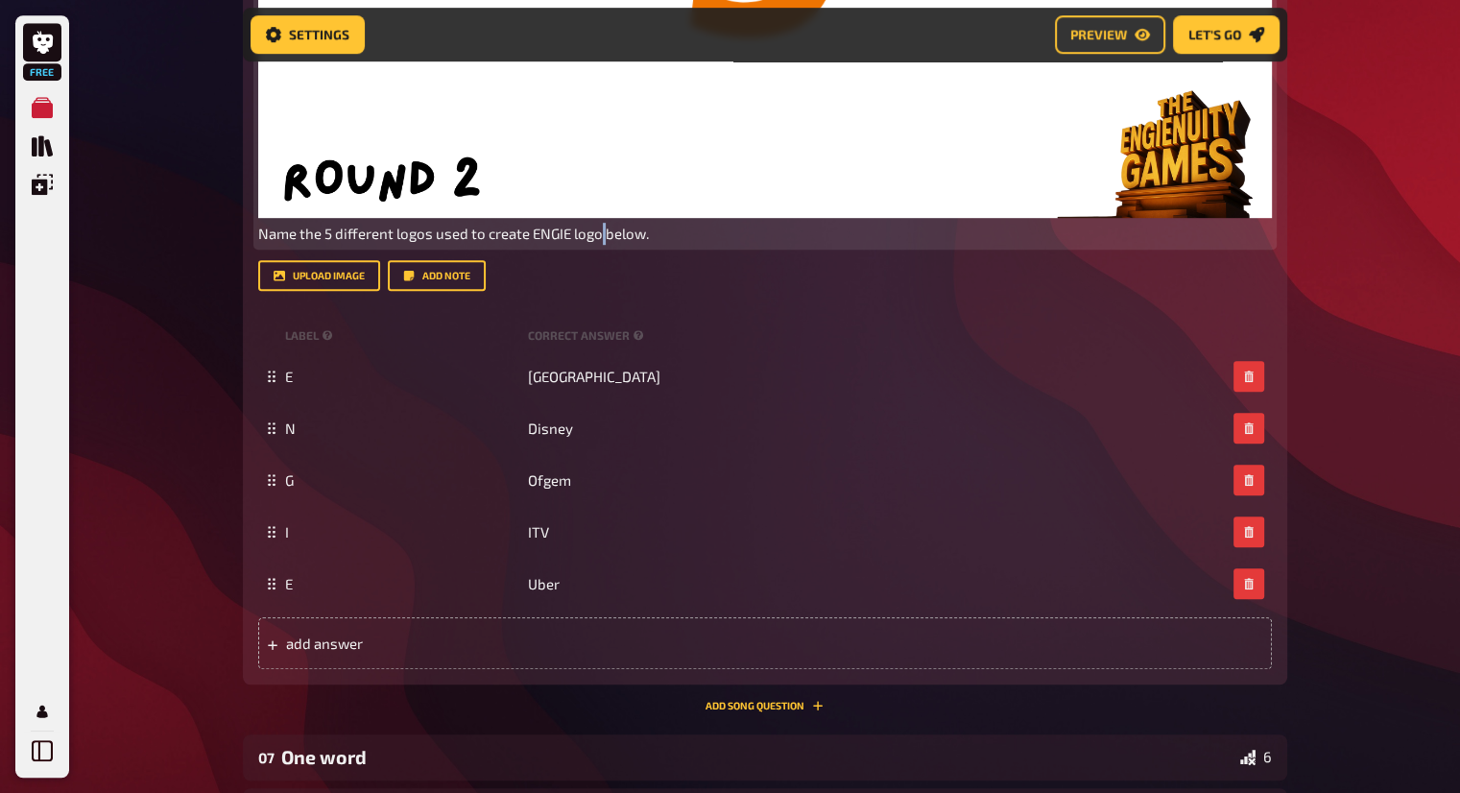
click at [598, 235] on span "Name the 5 different logos used to create ENGIE logo below." at bounding box center [453, 233] width 391 height 17
click at [593, 235] on span "Name the 5 different logos used to create ENGIE logo below." at bounding box center [453, 233] width 391 height 17
click at [591, 233] on span "Name the 5 different logos used to create ENGIE below." at bounding box center [437, 233] width 359 height 17
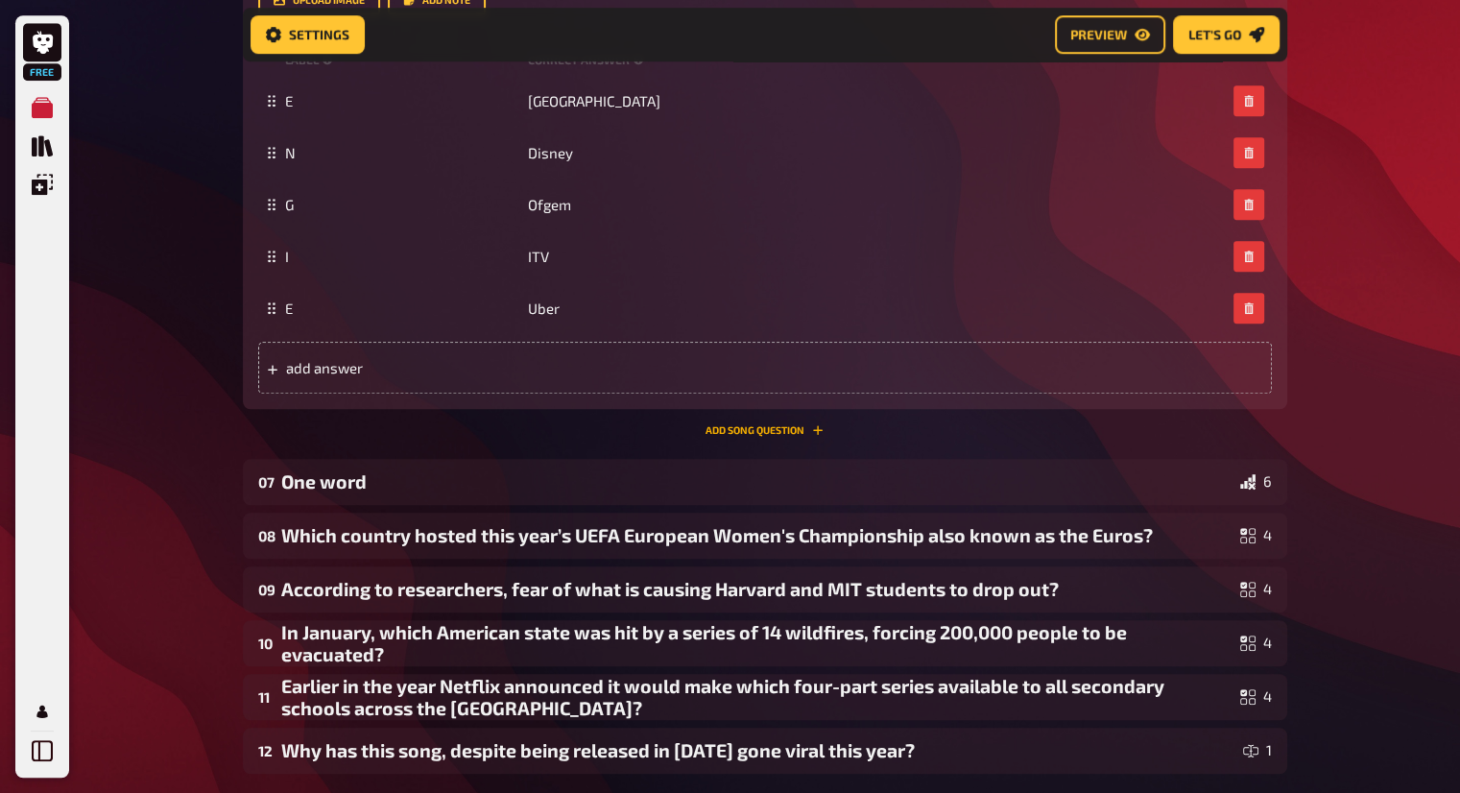
scroll to position [1359, 0]
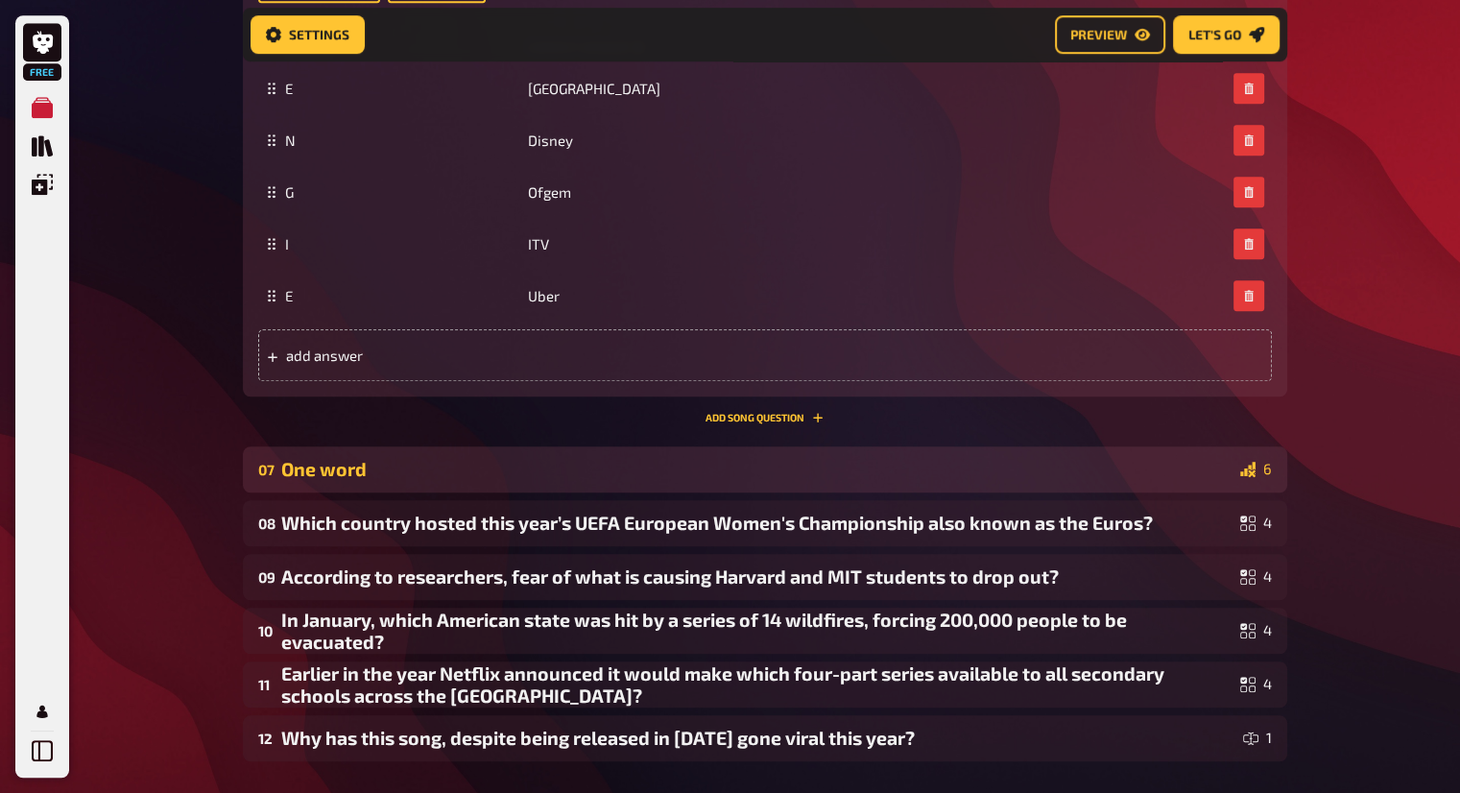
click at [684, 460] on div "One word" at bounding box center [756, 469] width 951 height 22
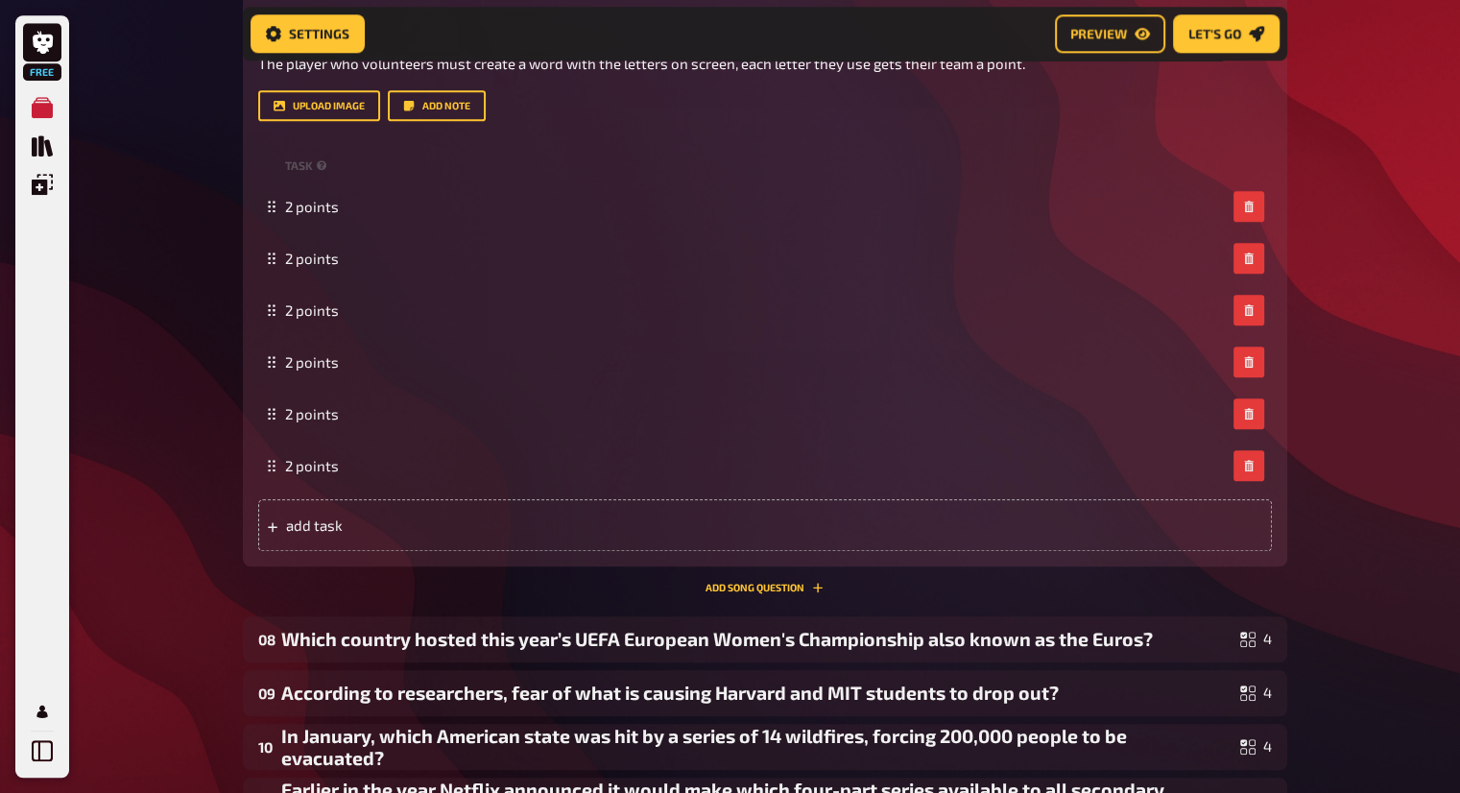
scroll to position [2294, 0]
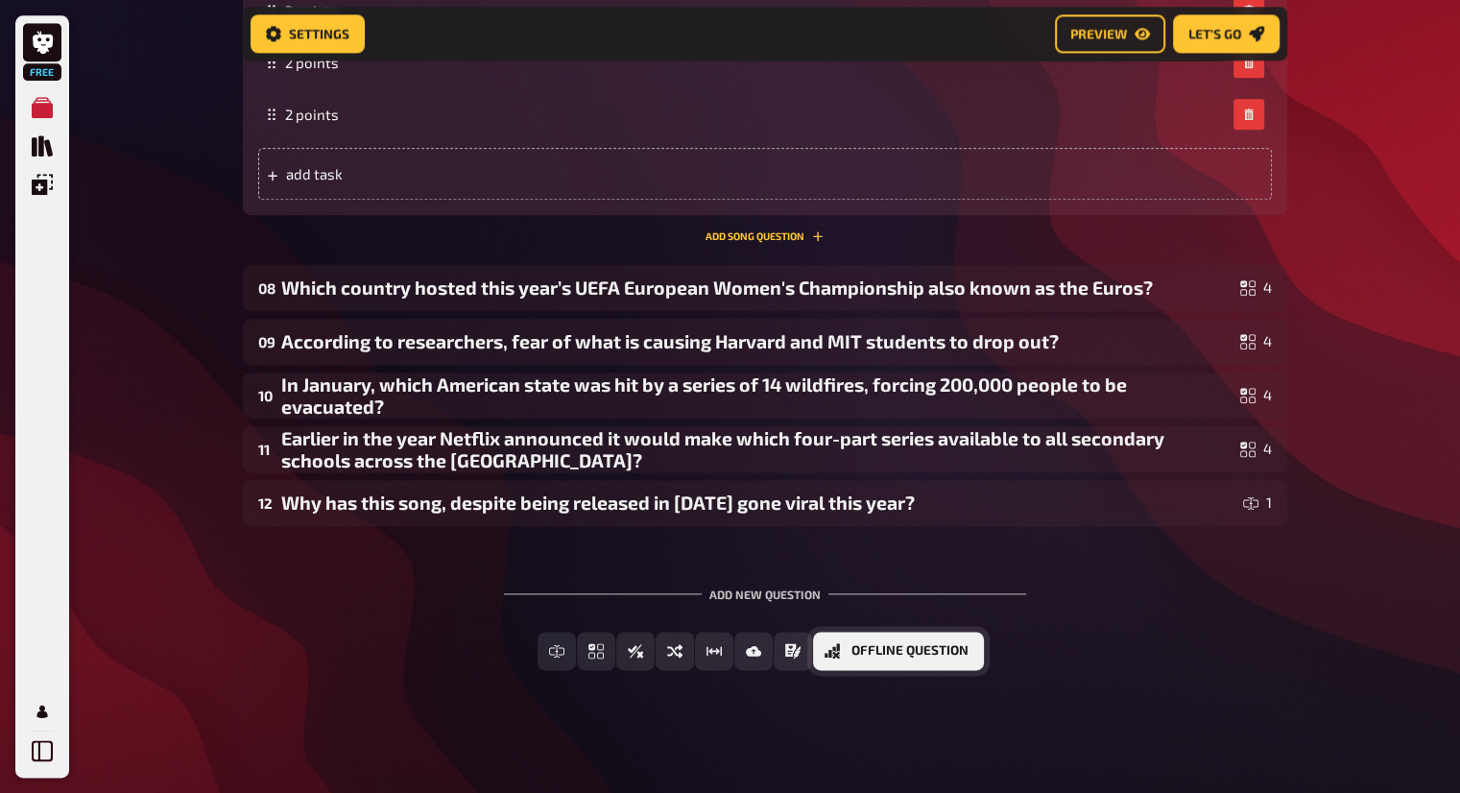
click at [950, 648] on span "Offline Question" at bounding box center [910, 650] width 117 height 13
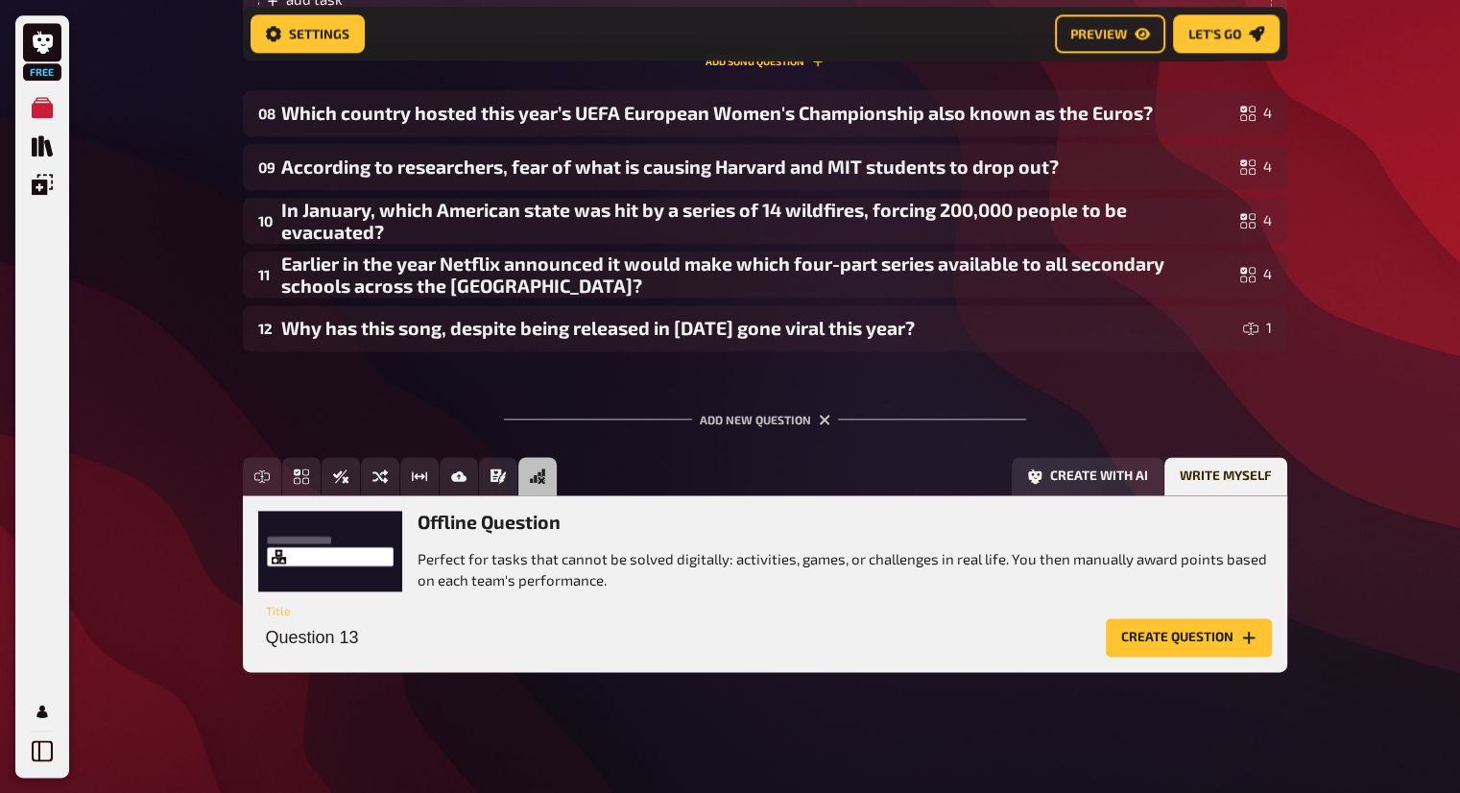
scroll to position [2472, 0]
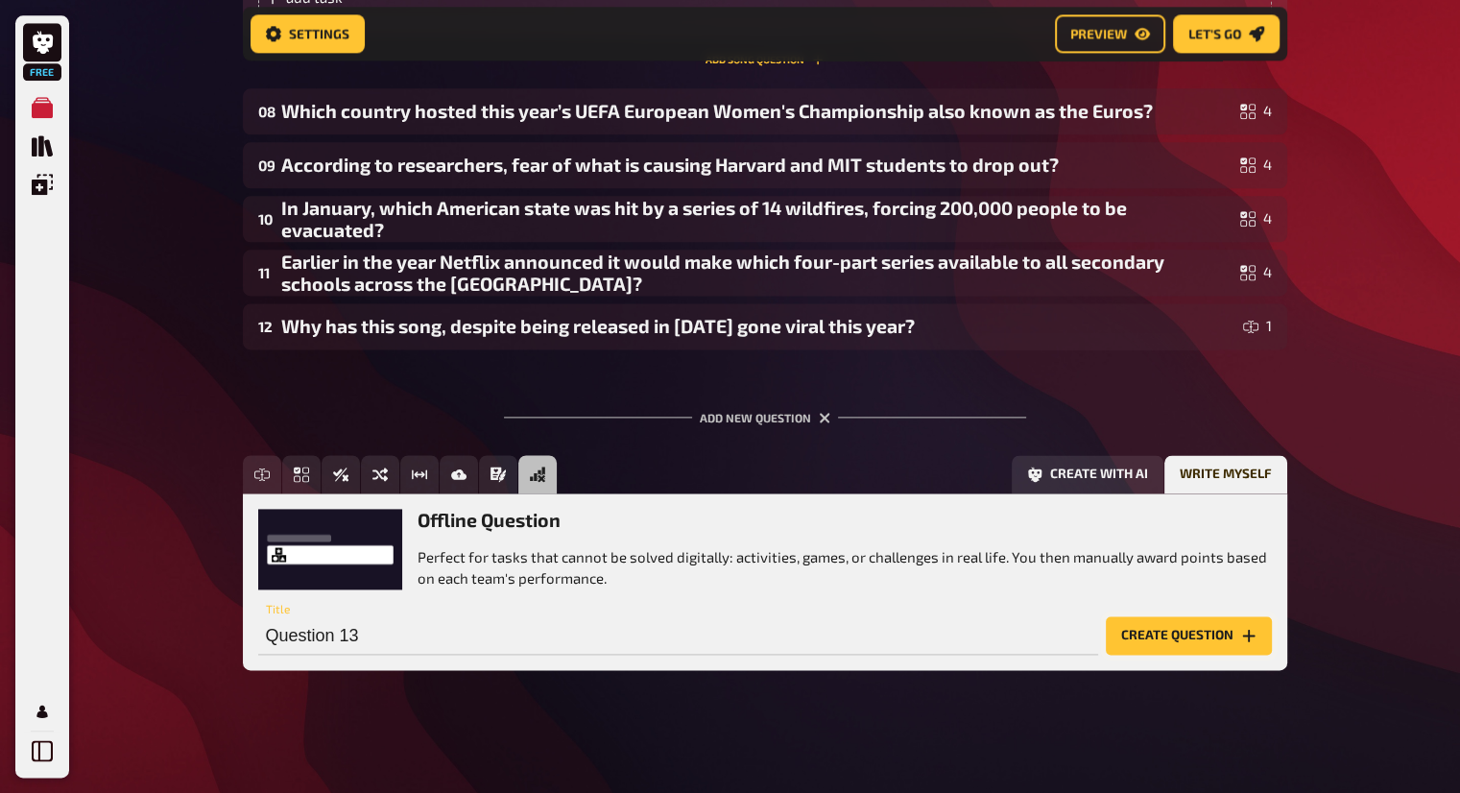
click at [1236, 633] on button "Create question" at bounding box center [1189, 635] width 166 height 38
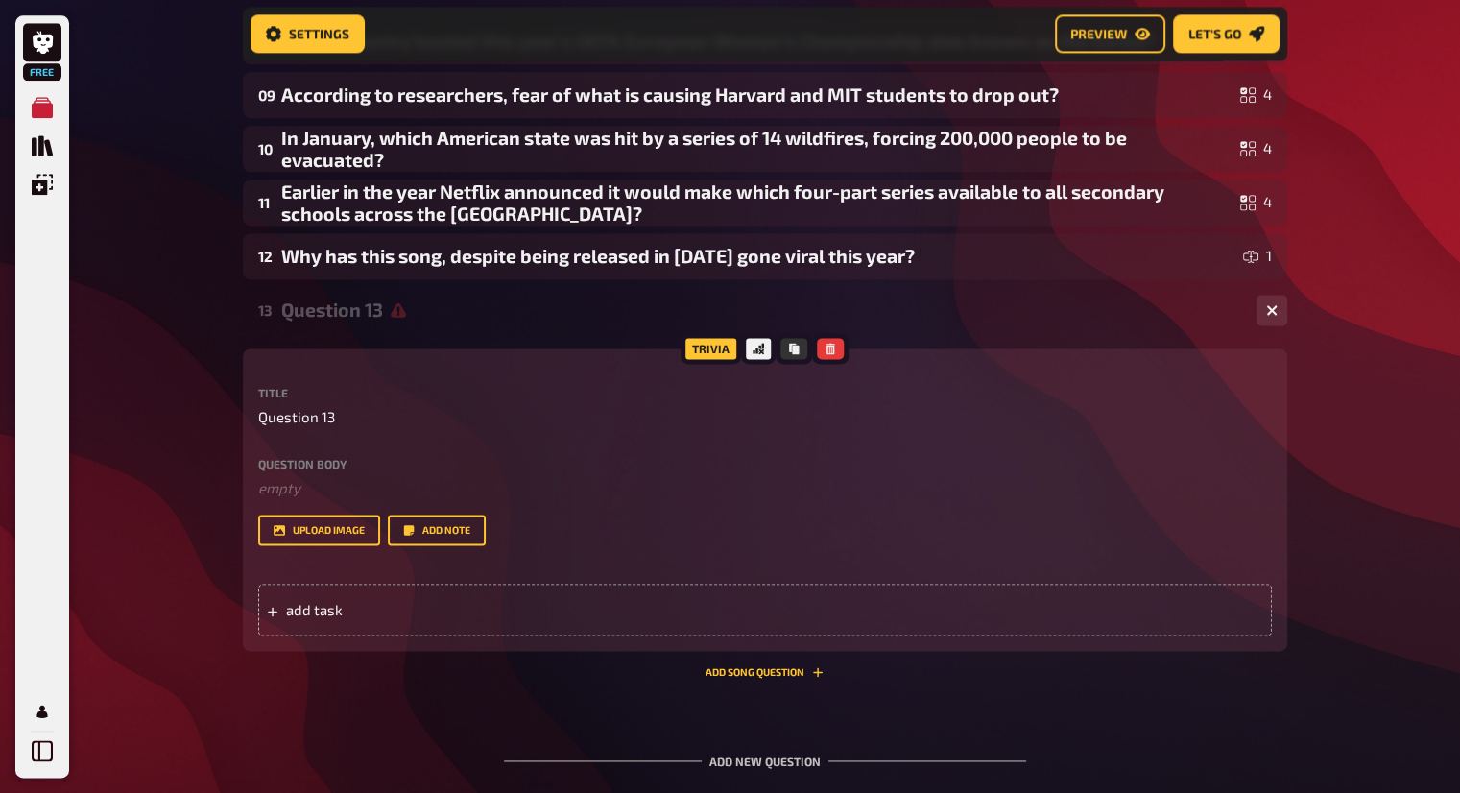
scroll to position [2708, 0]
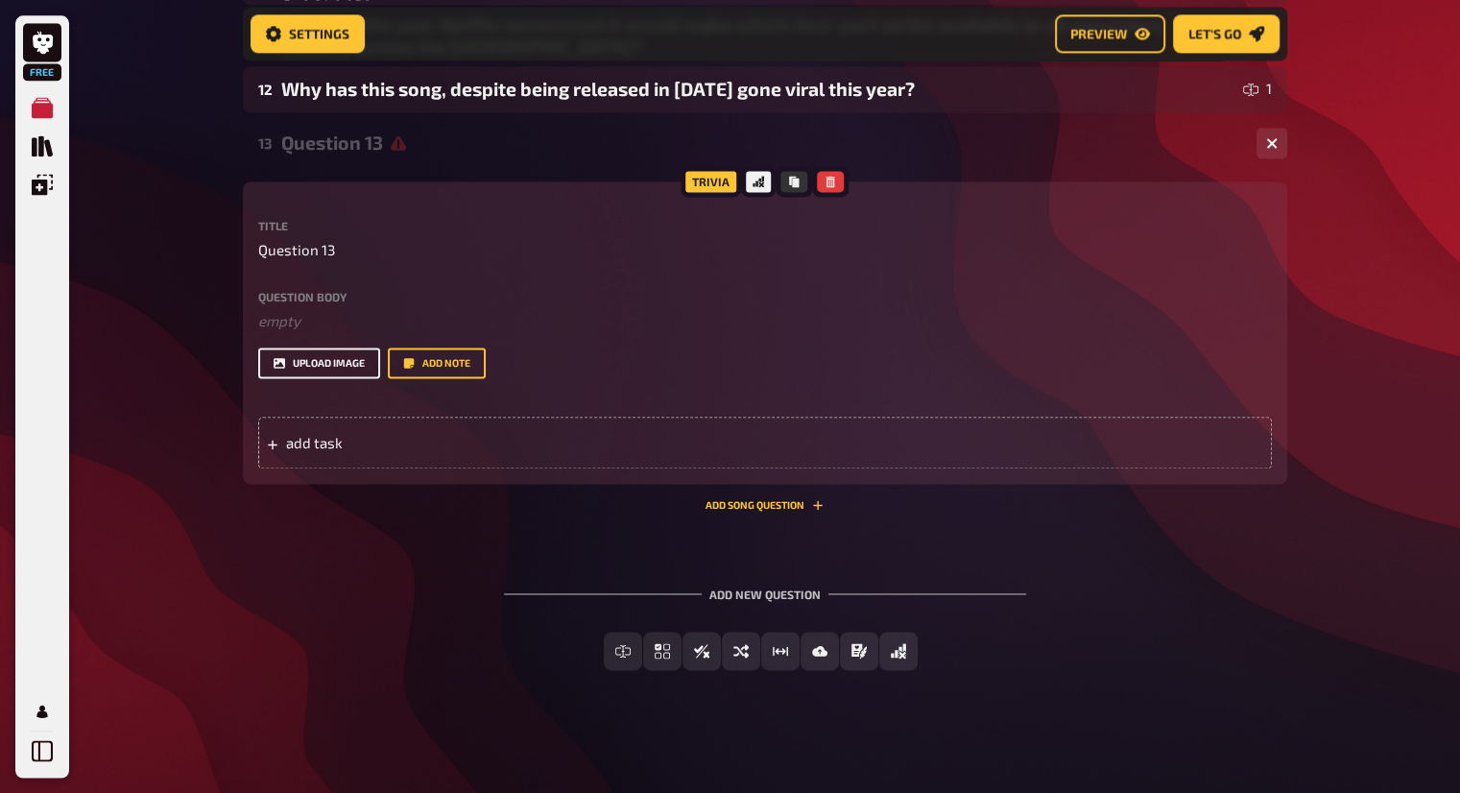
click at [307, 351] on button "upload image" at bounding box center [319, 363] width 122 height 31
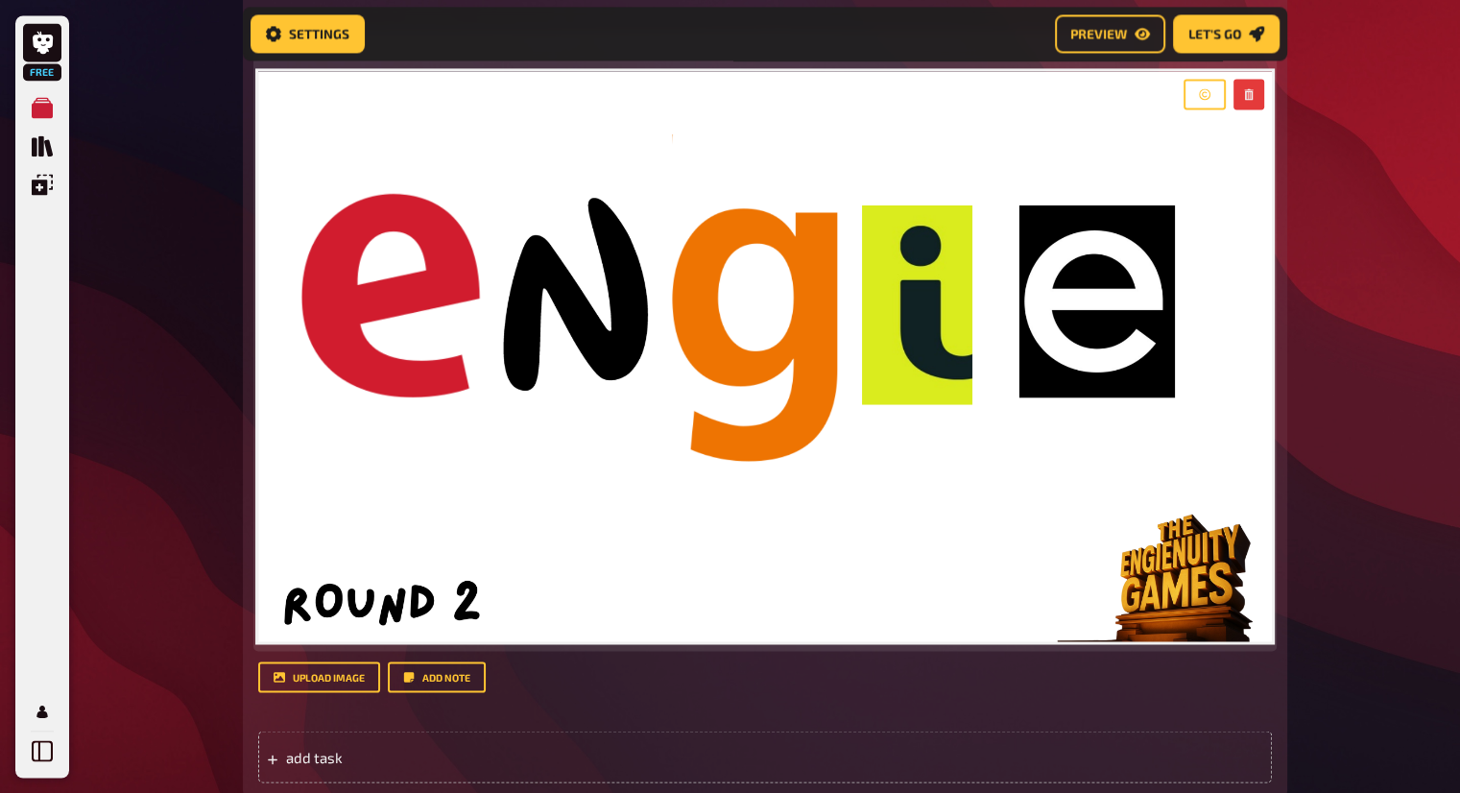
scroll to position [3092, 0]
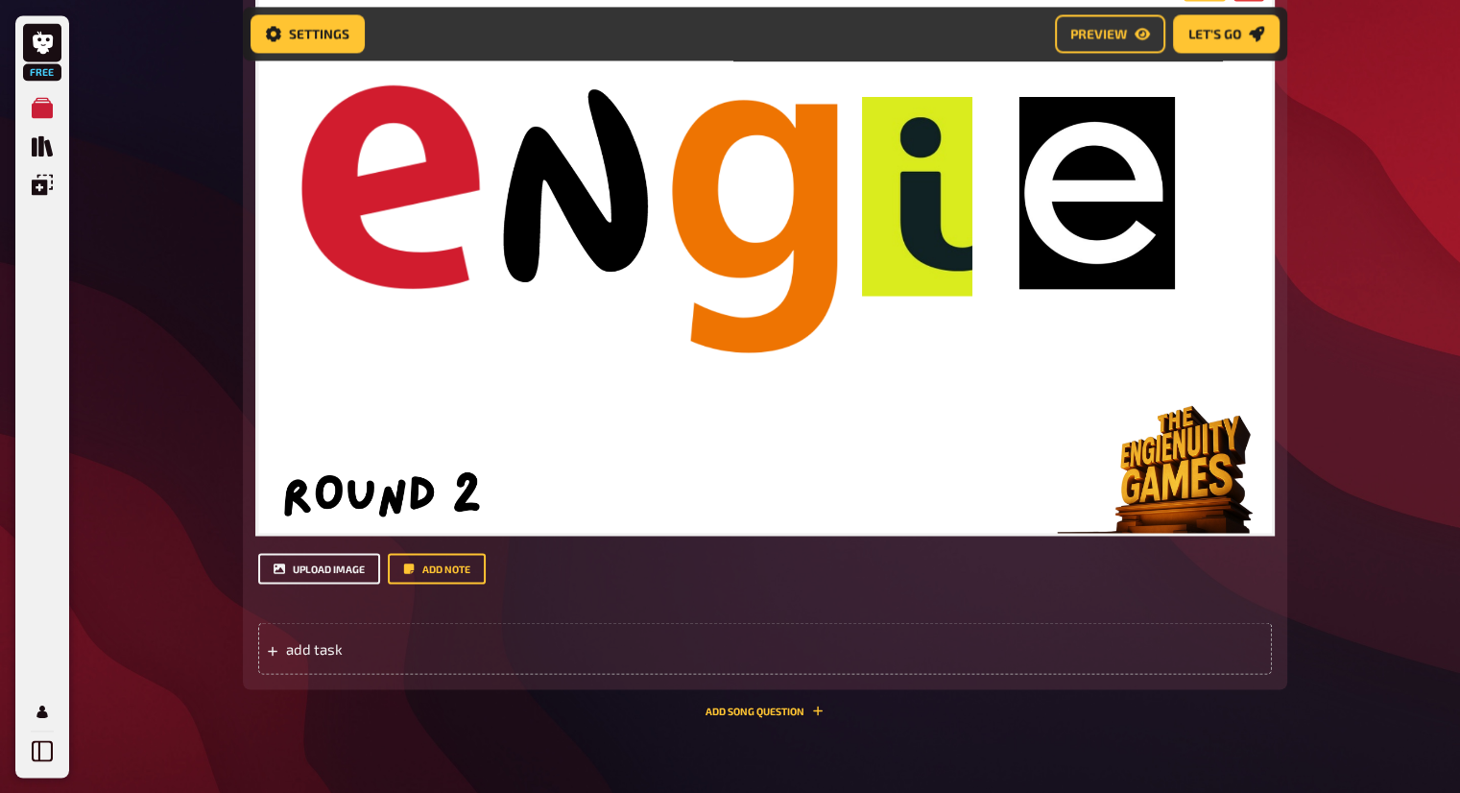
click at [347, 554] on button "upload image" at bounding box center [319, 568] width 122 height 31
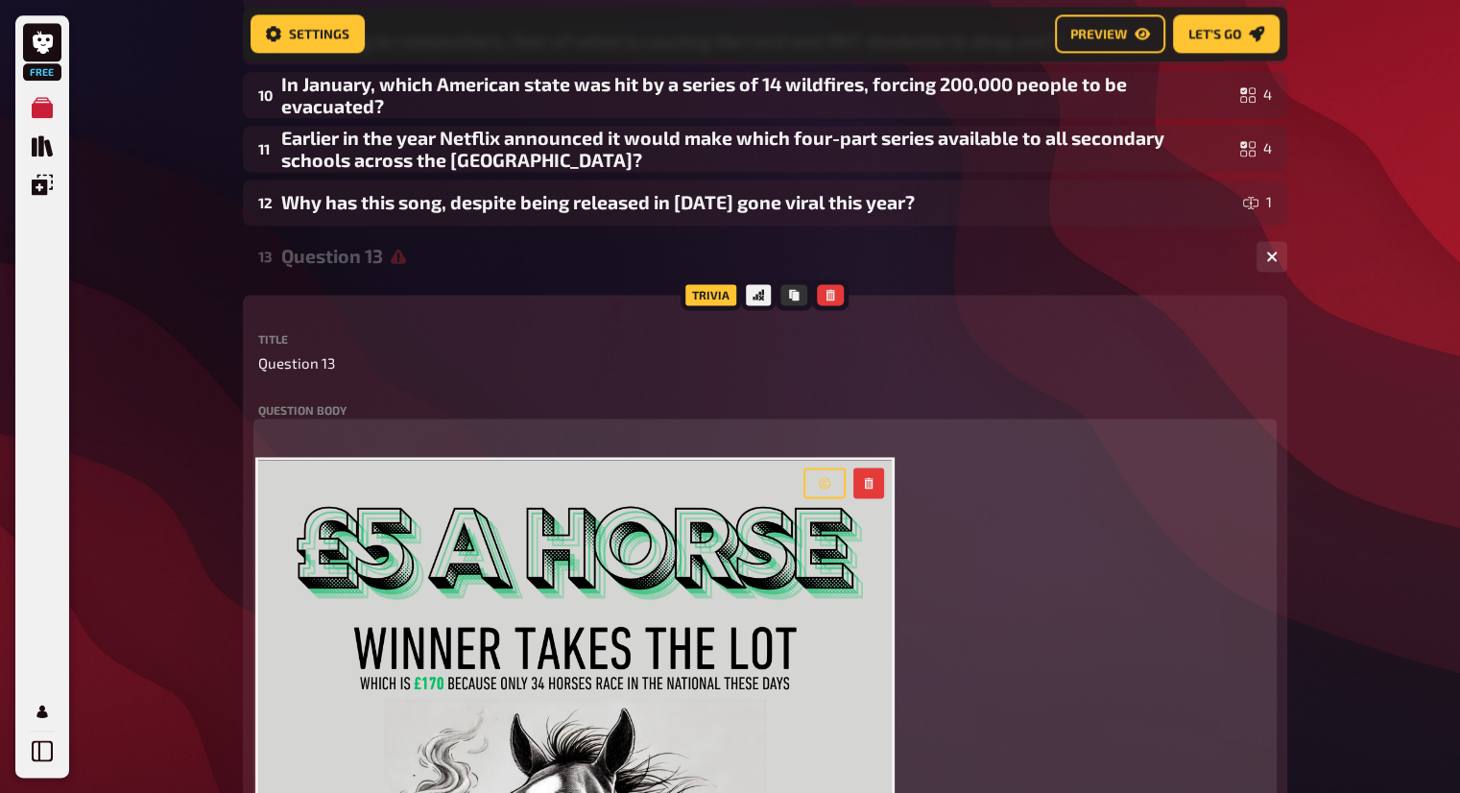
scroll to position [2594, 0]
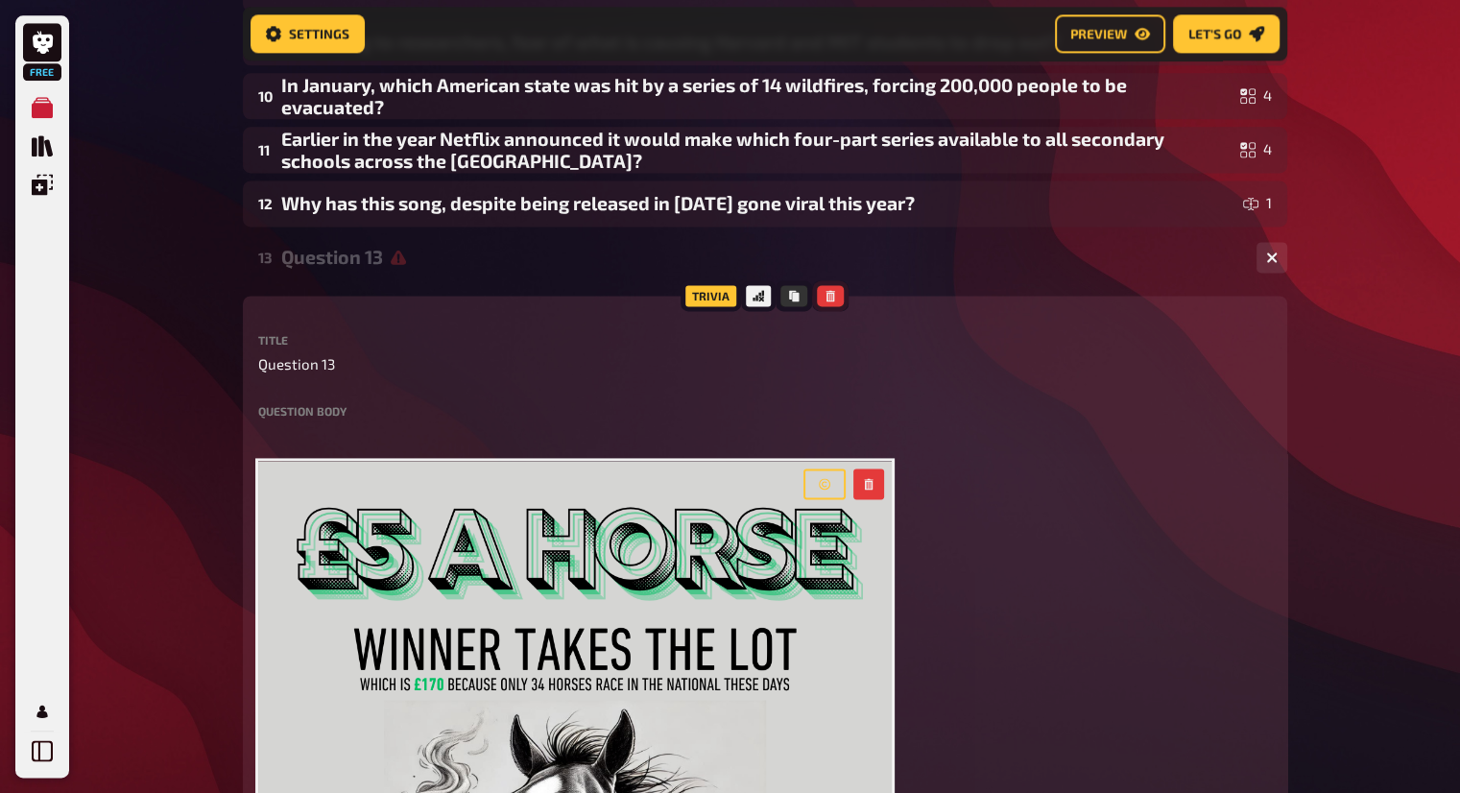
click at [829, 299] on icon "button" at bounding box center [831, 296] width 12 height 12
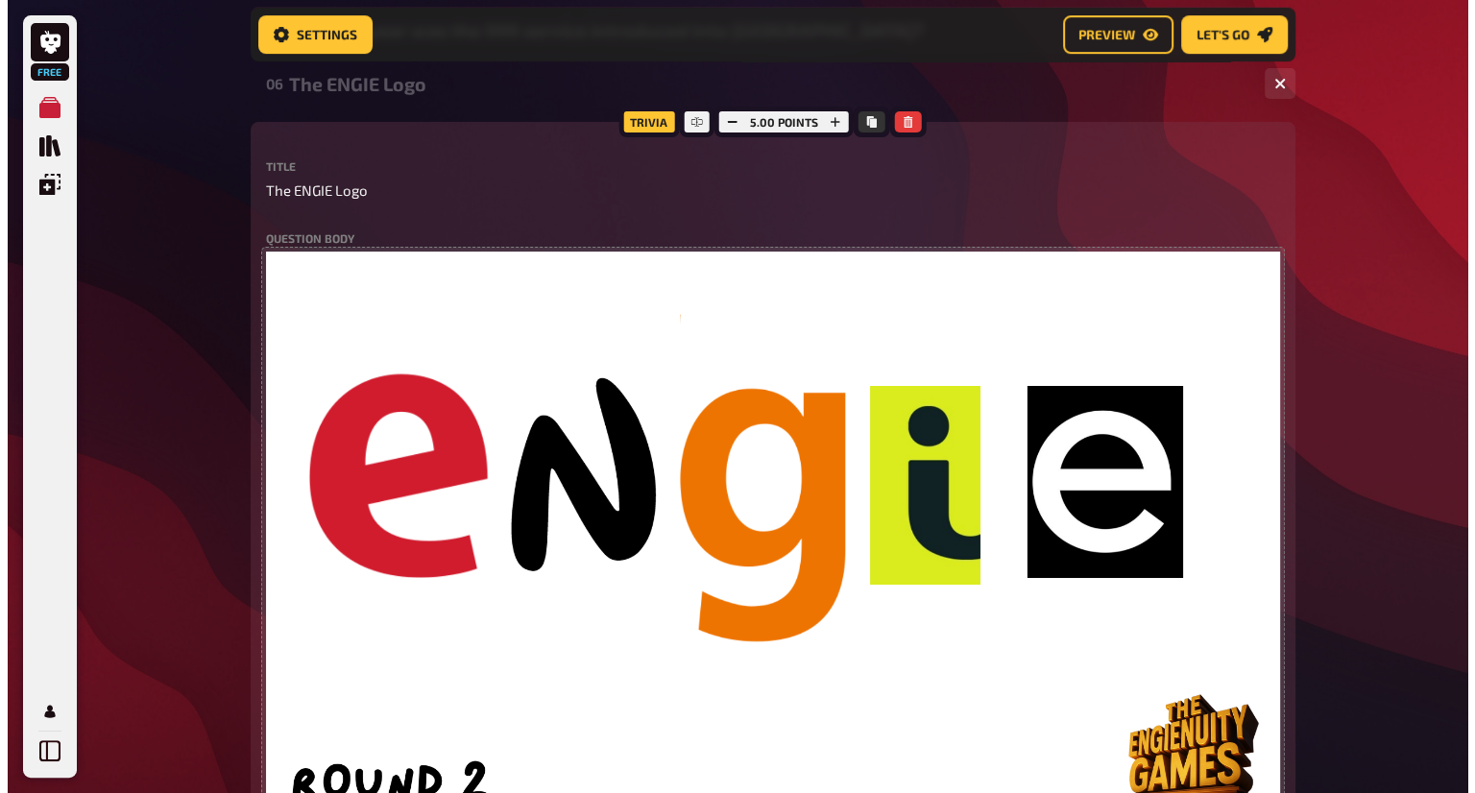
scroll to position [0, 0]
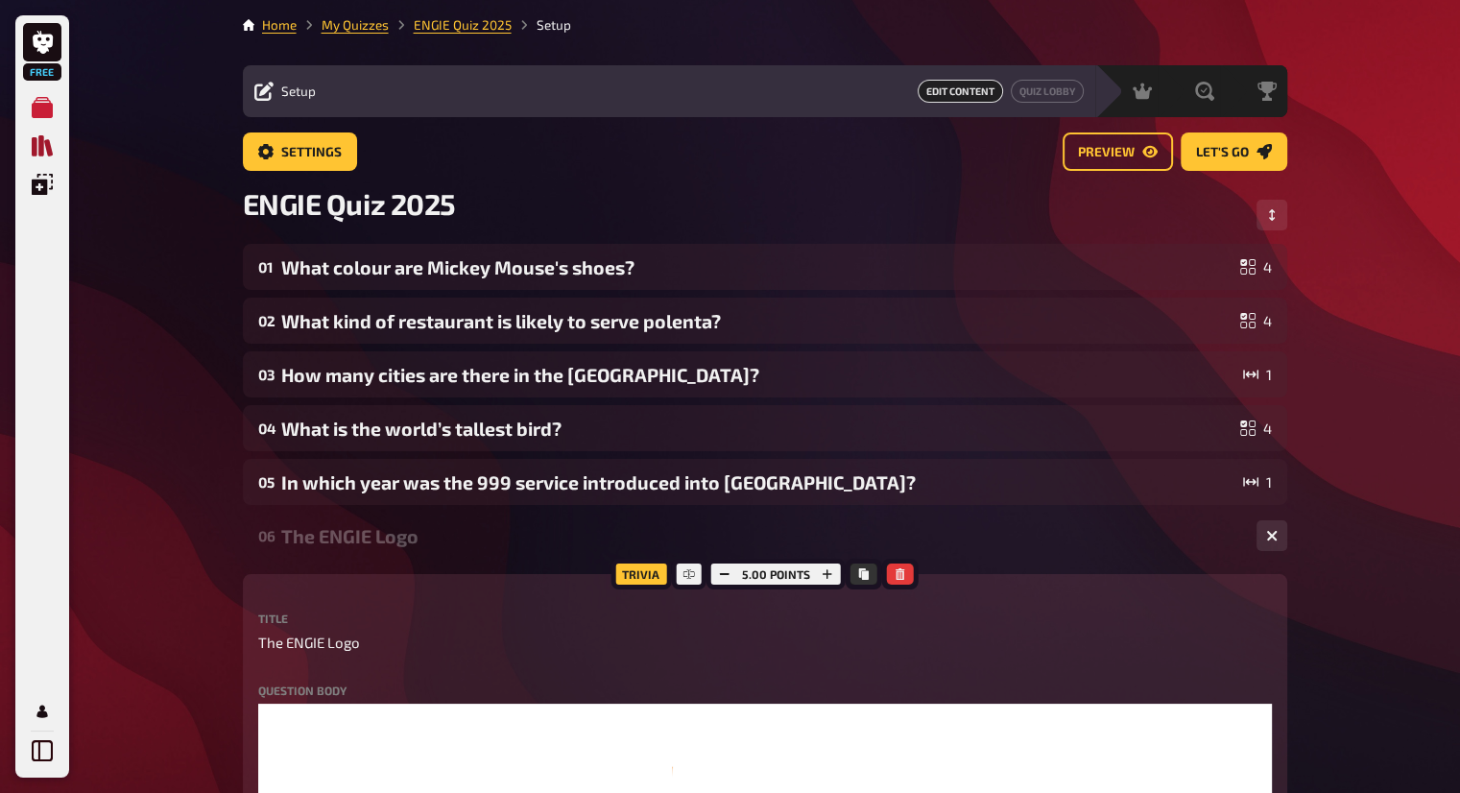
click at [48, 150] on icon "Quiz Library" at bounding box center [42, 145] width 21 height 21
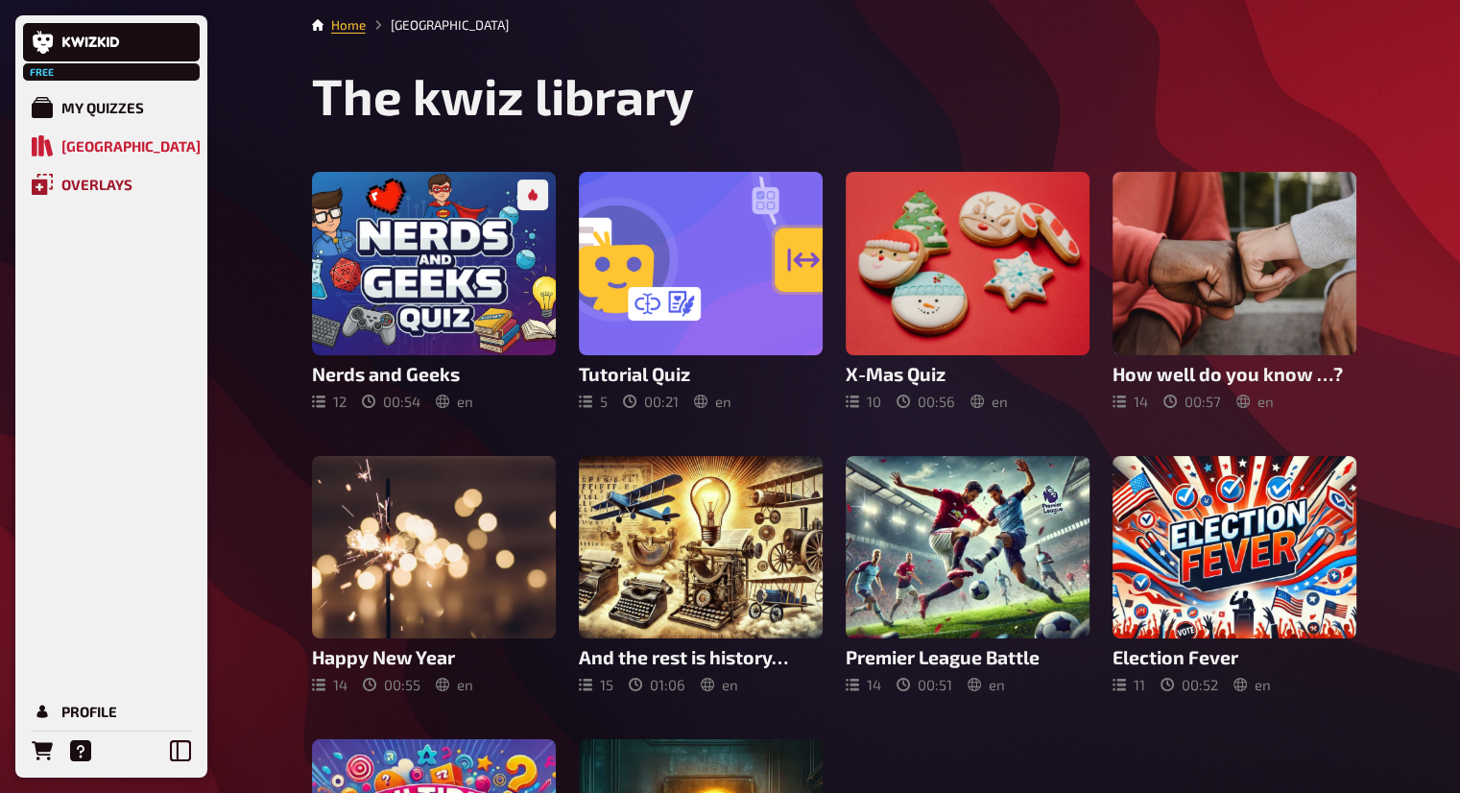
click at [60, 180] on link "Overlays" at bounding box center [111, 184] width 177 height 38
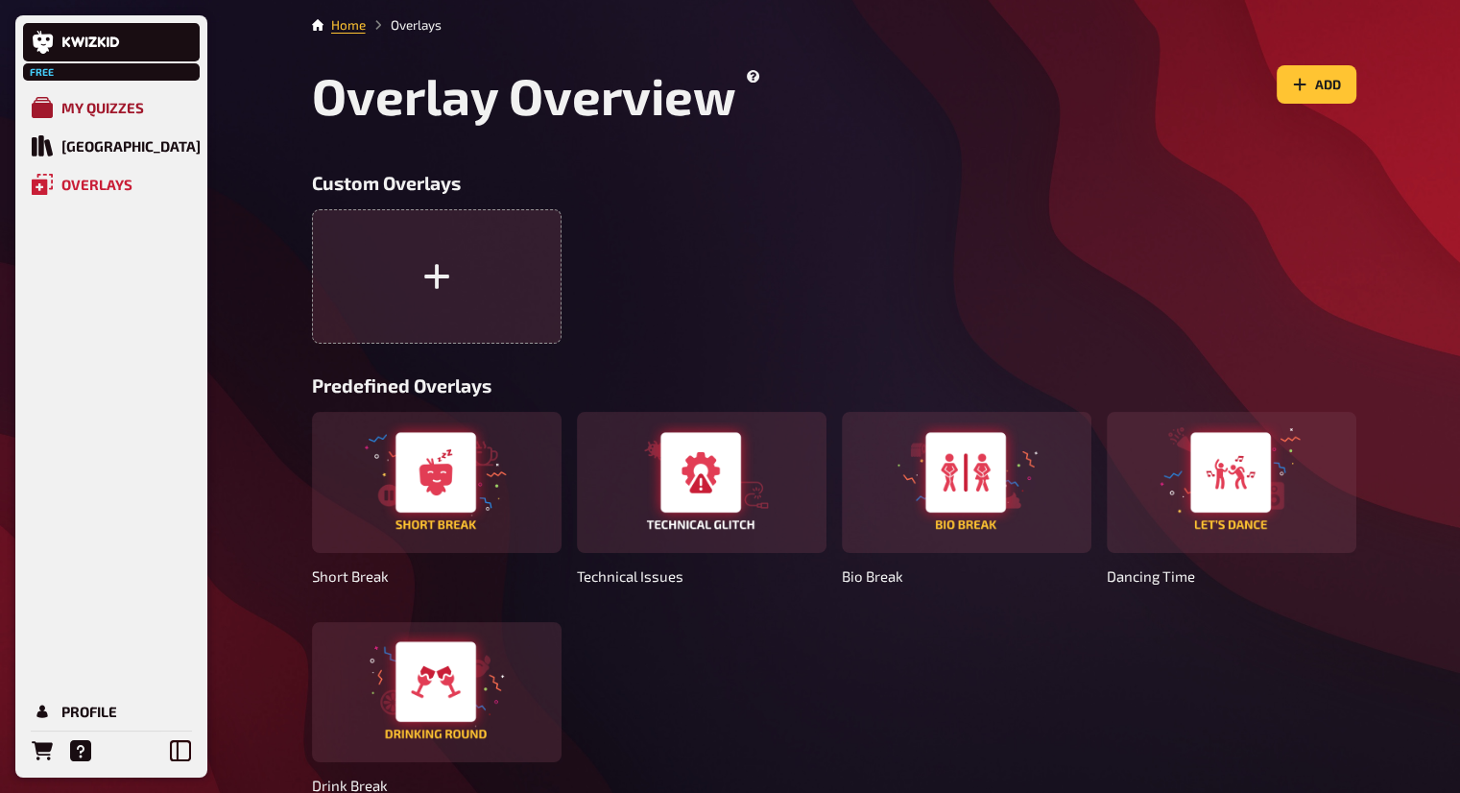
click at [115, 121] on link "My Quizzes" at bounding box center [111, 107] width 177 height 38
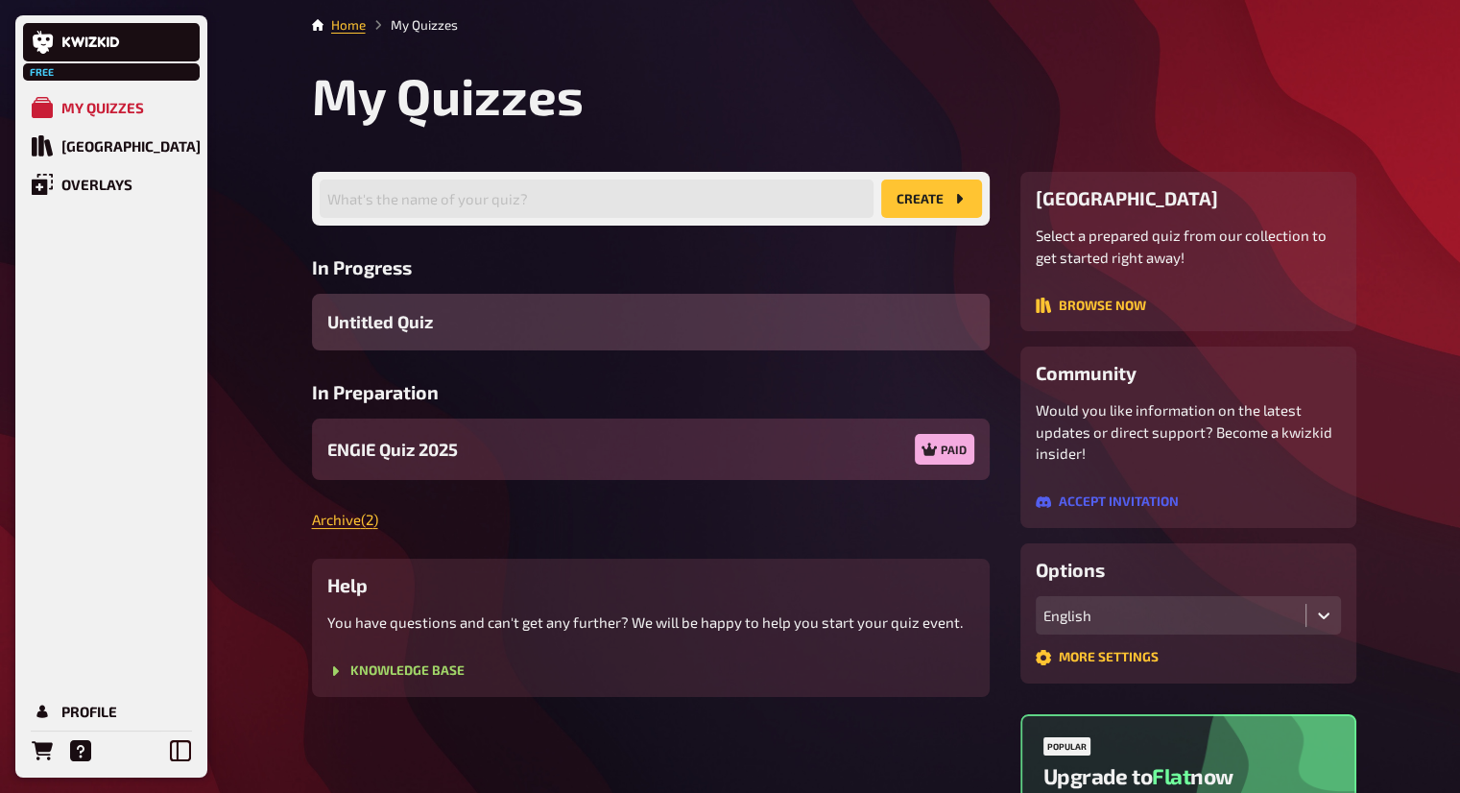
click at [756, 443] on div "ENGIE Quiz 2025 Paid" at bounding box center [651, 449] width 678 height 61
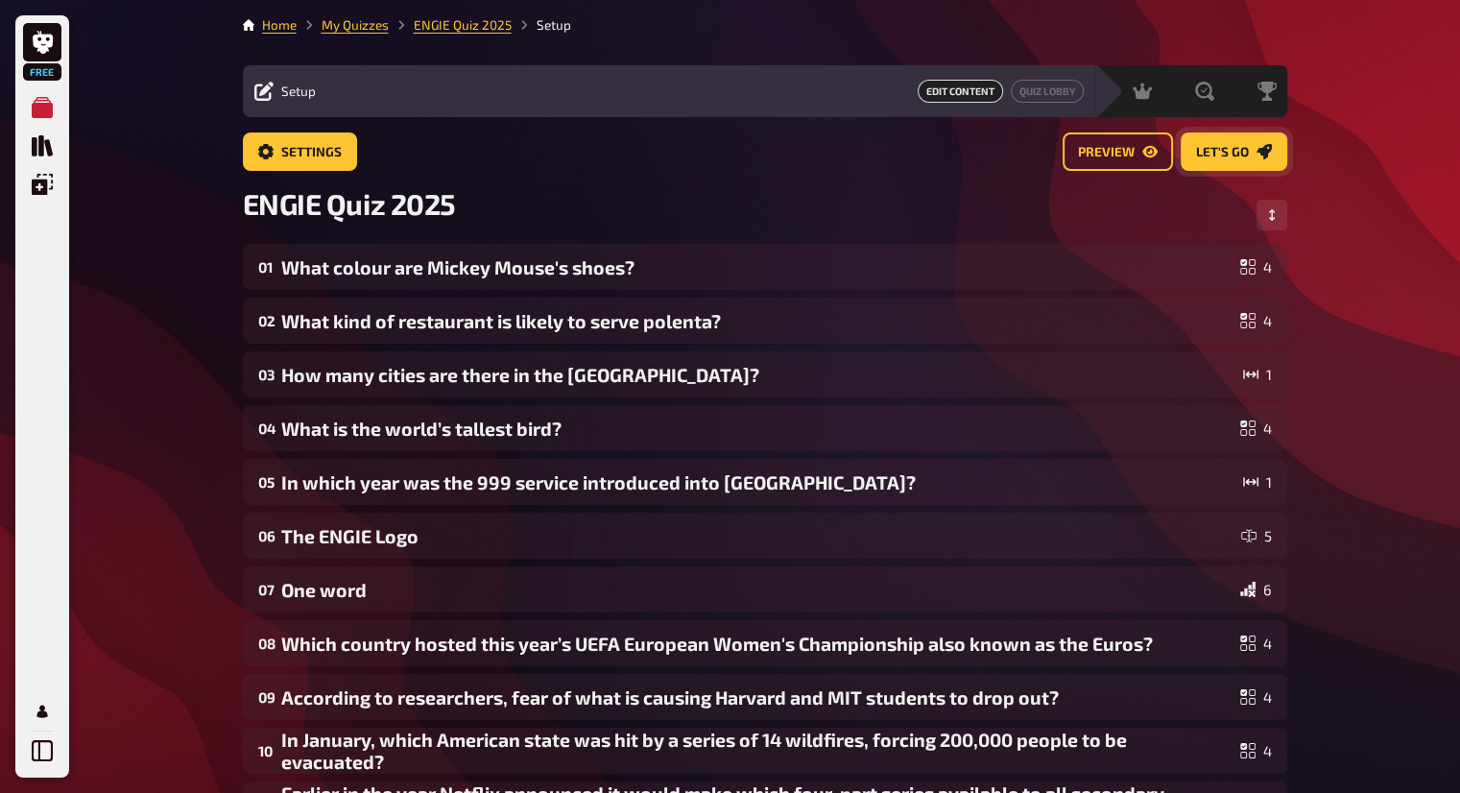
click at [1206, 146] on span "Let's go" at bounding box center [1222, 152] width 53 height 13
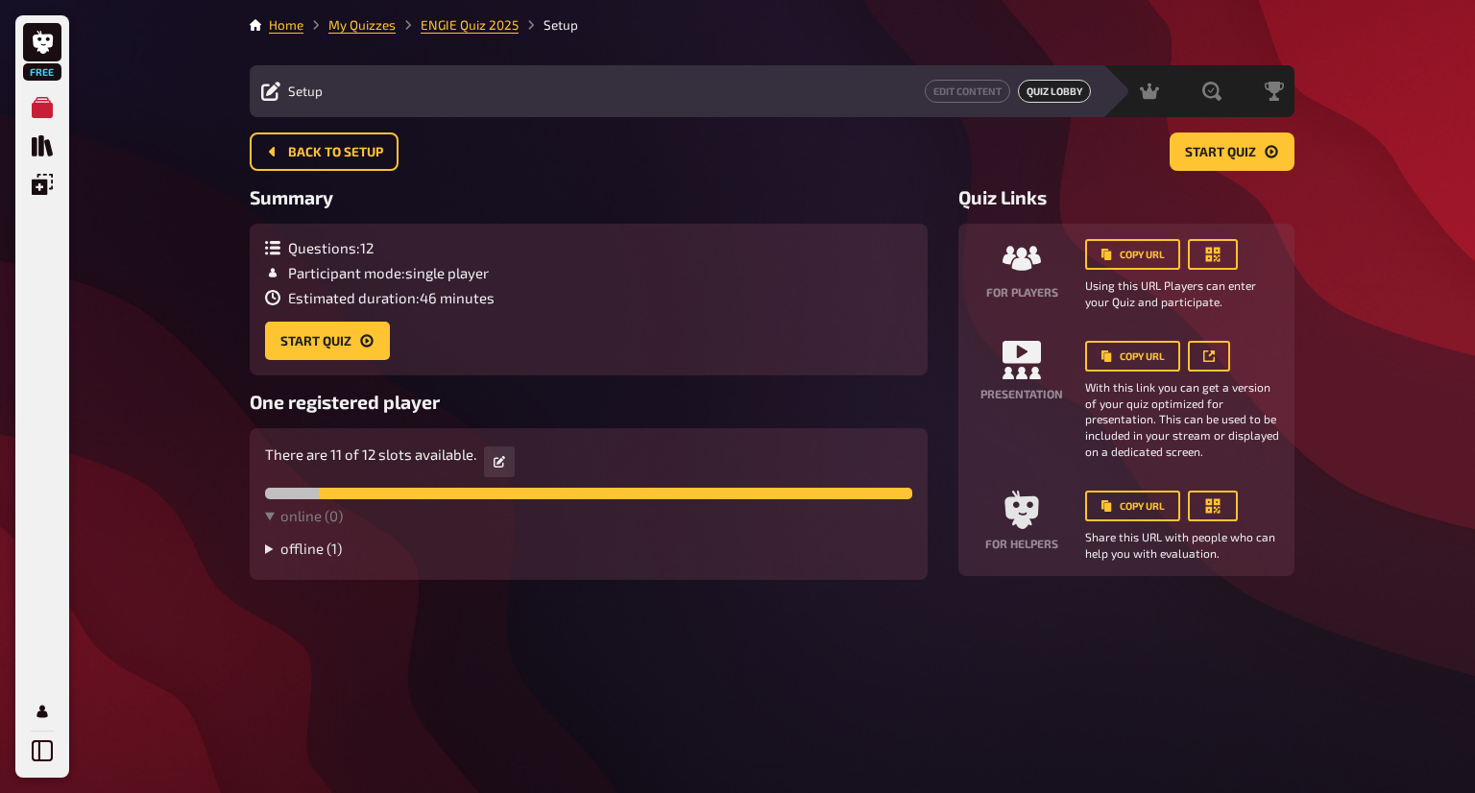
click at [321, 543] on summary "offline ( 1 )" at bounding box center [588, 548] width 647 height 17
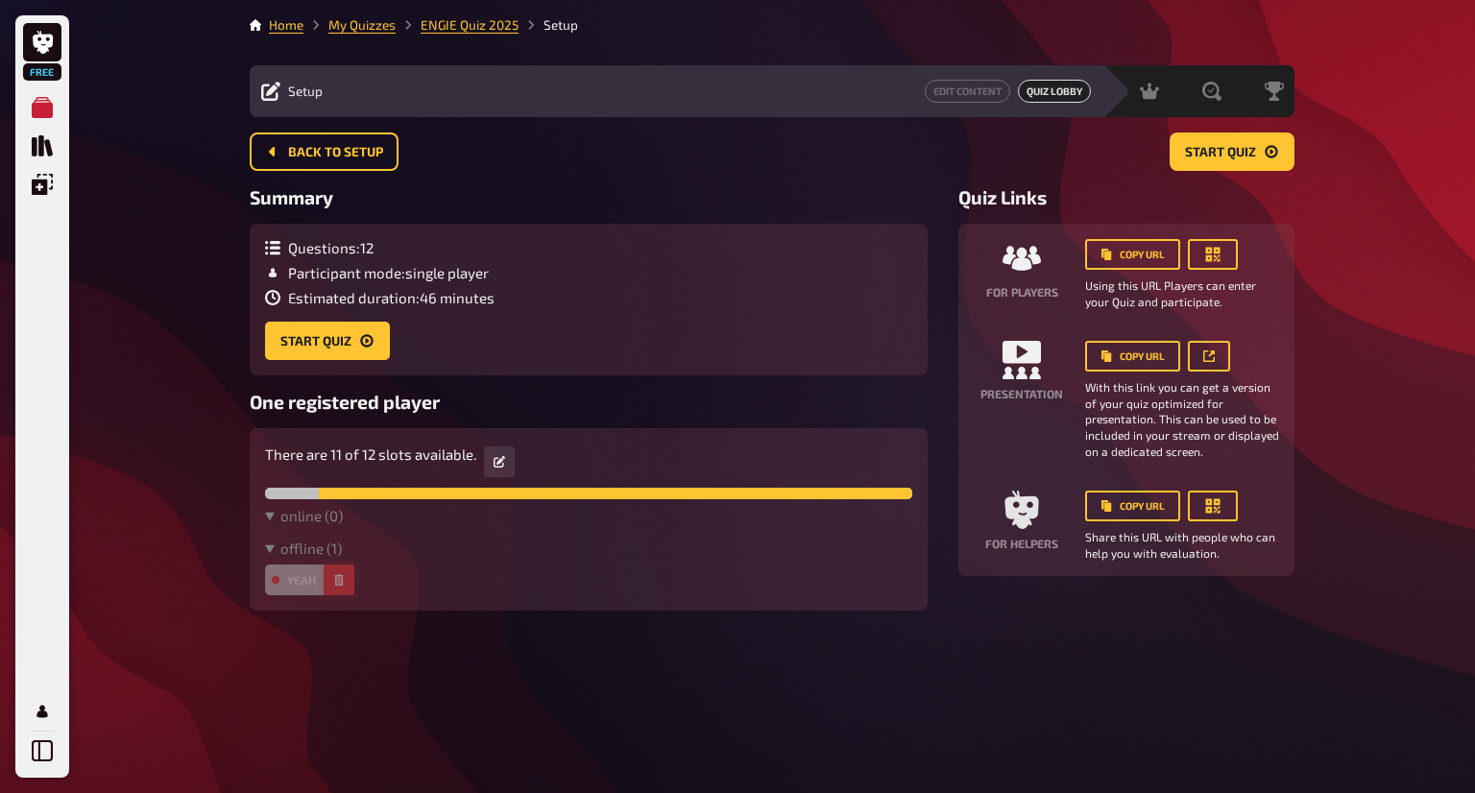
click at [342, 584] on icon "button" at bounding box center [339, 580] width 9 height 12
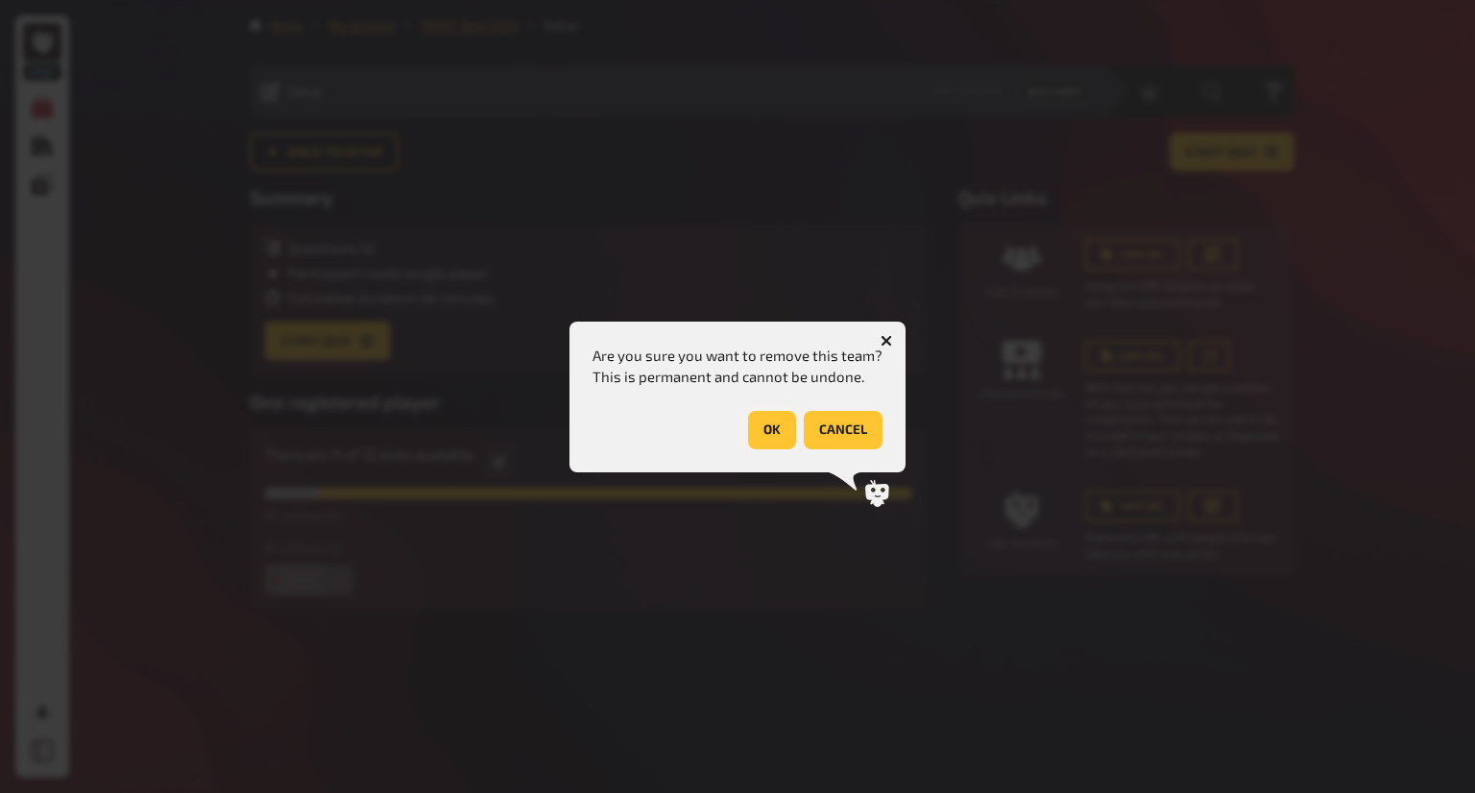
click at [780, 416] on button "OK" at bounding box center [772, 430] width 48 height 38
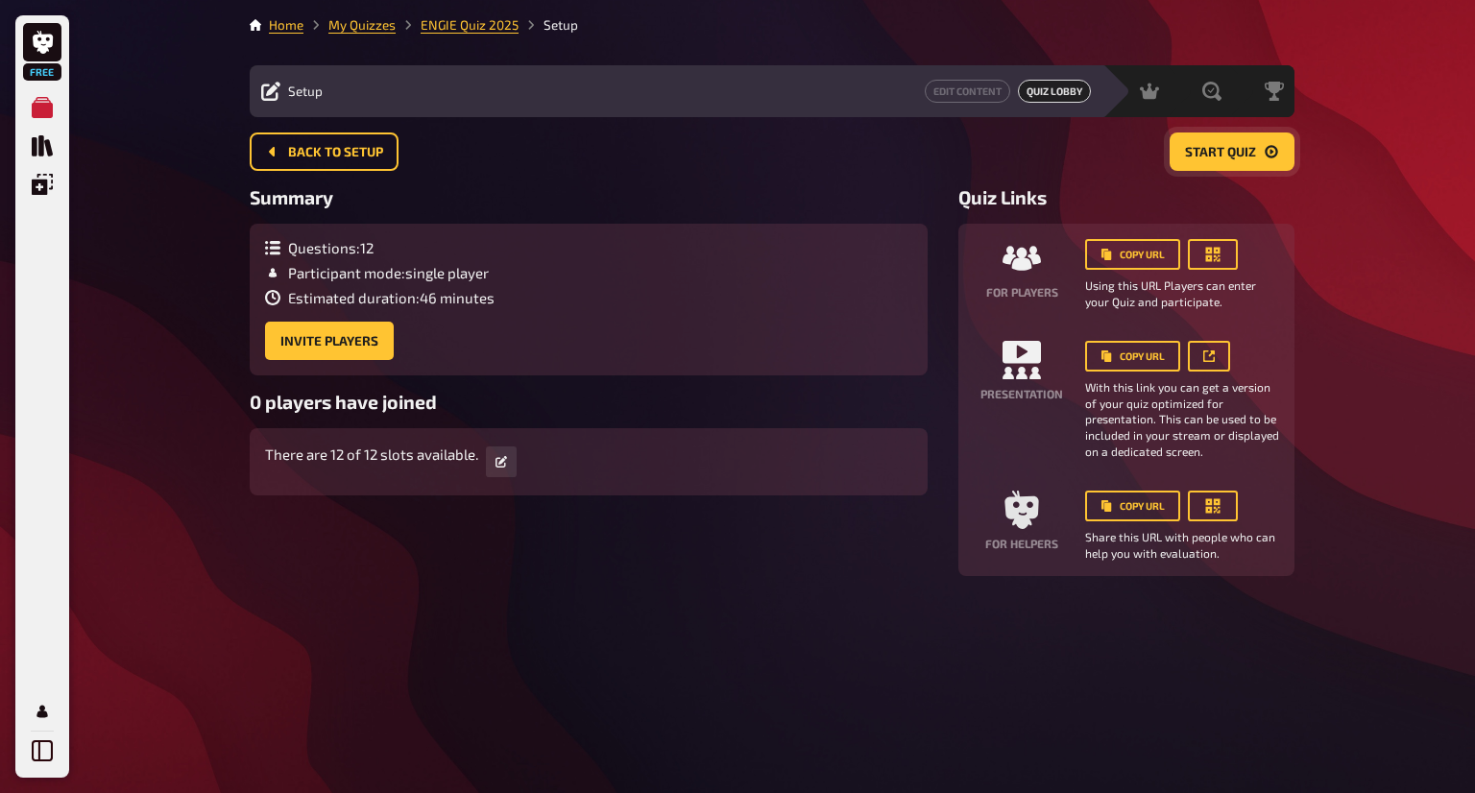
click at [1200, 146] on span "Start Quiz" at bounding box center [1220, 152] width 71 height 13
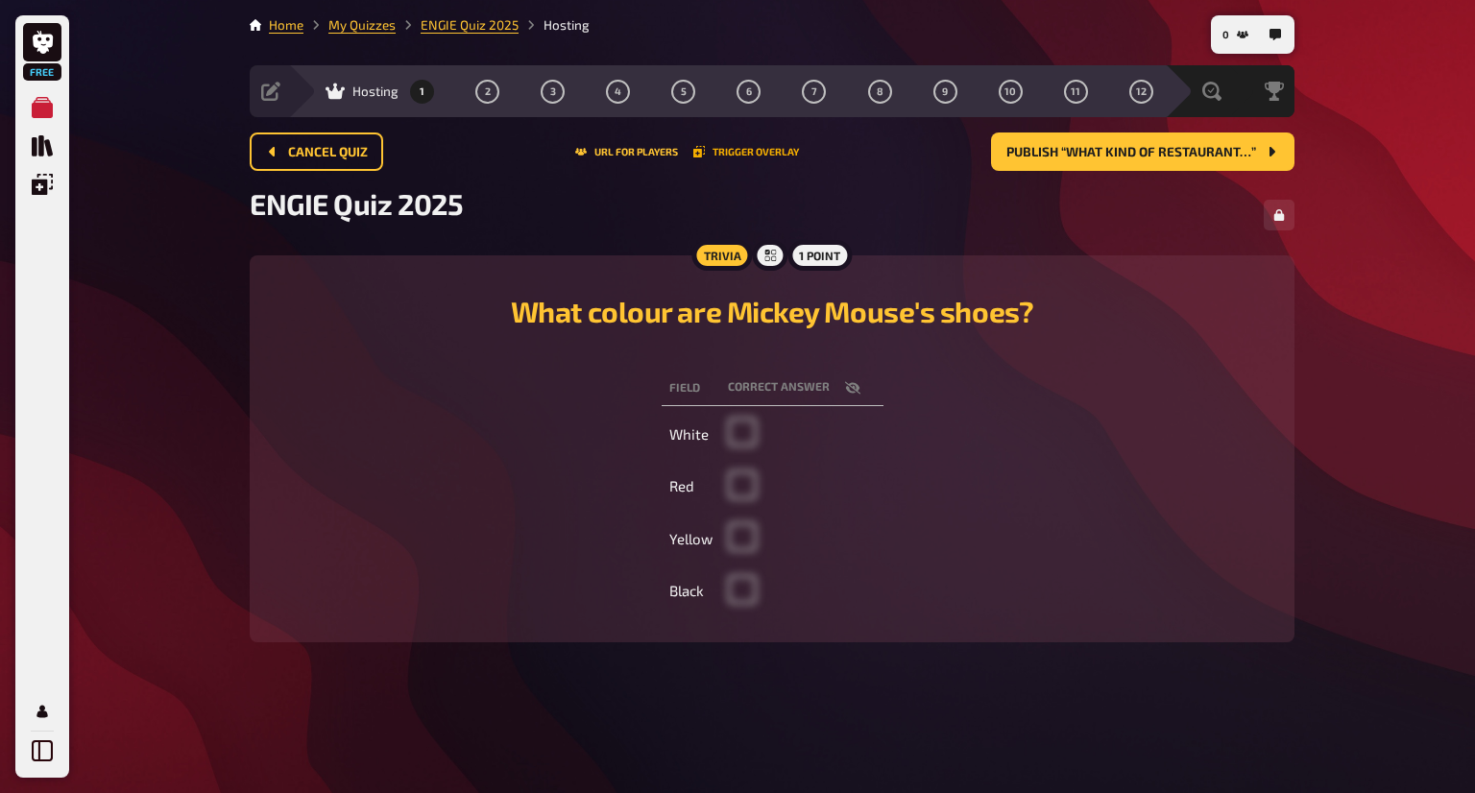
click at [725, 153] on button "Trigger Overlay" at bounding box center [746, 152] width 106 height 12
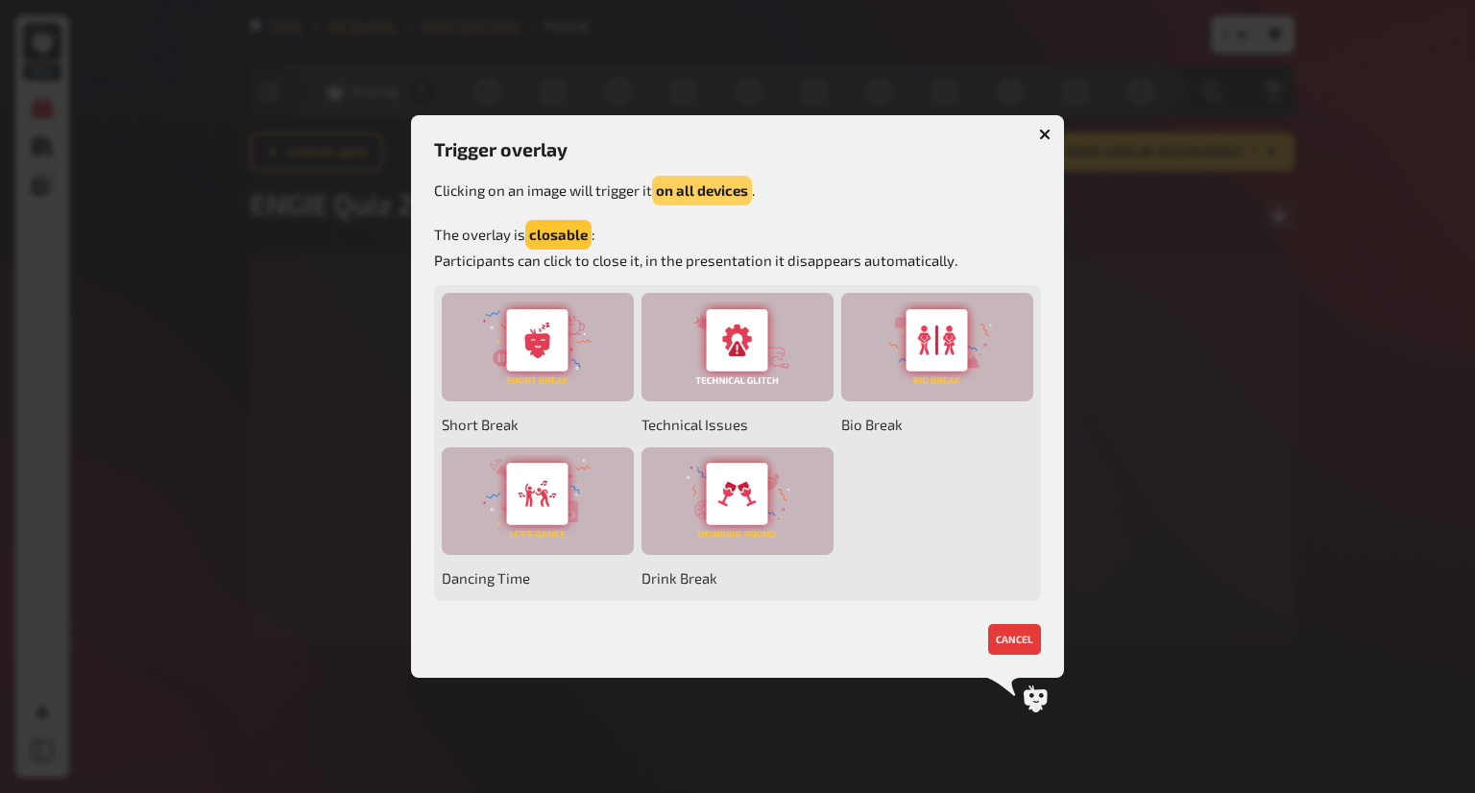
click at [712, 190] on button "on all devices" at bounding box center [702, 191] width 100 height 30
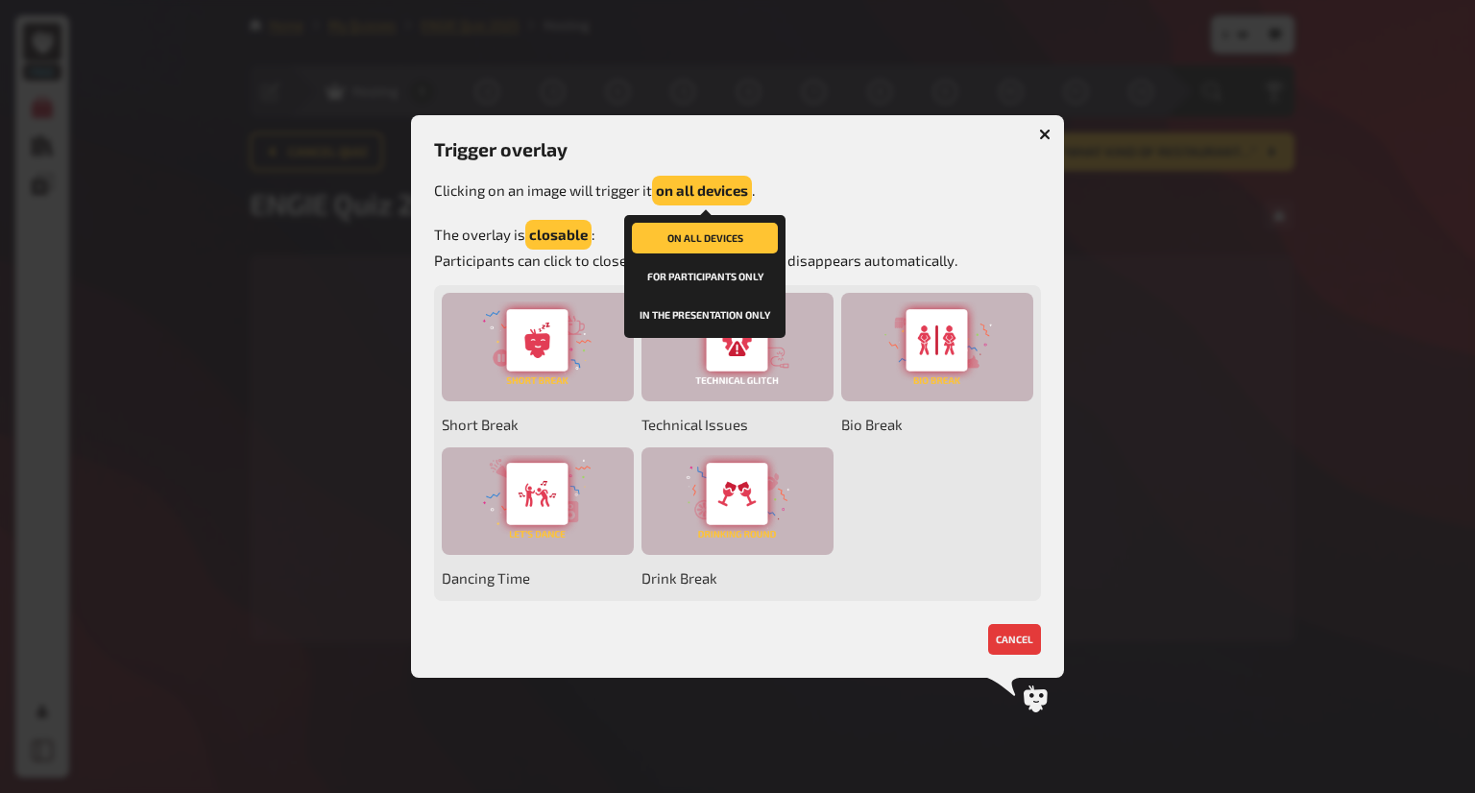
click at [727, 274] on button "for participants only" at bounding box center [705, 276] width 146 height 31
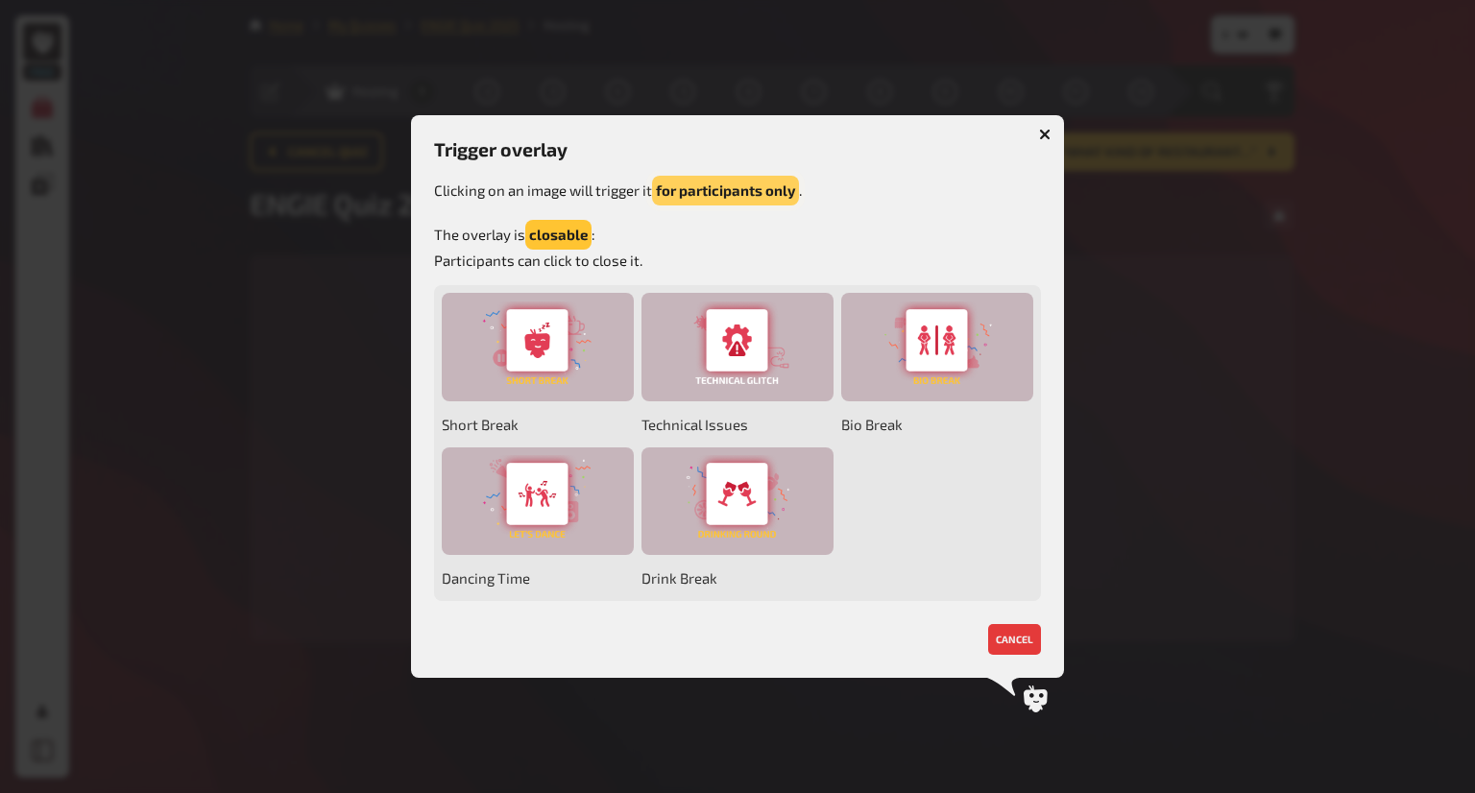
click at [739, 181] on button "for participants only" at bounding box center [725, 191] width 147 height 30
click at [576, 235] on button "closable" at bounding box center [558, 235] width 66 height 30
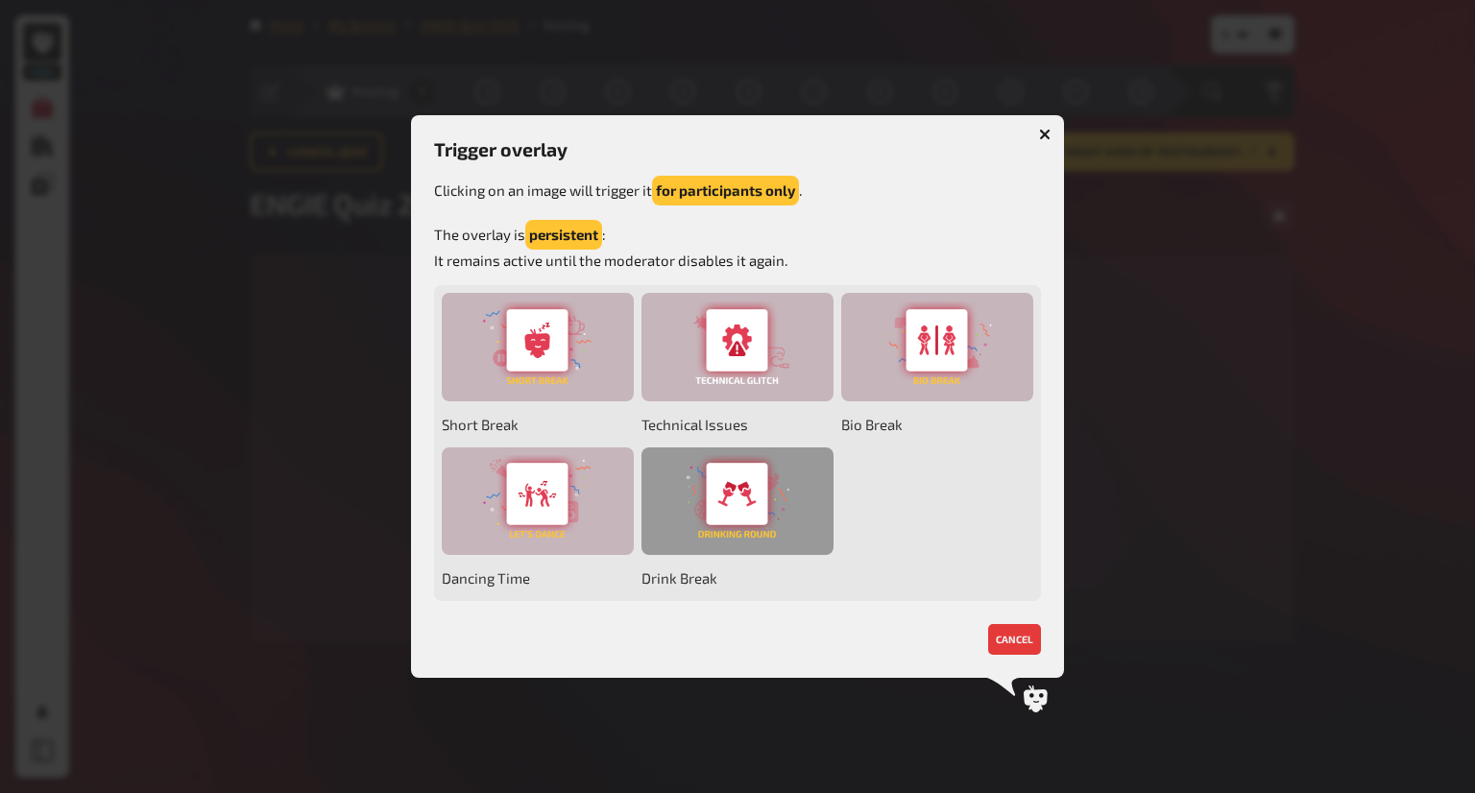
click at [806, 516] on div at bounding box center [737, 501] width 192 height 108
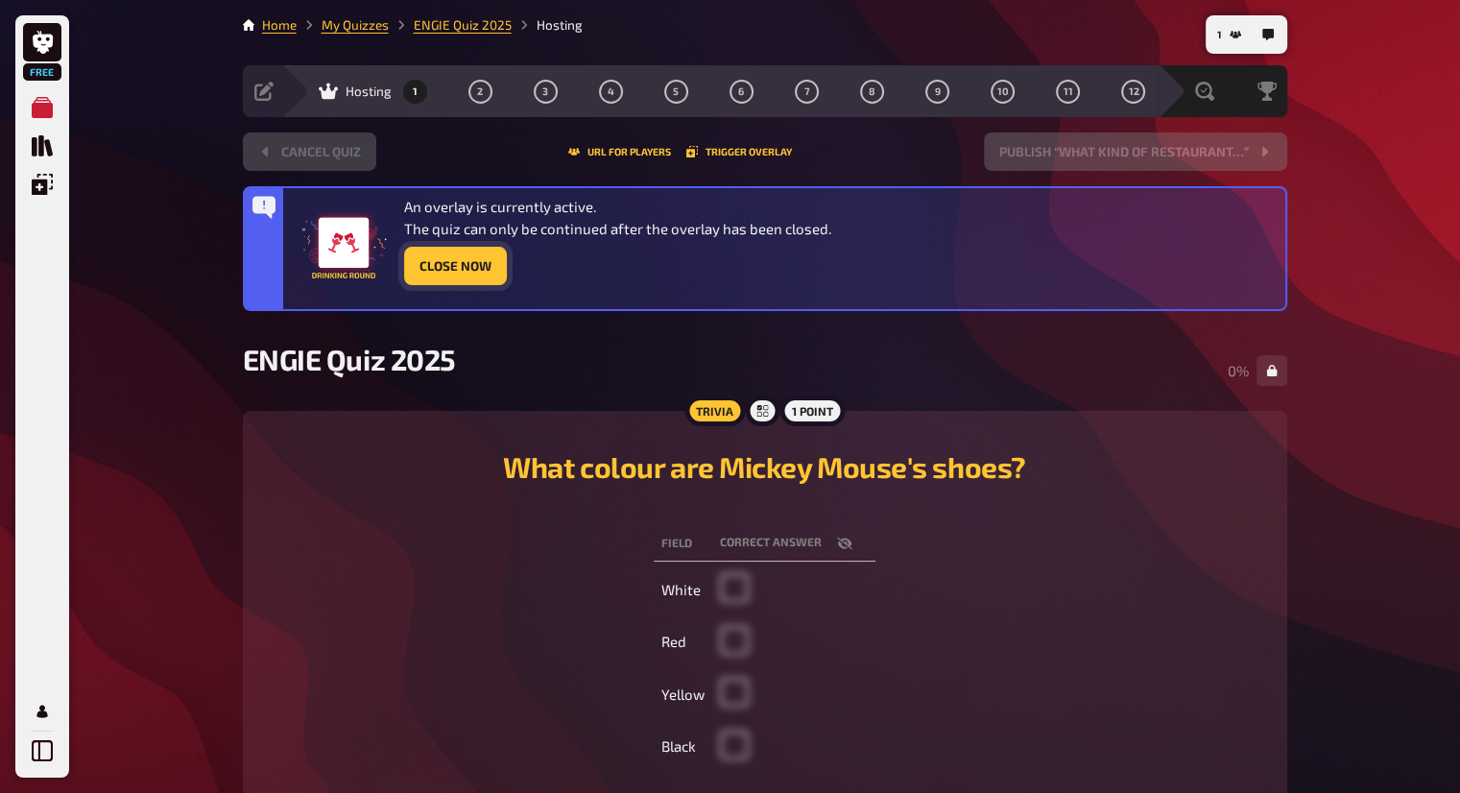
click at [458, 271] on button "Close Now" at bounding box center [455, 266] width 103 height 38
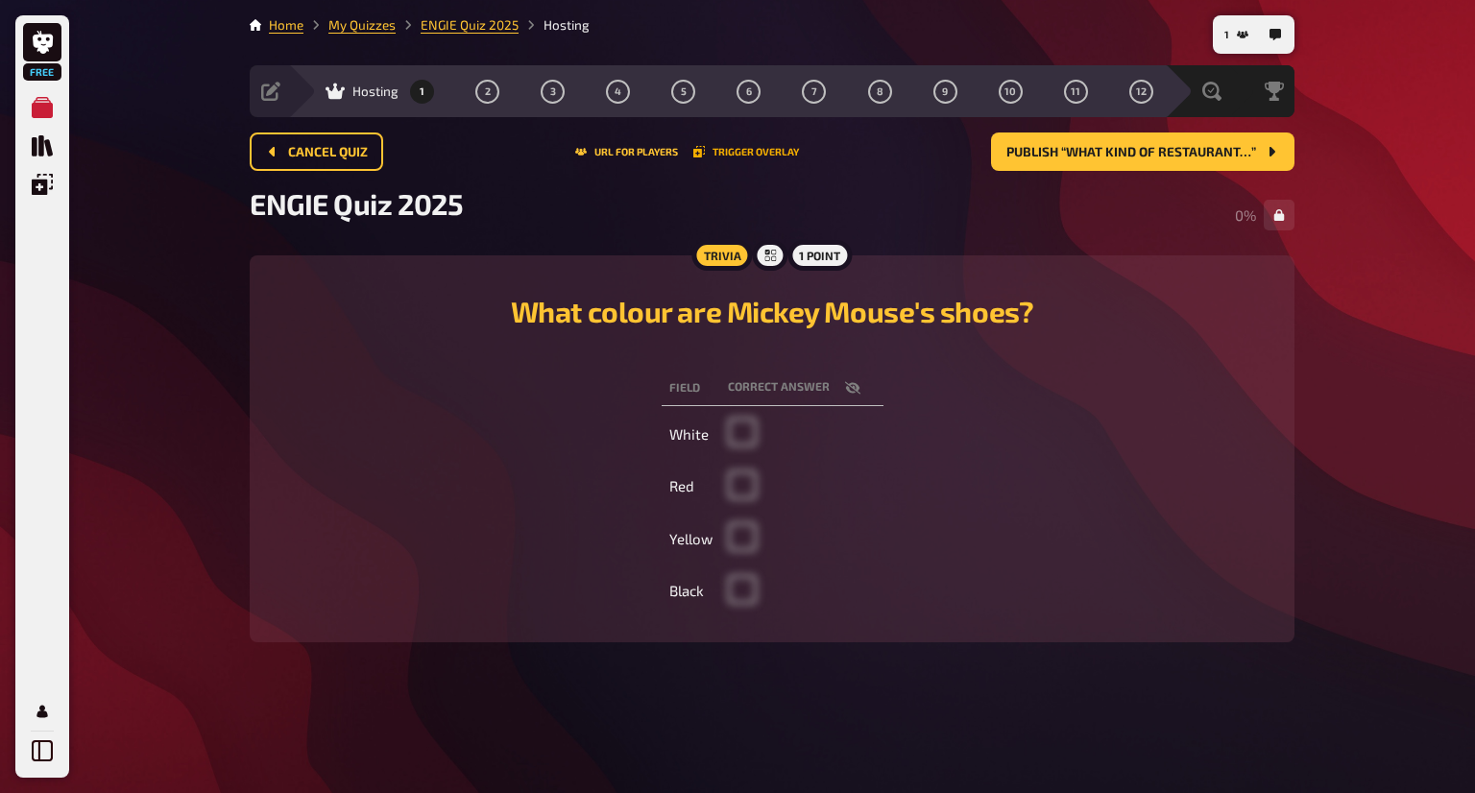
click at [759, 146] on button "Trigger Overlay" at bounding box center [746, 152] width 106 height 12
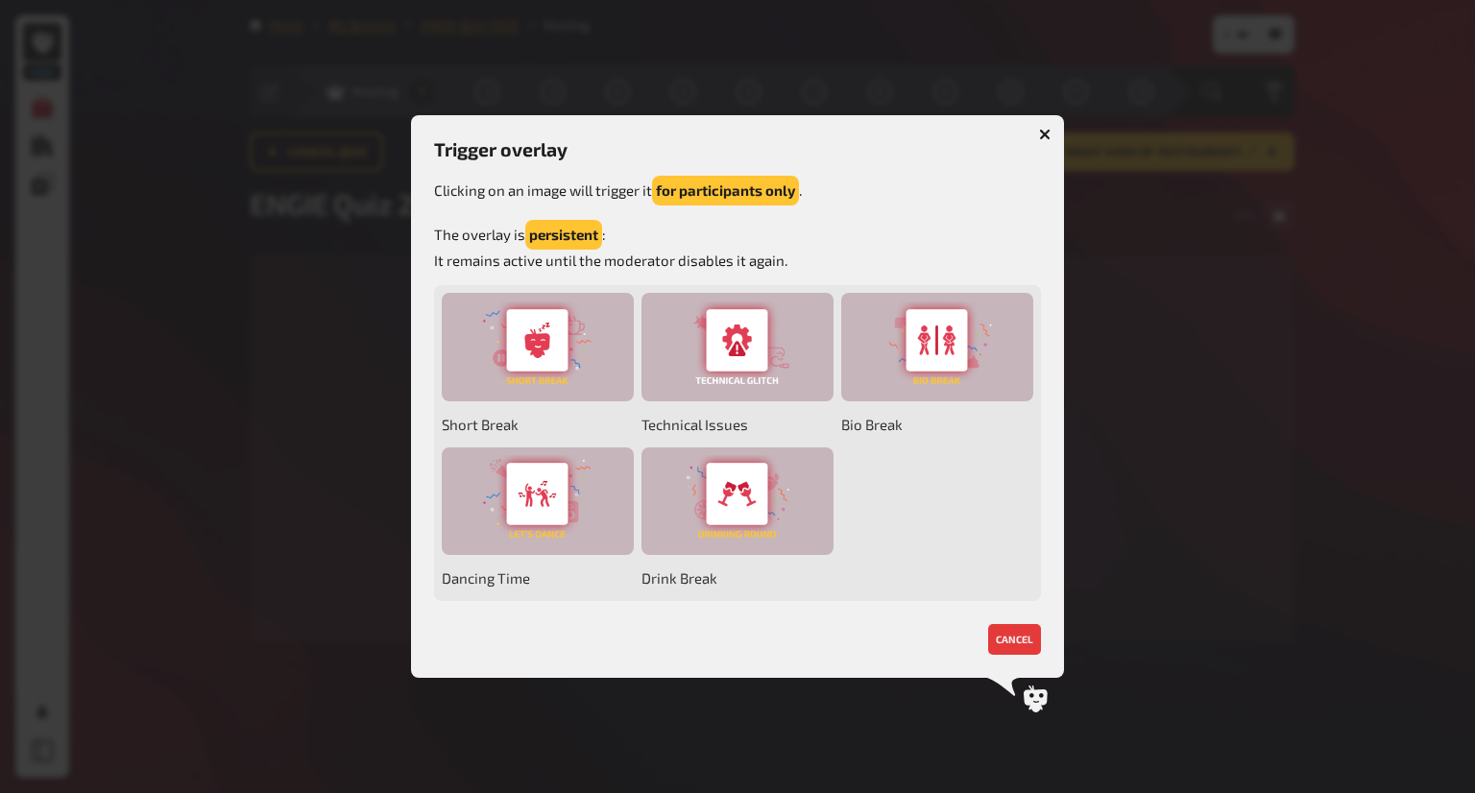
click at [1249, 365] on div at bounding box center [737, 396] width 1475 height 793
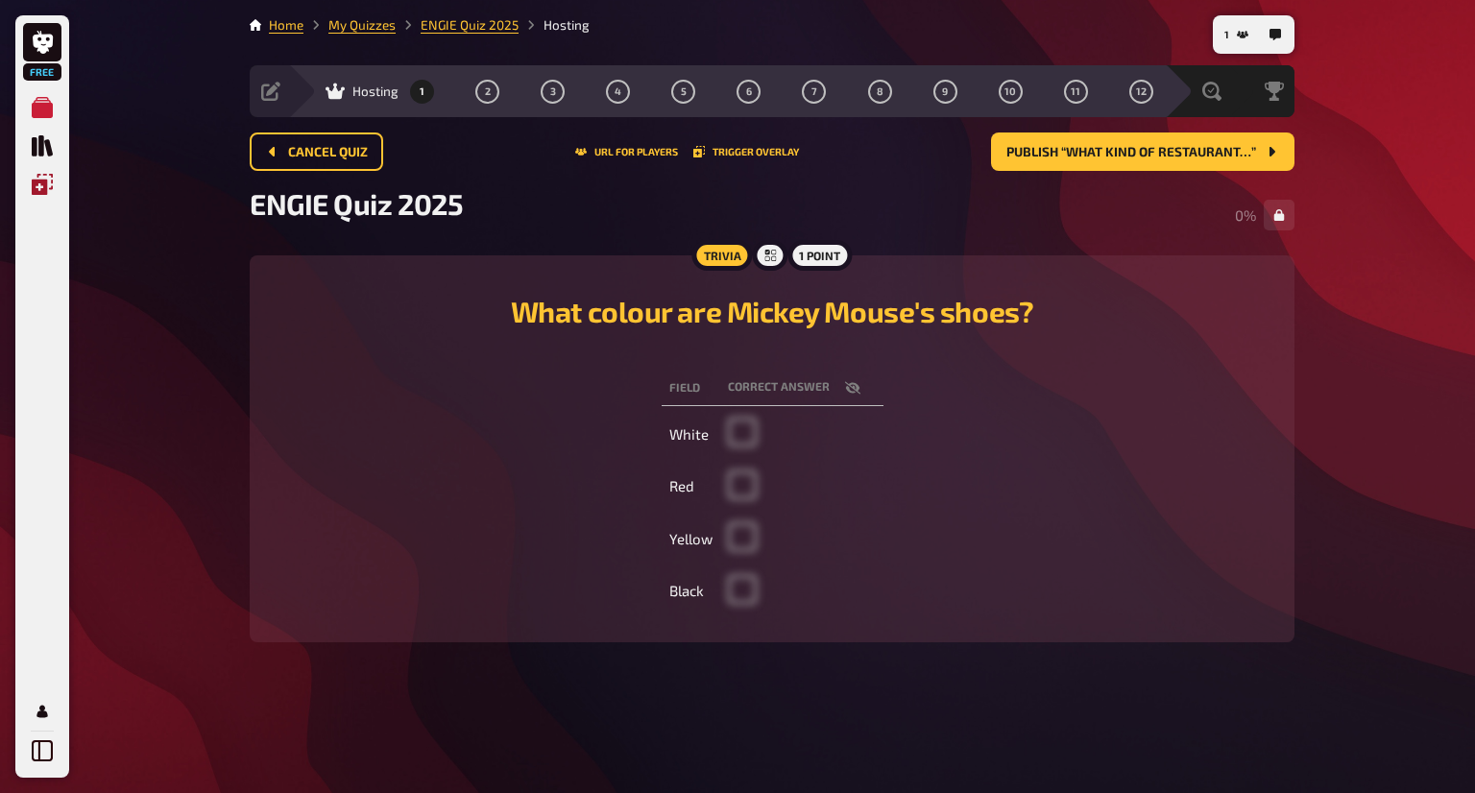
click at [54, 197] on link "Overlays" at bounding box center [42, 184] width 38 height 38
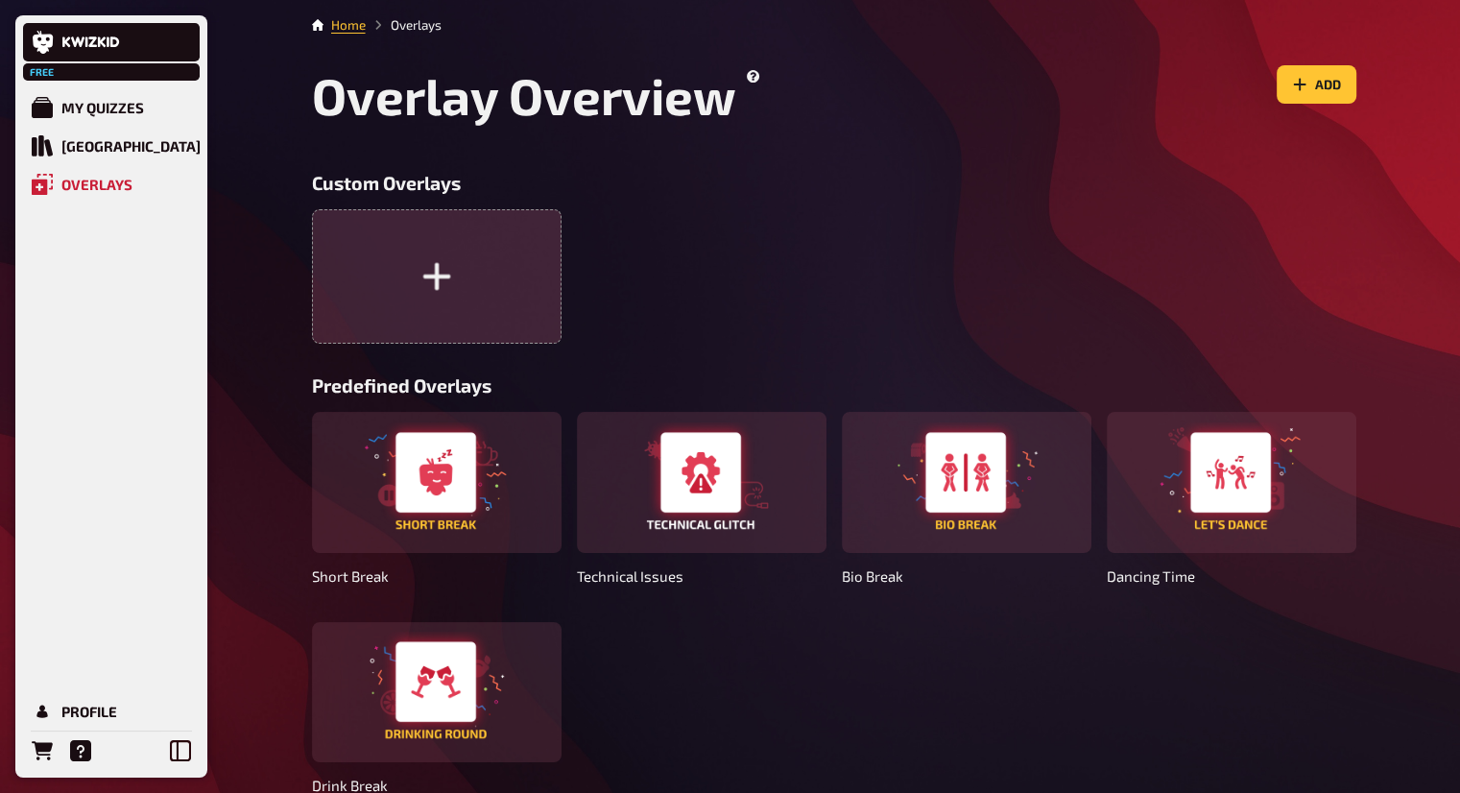
click at [445, 285] on icon "button" at bounding box center [437, 277] width 34 height 34
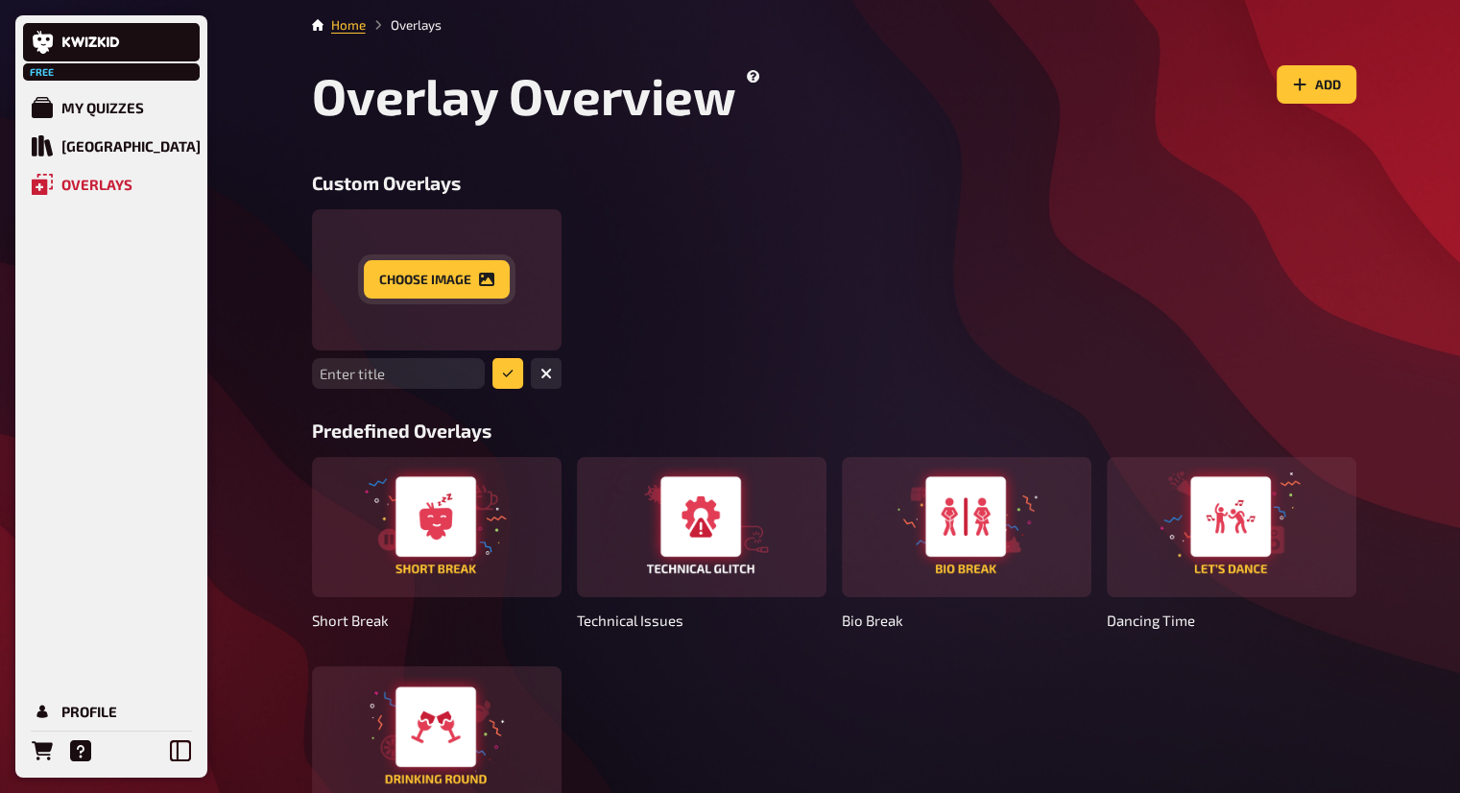
click at [483, 285] on icon "Choose image" at bounding box center [486, 279] width 15 height 13
click at [1317, 87] on button "Add" at bounding box center [1317, 84] width 80 height 38
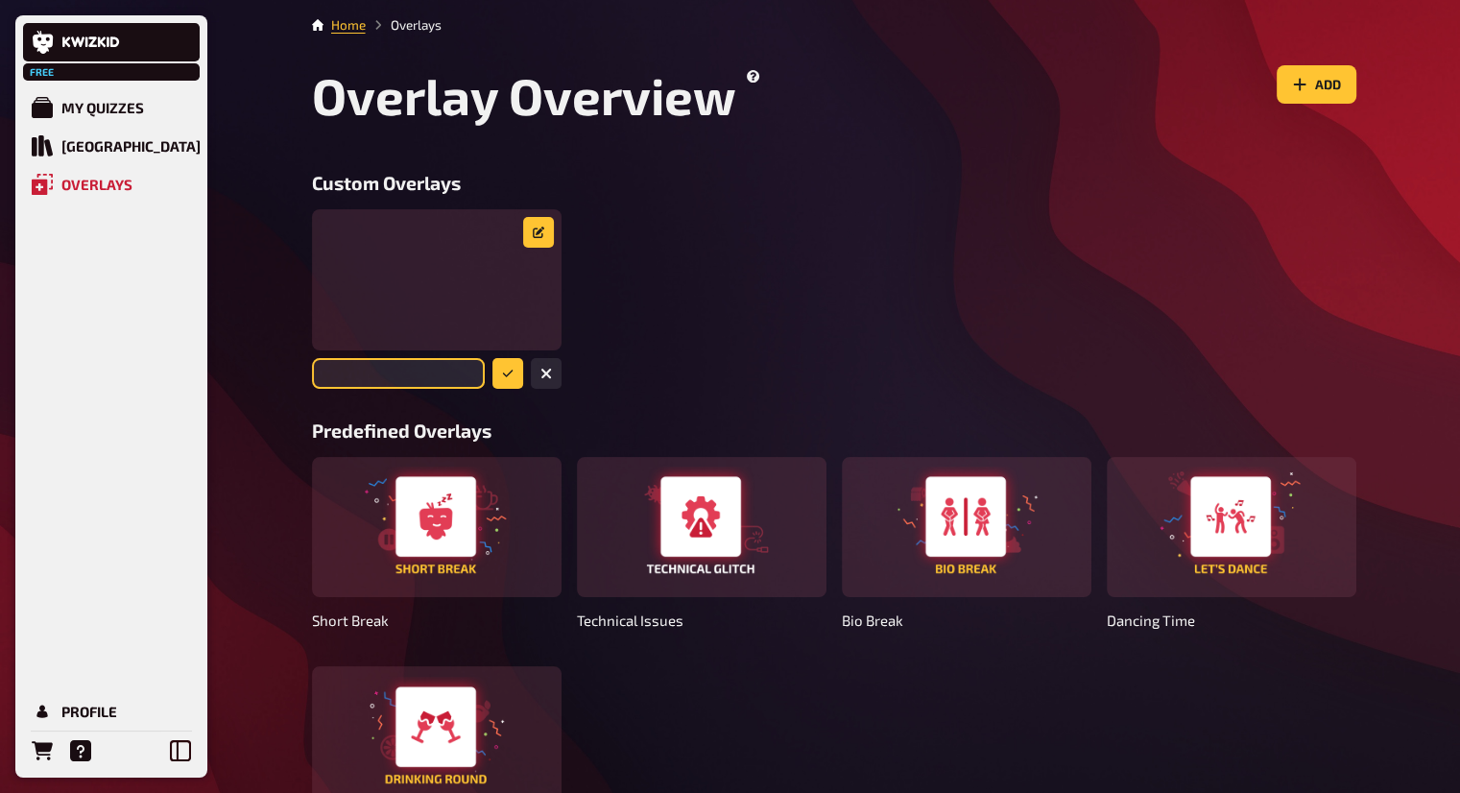
click at [473, 361] on input "text" at bounding box center [398, 373] width 173 height 31
type input "Logo"
click at [505, 368] on icon "submit" at bounding box center [508, 374] width 12 height 12
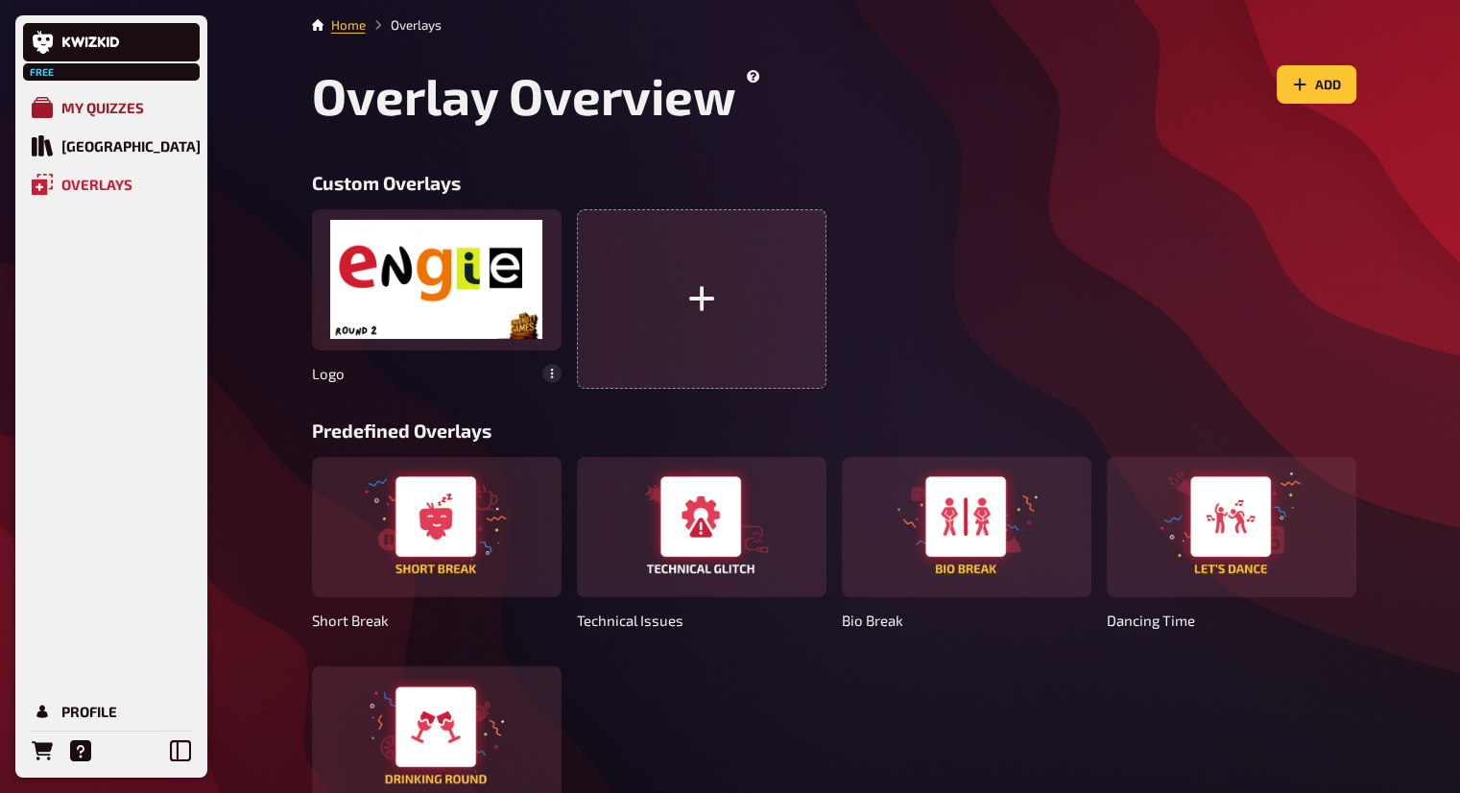
click at [119, 115] on div "My Quizzes" at bounding box center [102, 107] width 83 height 17
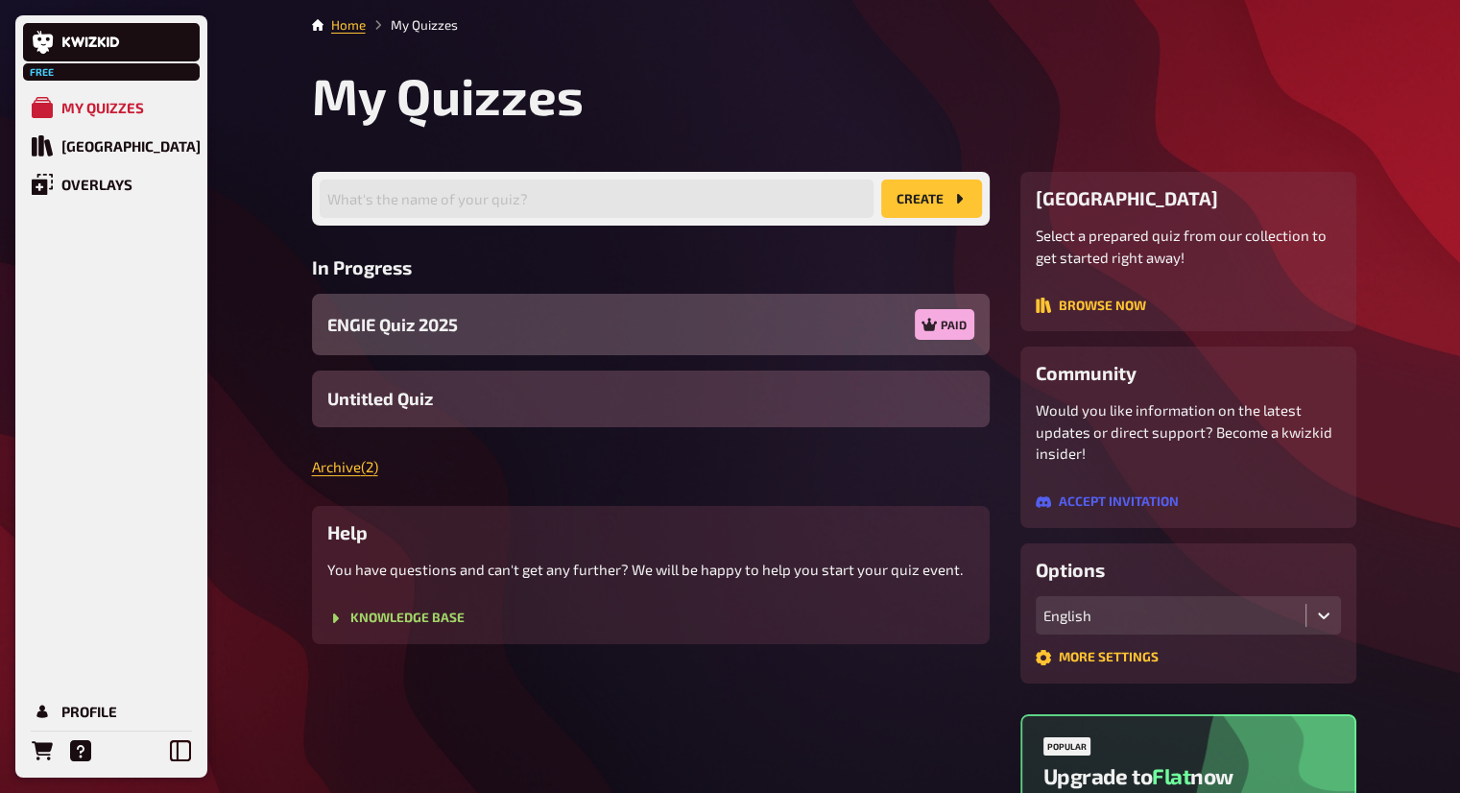
click at [596, 332] on div "ENGIE Quiz 2025 Paid" at bounding box center [651, 324] width 678 height 61
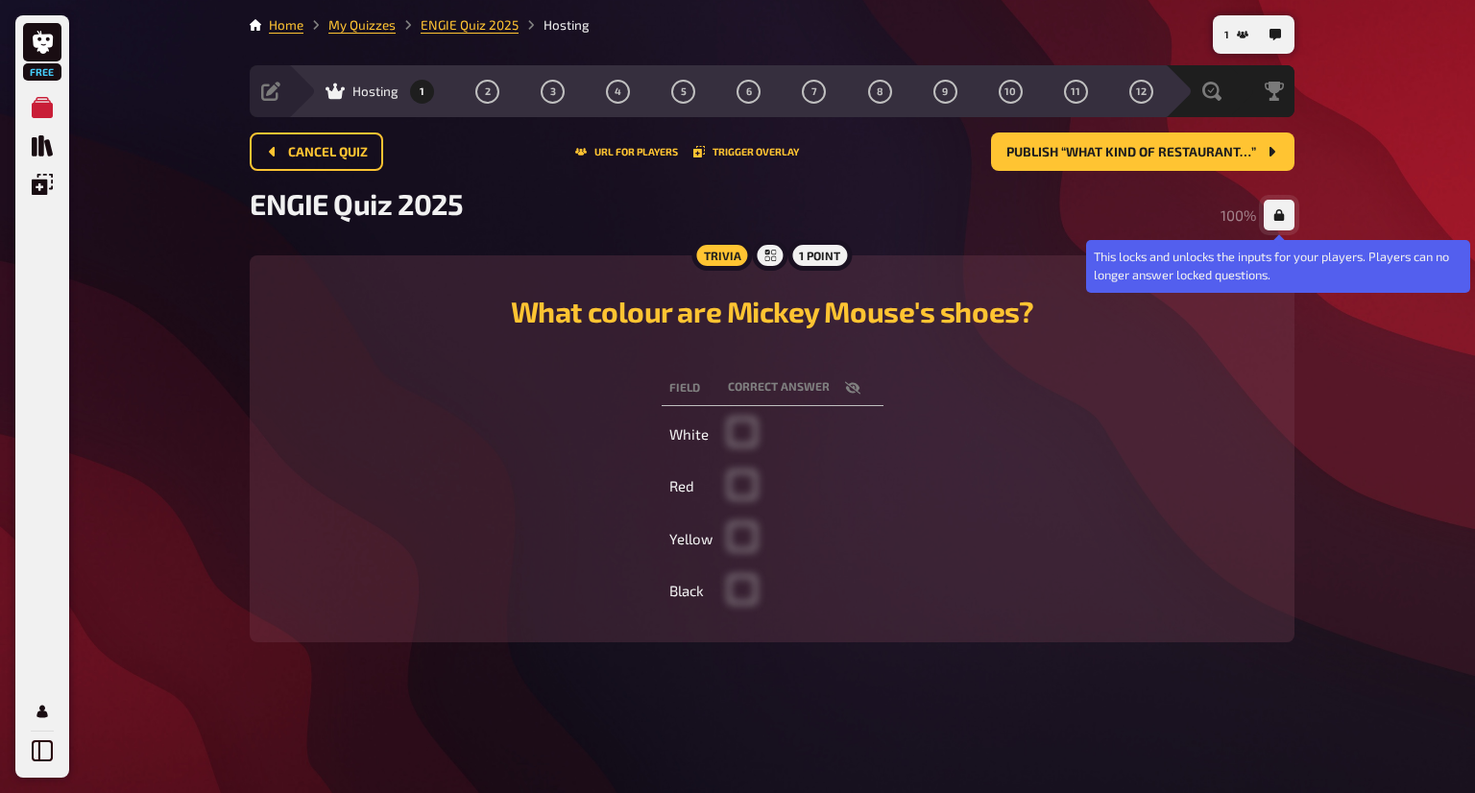
click at [1276, 211] on icon "button" at bounding box center [1279, 215] width 11 height 12
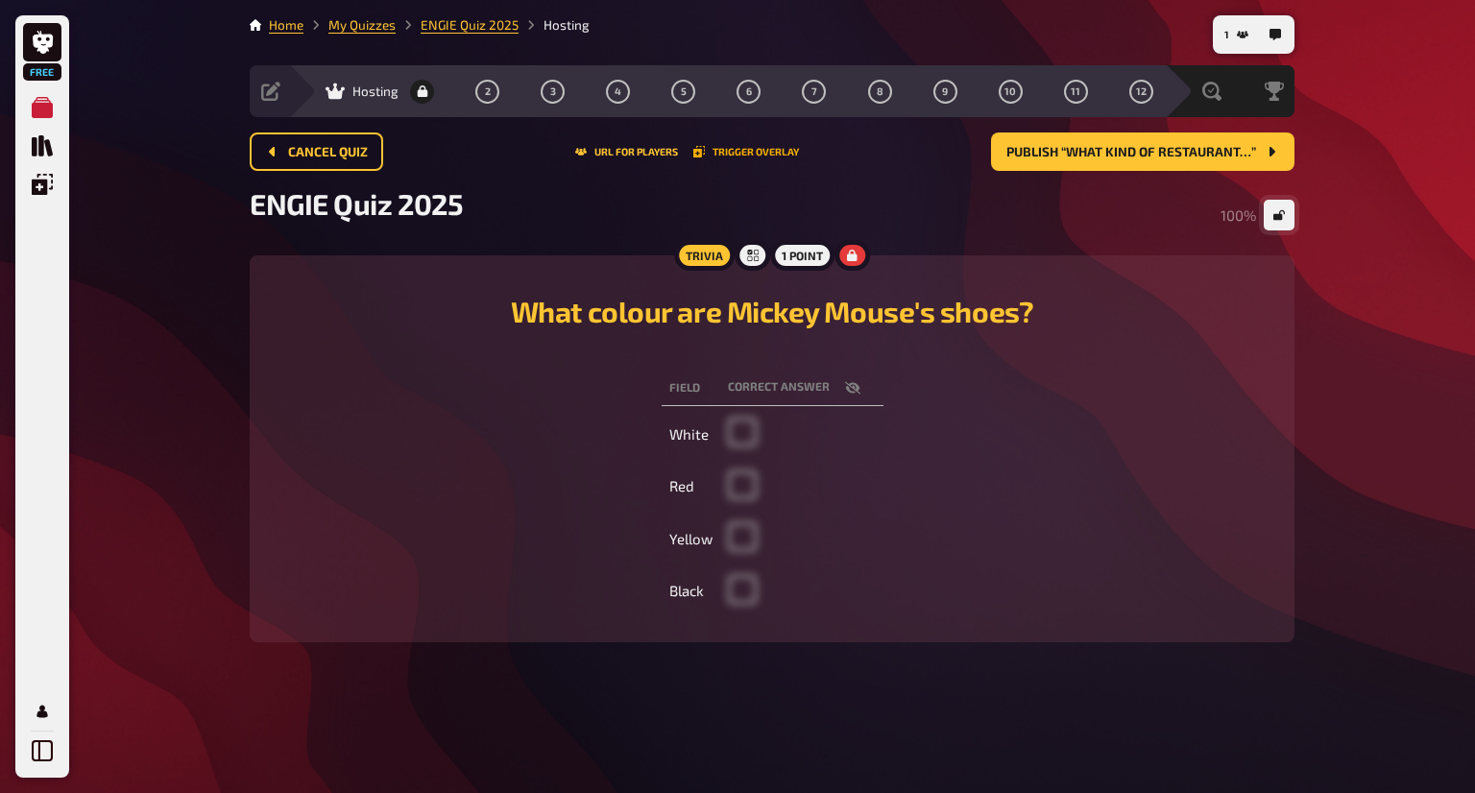
click at [722, 154] on button "Trigger Overlay" at bounding box center [746, 152] width 106 height 12
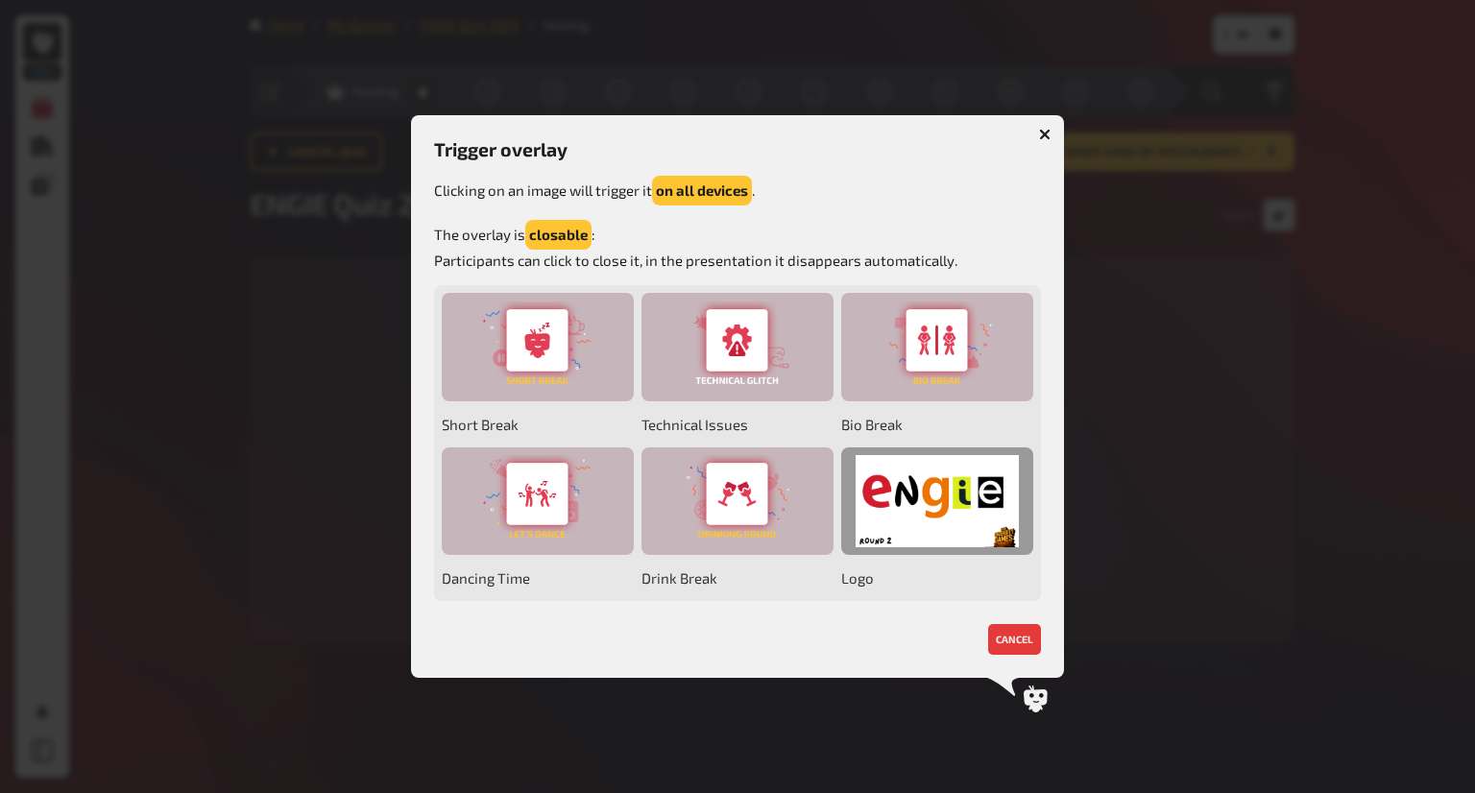
click at [972, 499] on div at bounding box center [937, 501] width 192 height 108
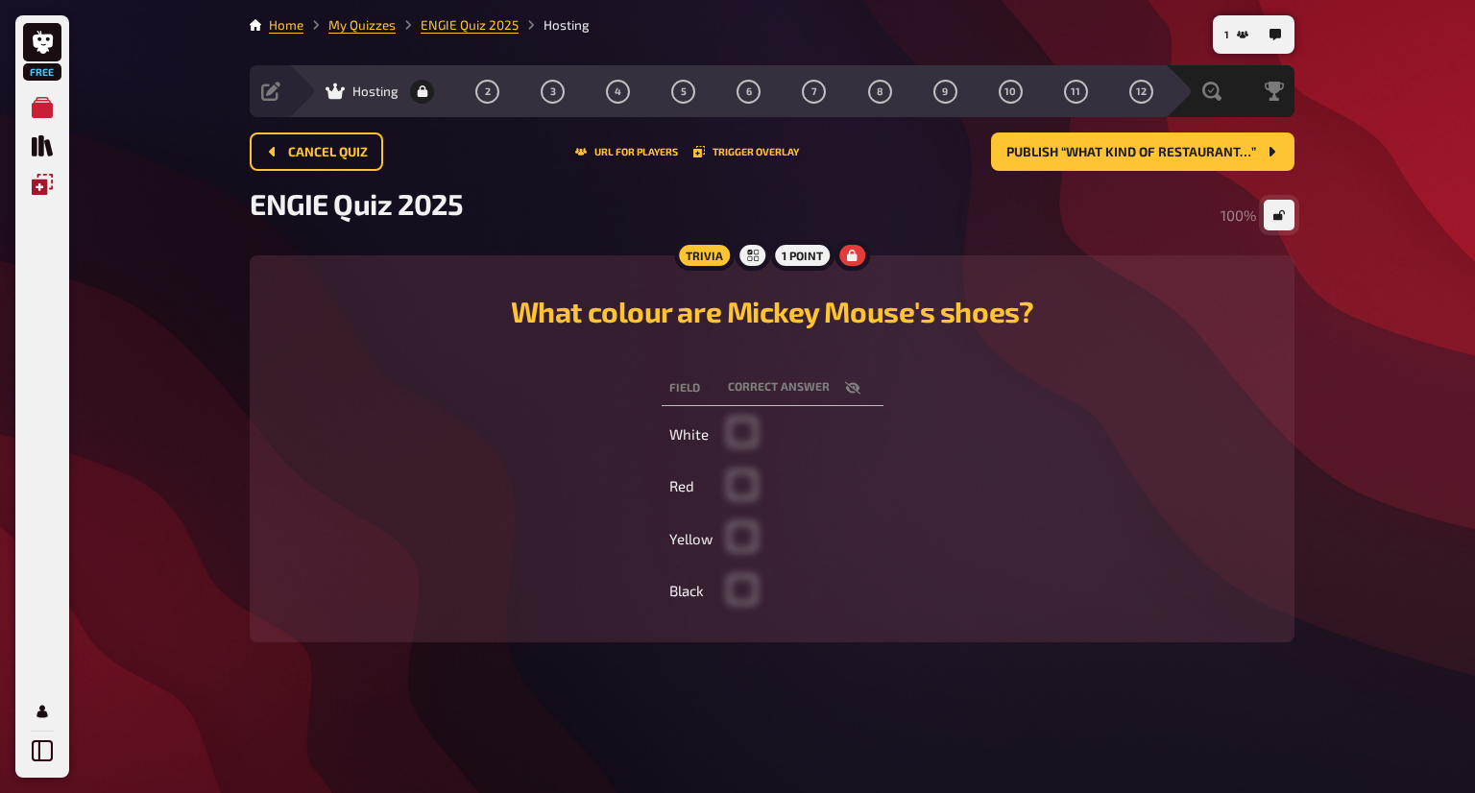
click at [42, 174] on icon "Overlays" at bounding box center [42, 184] width 21 height 21
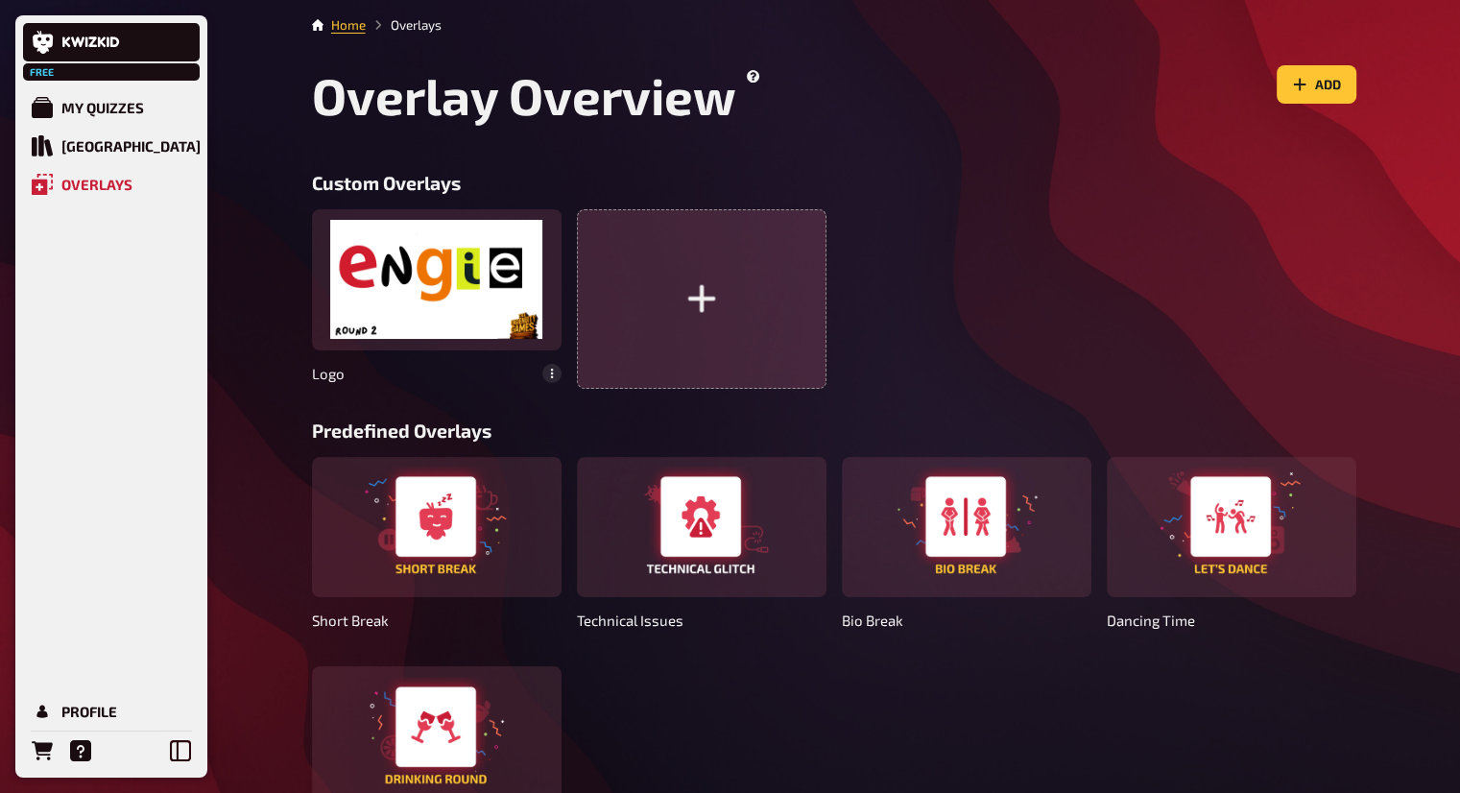
click at [677, 308] on button "button" at bounding box center [702, 298] width 250 height 179
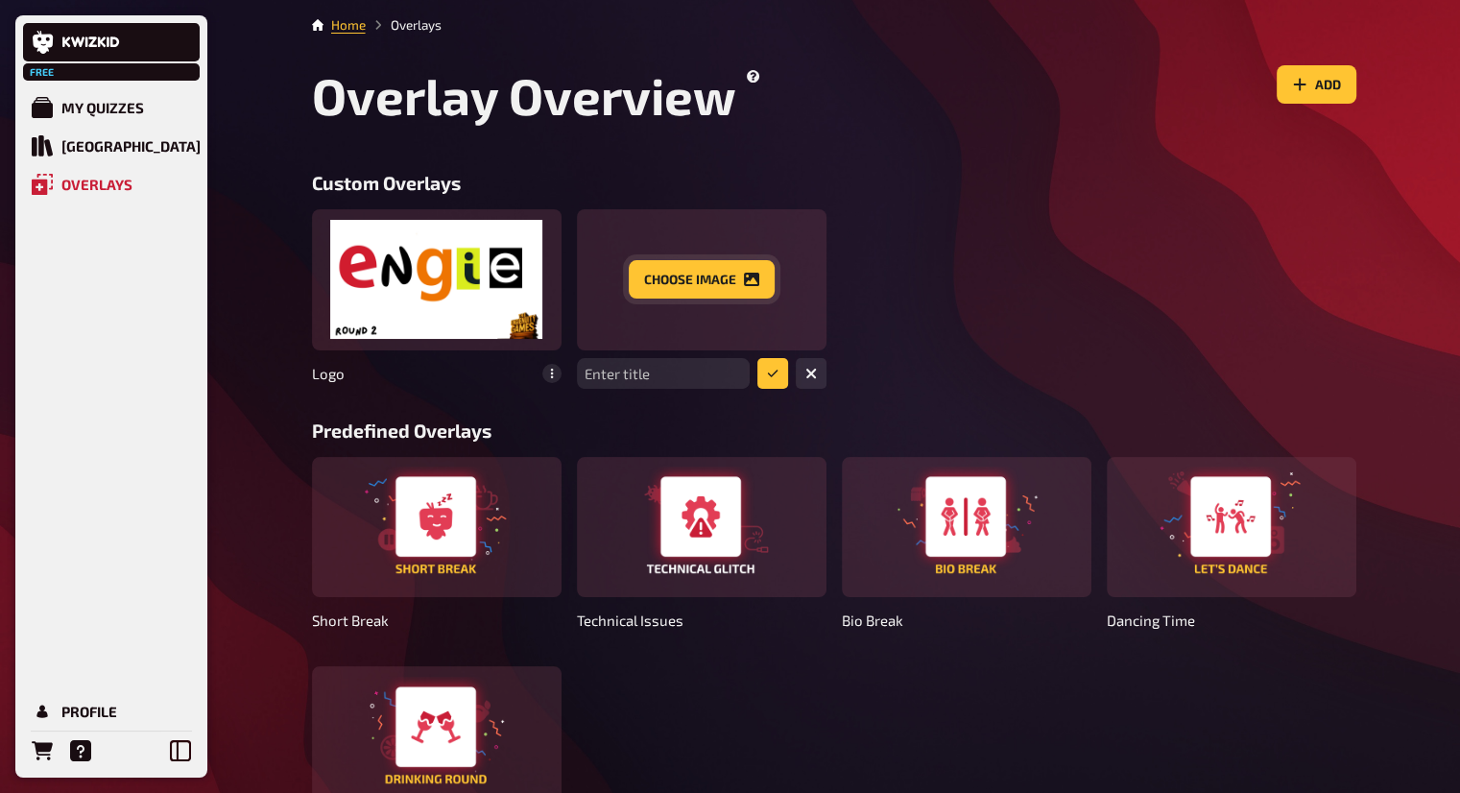
click at [700, 281] on button "Choose image" at bounding box center [702, 279] width 146 height 38
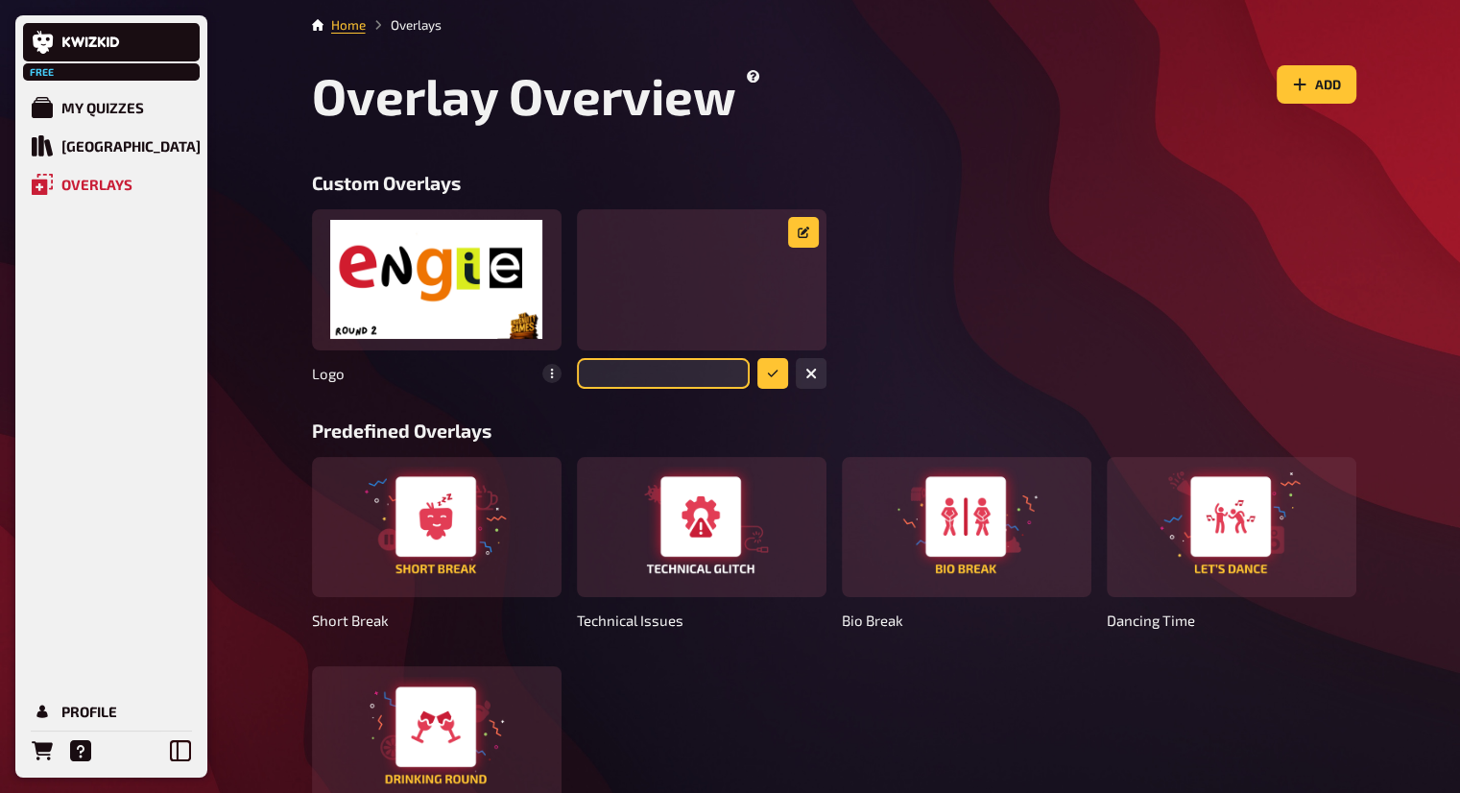
click at [686, 377] on input "text" at bounding box center [663, 373] width 173 height 31
type input "lol"
click at [767, 370] on icon "submit" at bounding box center [773, 374] width 12 height 12
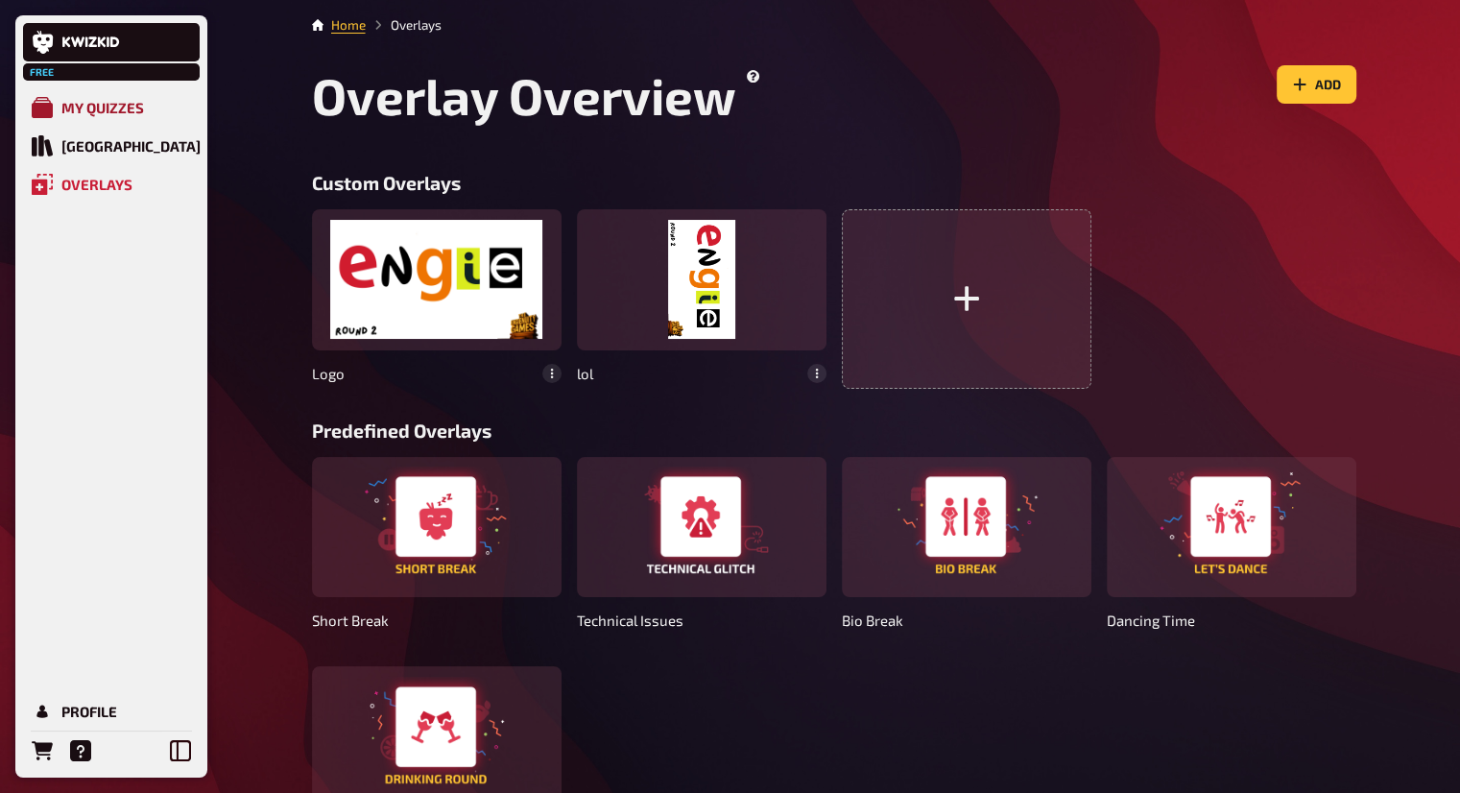
click at [96, 107] on div "My Quizzes" at bounding box center [102, 107] width 83 height 17
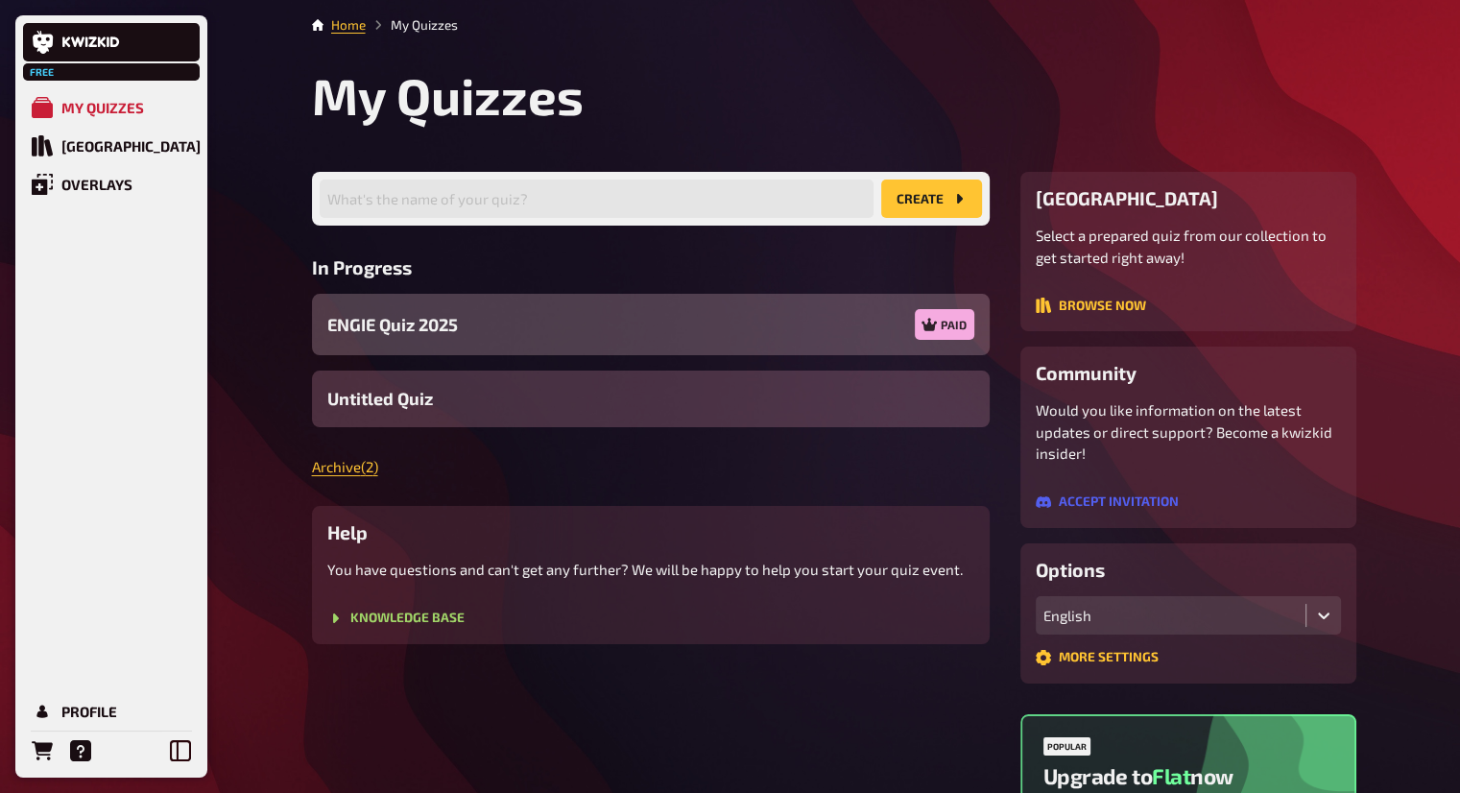
click at [886, 310] on div "ENGIE Quiz 2025 Paid" at bounding box center [651, 324] width 678 height 61
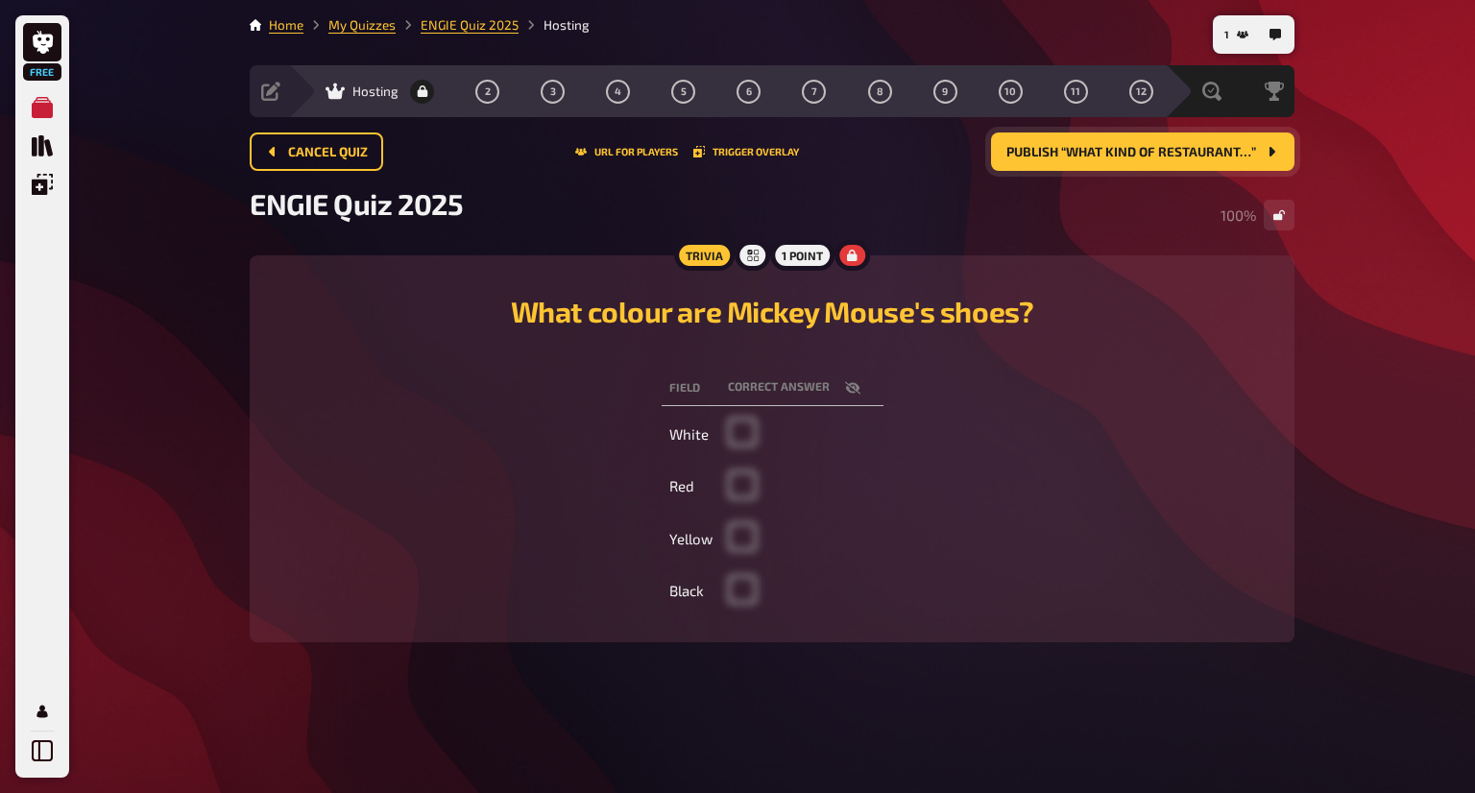
click at [1112, 152] on span "Publish “What kind of restaurant…”" at bounding box center [1131, 152] width 250 height 13
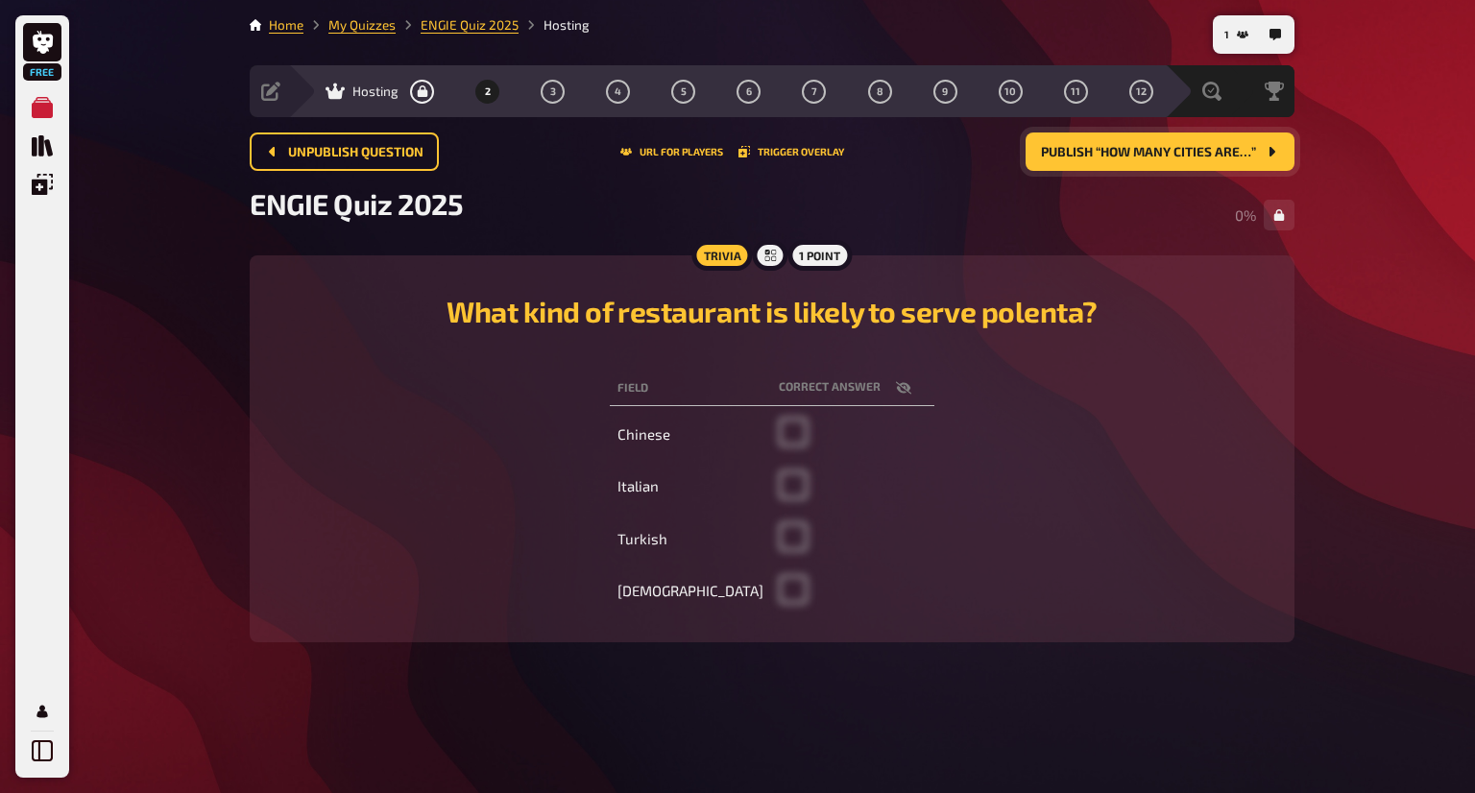
click at [772, 158] on div "Unpublish question URL for players Trigger Overlay Publish “How many cities are…" at bounding box center [772, 151] width 1044 height 38
click at [783, 150] on button "Trigger Overlay" at bounding box center [791, 152] width 106 height 12
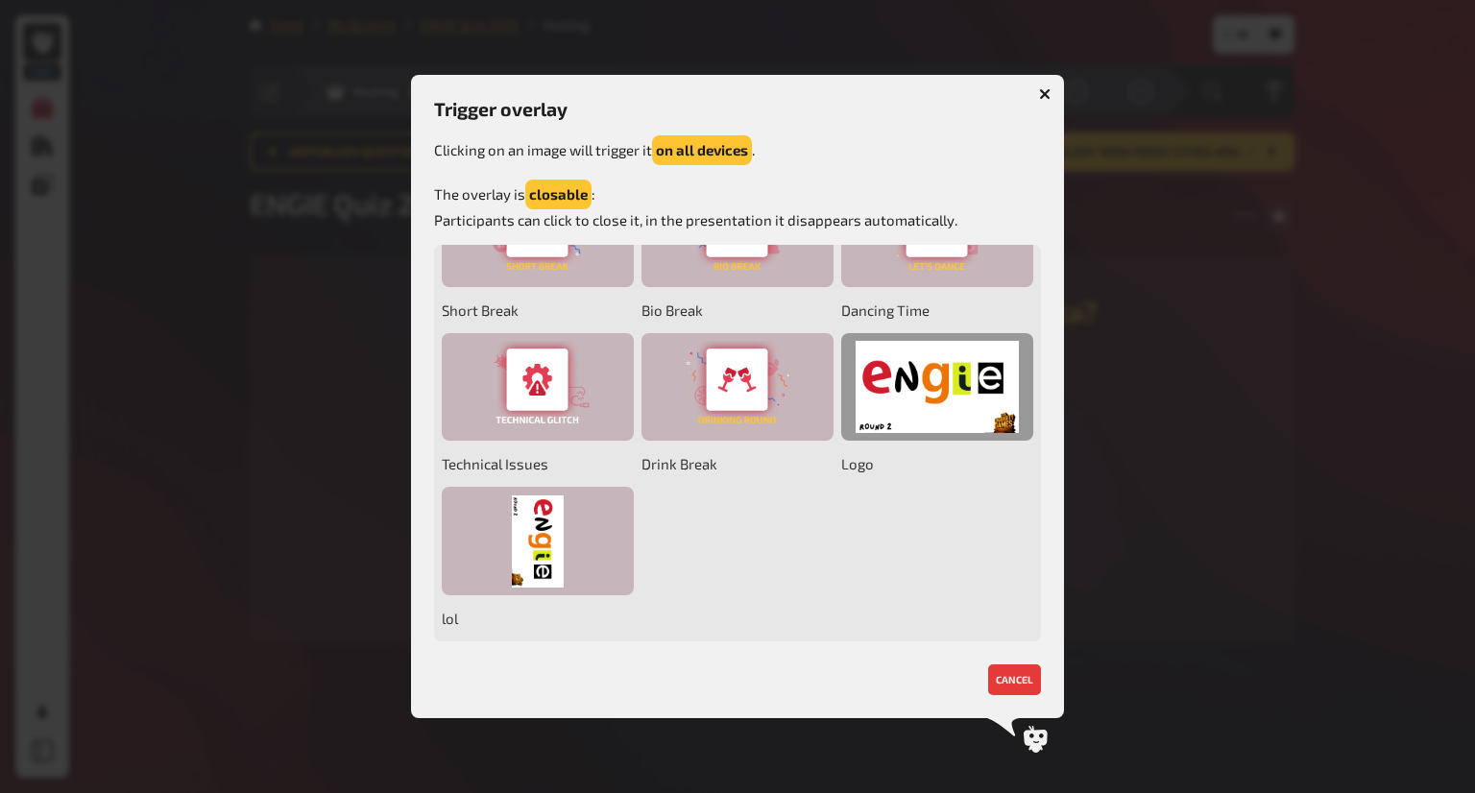
scroll to position [436, 0]
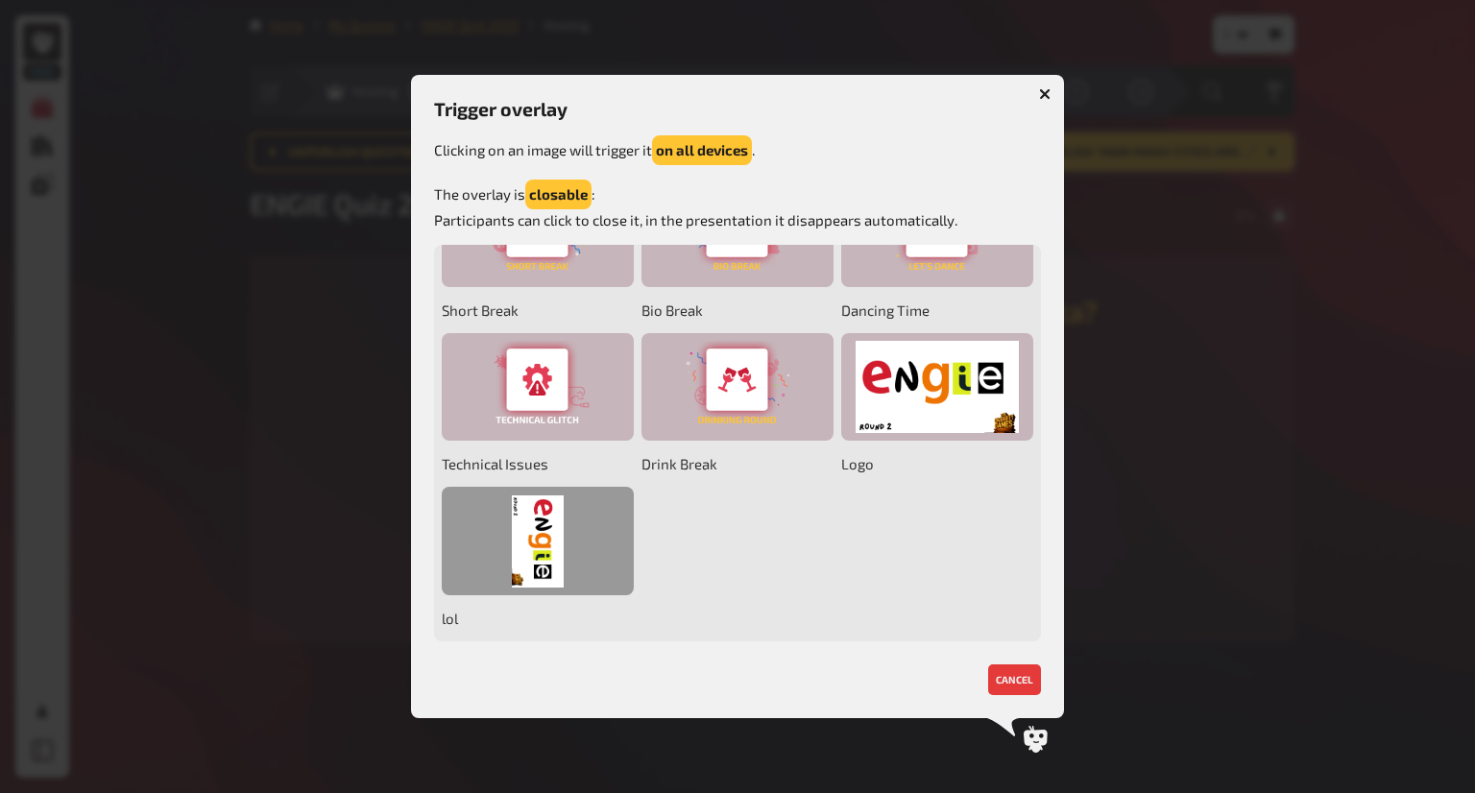
click at [634, 487] on div at bounding box center [538, 541] width 192 height 108
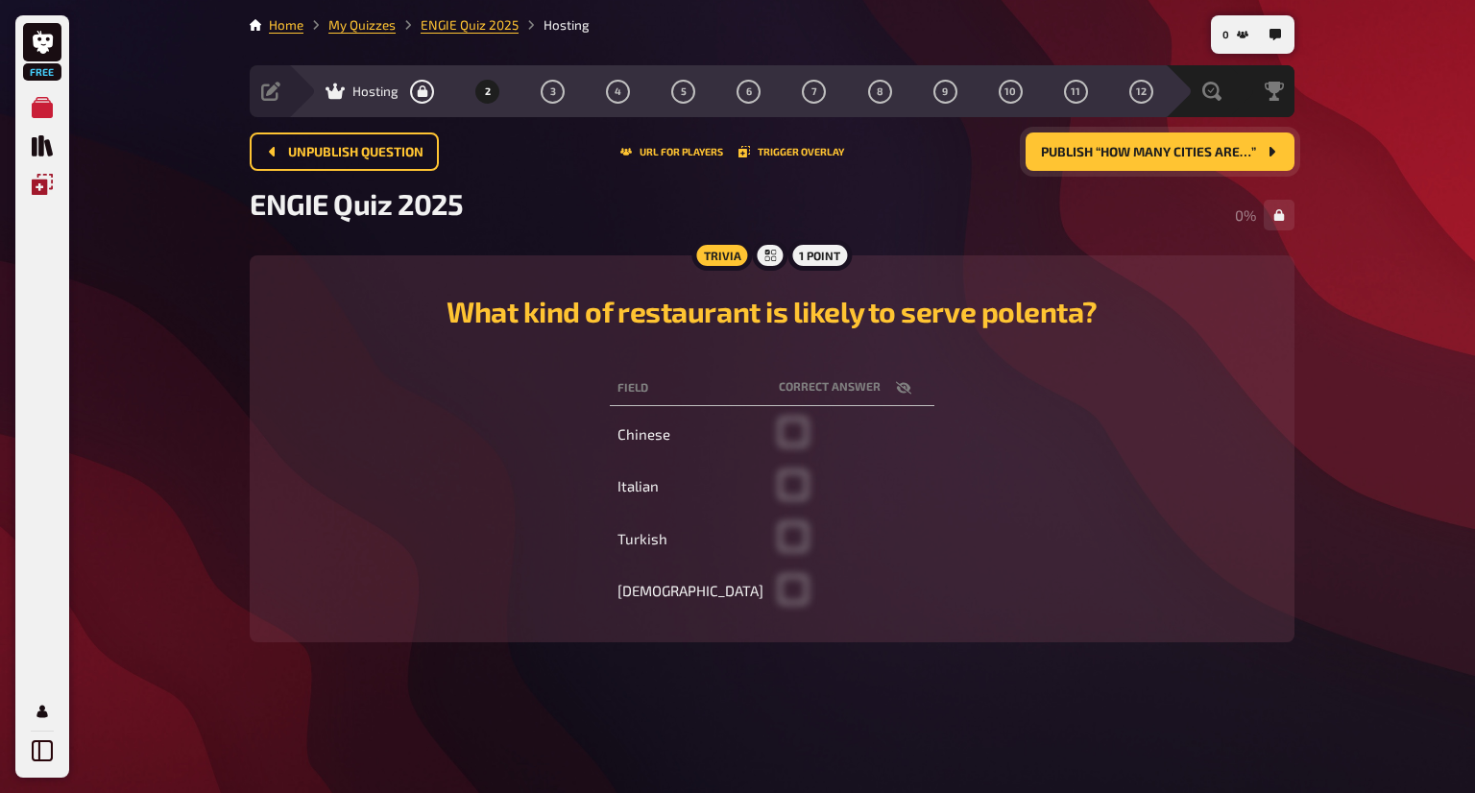
click at [42, 174] on icon "Overlays" at bounding box center [42, 184] width 21 height 21
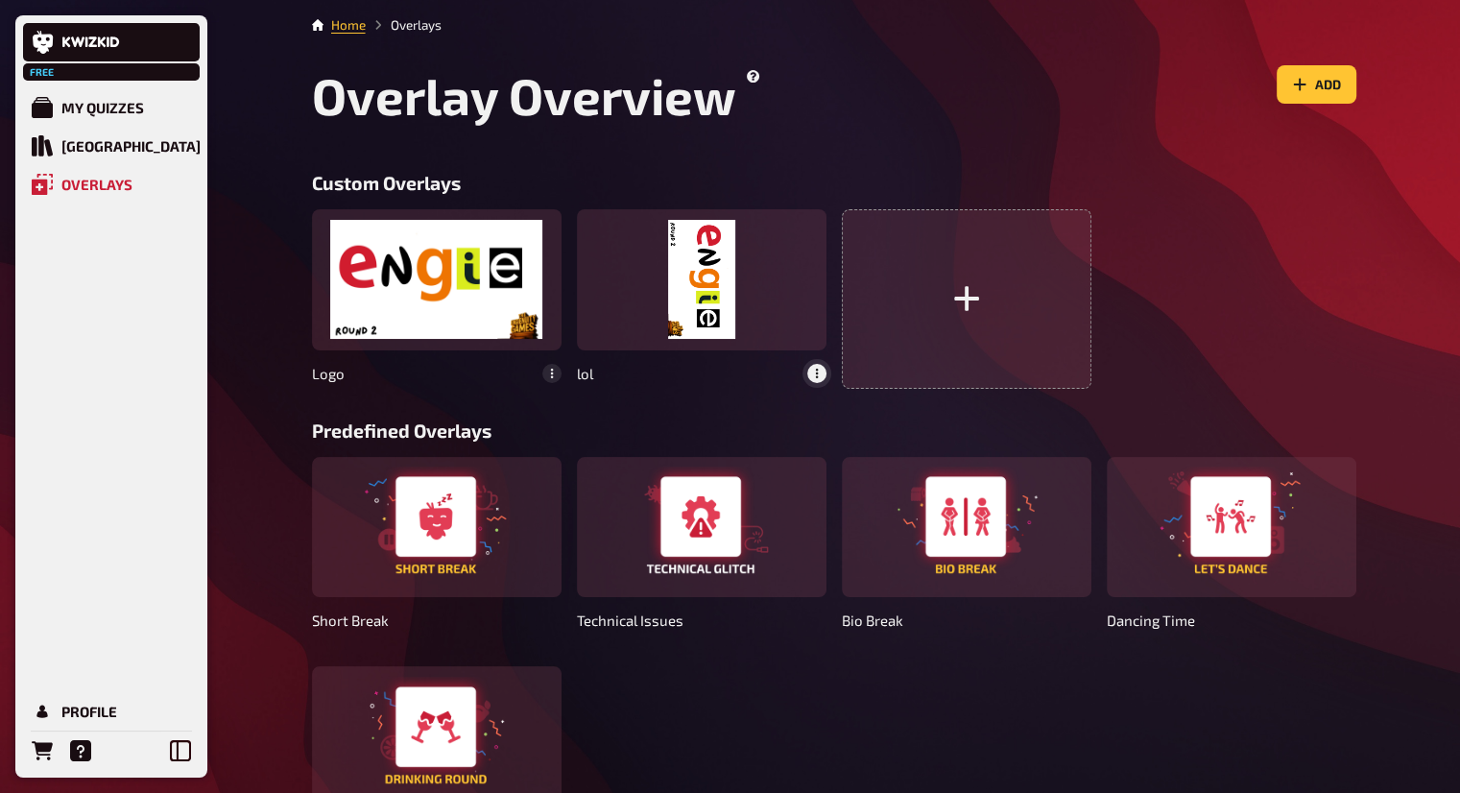
click at [814, 374] on icon "button" at bounding box center [817, 374] width 12 height 12
click at [798, 332] on div "delete" at bounding box center [793, 333] width 50 height 14
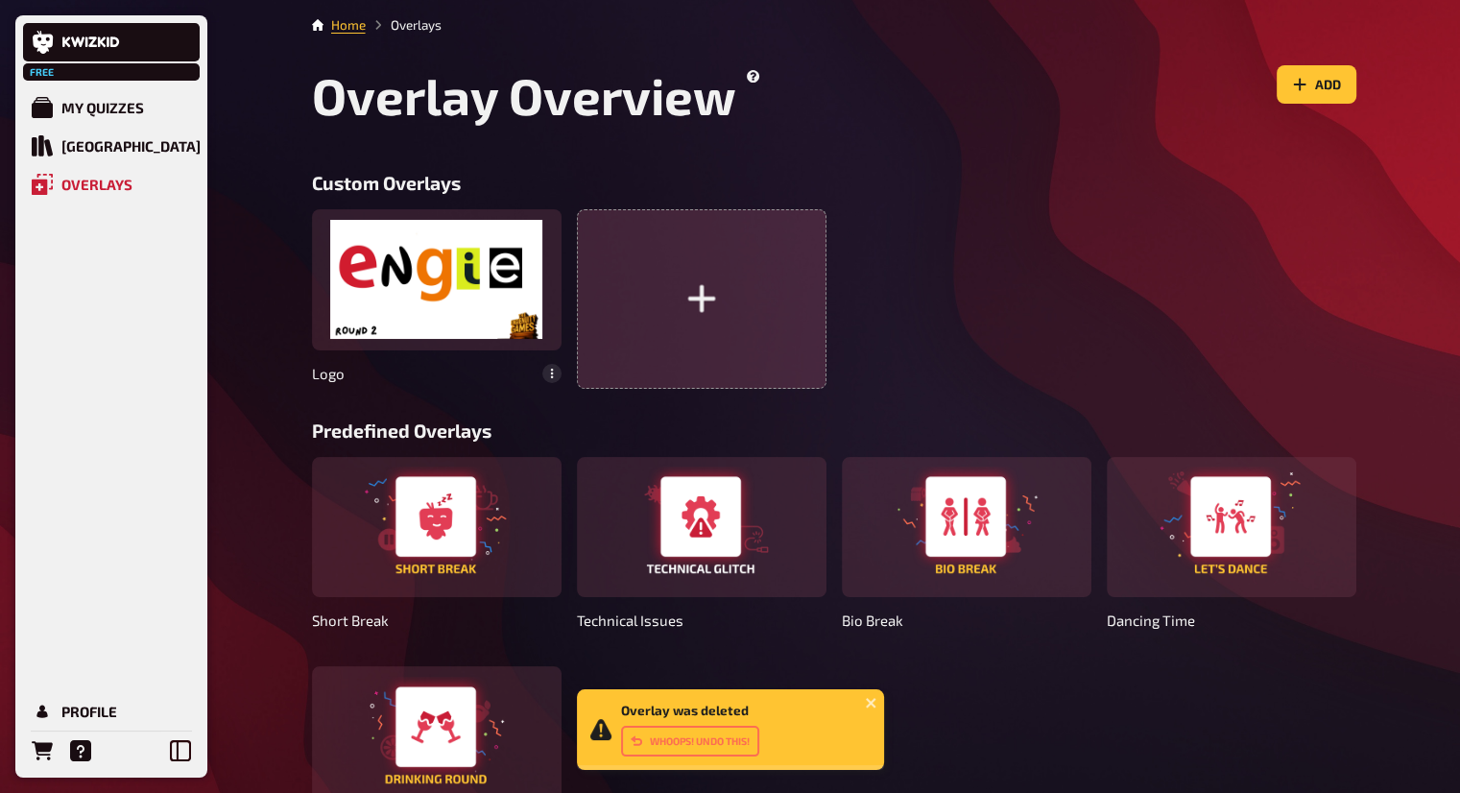
click at [725, 298] on button "button" at bounding box center [702, 298] width 250 height 179
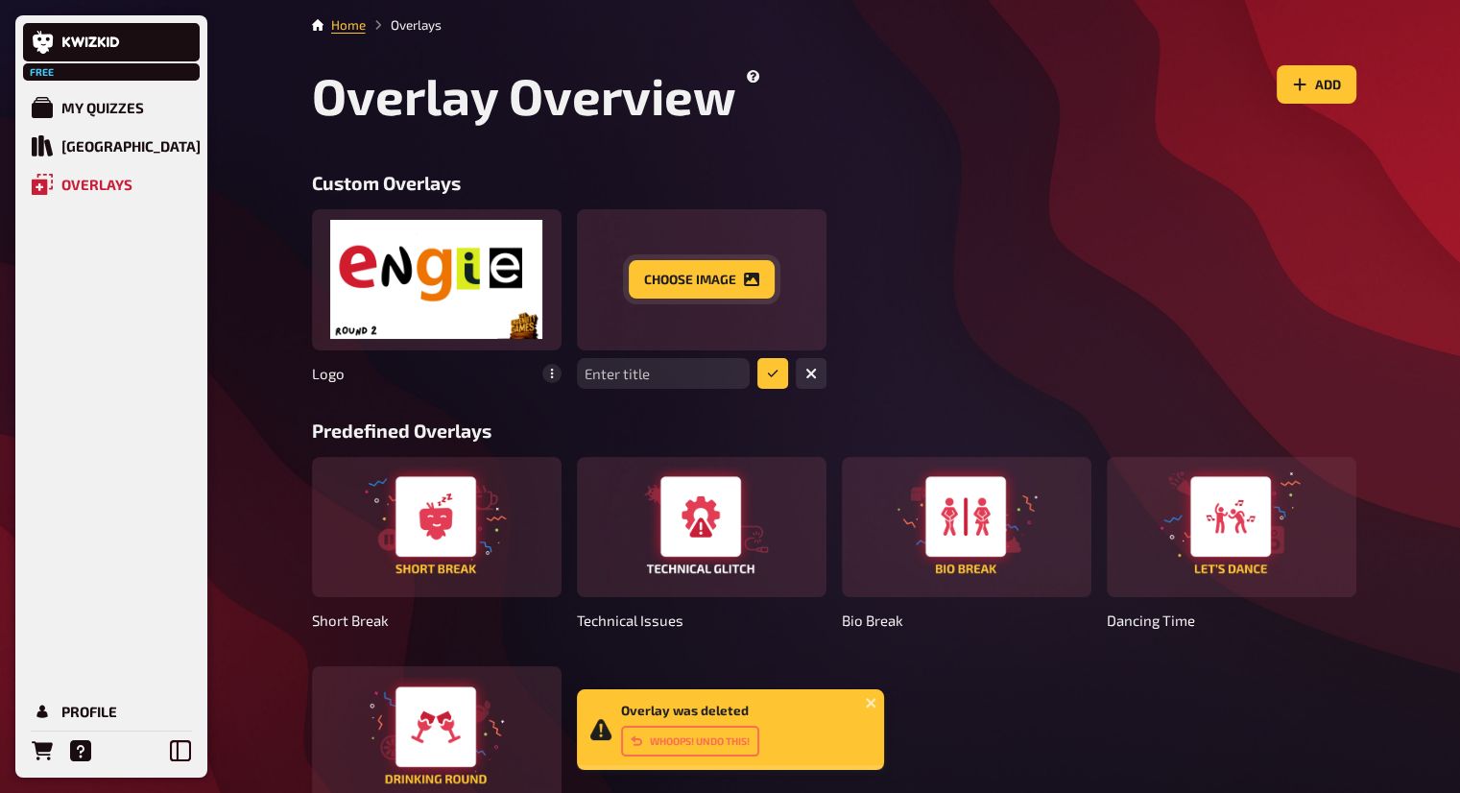
click at [711, 293] on button "Choose image" at bounding box center [702, 279] width 146 height 38
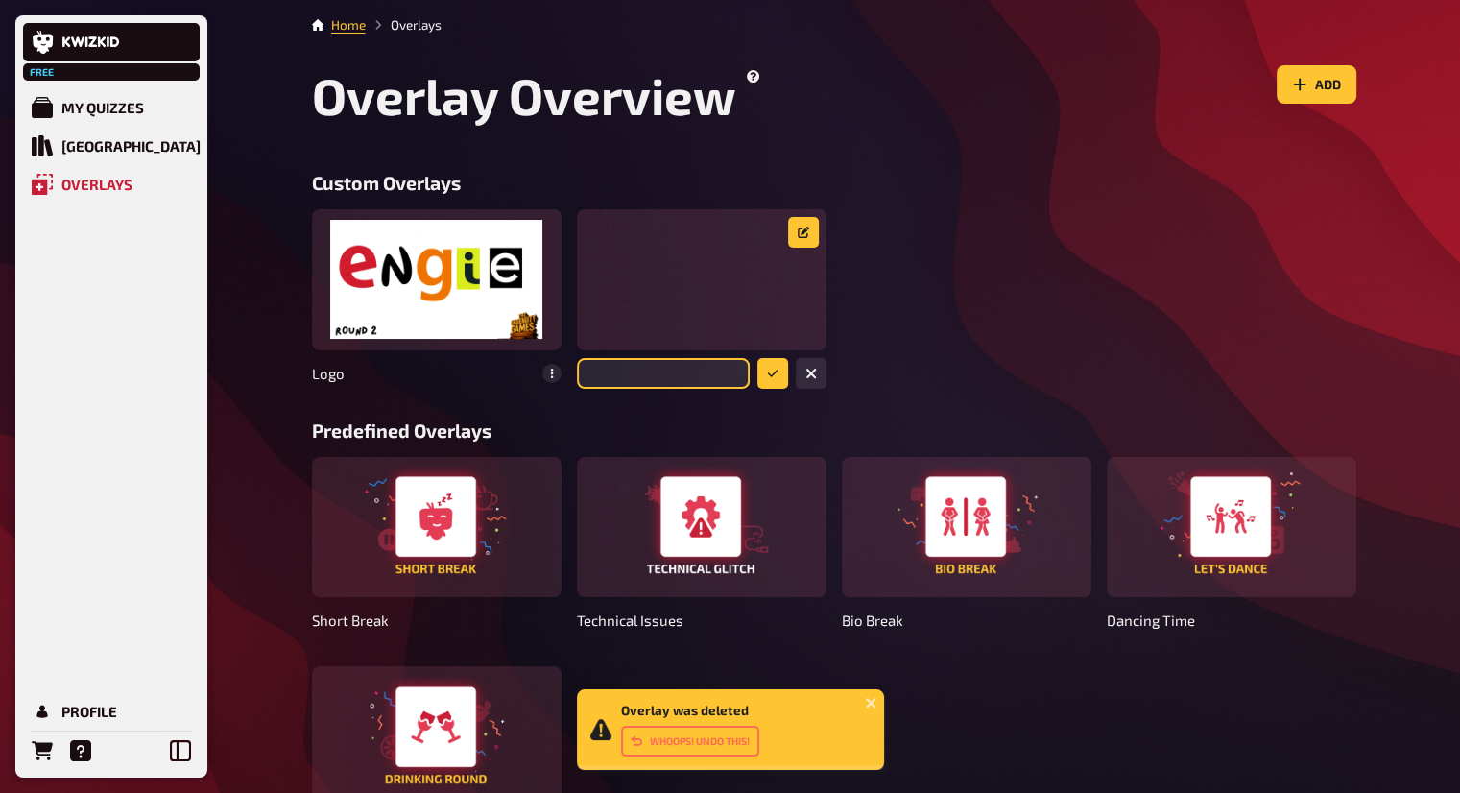
click at [685, 377] on input "text" at bounding box center [663, 373] width 173 height 31
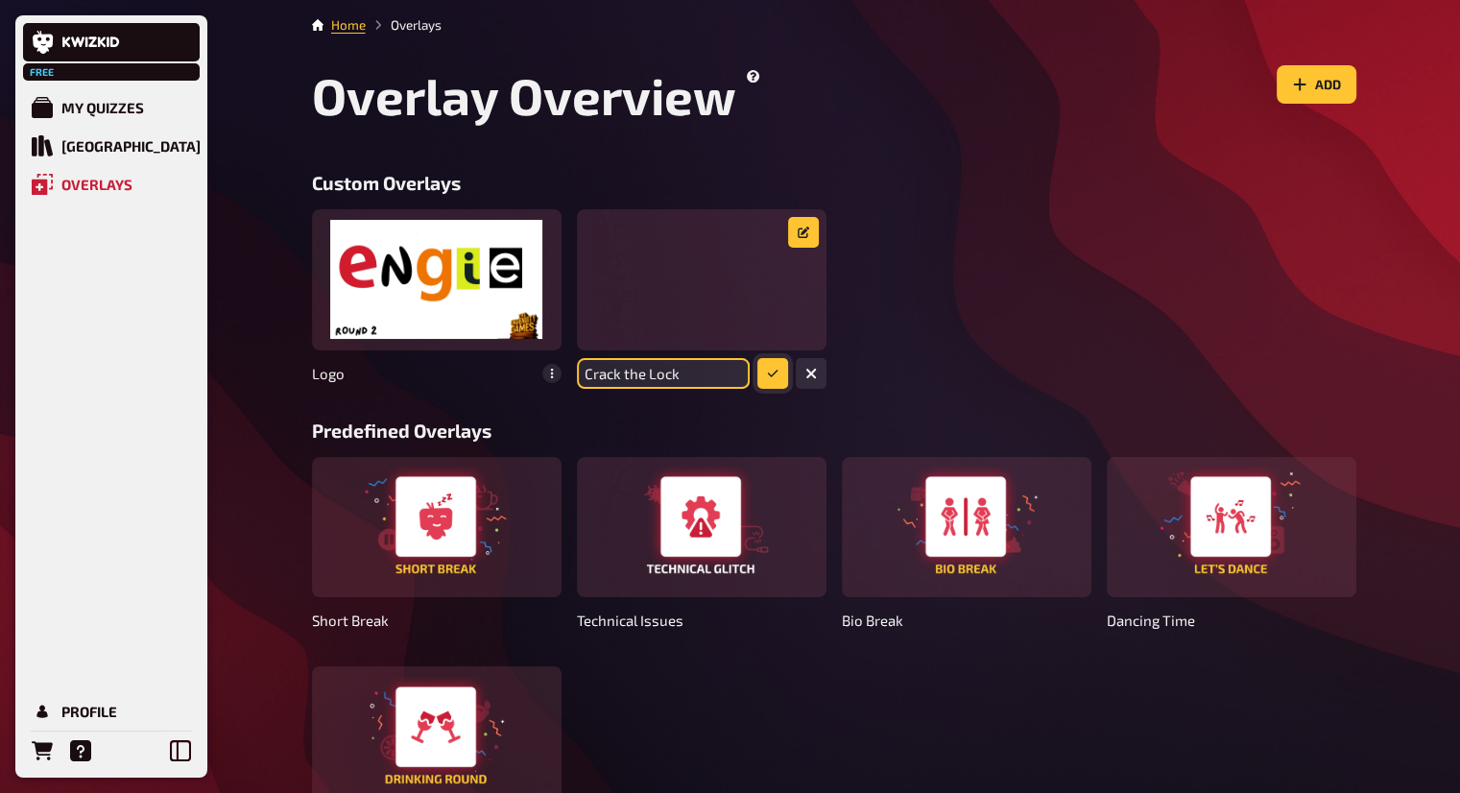
type input "Crack the Lock"
click at [779, 360] on button "submit" at bounding box center [772, 373] width 31 height 31
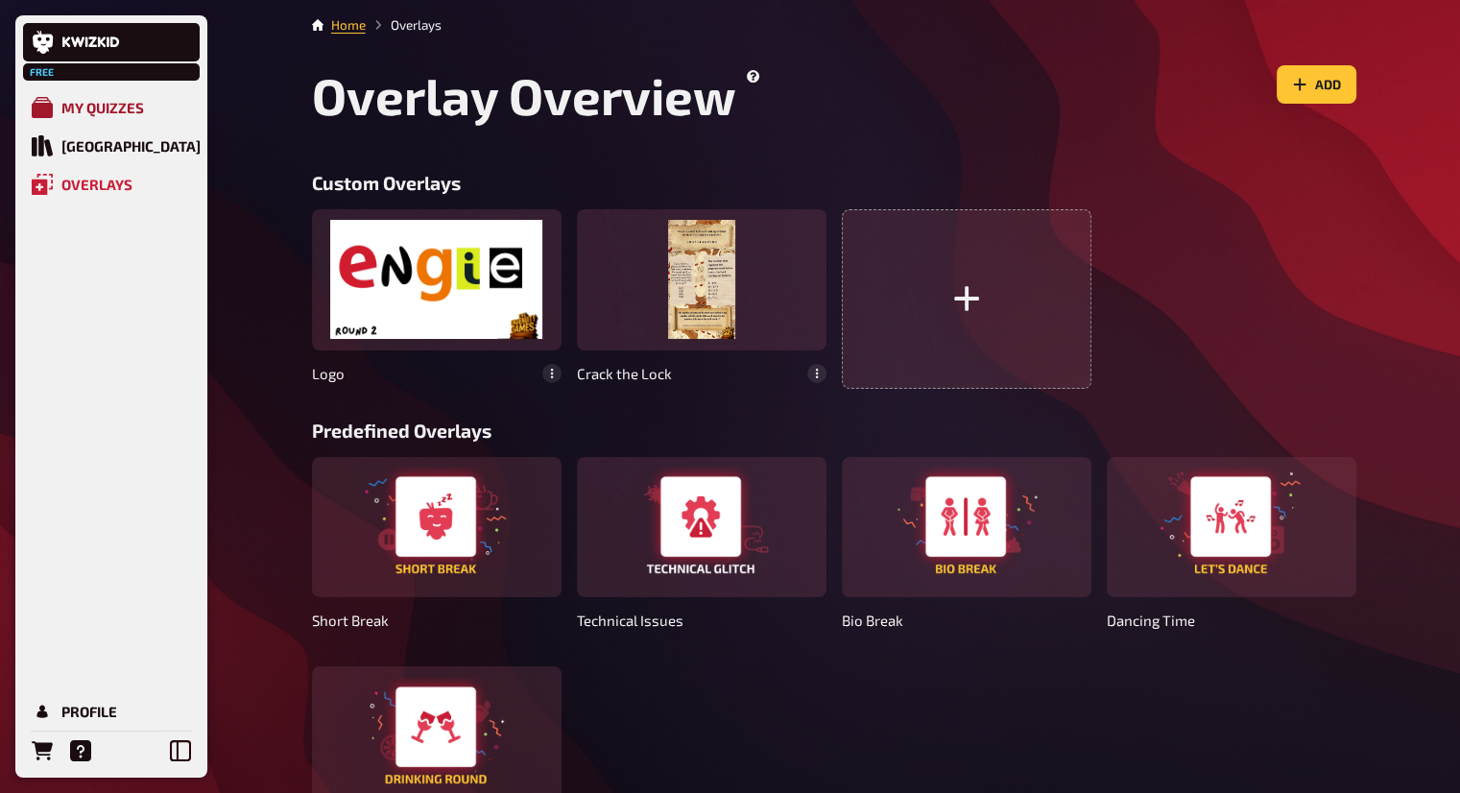
click at [77, 108] on div "My Quizzes" at bounding box center [102, 107] width 83 height 17
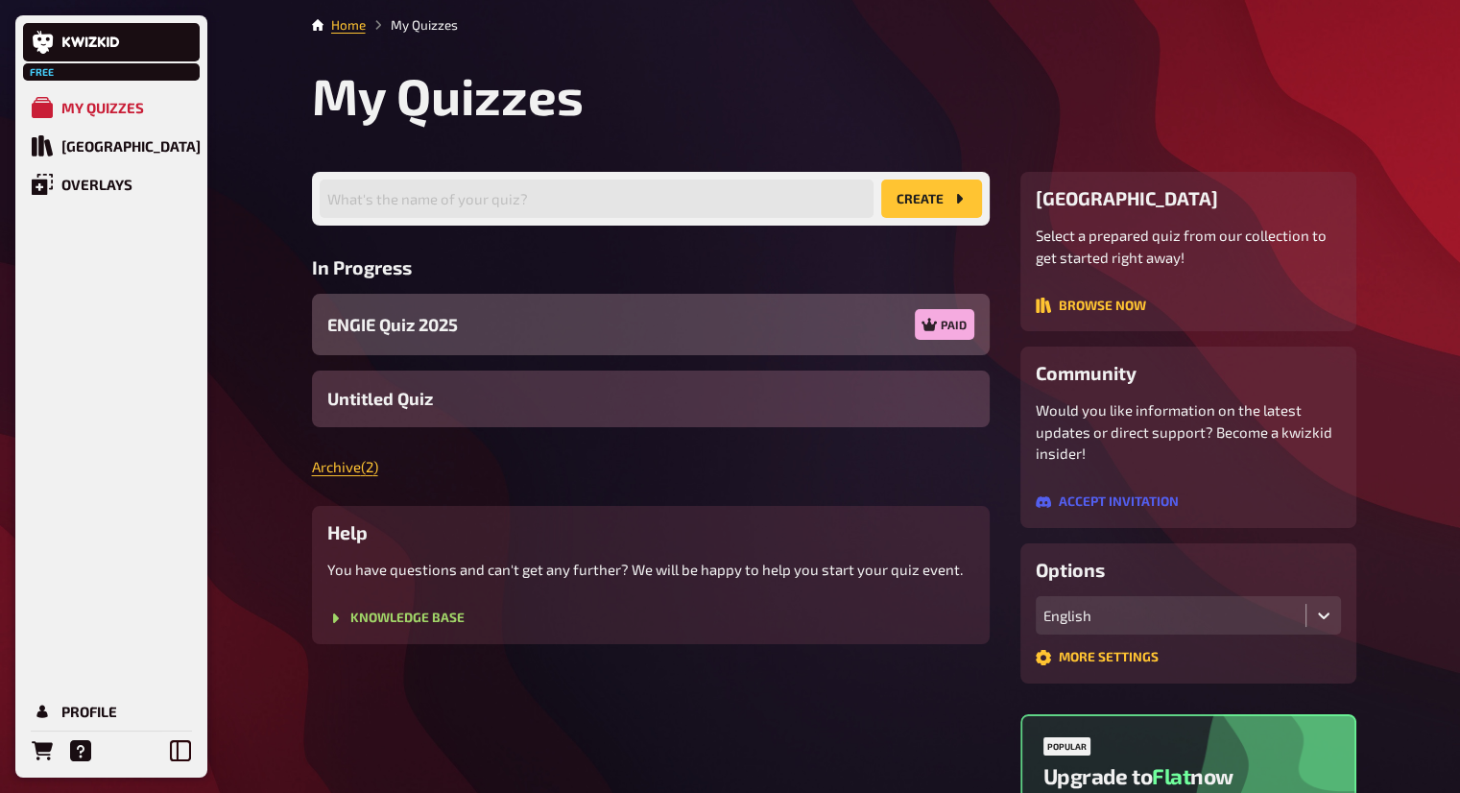
click at [816, 323] on div "ENGIE Quiz 2025 Paid" at bounding box center [651, 324] width 678 height 61
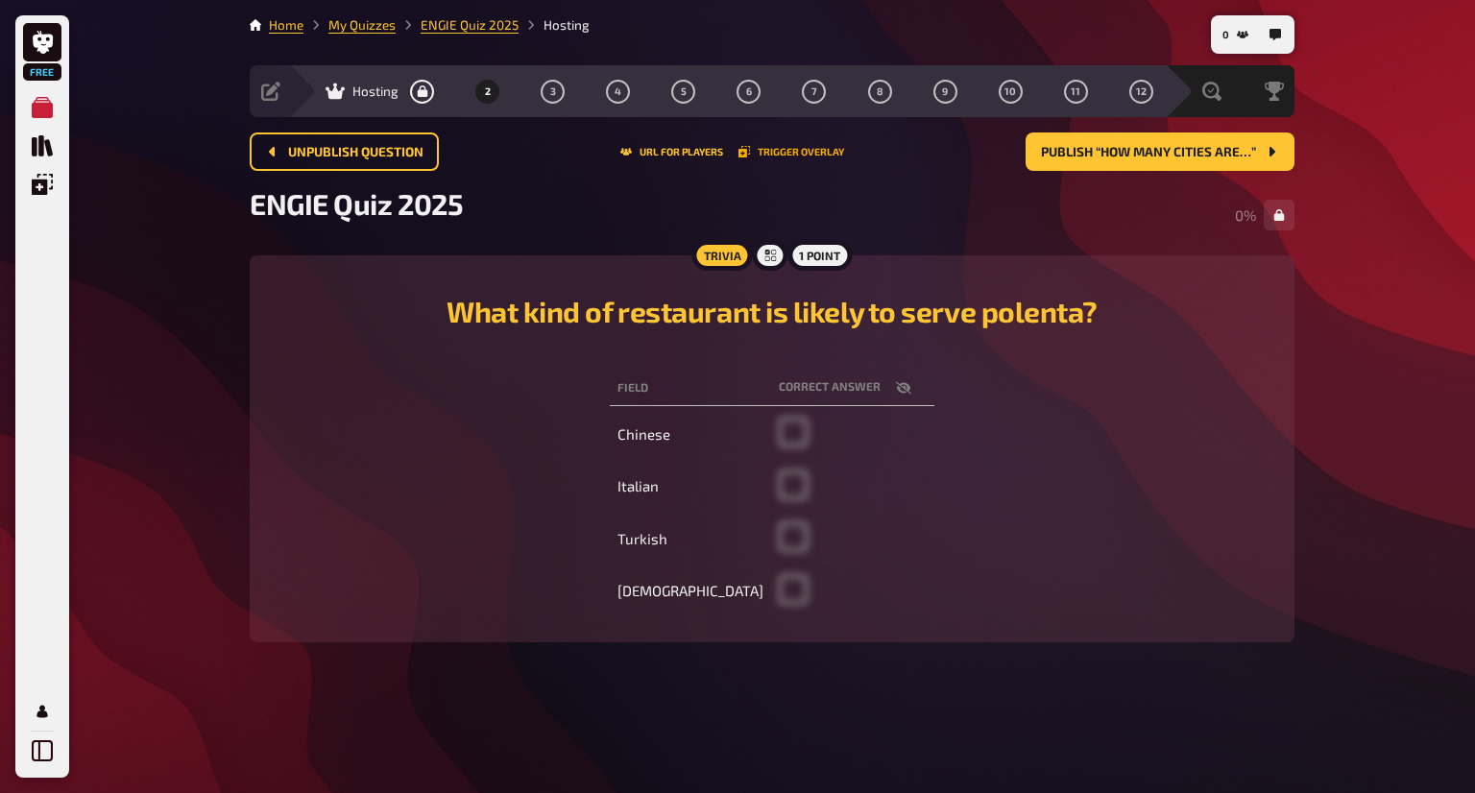
click at [804, 146] on button "Trigger Overlay" at bounding box center [791, 152] width 106 height 12
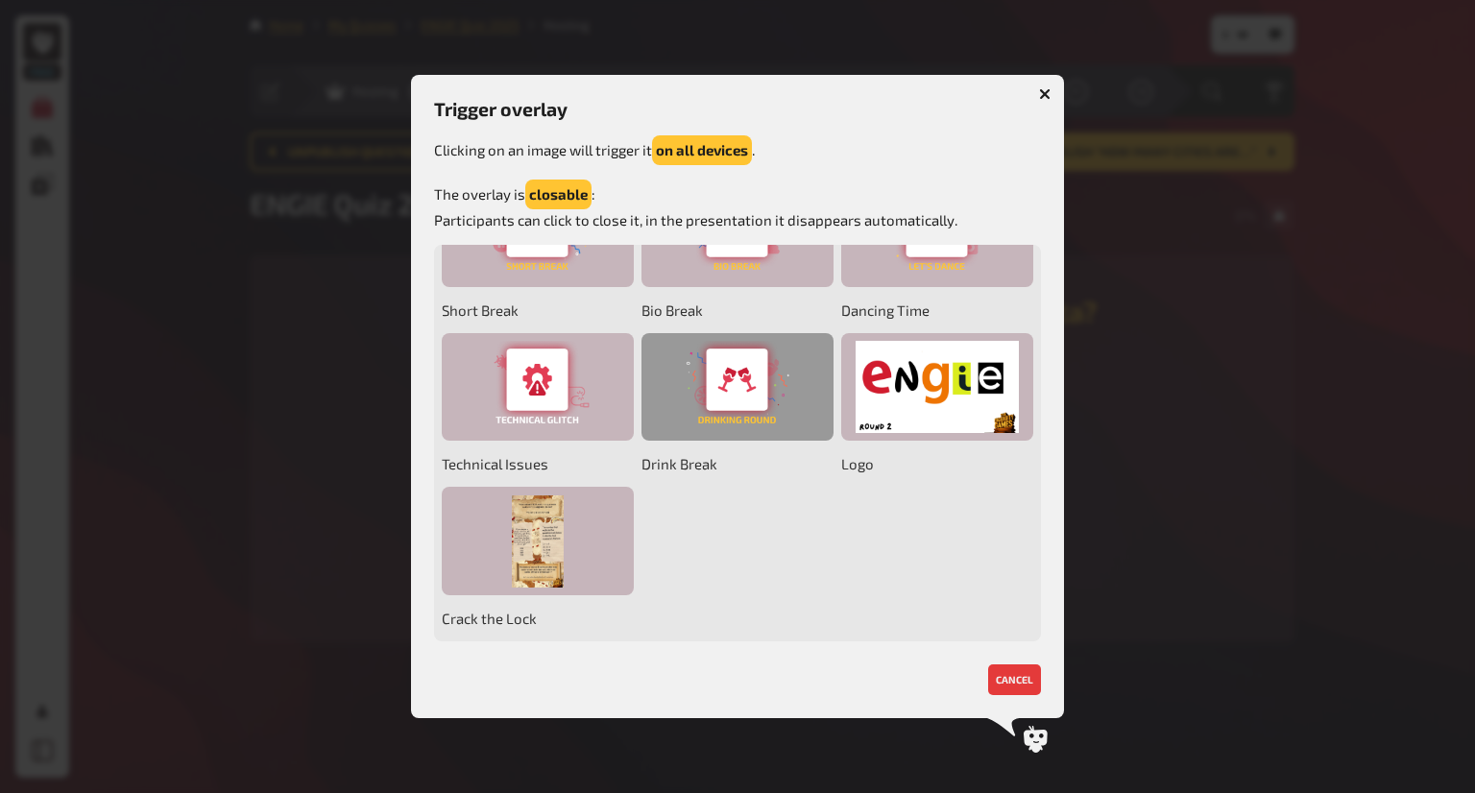
scroll to position [436, 0]
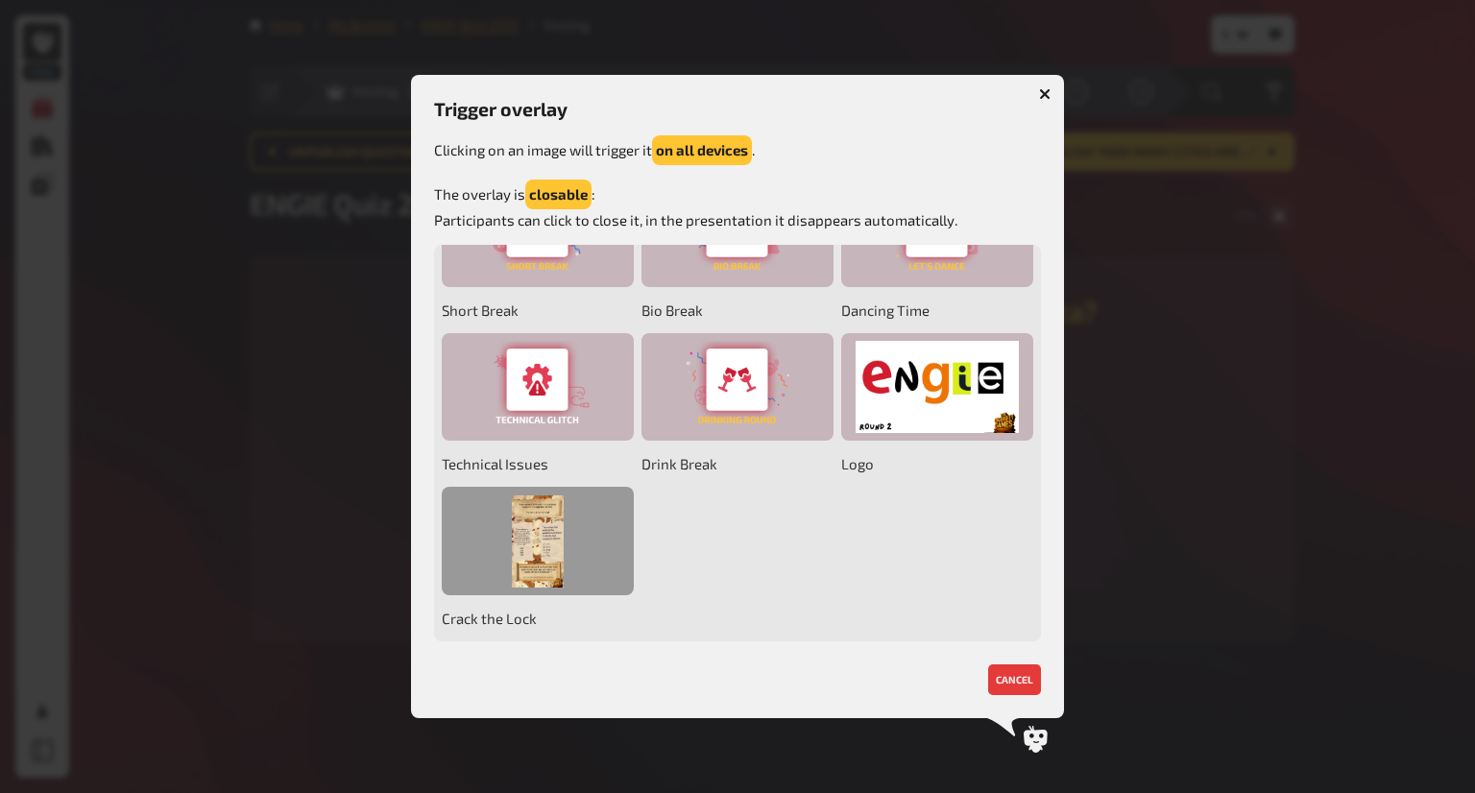
click at [634, 527] on div at bounding box center [538, 541] width 192 height 108
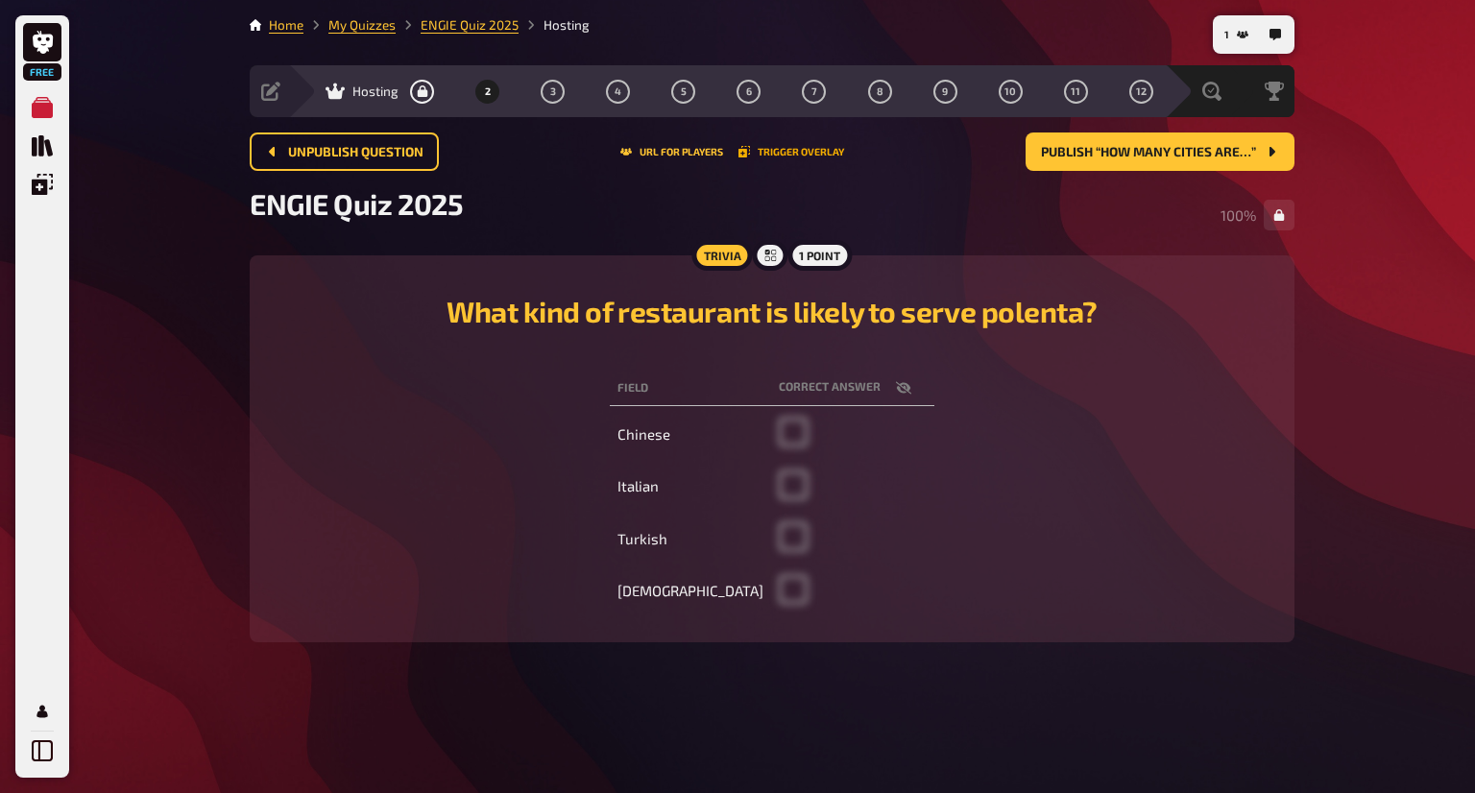
click at [808, 153] on button "Trigger Overlay" at bounding box center [791, 152] width 106 height 12
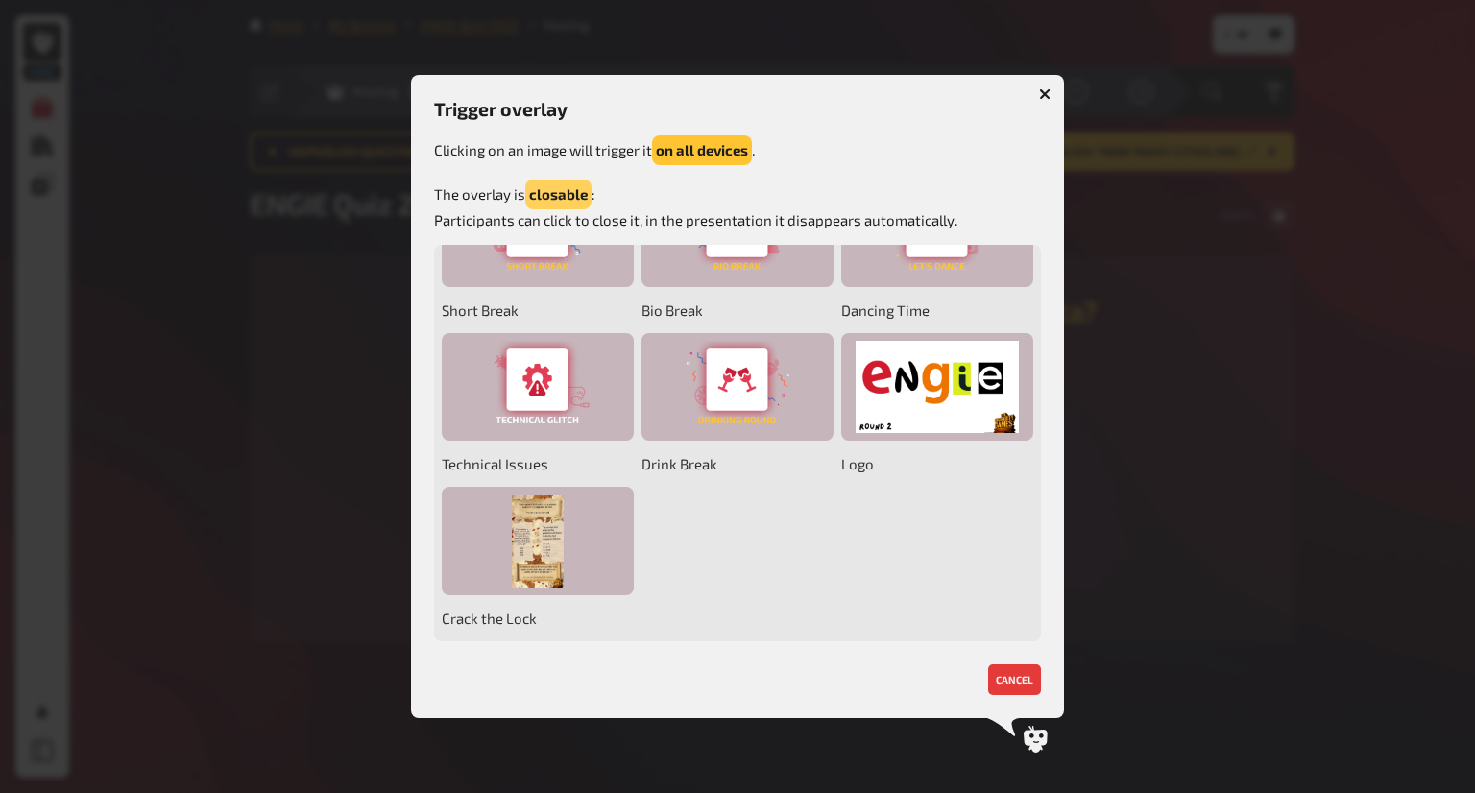
click at [584, 190] on button "closable" at bounding box center [558, 195] width 66 height 30
click at [596, 200] on button "persistent" at bounding box center [563, 195] width 77 height 30
click at [584, 192] on button "closable" at bounding box center [558, 195] width 66 height 30
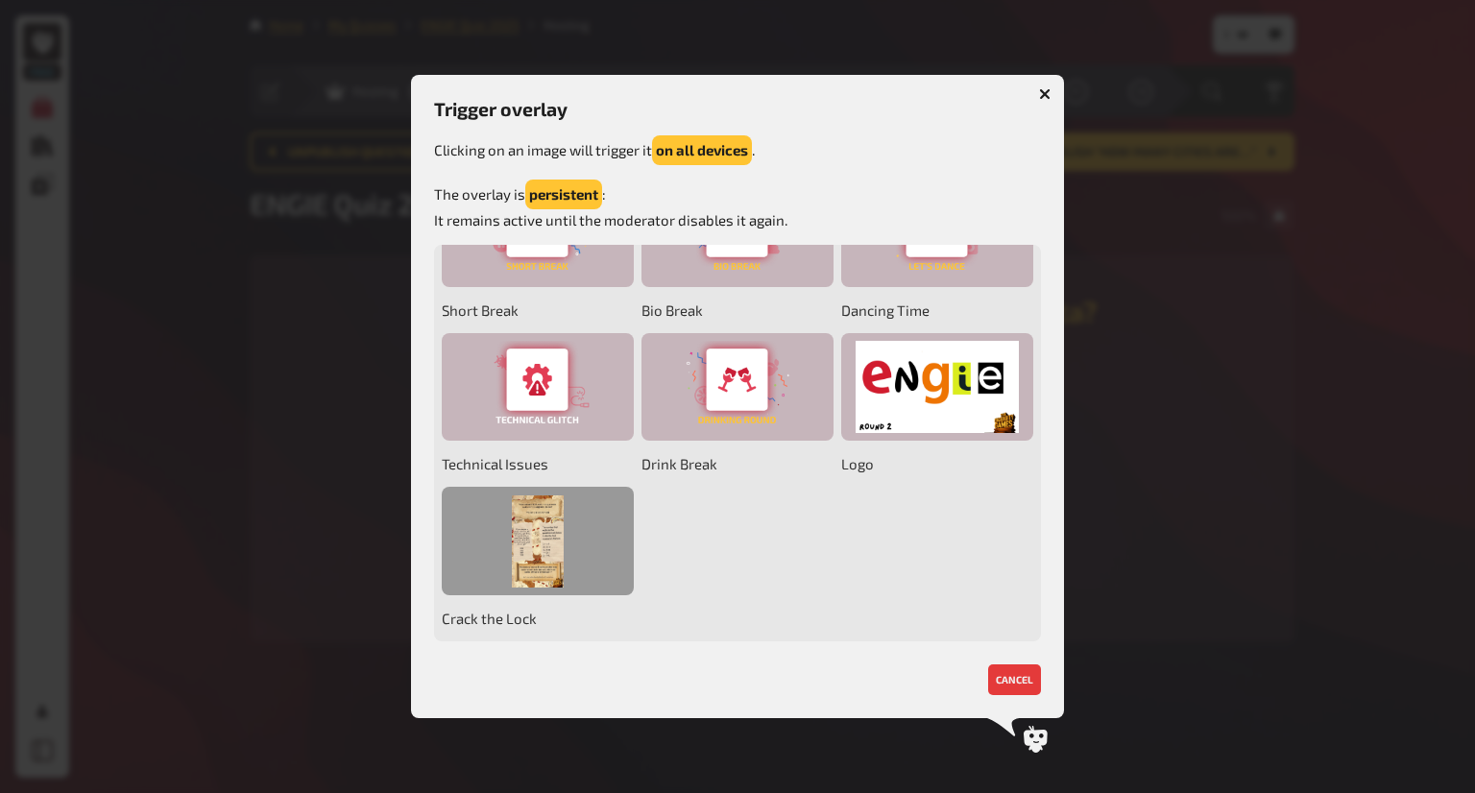
click at [541, 561] on div at bounding box center [538, 541] width 192 height 108
